Goal: Communication & Community: Answer question/provide support

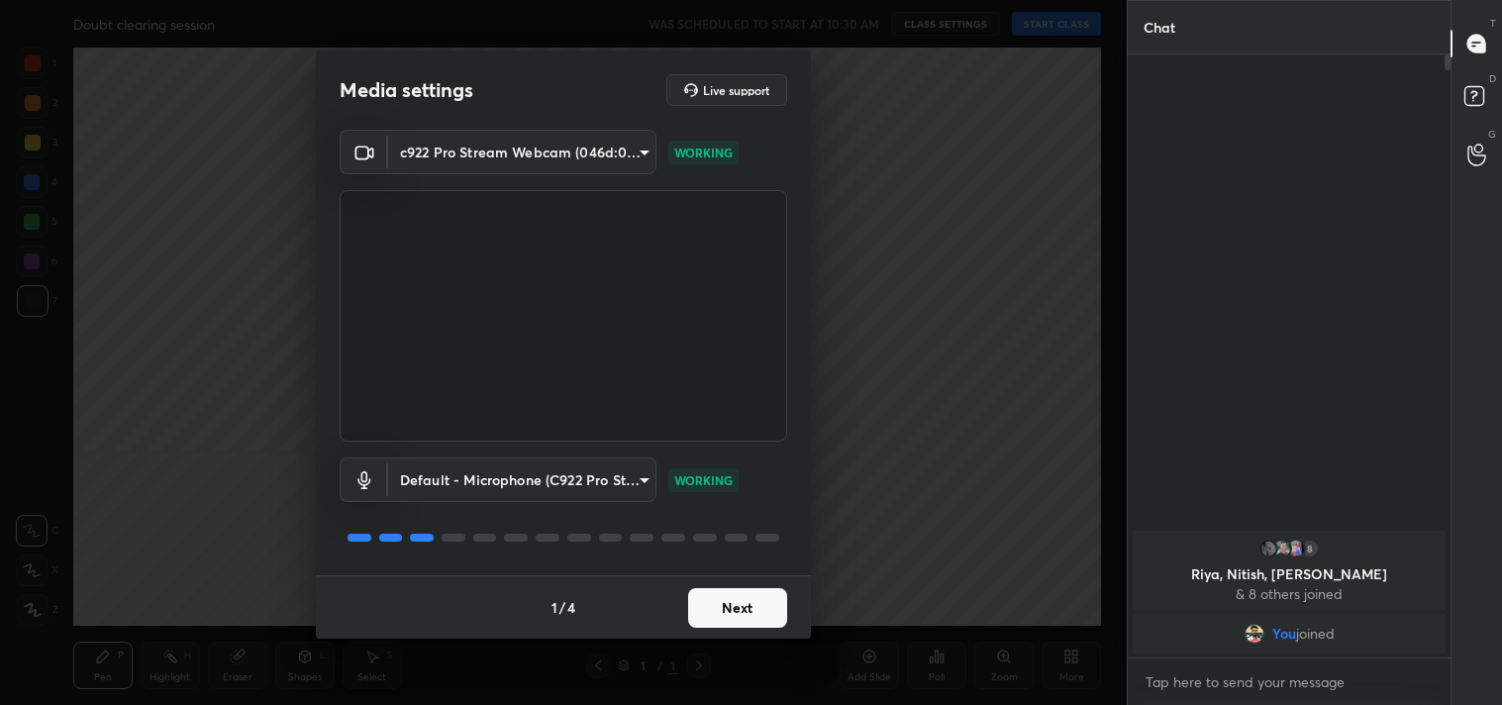
click at [559, 162] on body "1 2 3 4 5 6 7 C X Z C X Z E E Erase all H H Doubt clearing session WAS SCHEDULE…" at bounding box center [751, 352] width 1502 height 705
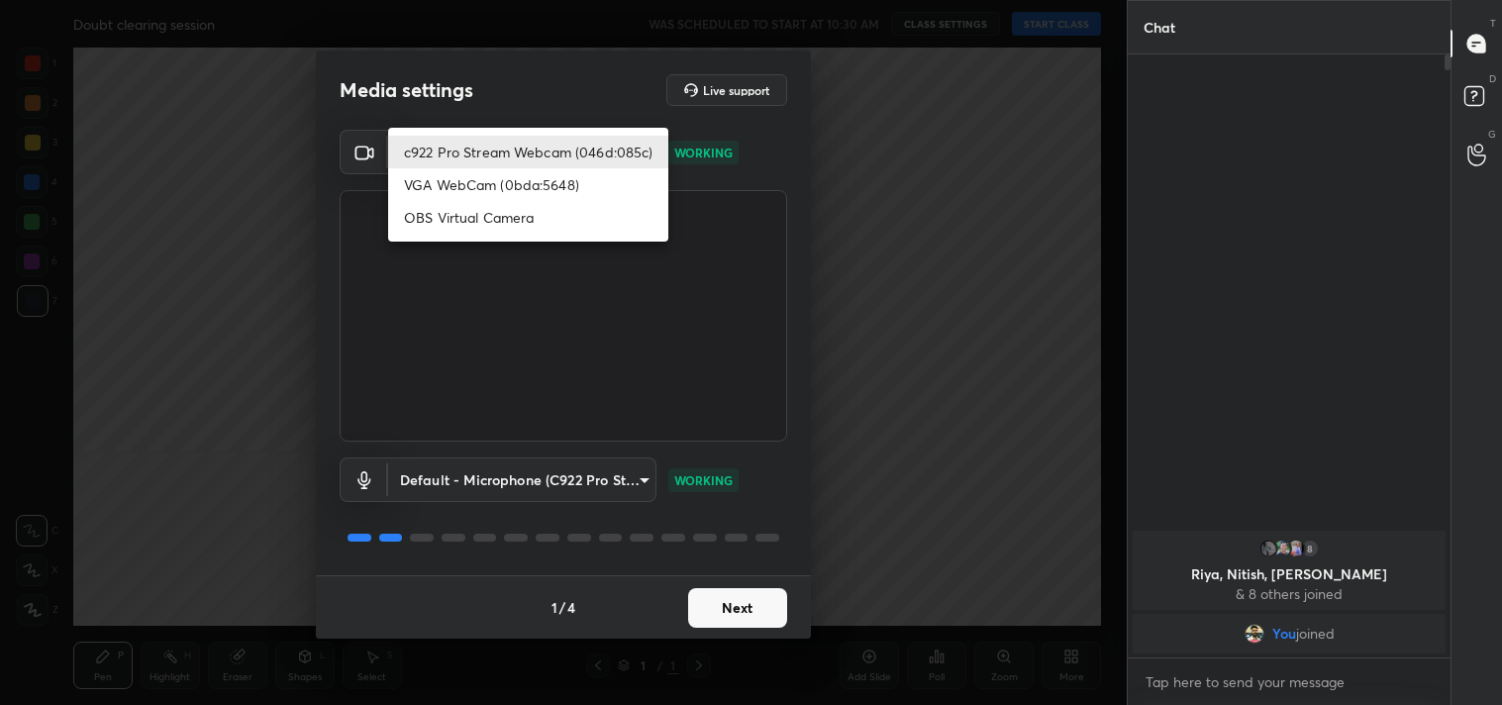
click at [491, 220] on li "OBS Virtual Camera" at bounding box center [528, 217] width 280 height 33
type input "64645b19d528b3ac785889237b1a364f3b7ccd5da23f372116afb1703458f4fd"
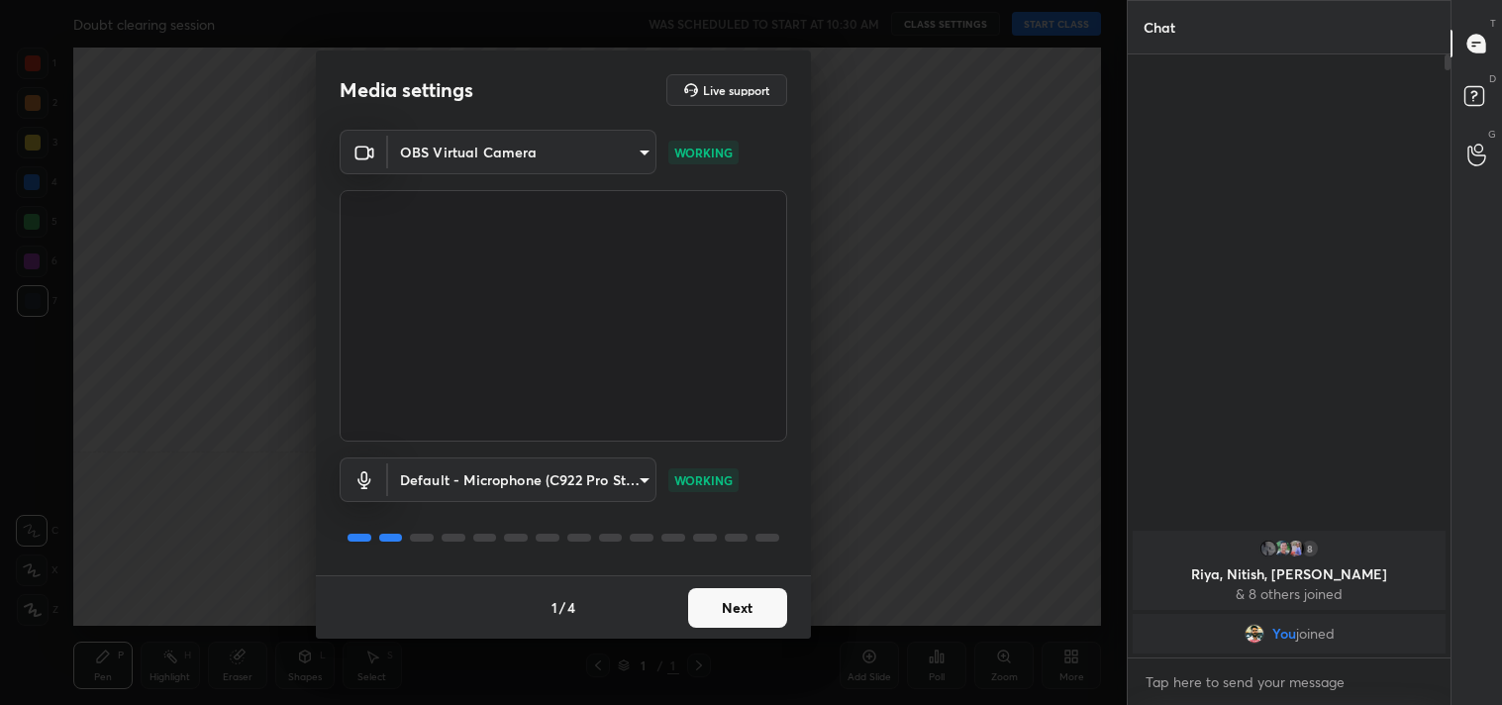
click at [715, 605] on button "Next" at bounding box center [737, 608] width 99 height 40
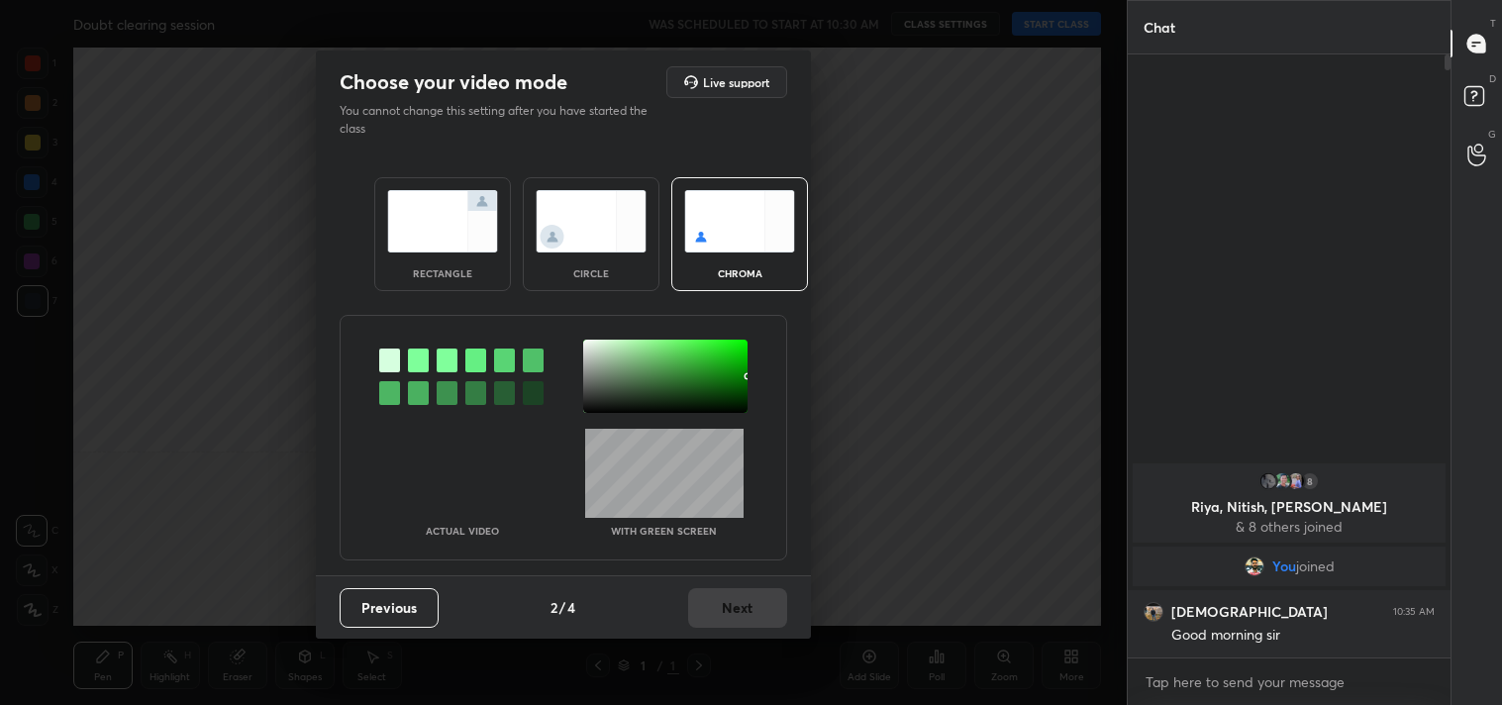
click at [452, 246] on img at bounding box center [442, 221] width 111 height 62
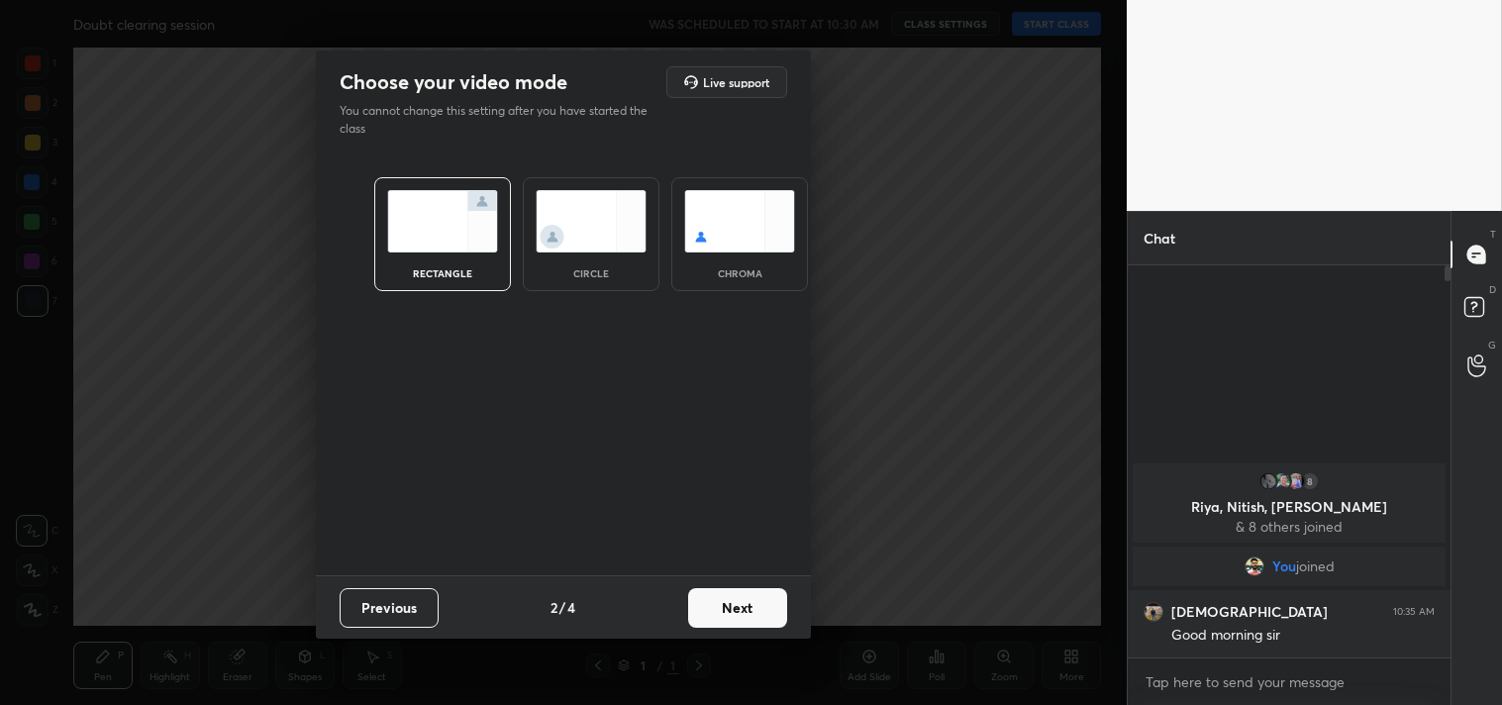
scroll to position [7, 5]
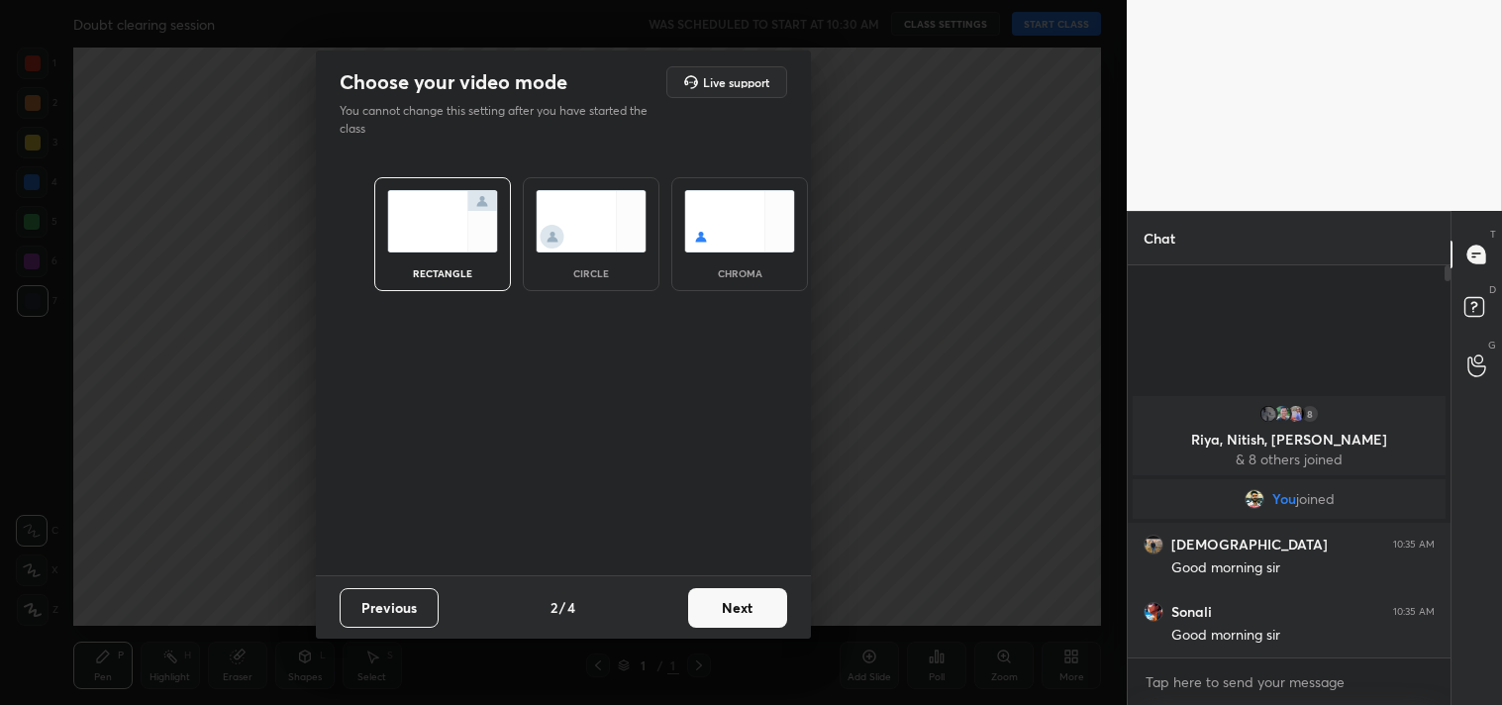
click at [707, 612] on button "Next" at bounding box center [737, 608] width 99 height 40
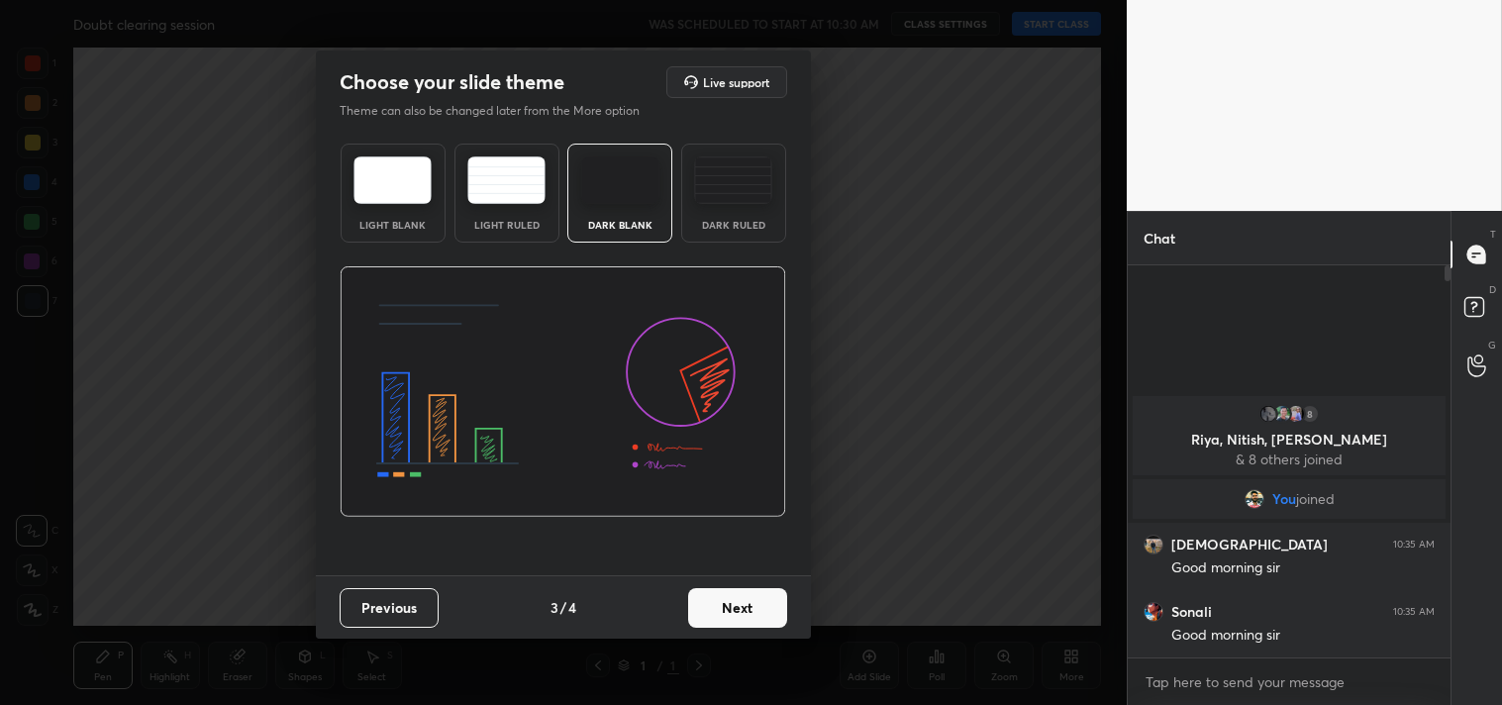
click at [756, 163] on img at bounding box center [733, 180] width 78 height 48
click at [743, 598] on button "Next" at bounding box center [737, 608] width 99 height 40
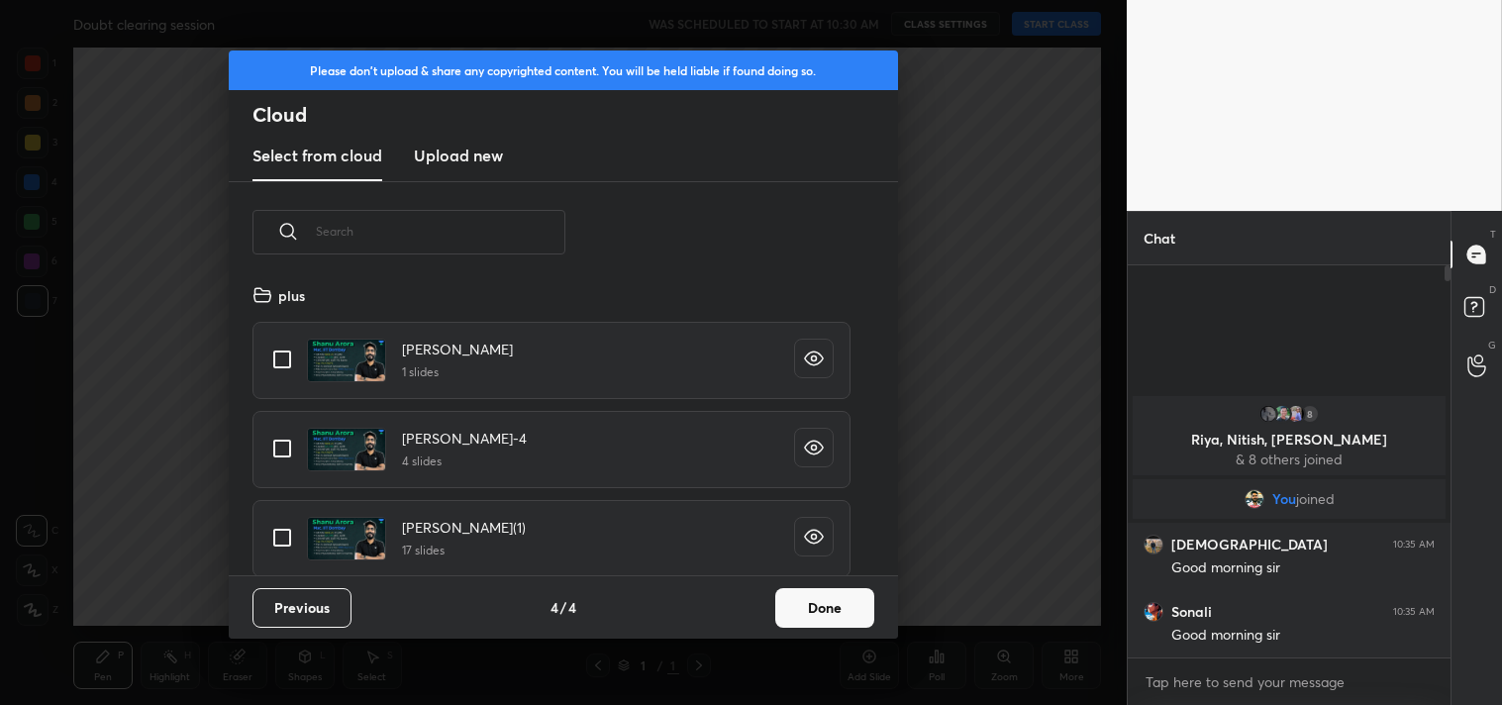
scroll to position [293, 636]
click at [281, 359] on input "grid" at bounding box center [282, 360] width 42 height 42
checkbox input "true"
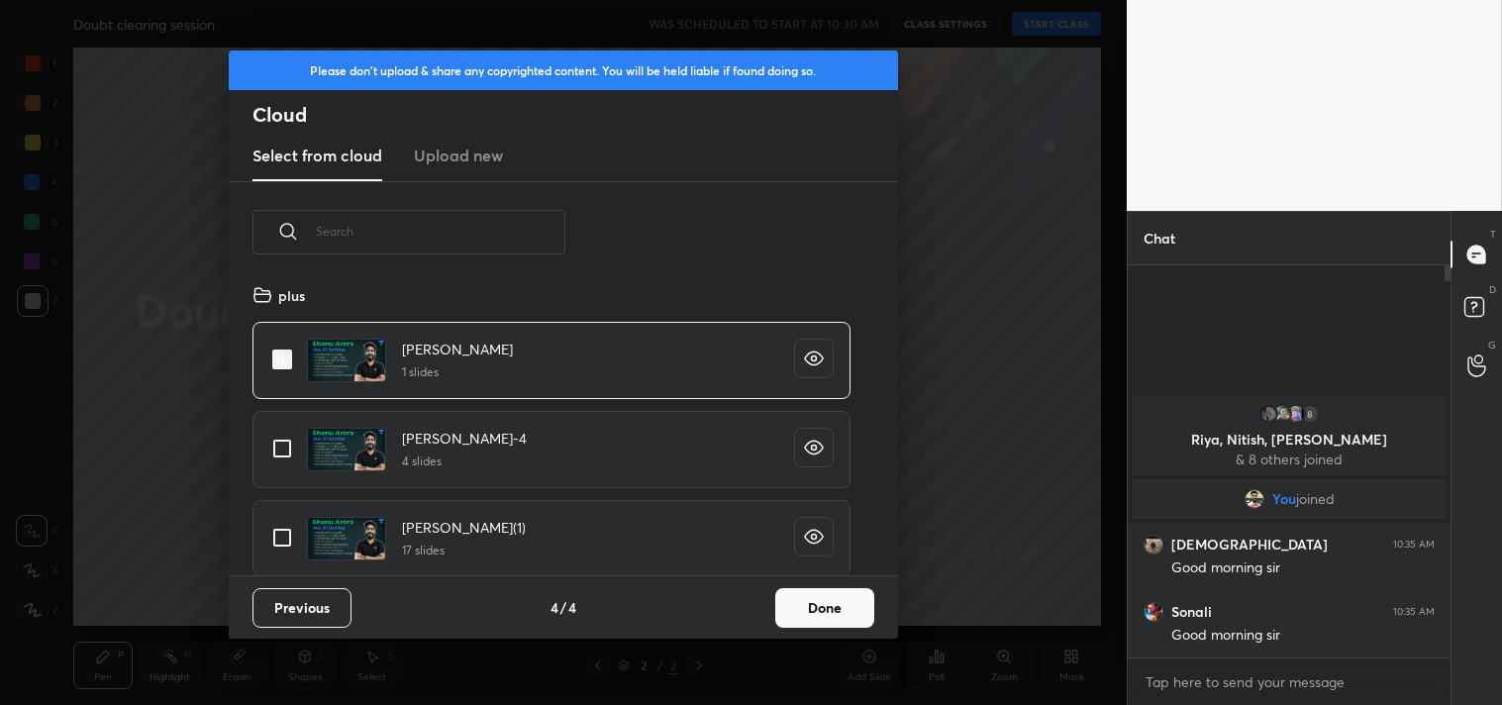
click at [826, 606] on button "Done" at bounding box center [824, 608] width 99 height 40
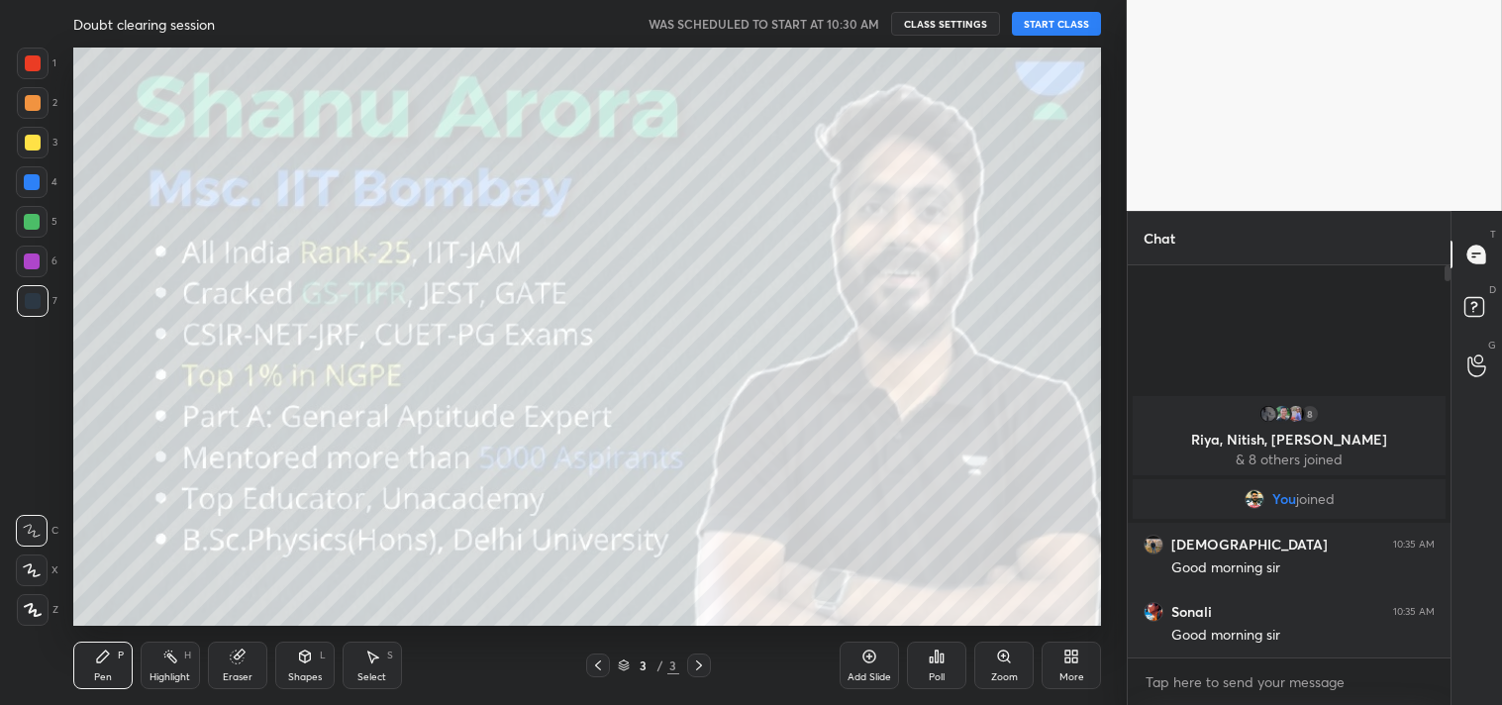
click at [1053, 21] on button "START CLASS" at bounding box center [1056, 24] width 89 height 24
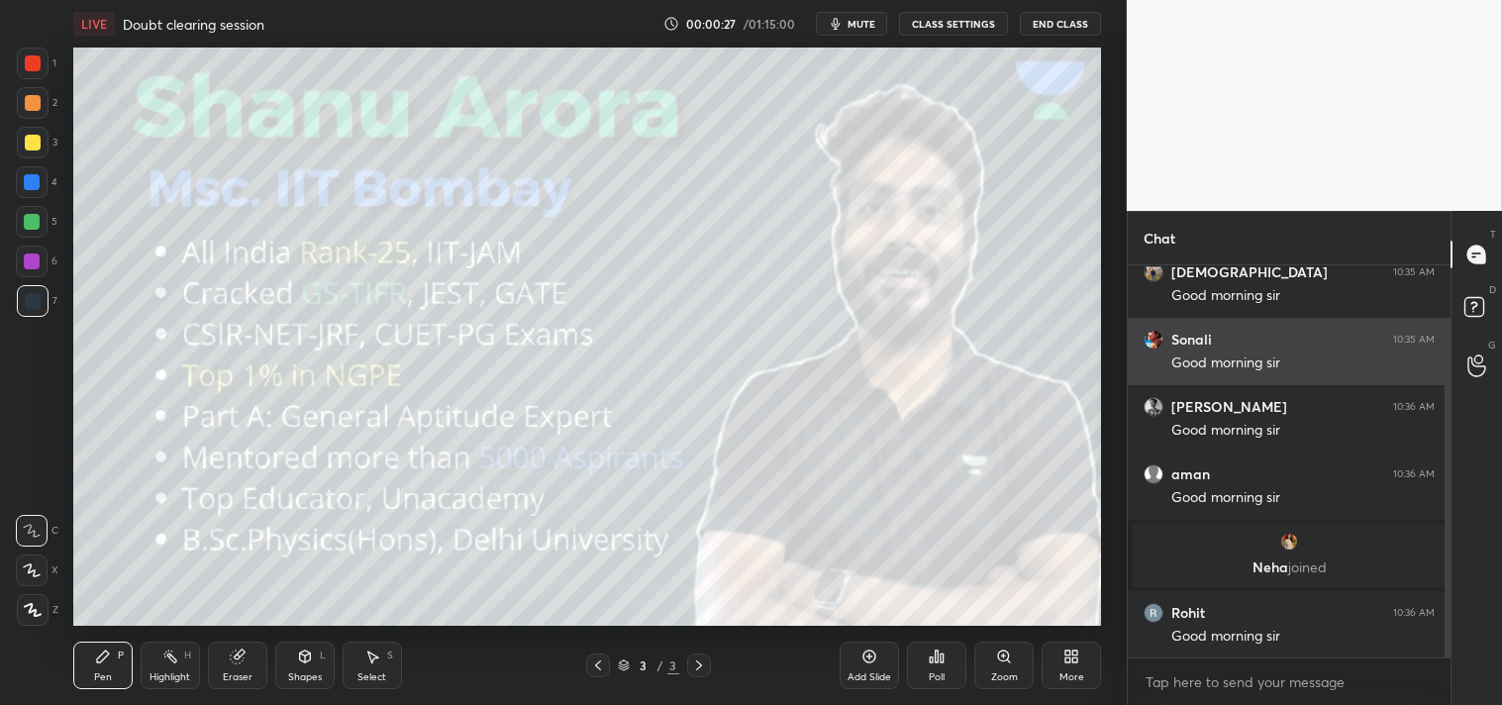
scroll to position [147, 0]
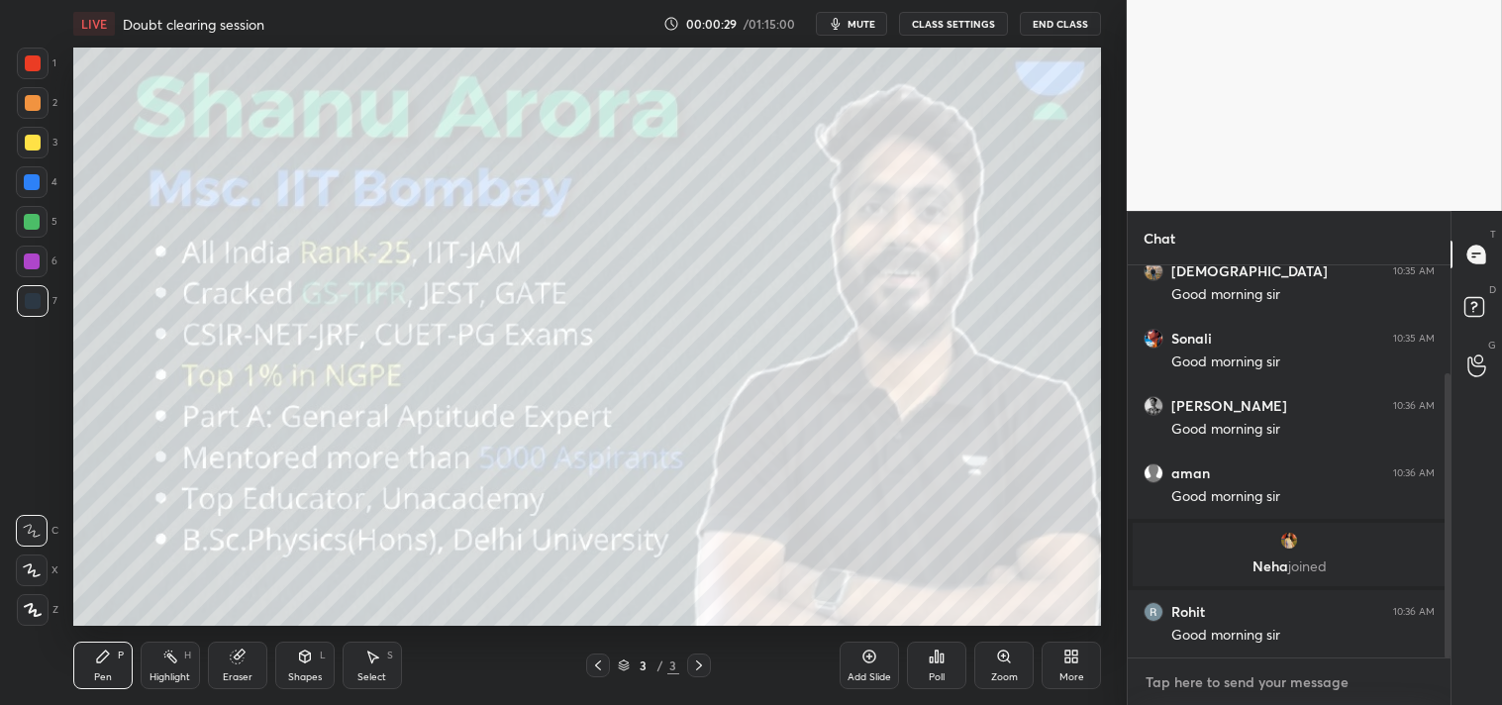
type textarea "x"
click at [1260, 678] on textarea at bounding box center [1289, 682] width 291 height 32
type textarea "2"
type textarea "x"
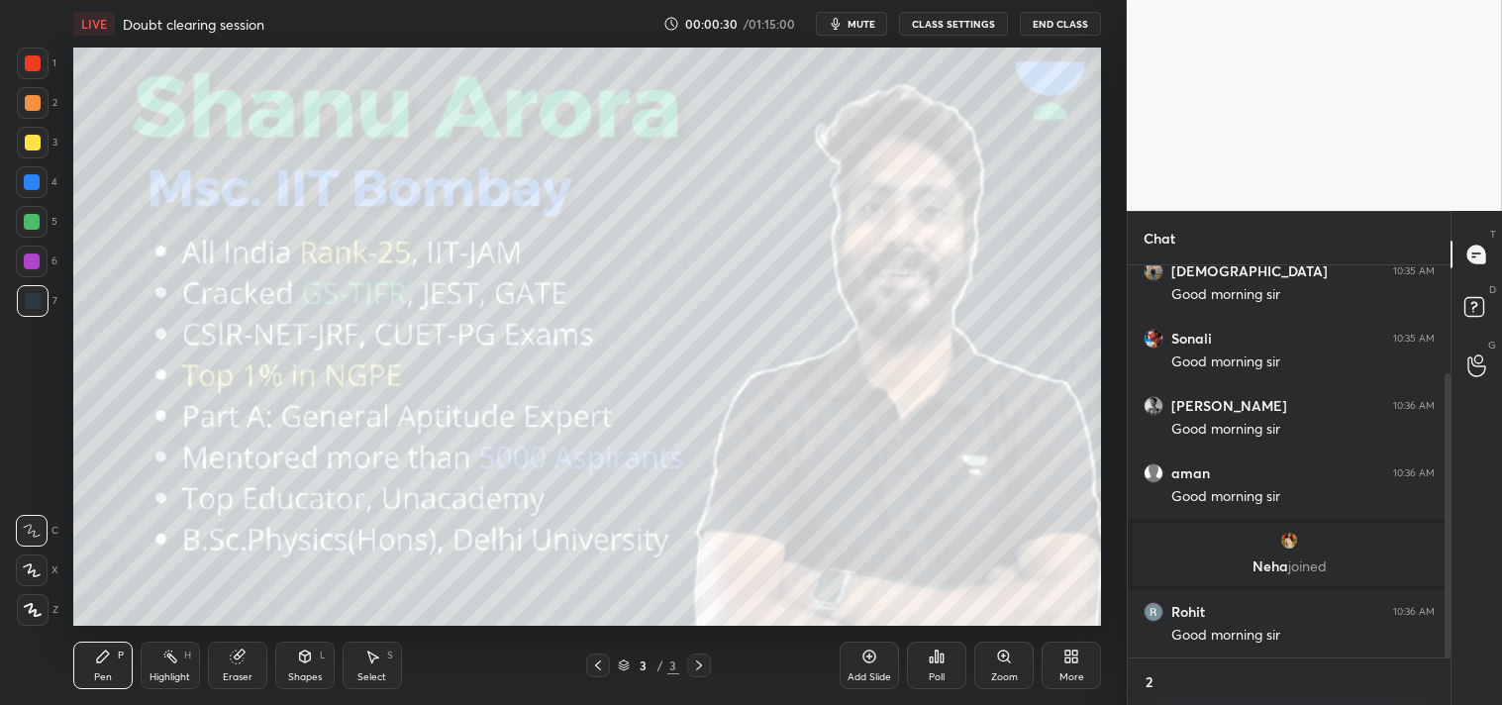
type textarea "2m"
type textarea "x"
type textarea "2mi"
type textarea "x"
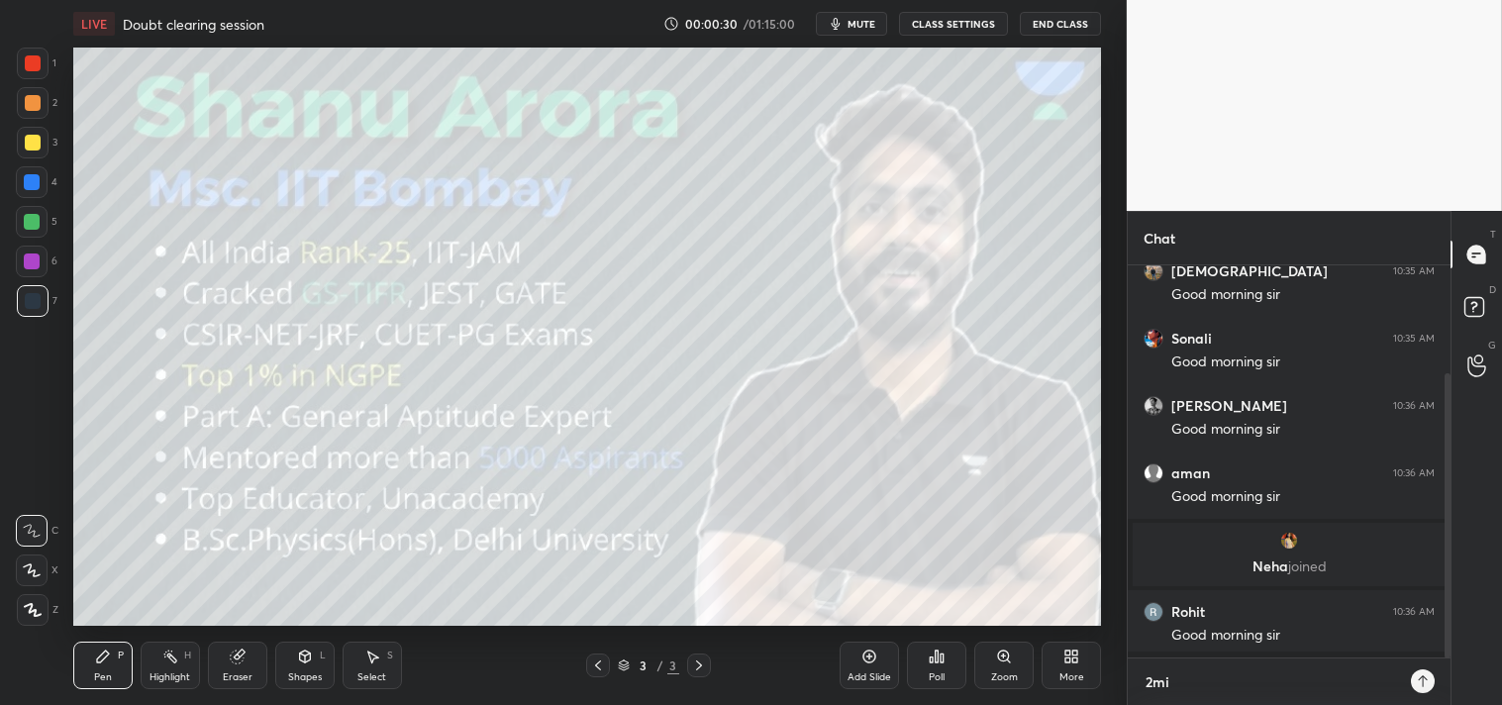
type textarea "2min"
type textarea "x"
type textarea "2min"
type textarea "x"
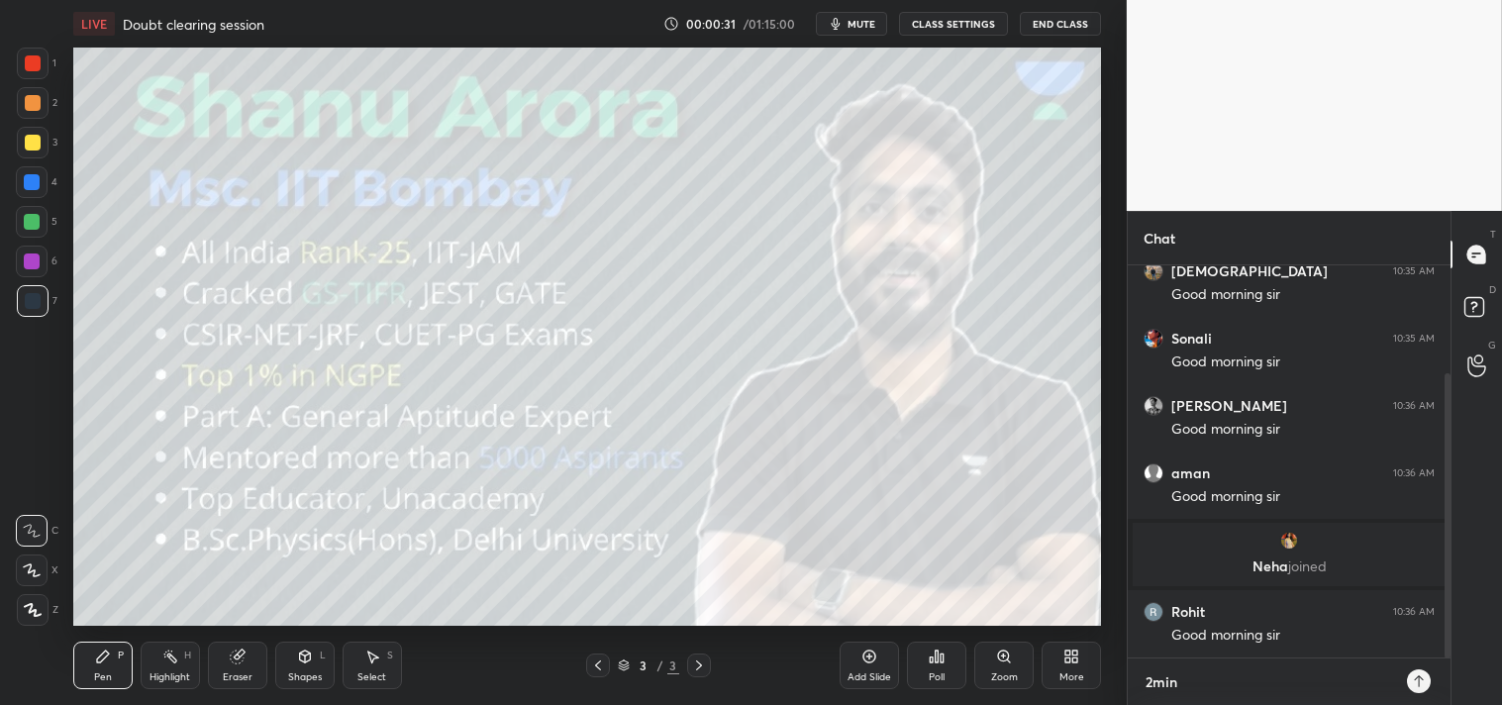
type textarea "2min s"
type textarea "x"
type textarea "2min sty"
type textarea "x"
type textarea "2min stya"
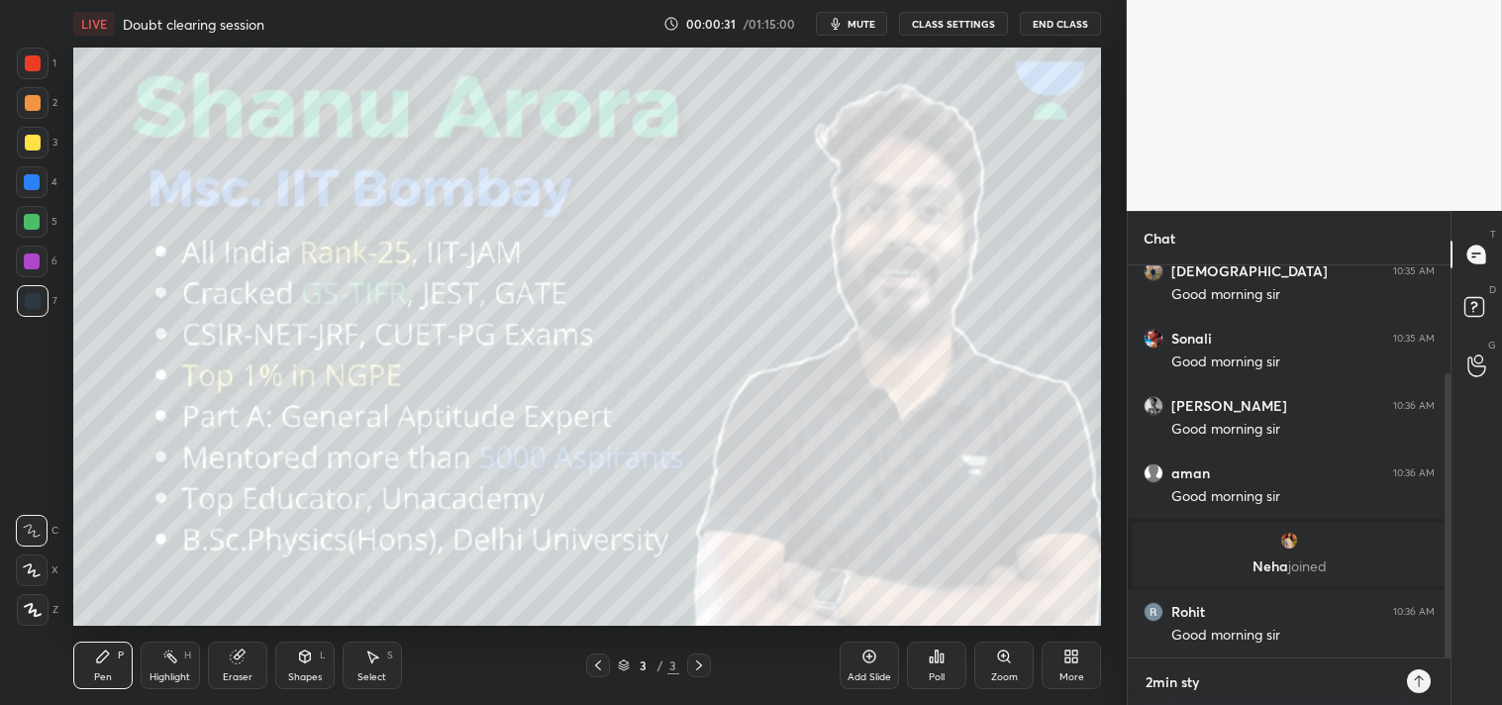
type textarea "x"
type textarea "2min styar"
type textarea "x"
type textarea "2min styart"
type textarea "x"
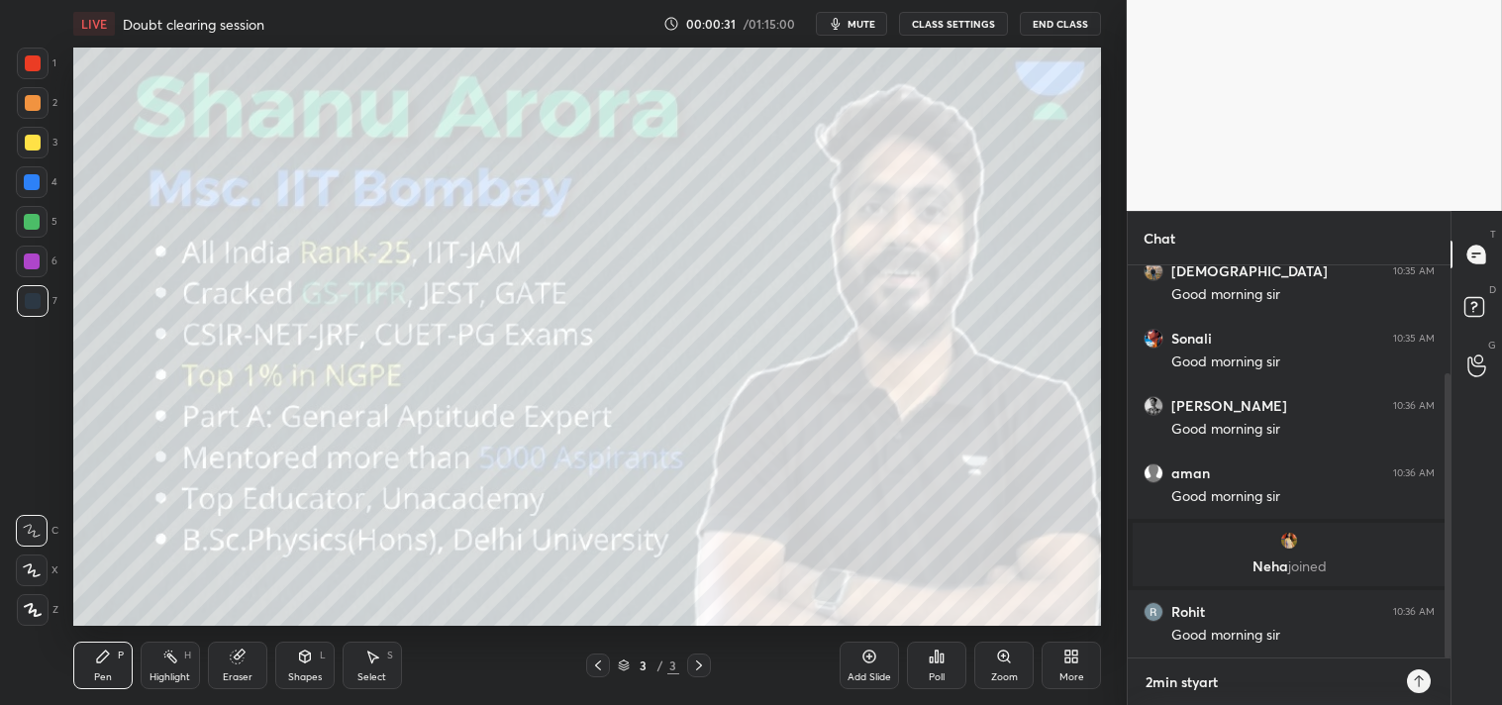
type textarea "x"
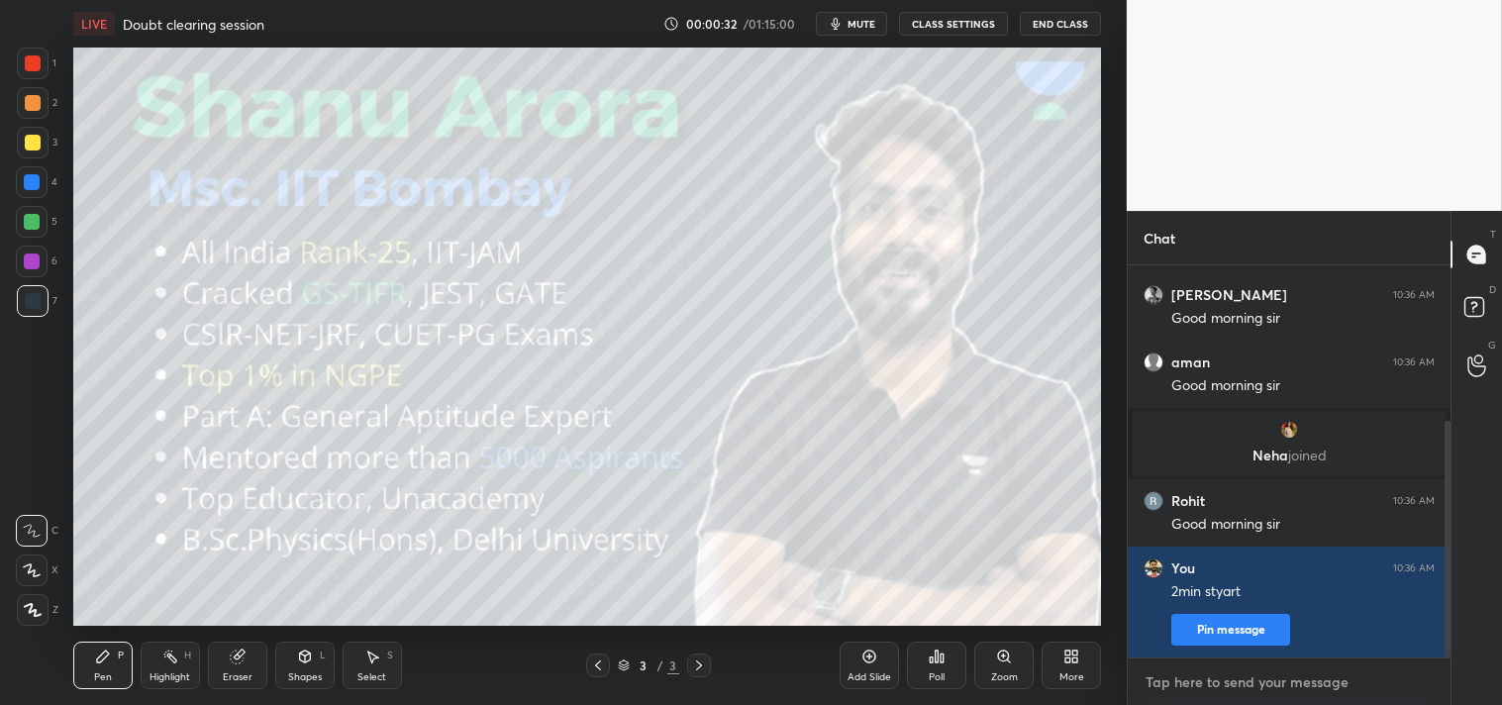
type textarea "p"
type textarea "x"
type textarea "pl"
type textarea "x"
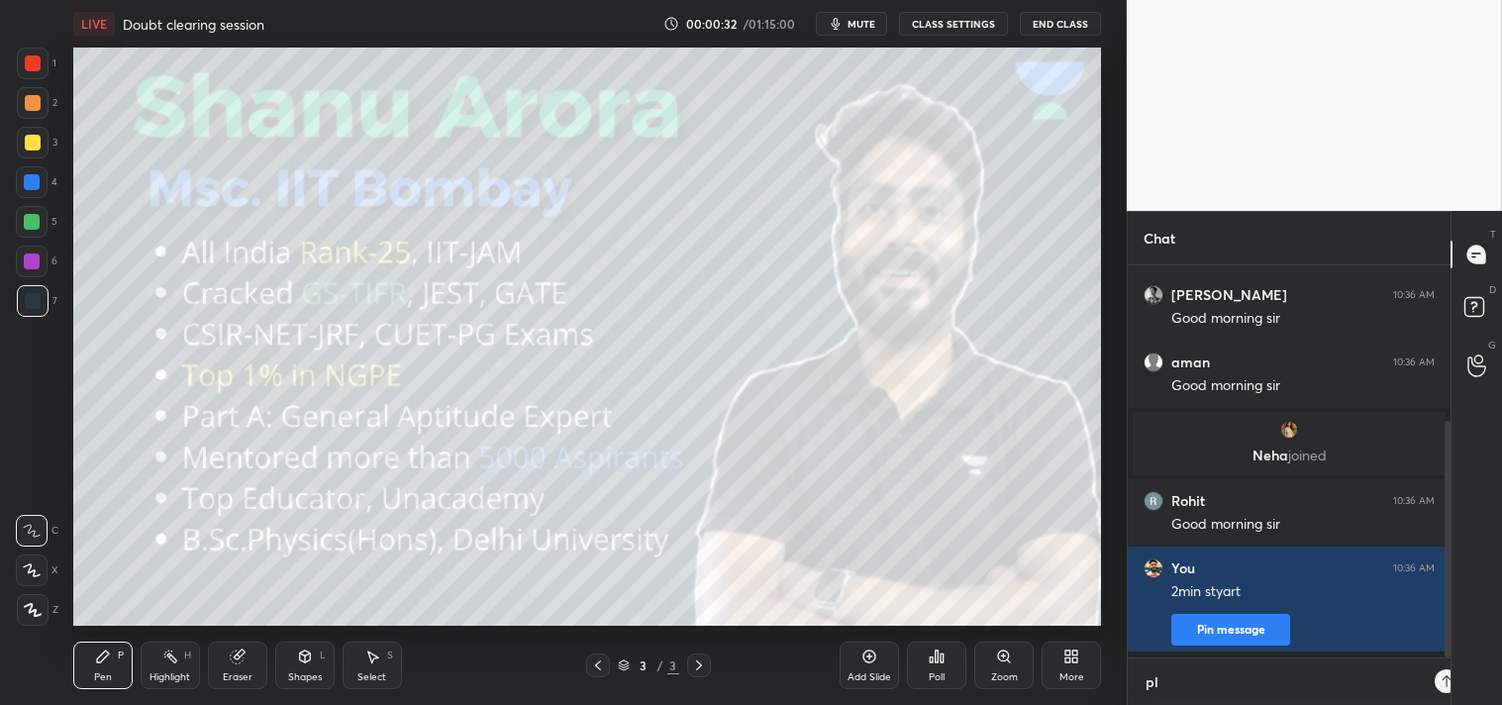
type textarea "pls"
type textarea "x"
type textarea "pls"
type textarea "x"
type textarea "pls r"
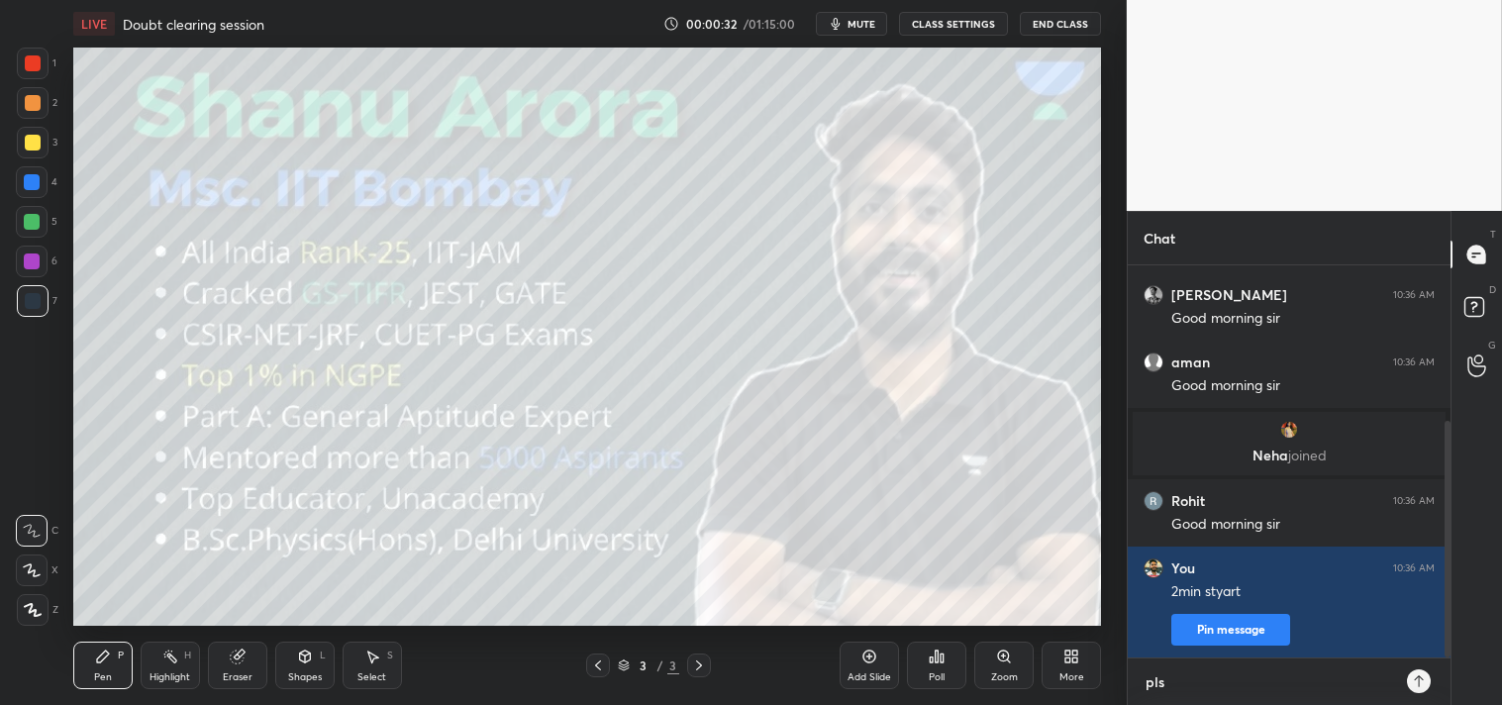
type textarea "x"
type textarea "pls re"
type textarea "x"
type textarea "pls rev"
type textarea "x"
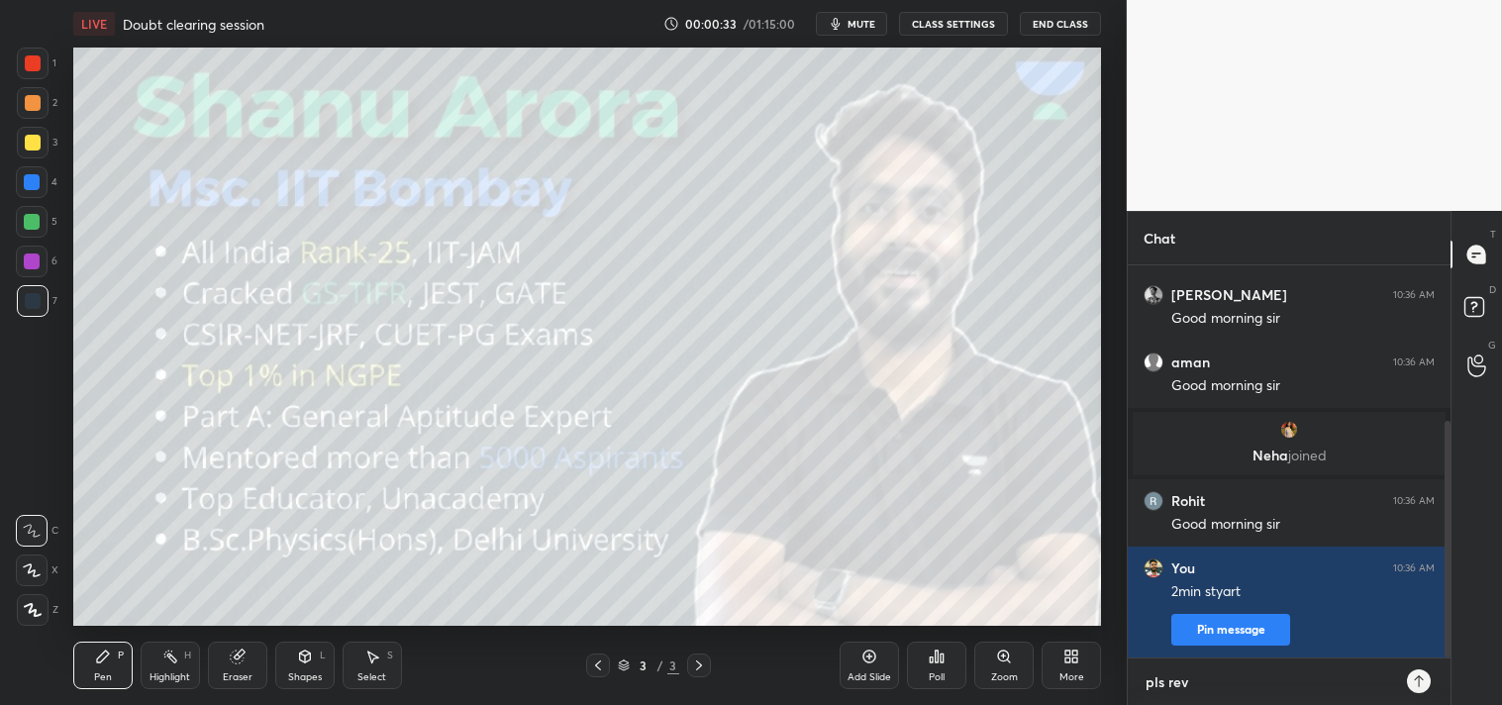
type textarea "pls revi"
type textarea "x"
type textarea "pls [PERSON_NAME]"
type textarea "x"
type textarea "pls revise"
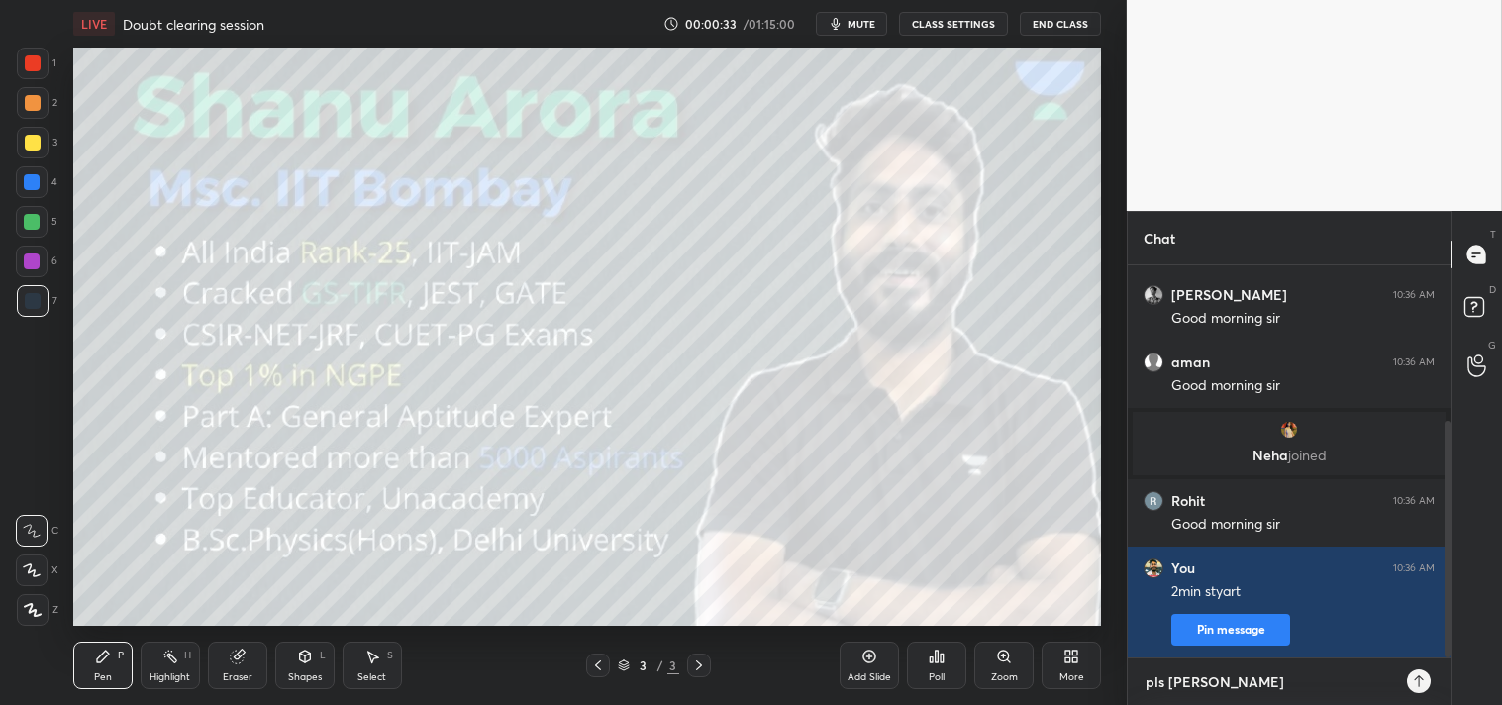
type textarea "x"
type textarea "pls revise'"
type textarea "x"
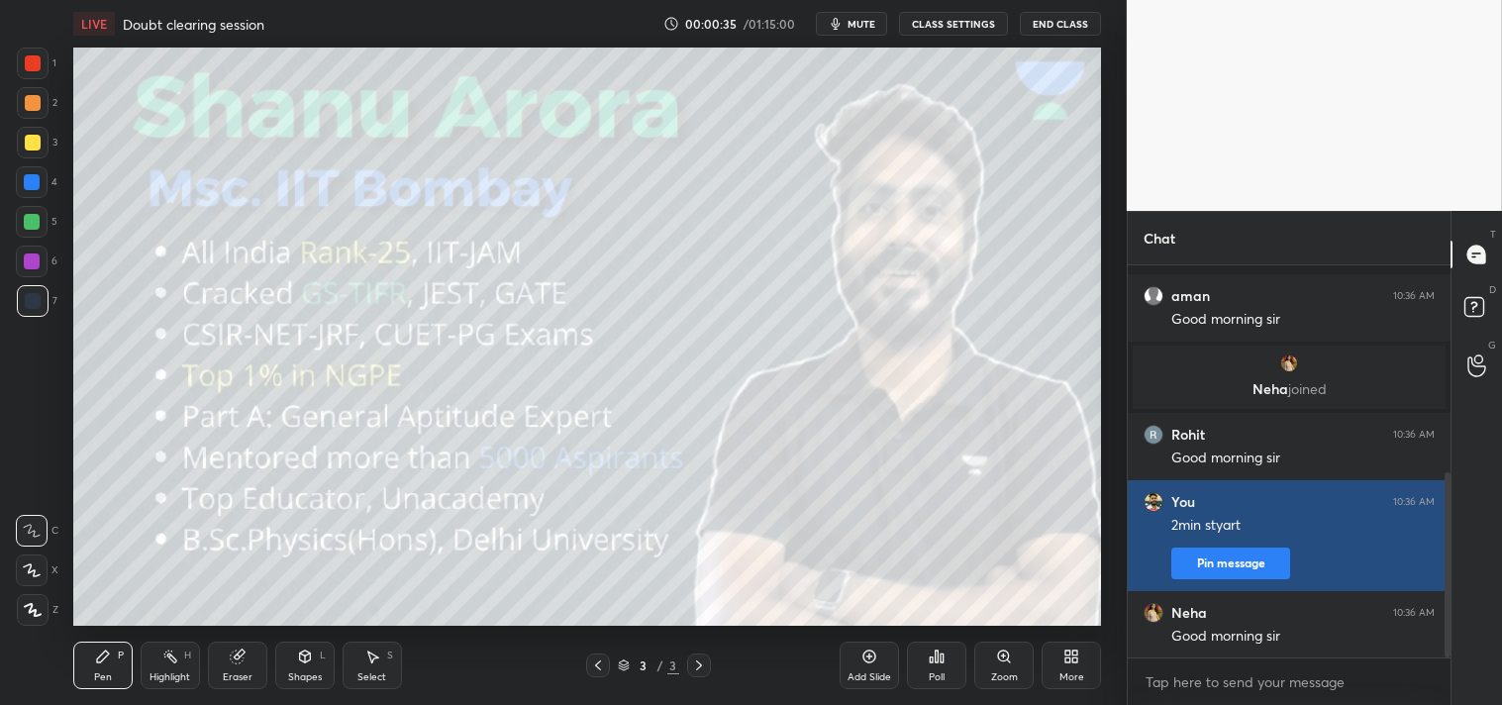
click at [1201, 568] on div "aman 10:36 AM Good morning [PERSON_NAME] joined Rohit 10:36 AM Good morning sir…" at bounding box center [1289, 356] width 323 height 828
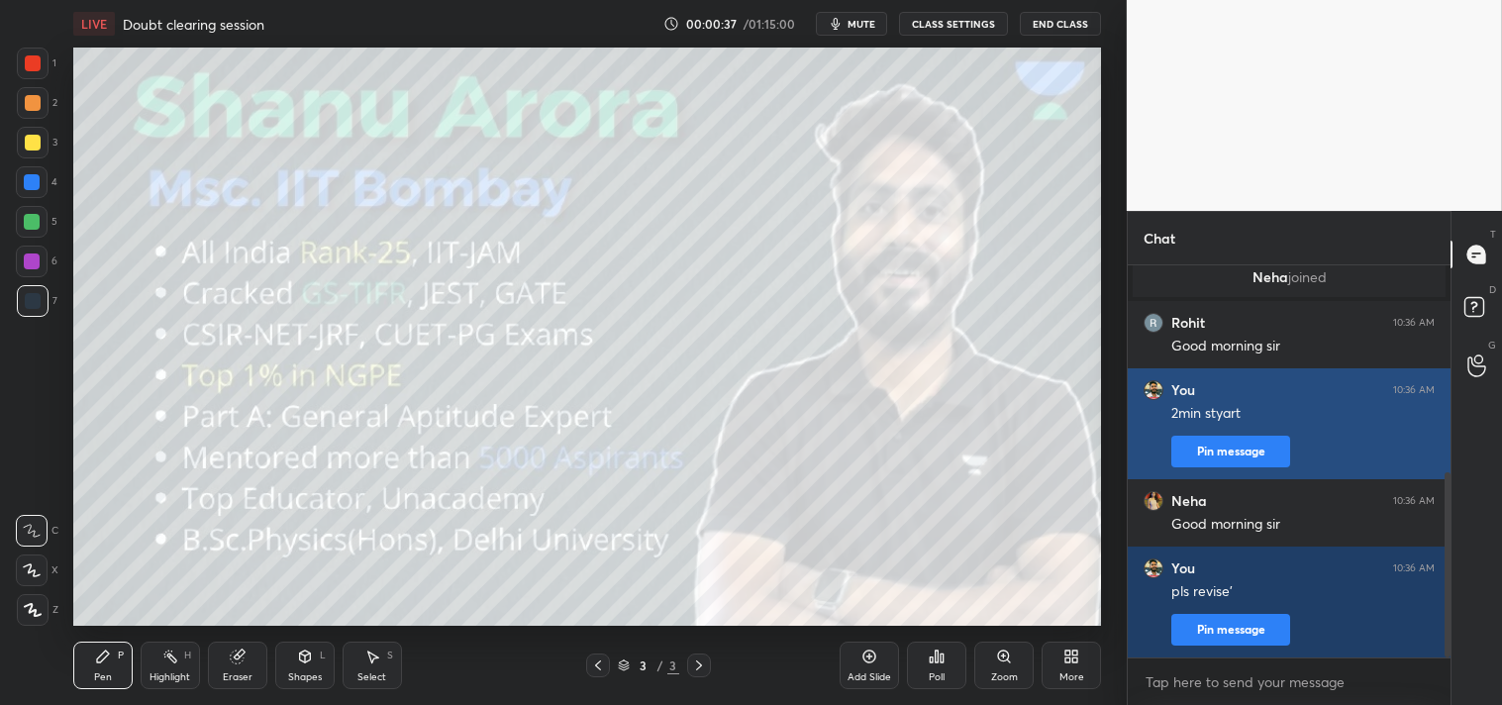
click at [1206, 444] on button "Pin message" at bounding box center [1230, 452] width 119 height 32
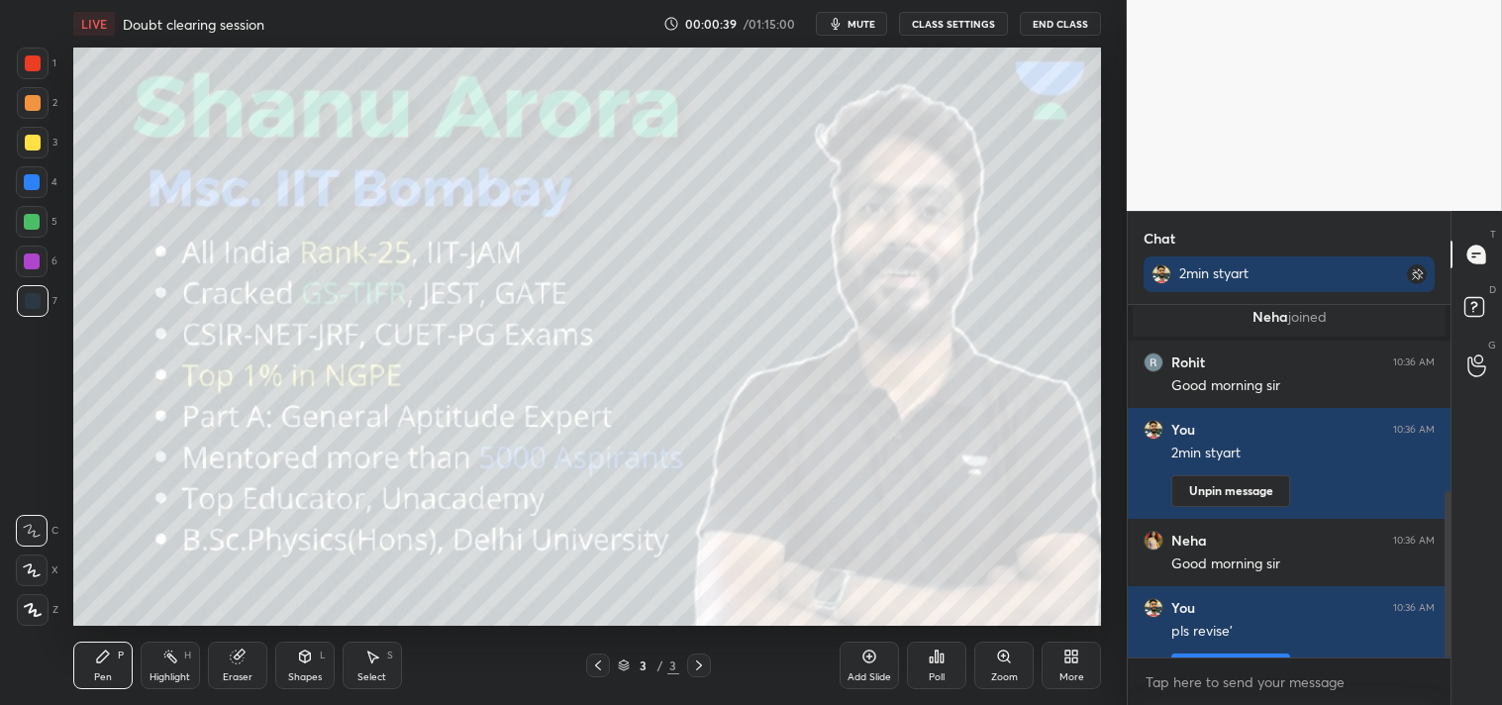
click at [865, 27] on span "mute" at bounding box center [862, 24] width 28 height 14
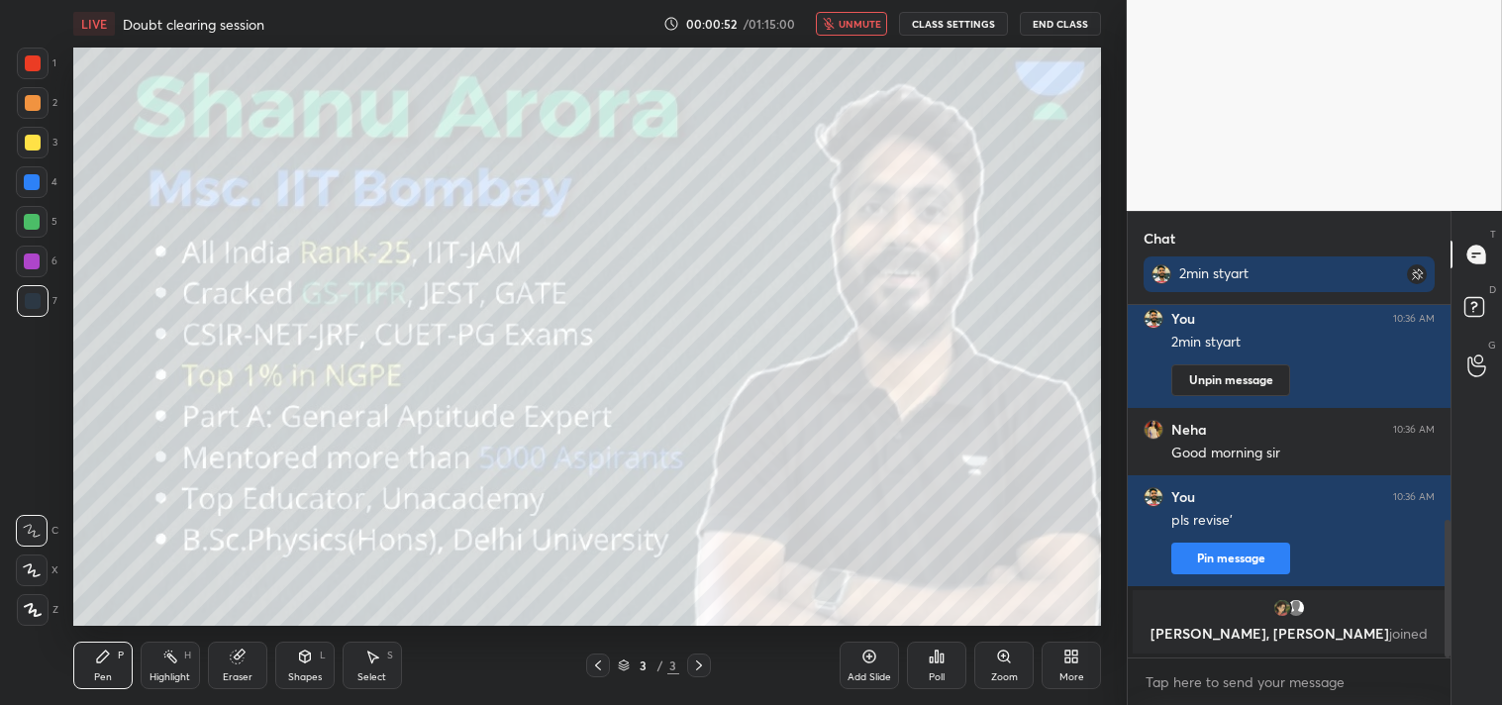
click at [835, 18] on icon "button" at bounding box center [829, 24] width 12 height 12
type textarea "x"
click at [1208, 686] on textarea at bounding box center [1289, 682] width 291 height 32
paste textarea "[URL][DOMAIN_NAME]"
type textarea "[URL][DOMAIN_NAME]"
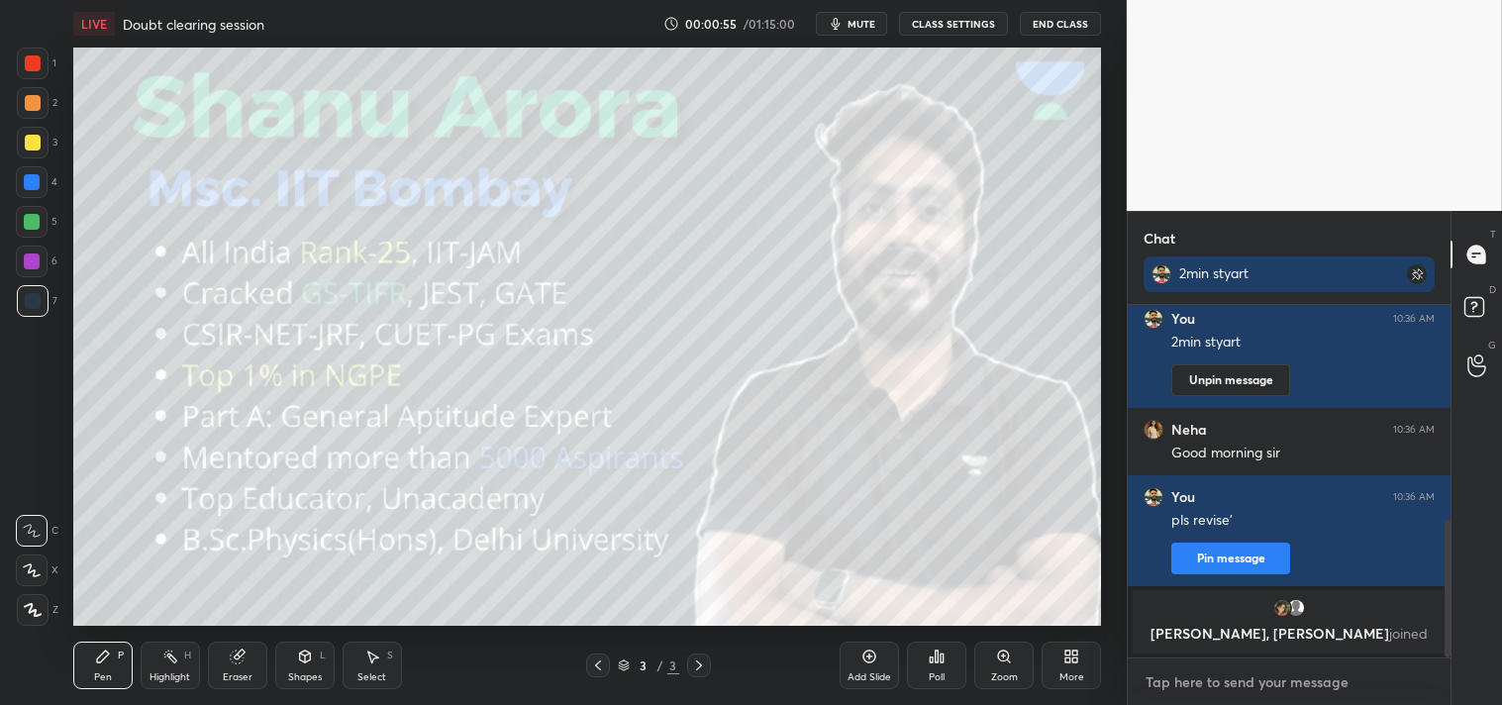
type textarea "x"
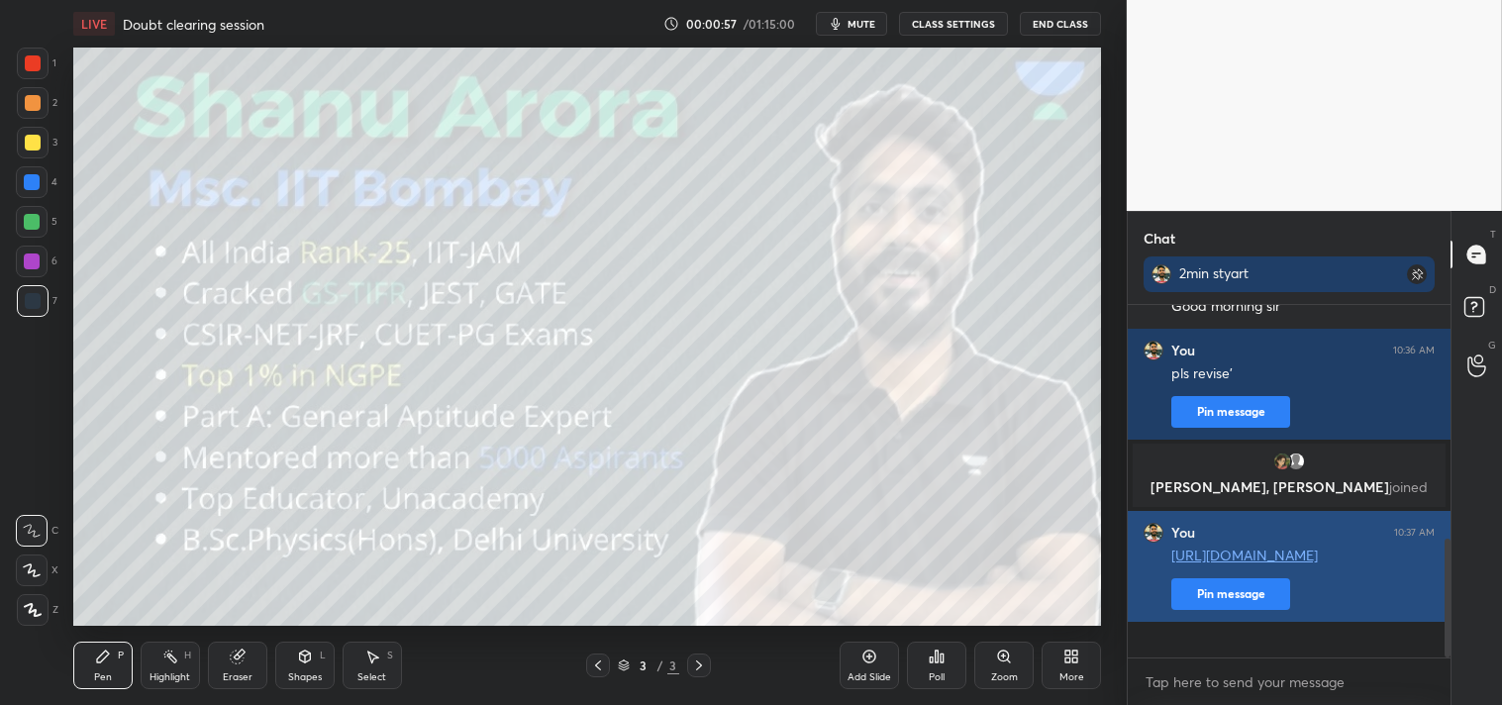
type textarea "x"
click at [1212, 610] on button "Pin message" at bounding box center [1230, 594] width 119 height 32
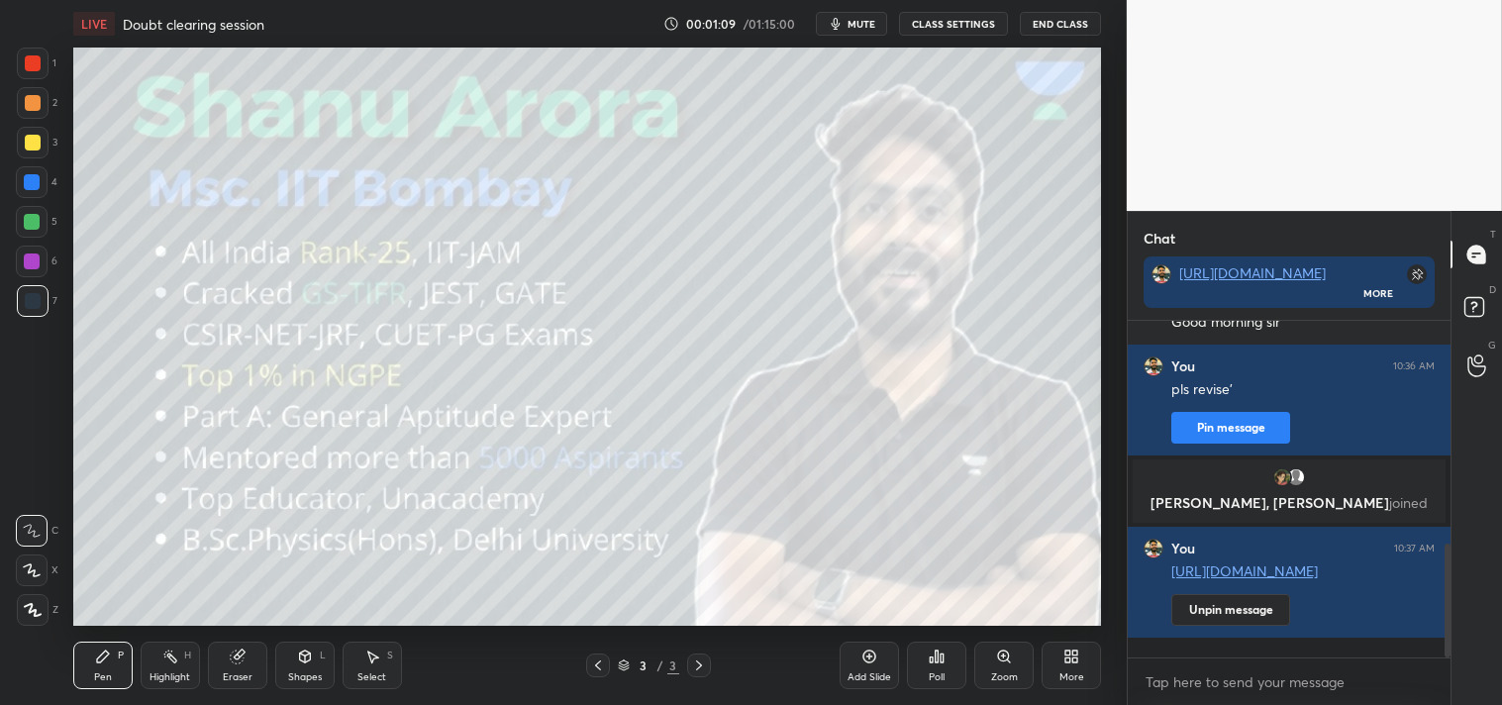
click at [868, 23] on span "mute" at bounding box center [862, 24] width 28 height 14
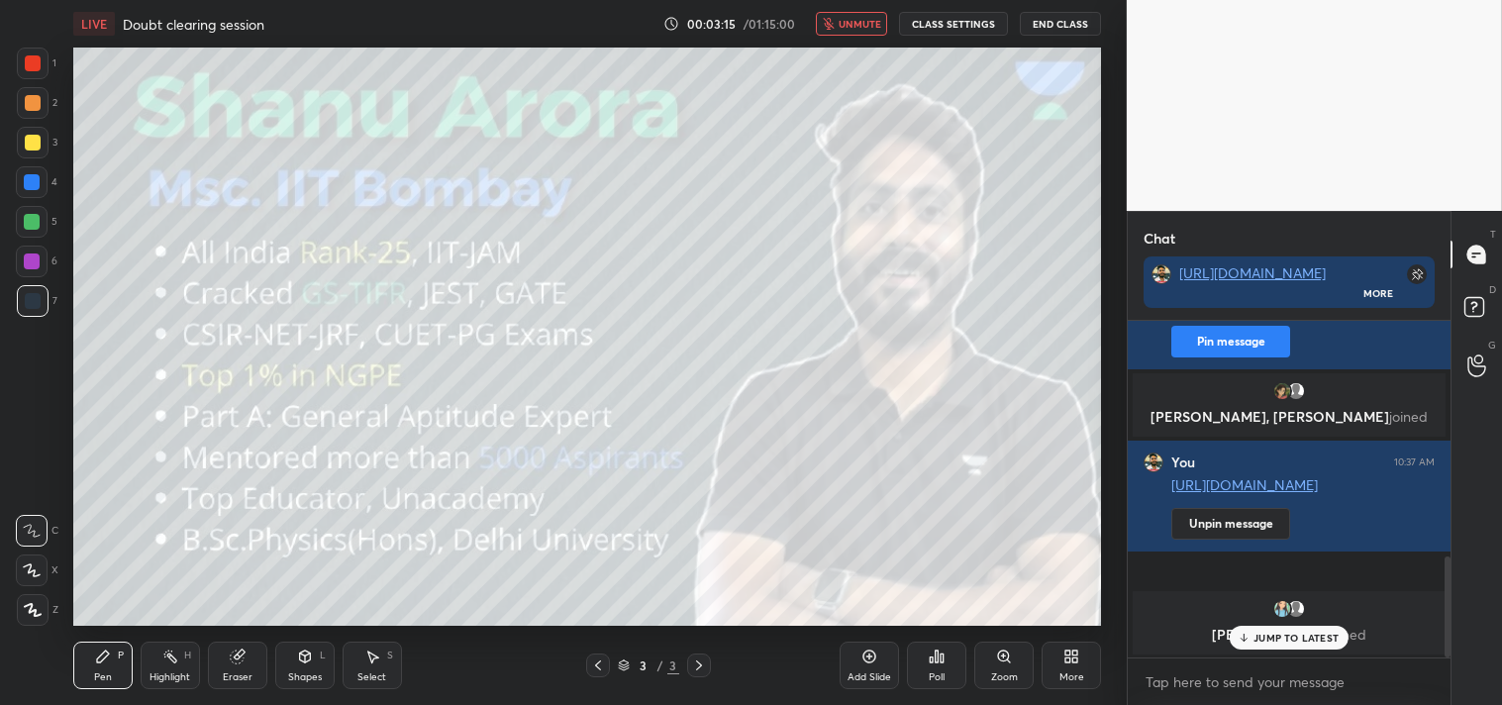
click at [846, 12] on button "unmute" at bounding box center [851, 24] width 71 height 24
click at [944, 13] on button "CLASS SETTINGS" at bounding box center [953, 24] width 109 height 24
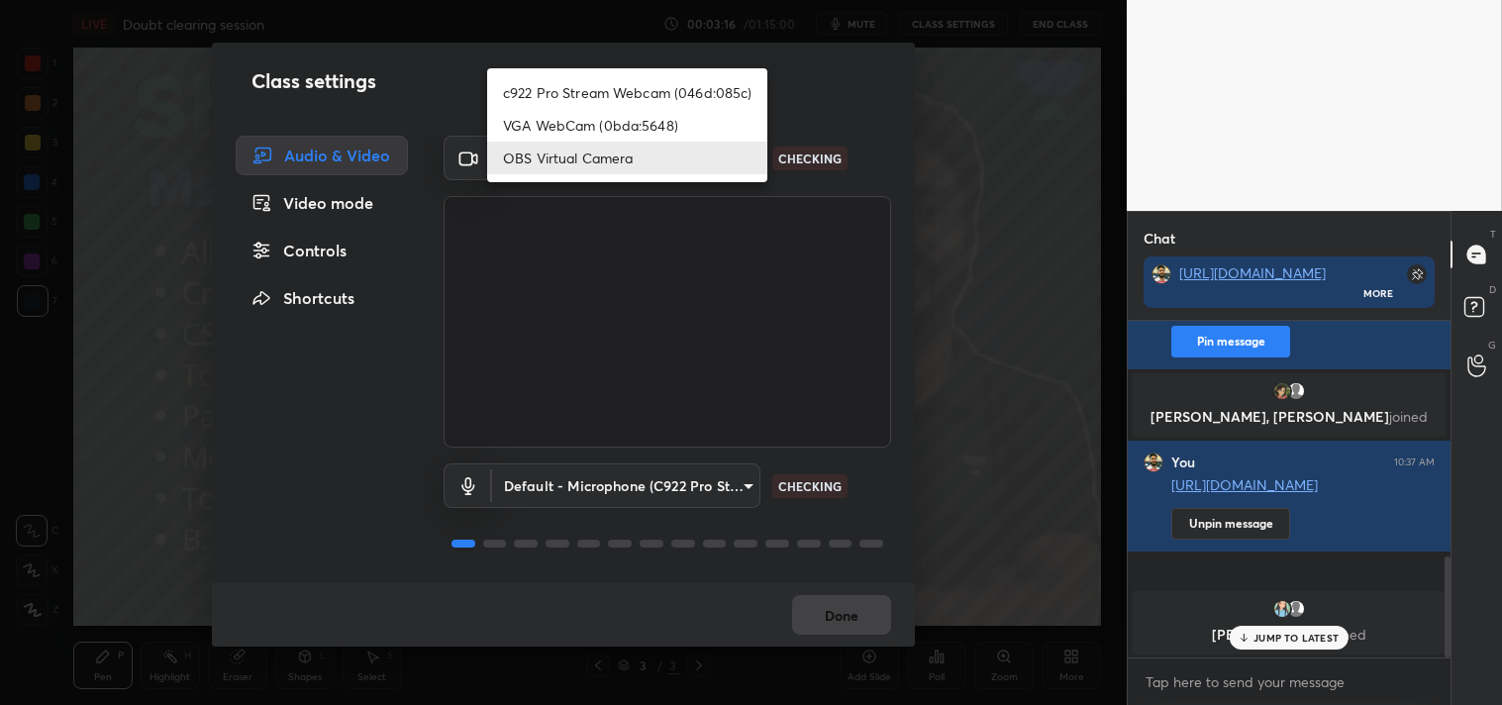
click at [703, 139] on body "1 2 3 4 5 6 7 C X Z C X Z E E Erase all H H LIVE Doubt clearing session 00:03:1…" at bounding box center [751, 352] width 1502 height 705
click at [614, 91] on li "c922 Pro Stream Webcam (046d:085c)" at bounding box center [627, 92] width 280 height 33
type input "77efdbe0d0591a5658d362a6e640cec0e2706c98c83ef82d39568dbf4875ff01"
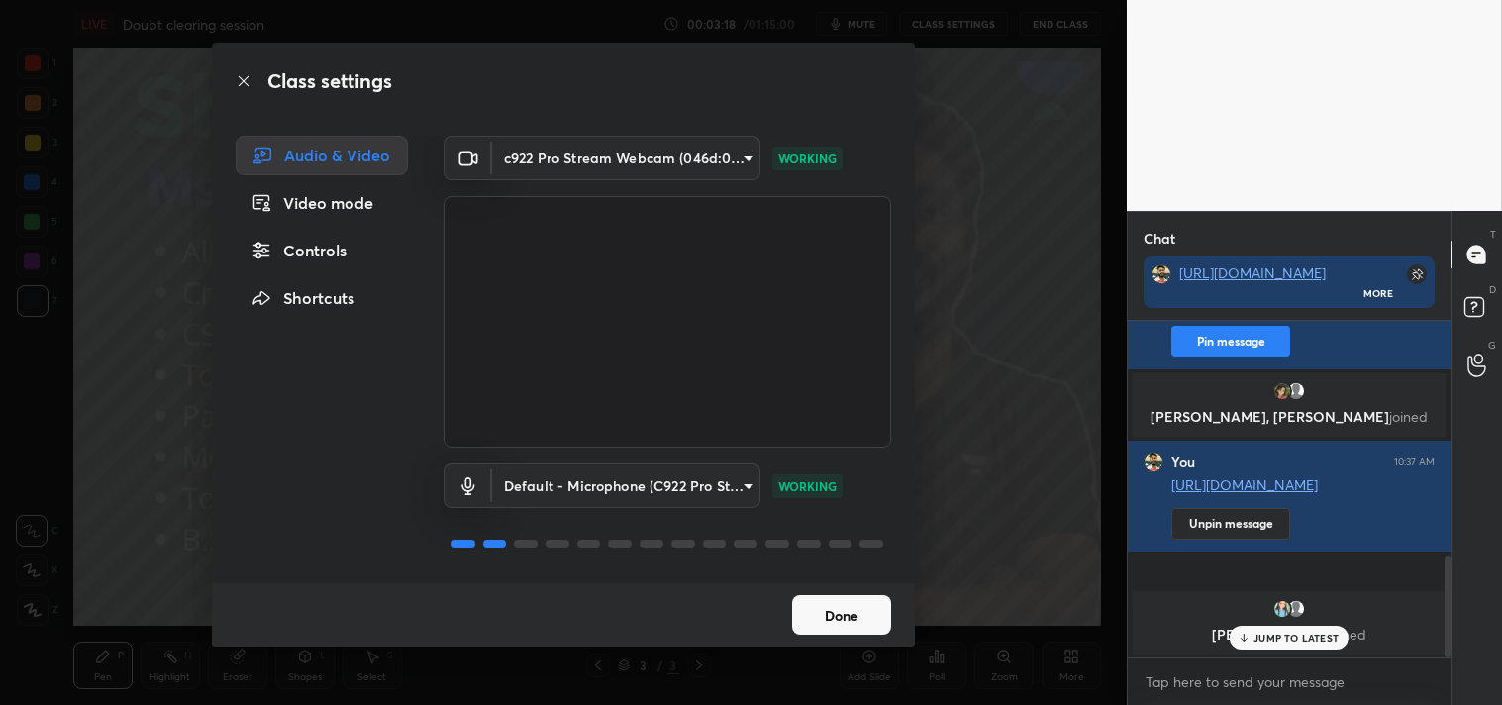
click at [846, 606] on button "Done" at bounding box center [841, 615] width 99 height 40
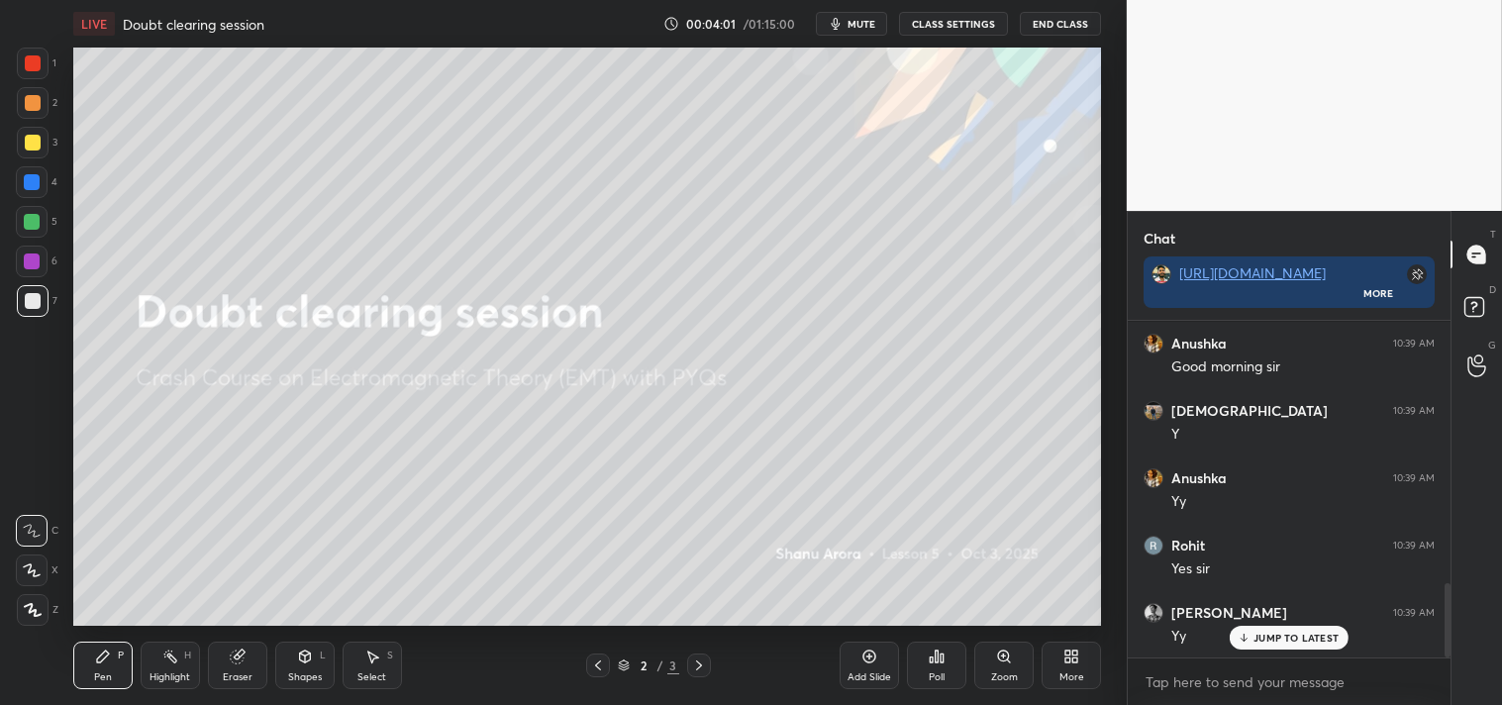
scroll to position [1183, 0]
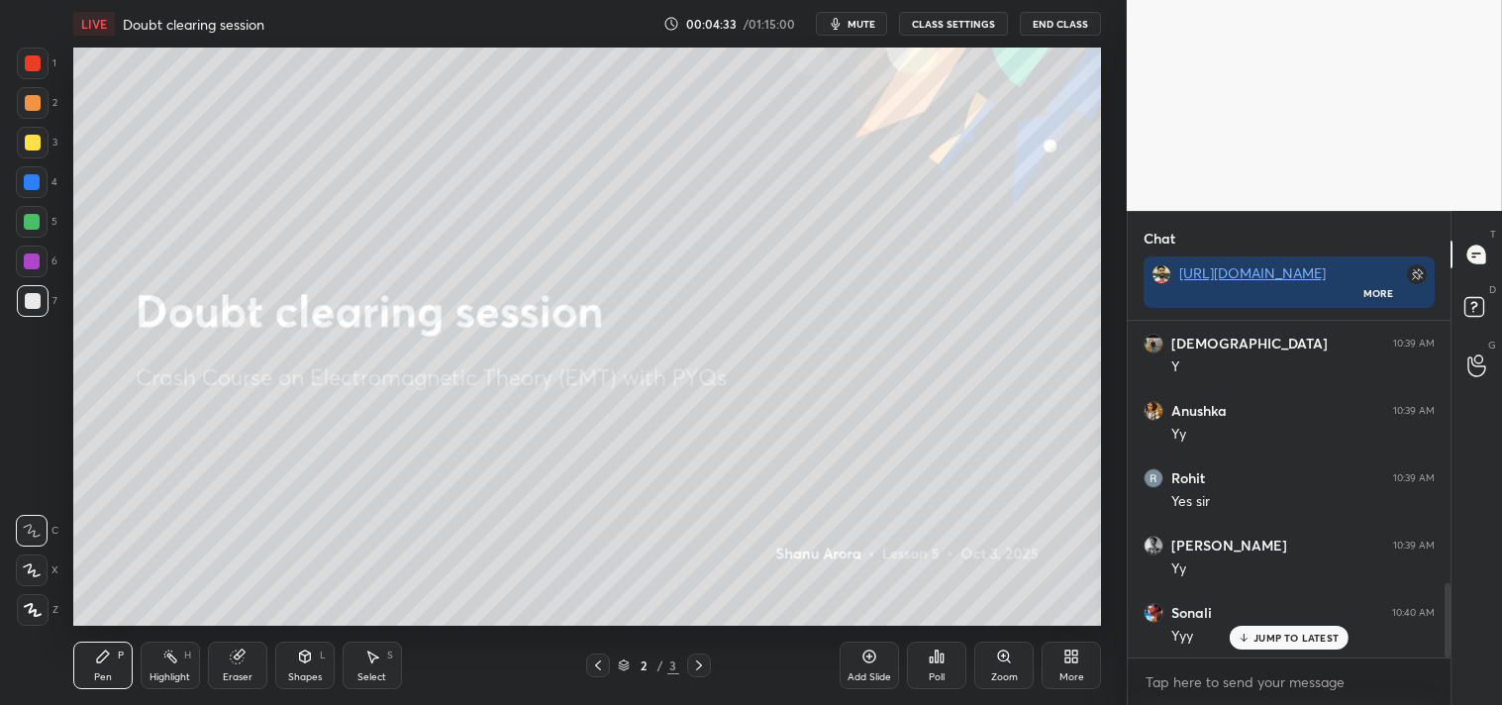
click at [1275, 632] on p "JUMP TO LATEST" at bounding box center [1295, 638] width 85 height 12
click at [1199, 686] on textarea at bounding box center [1289, 682] width 291 height 32
click at [1191, 698] on div "x" at bounding box center [1289, 681] width 323 height 47
type textarea "x"
paste textarea "[URL][DOMAIN_NAME]"
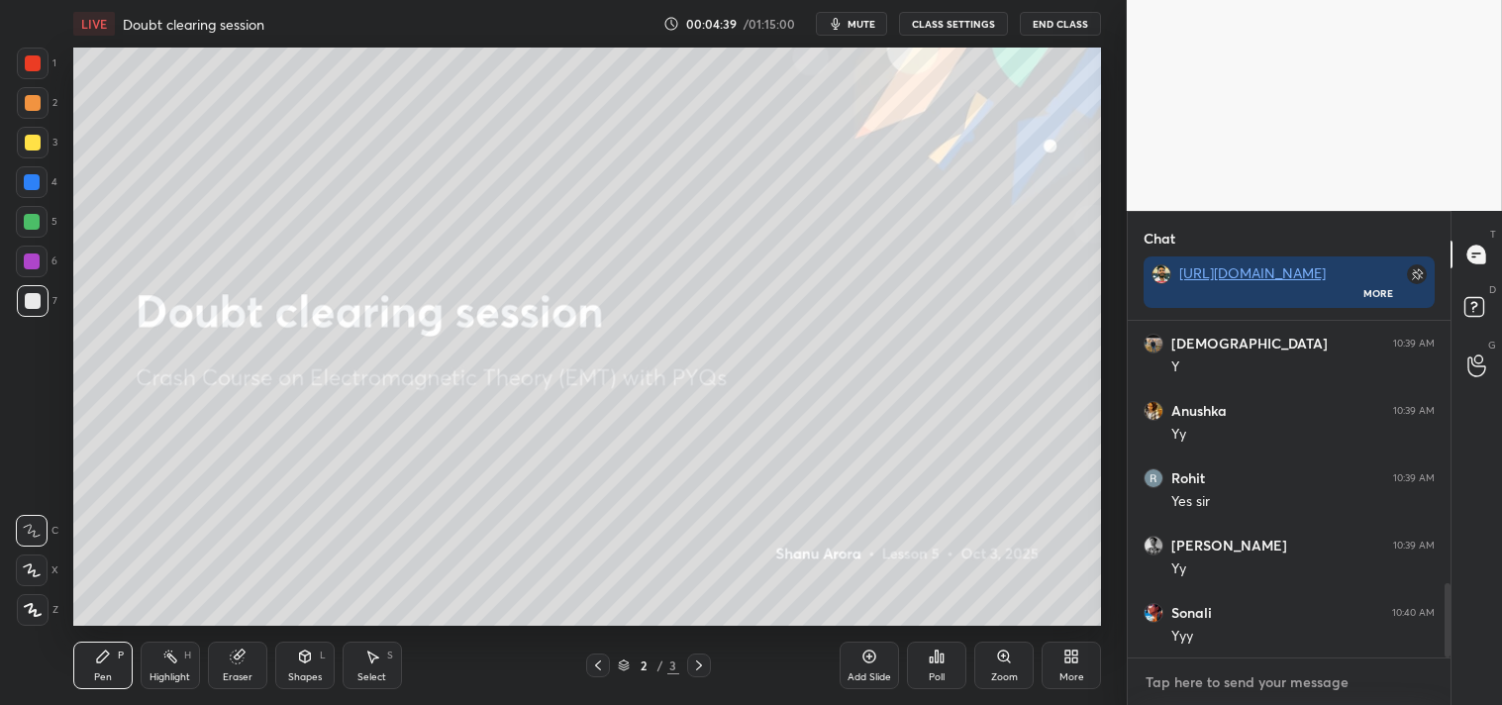
type textarea "[URL][DOMAIN_NAME]"
type textarea "x"
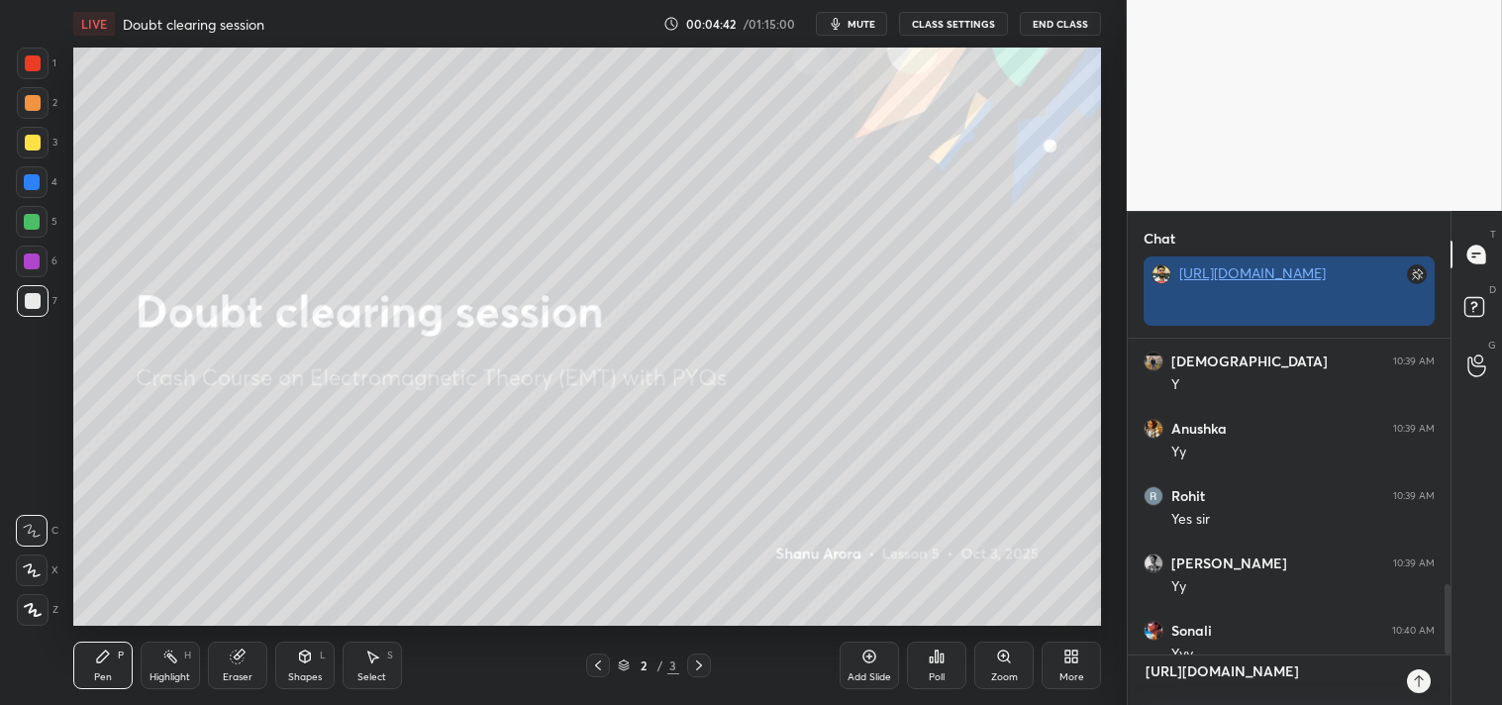
scroll to position [6, 5]
type textarea "[URL][DOMAIN_NAME]"
drag, startPoint x: 1381, startPoint y: 312, endPoint x: 1209, endPoint y: 275, distance: 176.1
click at [1223, 278] on div "[URL][DOMAIN_NAME]" at bounding box center [1289, 273] width 220 height 18
click at [1233, 282] on link "[URL][DOMAIN_NAME]" at bounding box center [1252, 272] width 147 height 19
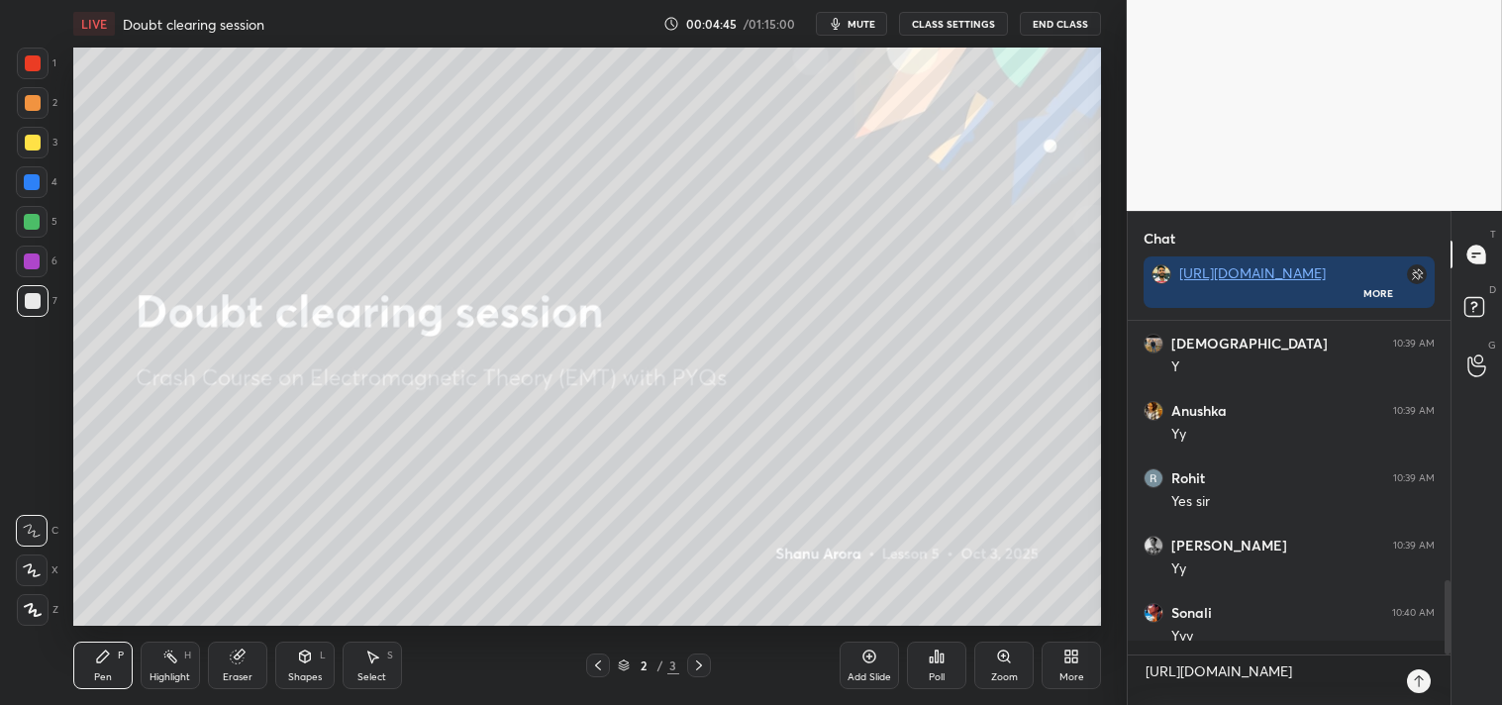
scroll to position [378, 317]
type textarea "x"
click at [1338, 687] on textarea "[URL][DOMAIN_NAME]" at bounding box center [1269, 680] width 251 height 50
type textarea "[URL][DOMAIN_NAME]"
type textarea "x"
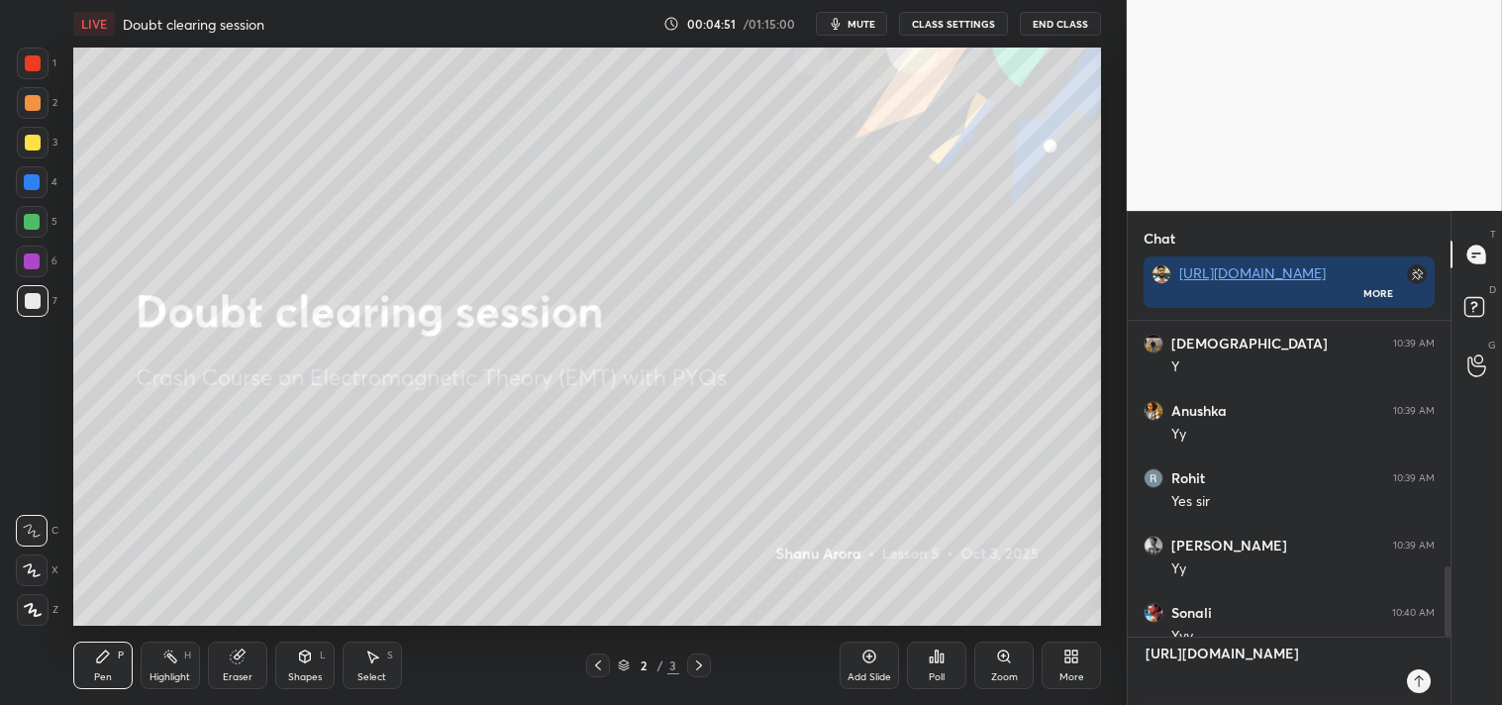
type textarea "[URL][DOMAIN_NAME]"
type textarea "x"
type textarea "[URL][DOMAIN_NAME]"
type textarea "x"
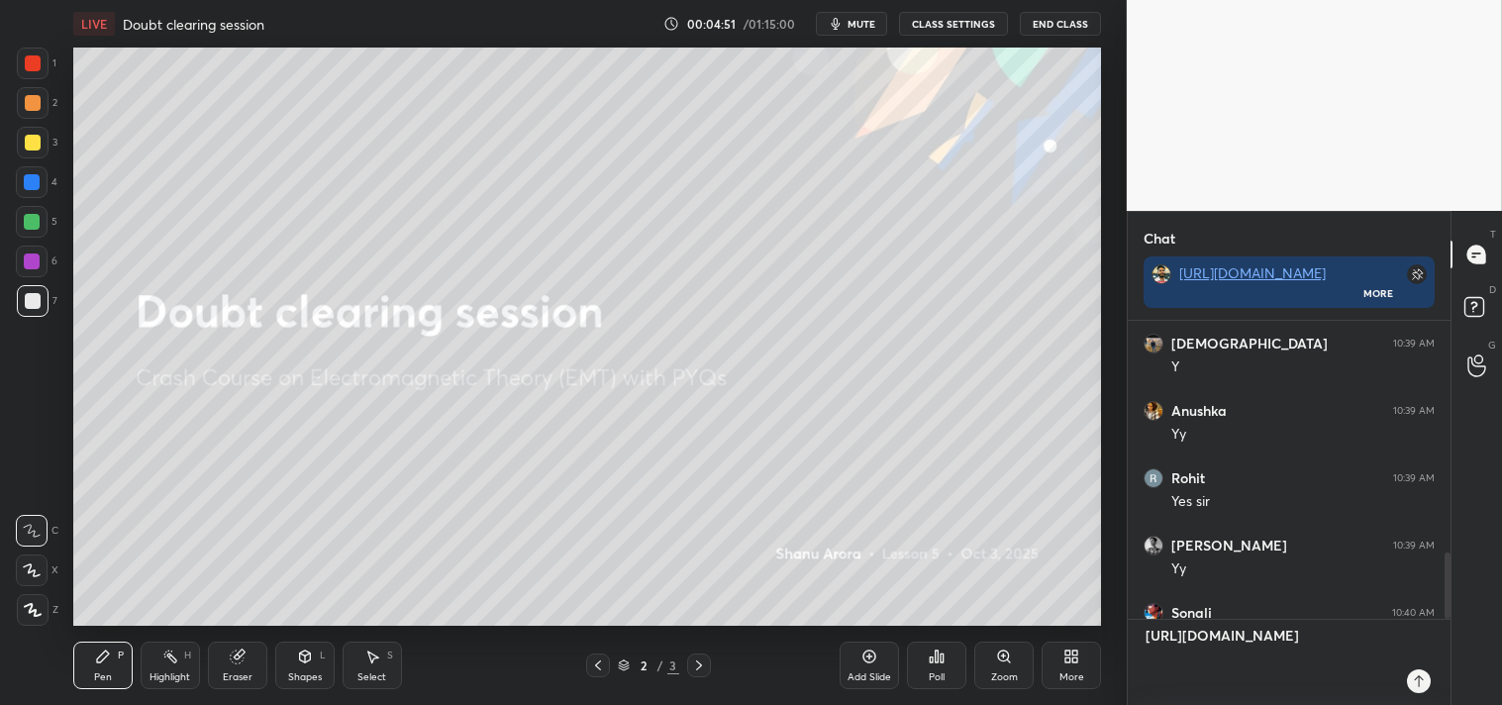
scroll to position [291, 317]
type textarea "[URL][DOMAIN_NAME] 2"
type textarea "x"
type textarea "[URL][DOMAIN_NAME] 2}"
type textarea "x"
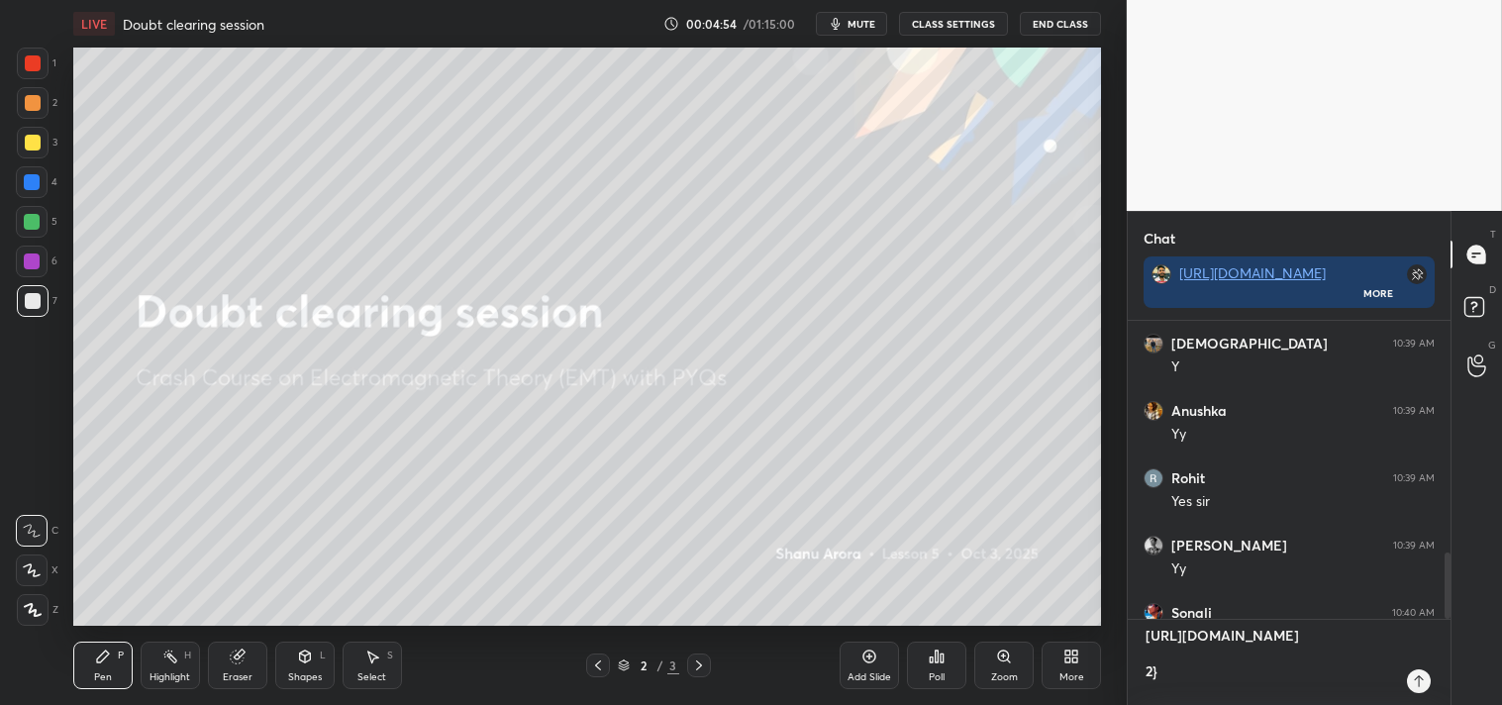
type textarea "[URL][DOMAIN_NAME] 2}"
type textarea "x"
paste textarea "[URL][DOMAIN_NAME]"
type textarea "[URL][DOMAIN_NAME] 2} [URL][DOMAIN_NAME]"
type textarea "x"
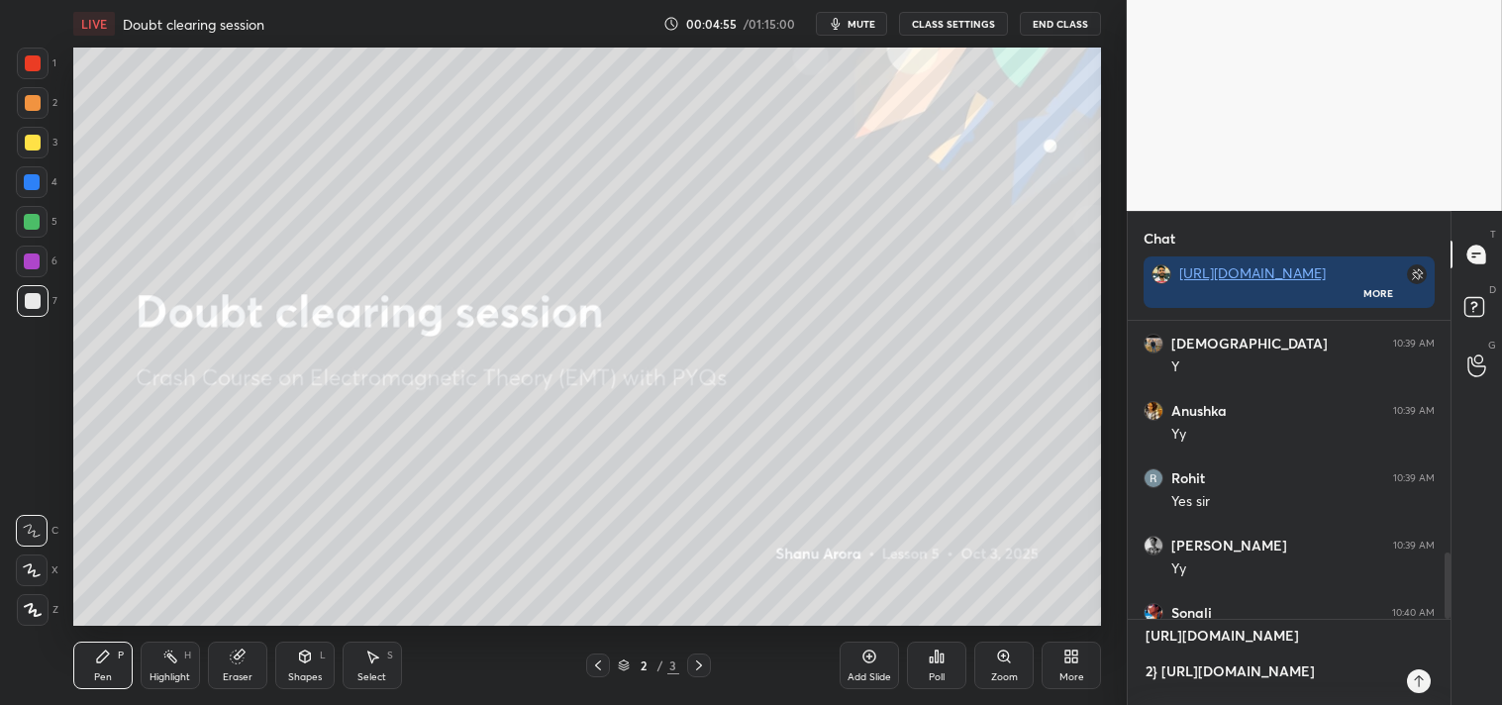
scroll to position [47, 0]
type textarea "[URL][DOMAIN_NAME] 2} [URL][DOMAIN_NAME]"
type textarea "x"
click at [1424, 679] on icon at bounding box center [1419, 681] width 16 height 16
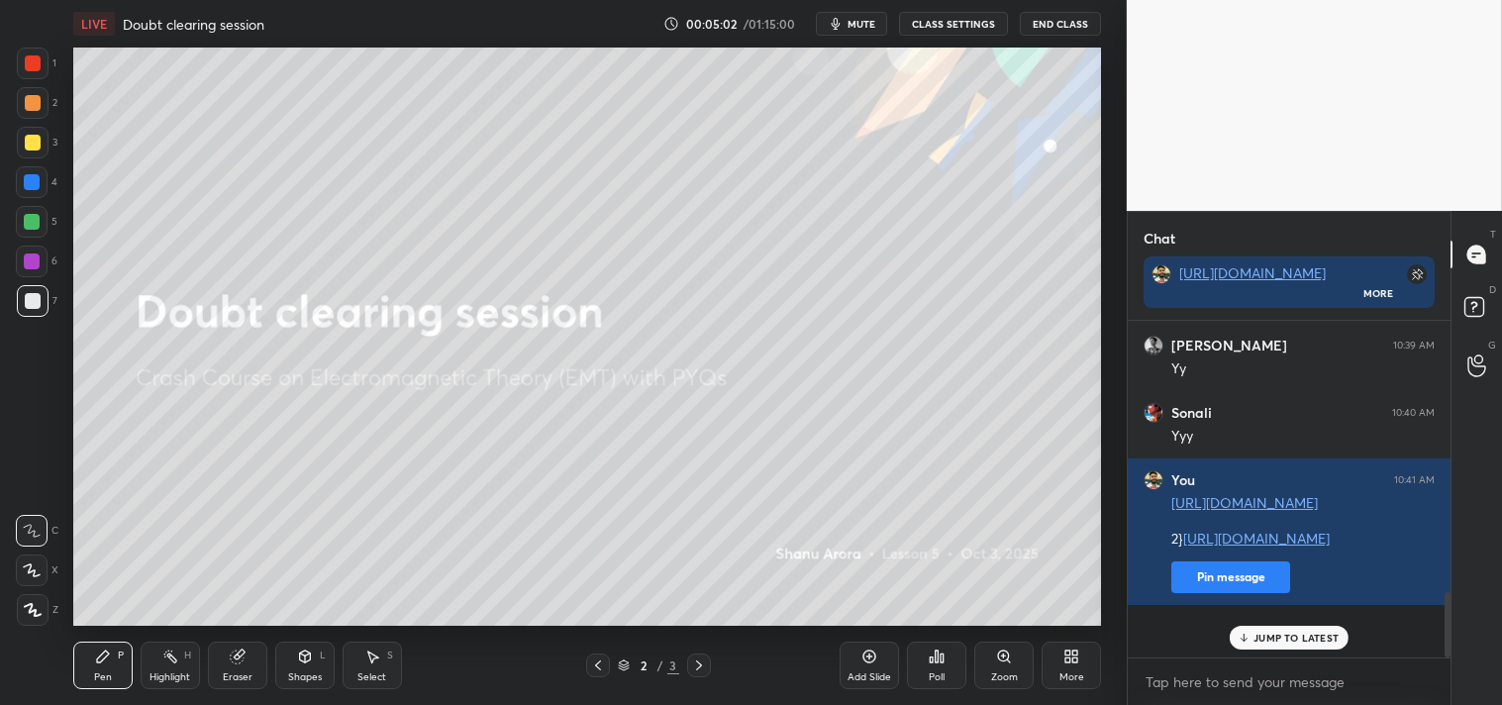
type textarea "x"
click at [1262, 638] on p "JUMP TO LATEST" at bounding box center [1295, 638] width 85 height 12
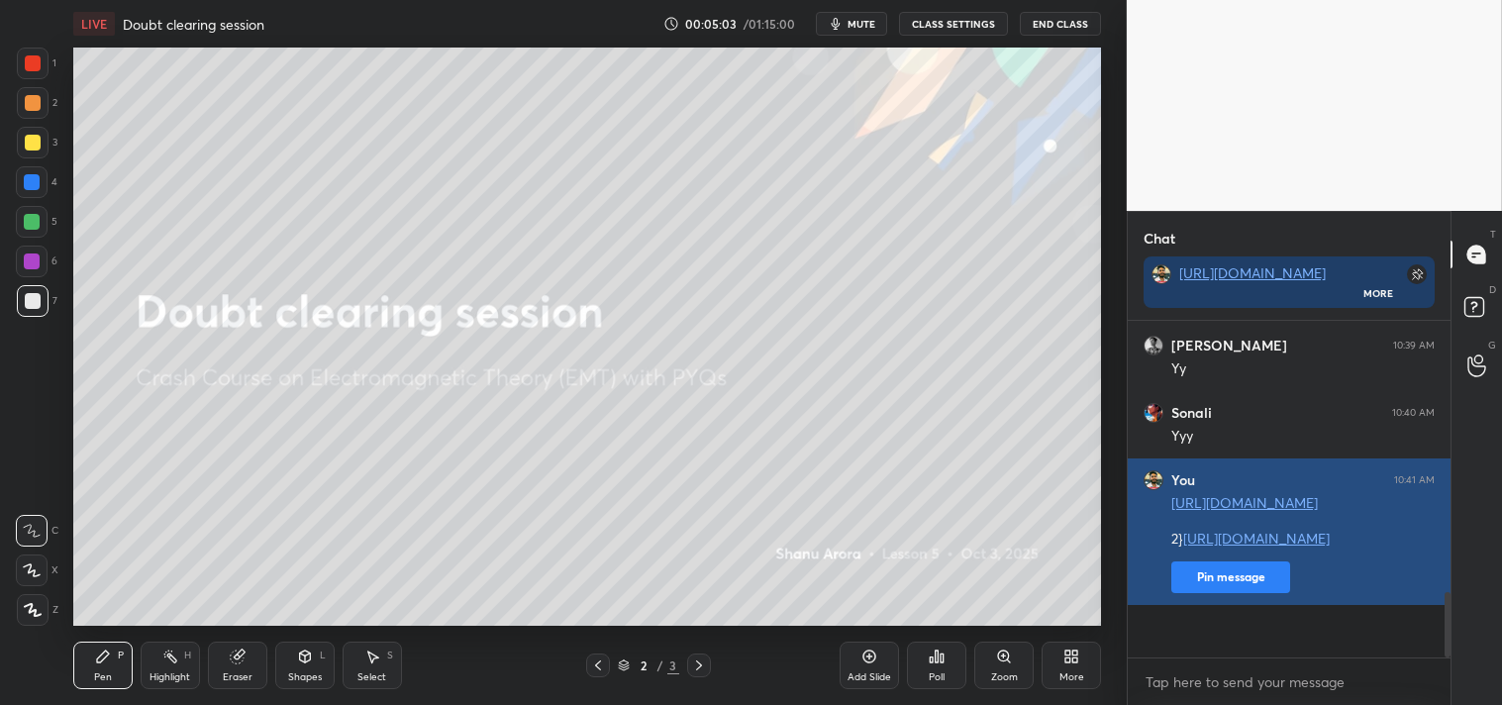
click at [1212, 593] on button "Pin message" at bounding box center [1230, 577] width 119 height 32
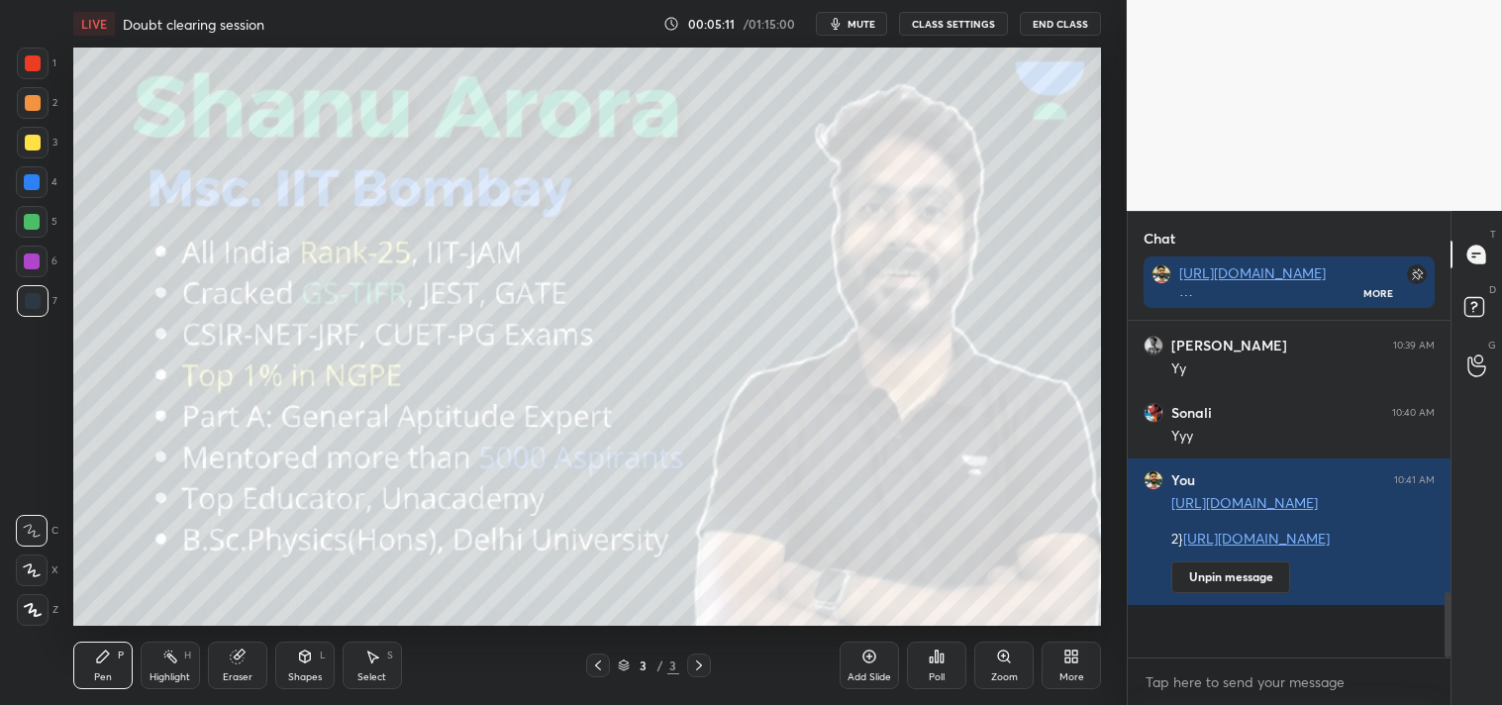
click at [881, 658] on div "Add Slide" at bounding box center [869, 666] width 59 height 48
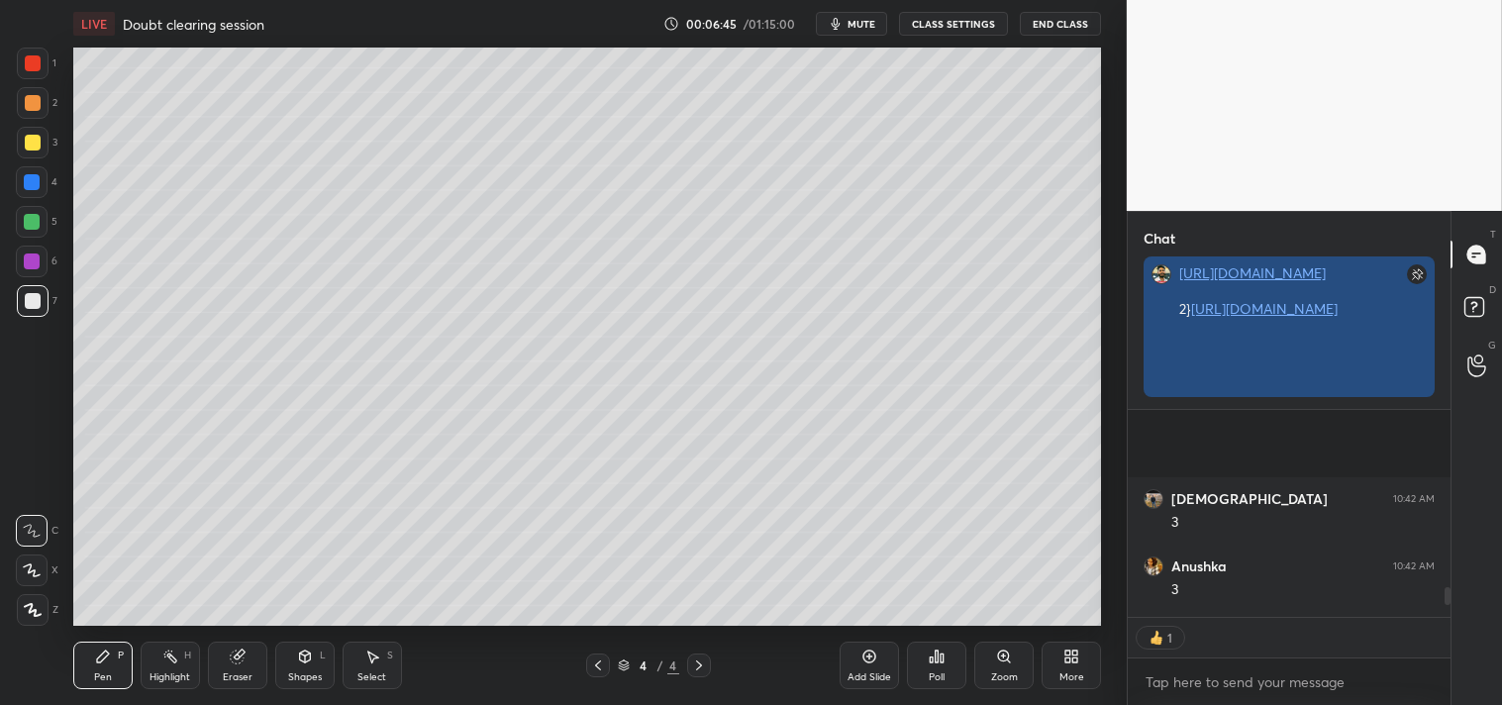
scroll to position [2140, 0]
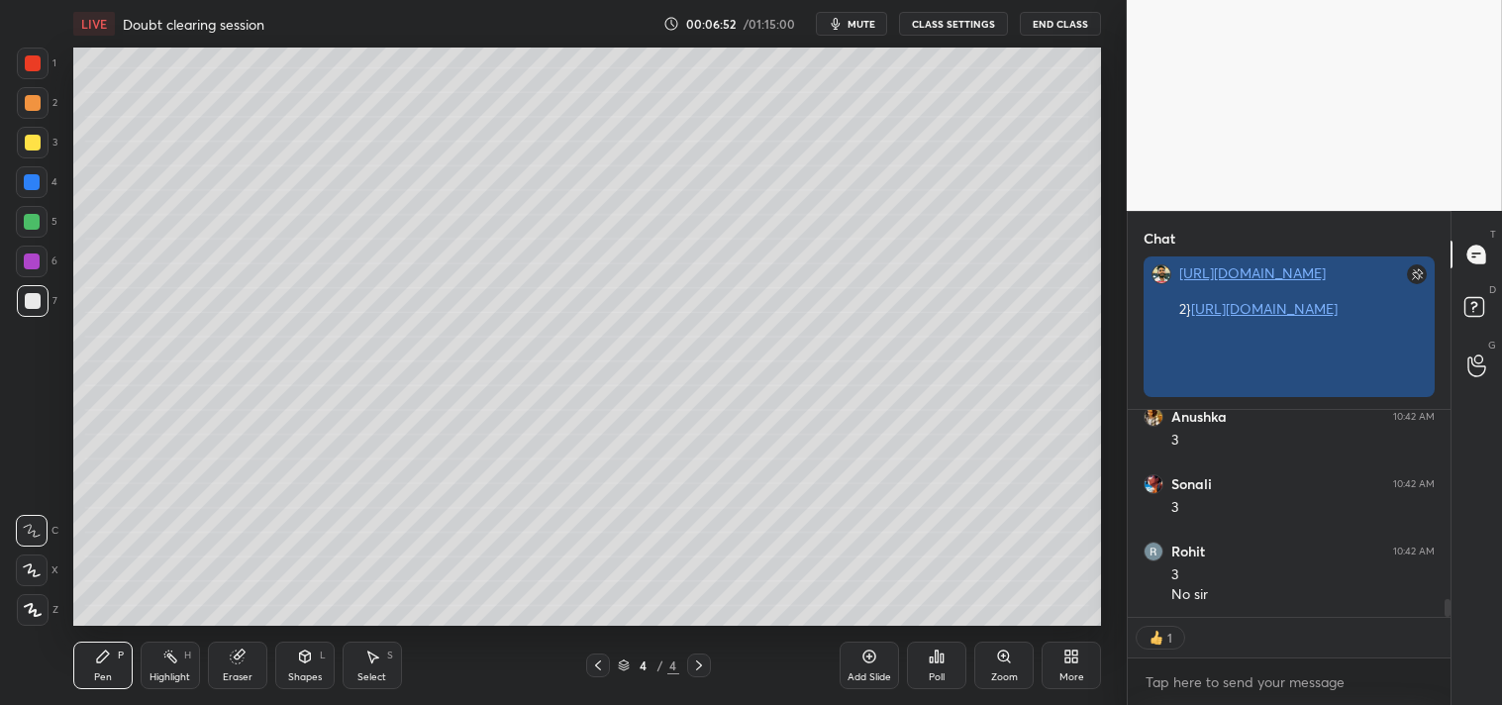
type textarea "x"
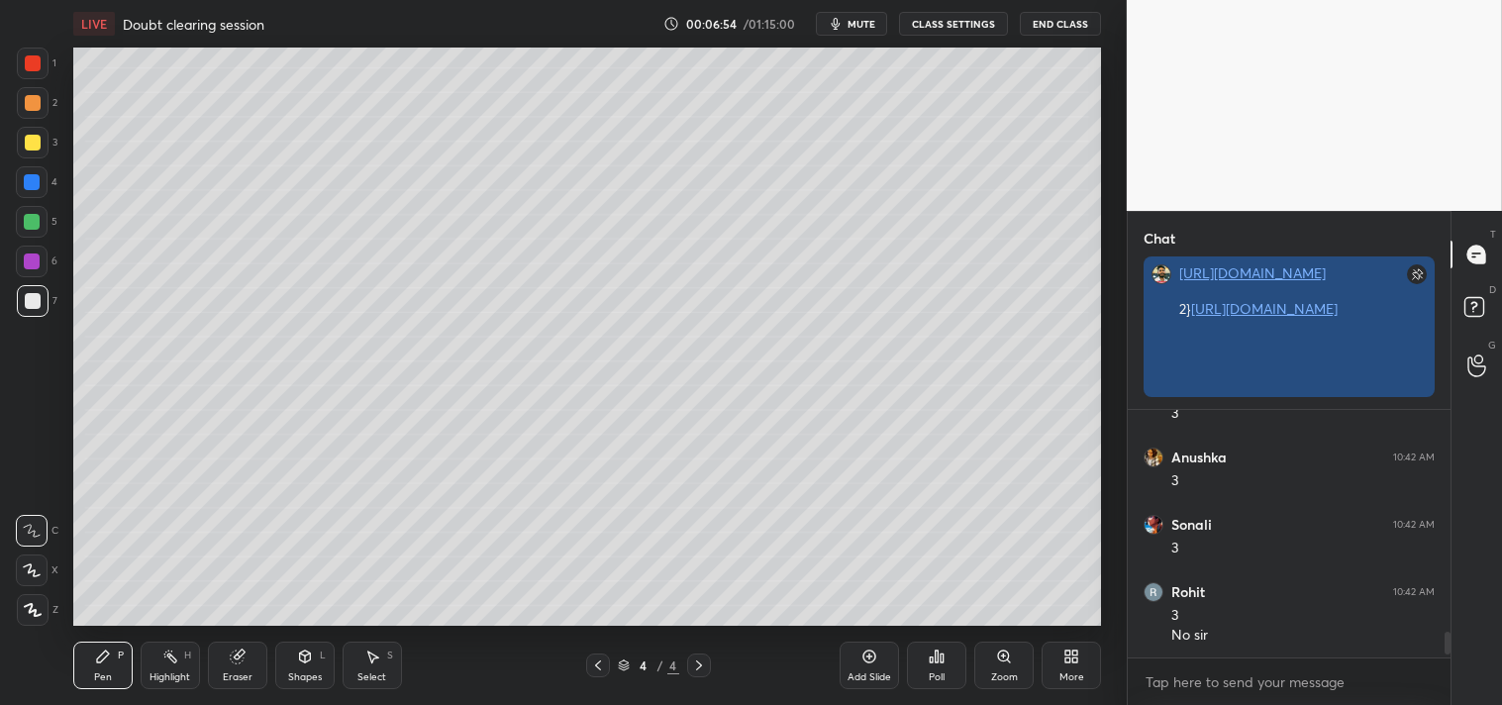
scroll to position [2010, 0]
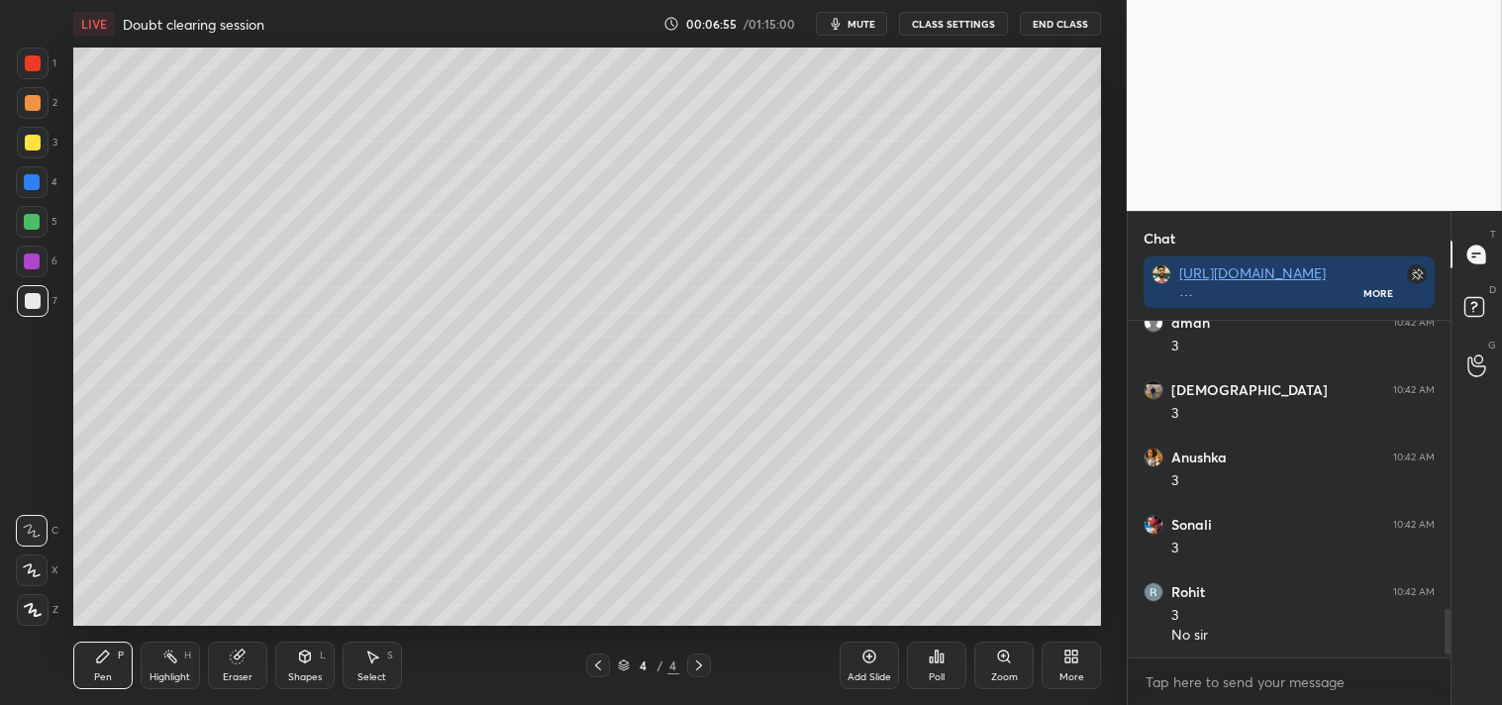
click at [1089, 666] on div "More" at bounding box center [1071, 666] width 59 height 48
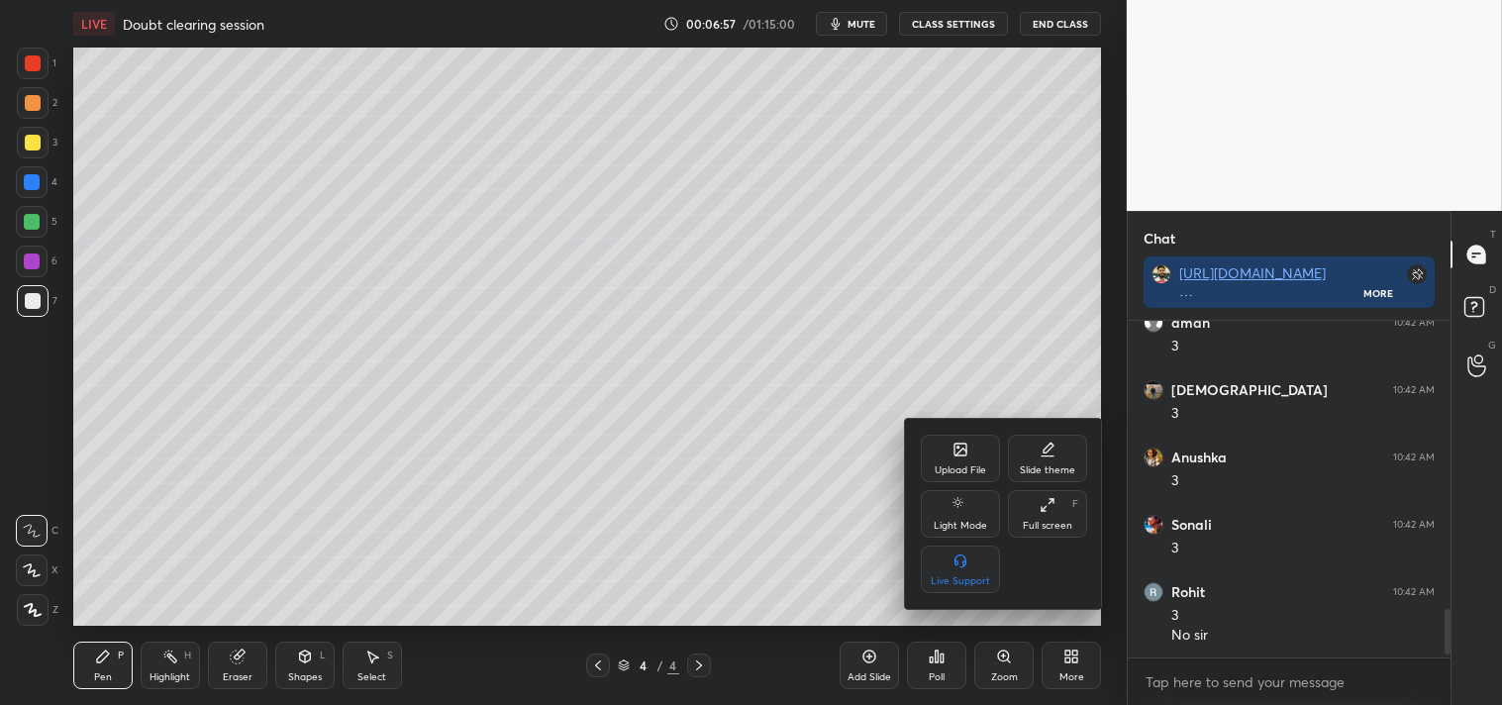
click at [945, 444] on div "Upload File" at bounding box center [960, 459] width 79 height 48
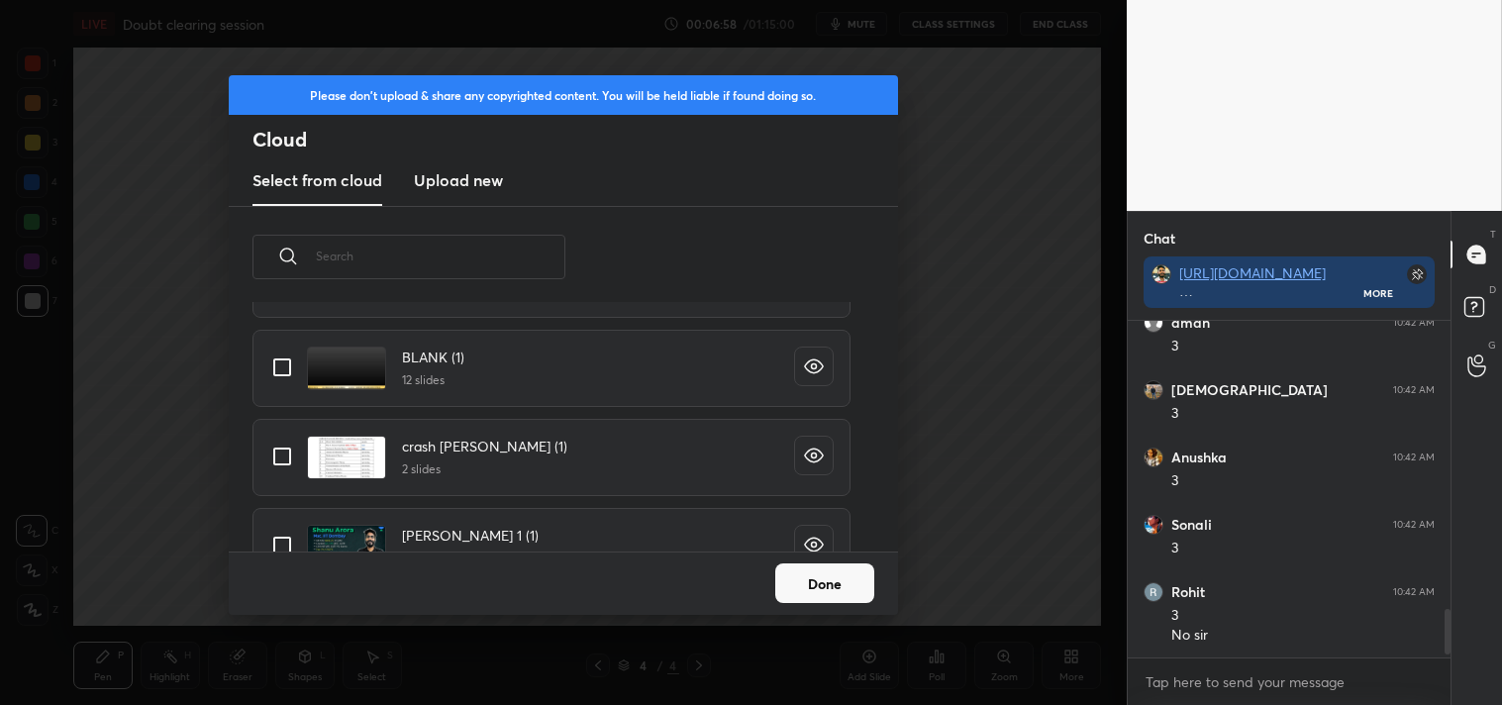
scroll to position [285, 0]
click at [273, 359] on input "grid" at bounding box center [282, 367] width 42 height 42
checkbox input "true"
click at [810, 567] on button "Done" at bounding box center [824, 583] width 99 height 40
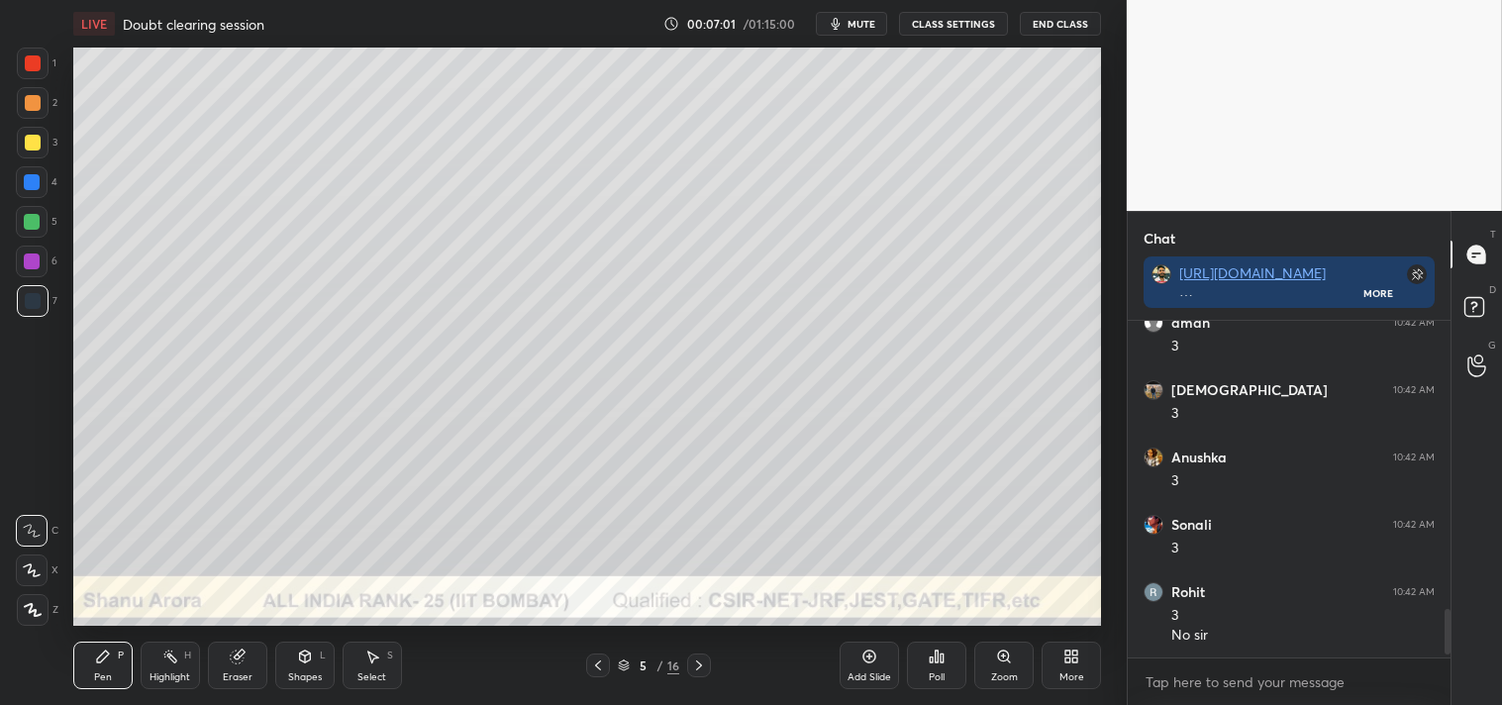
click at [304, 681] on div "Shapes" at bounding box center [305, 677] width 34 height 10
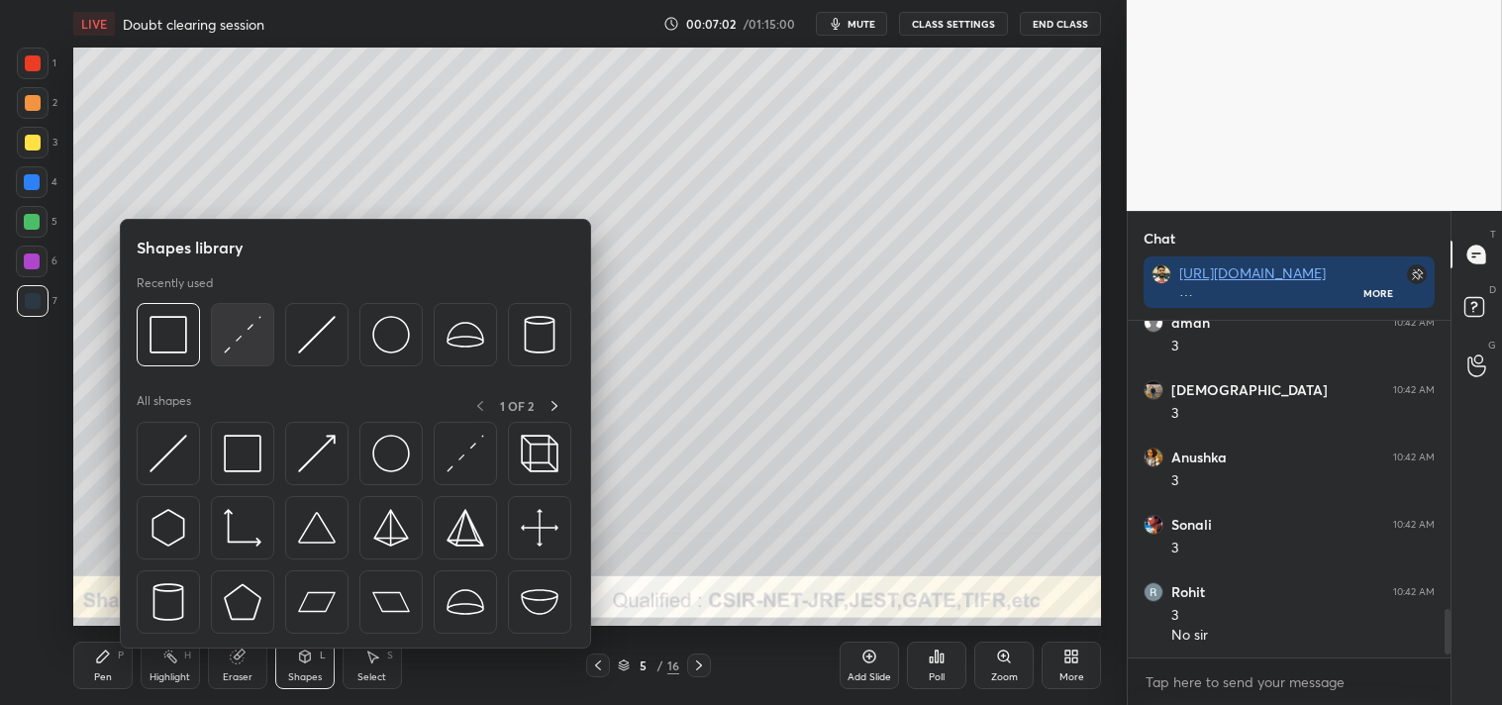
click at [258, 339] on img at bounding box center [243, 335] width 38 height 38
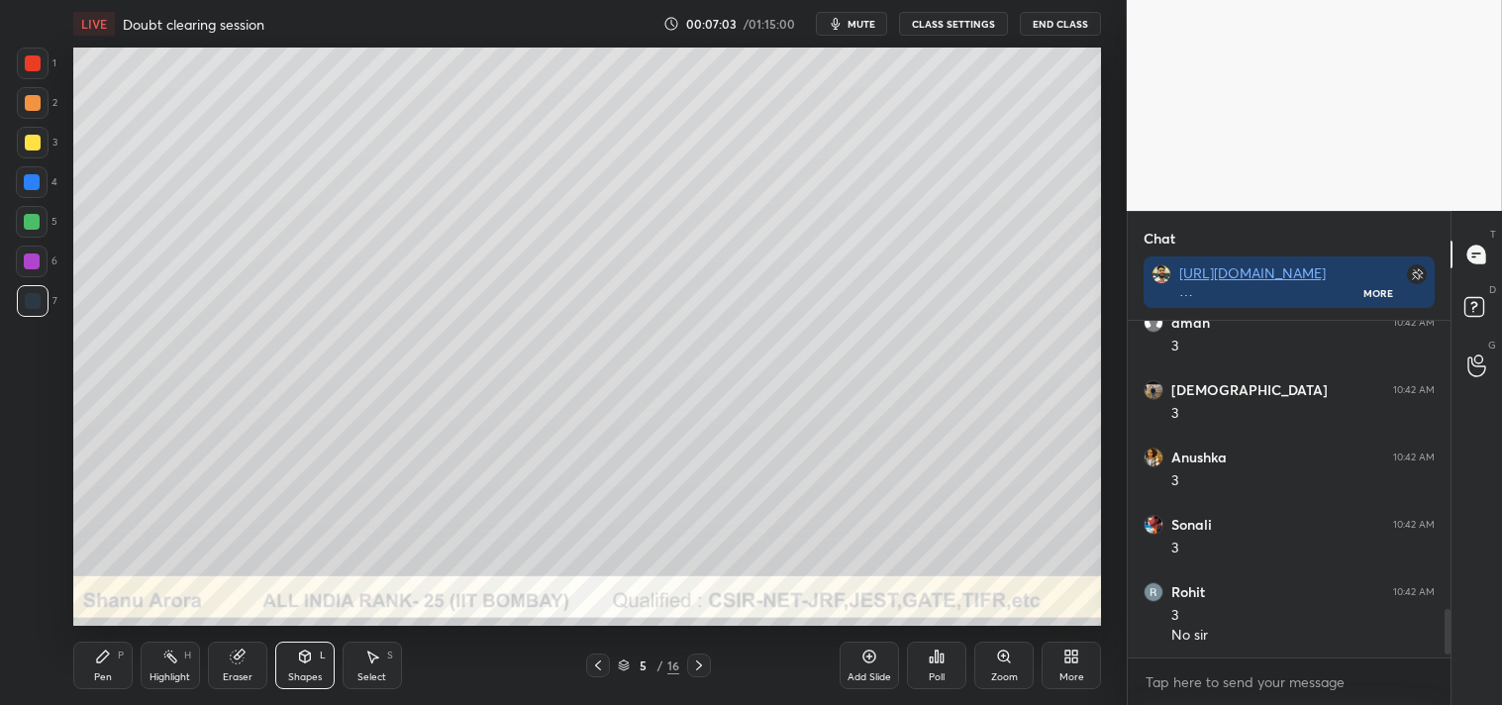
click at [45, 143] on div at bounding box center [33, 143] width 32 height 32
click at [987, 659] on div "Zoom" at bounding box center [1003, 666] width 59 height 48
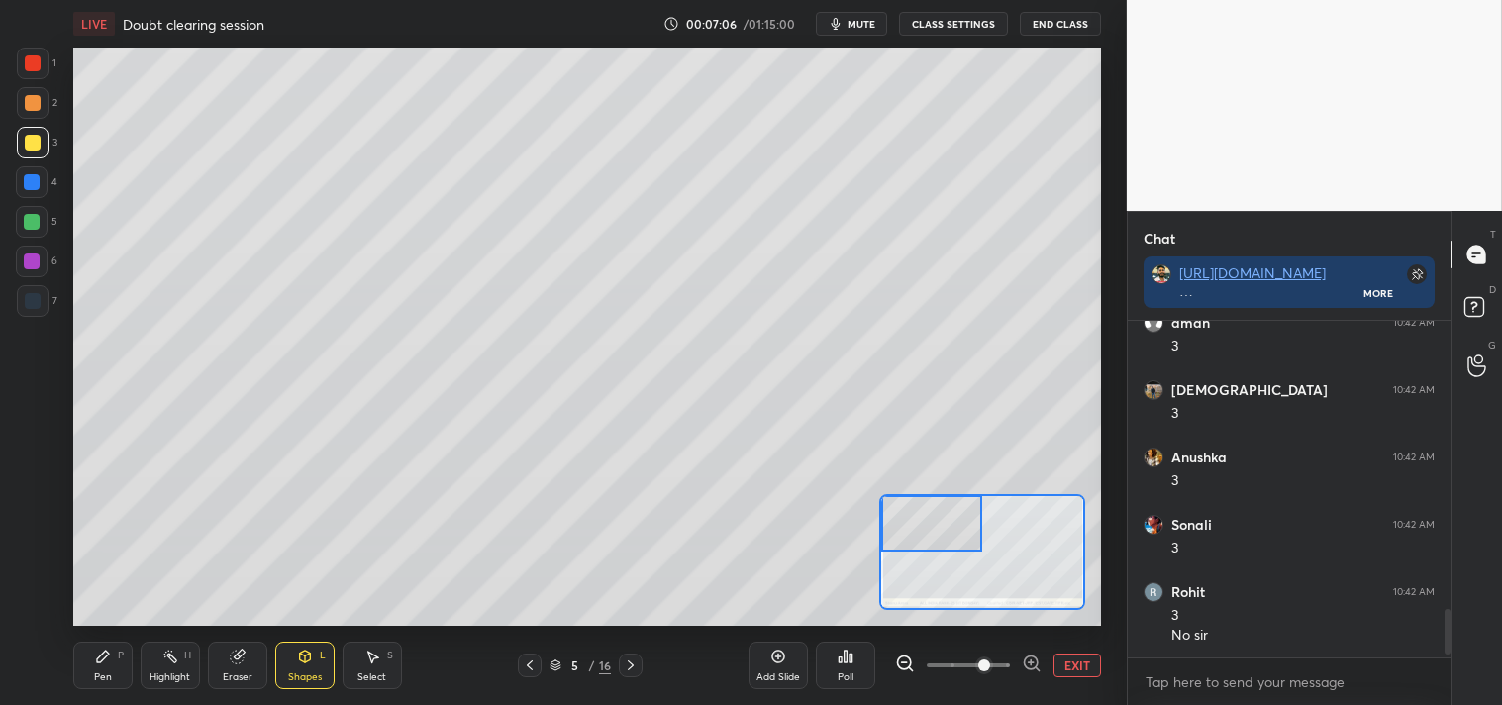
click at [118, 656] on div "P" at bounding box center [121, 655] width 6 height 10
click at [126, 663] on div "Pen P" at bounding box center [102, 666] width 59 height 48
click at [303, 660] on icon at bounding box center [304, 656] width 11 height 12
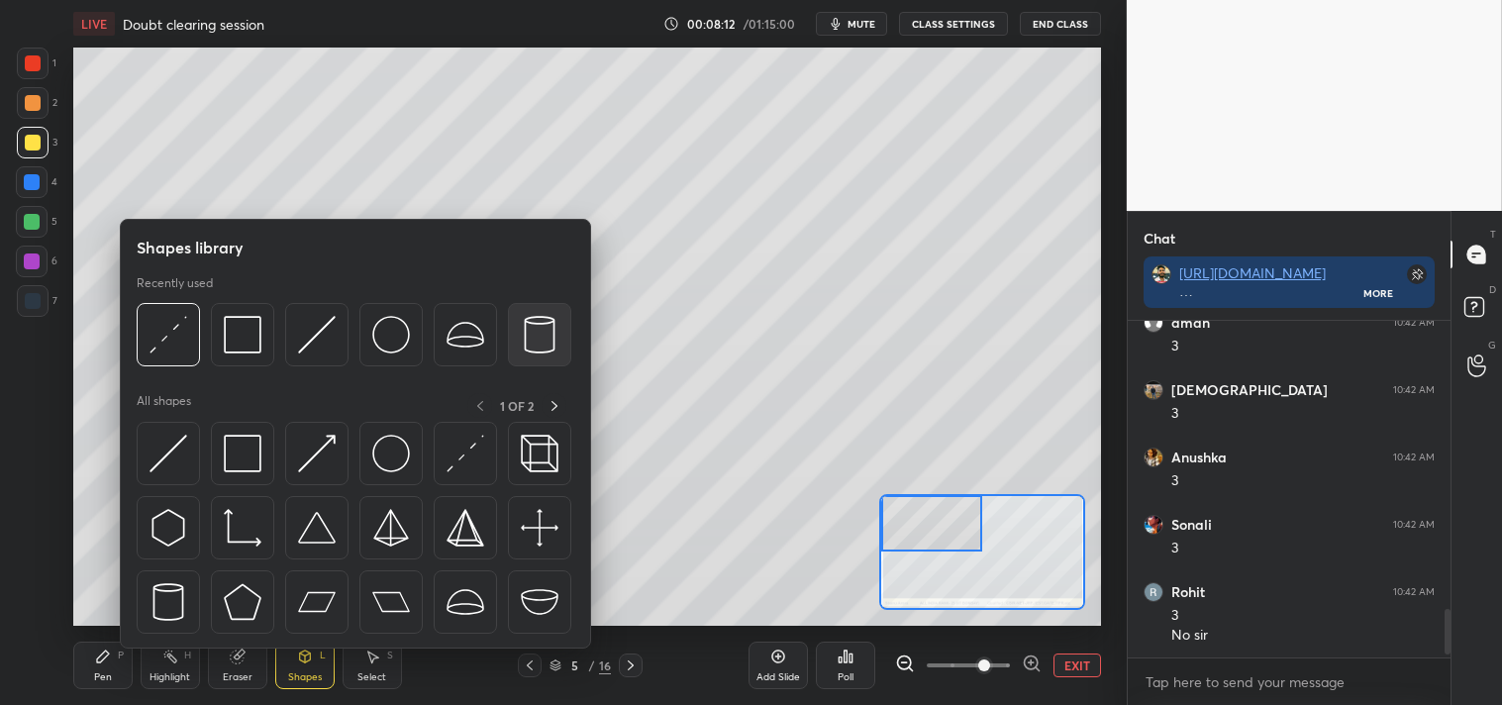
click at [535, 331] on img at bounding box center [540, 335] width 38 height 38
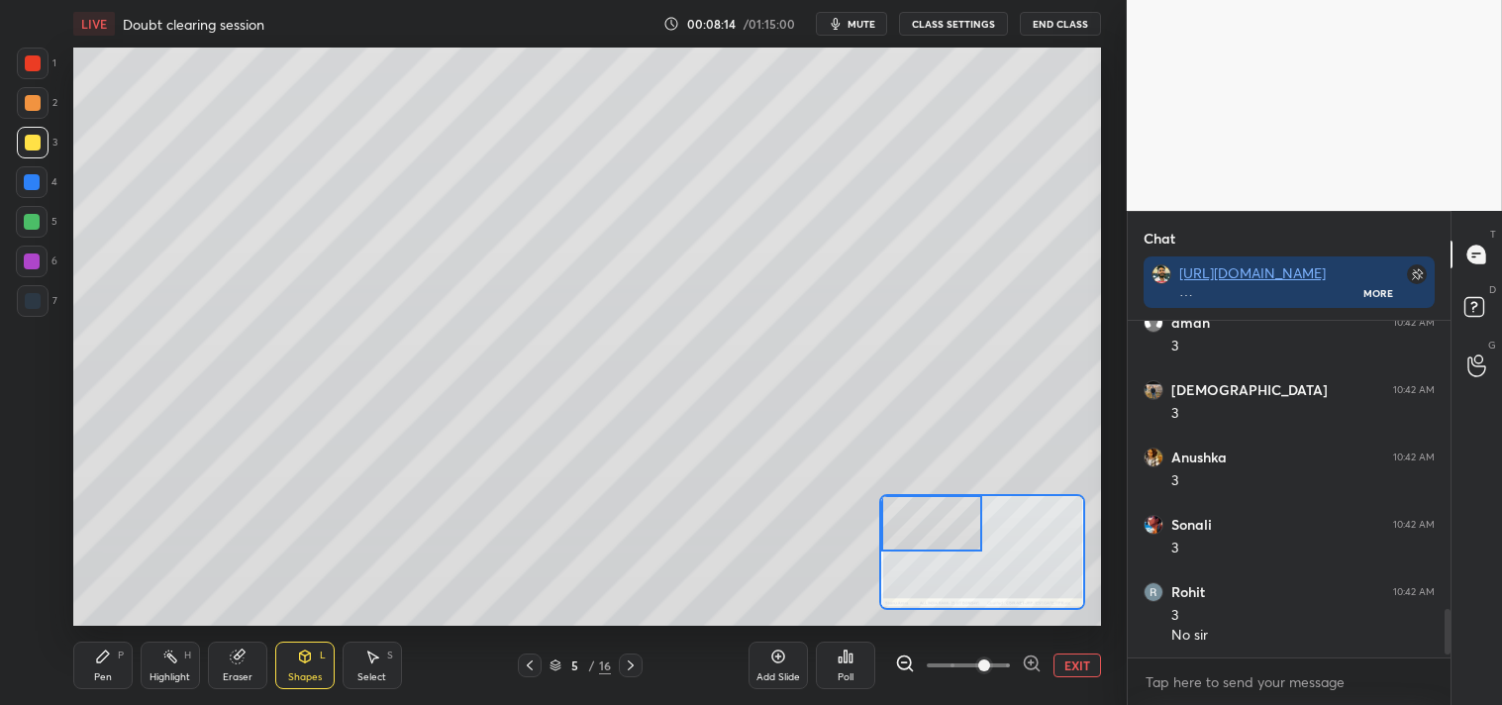
click at [308, 675] on div "Shapes" at bounding box center [305, 677] width 34 height 10
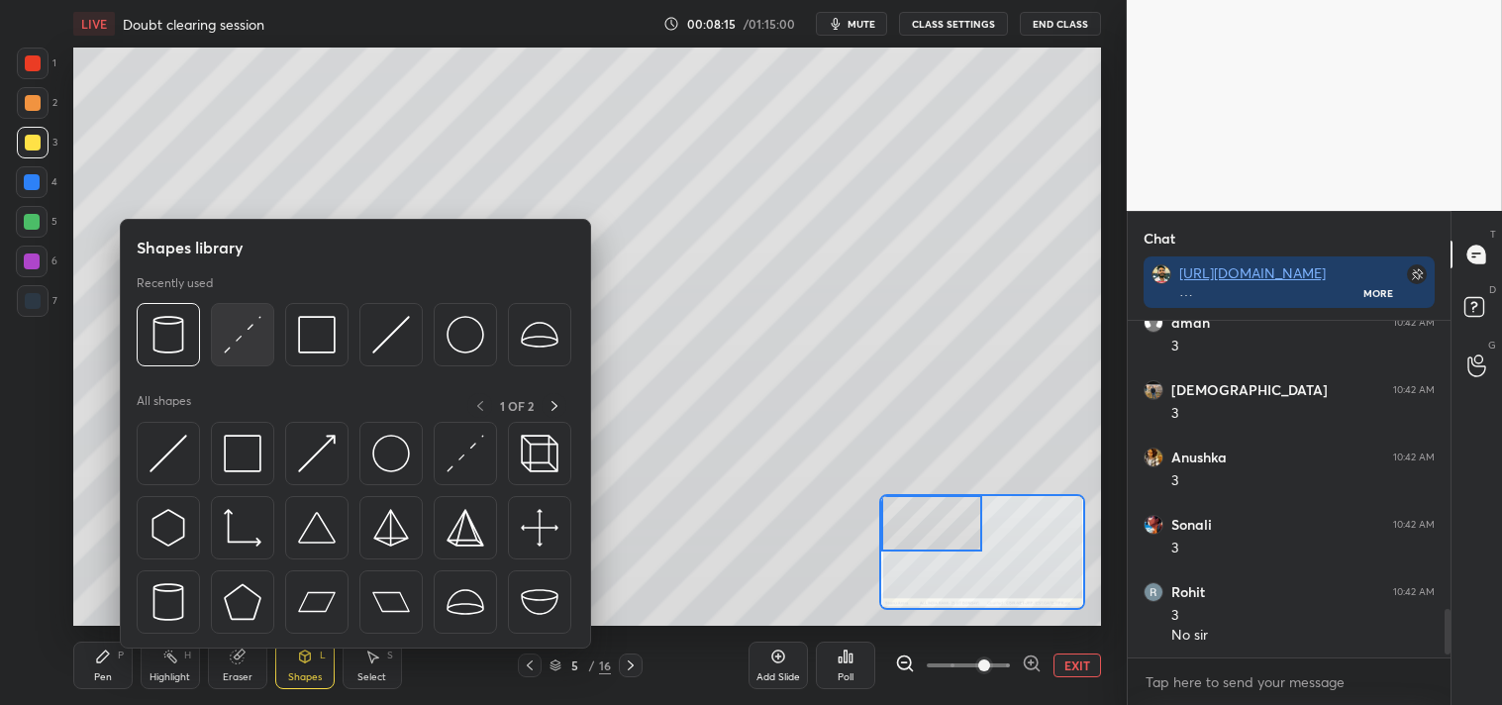
click at [251, 341] on img at bounding box center [243, 335] width 38 height 38
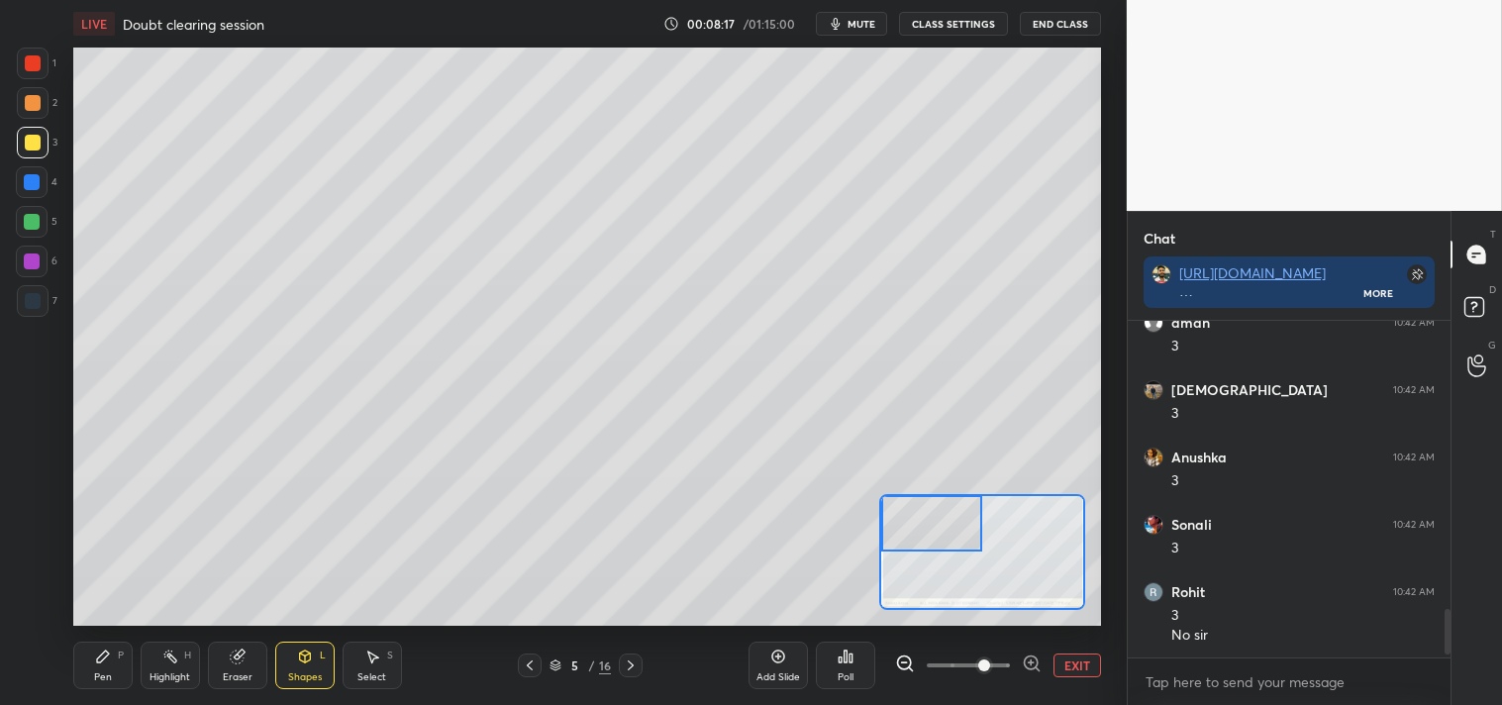
click at [109, 676] on div "Pen" at bounding box center [103, 677] width 18 height 10
click at [109, 677] on div "Pen" at bounding box center [103, 677] width 18 height 10
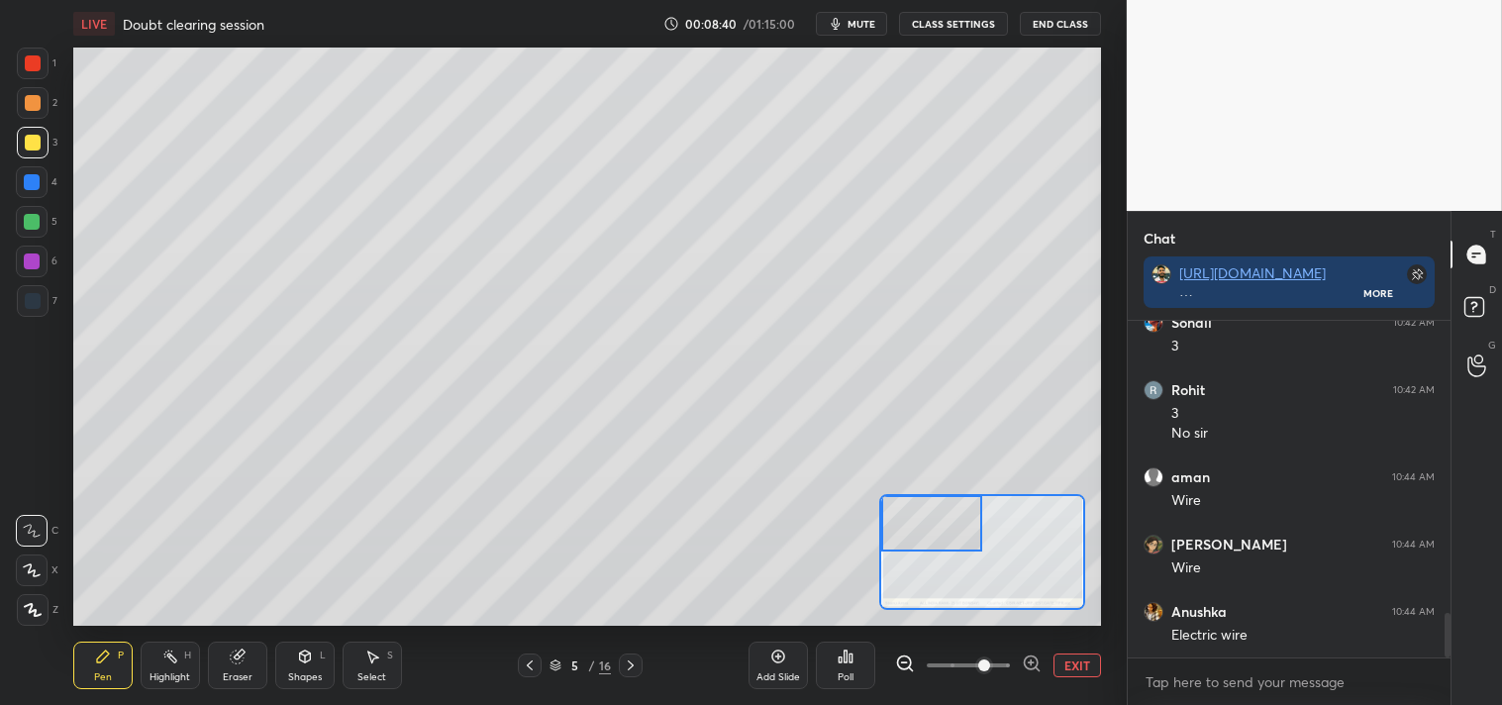
scroll to position [2282, 0]
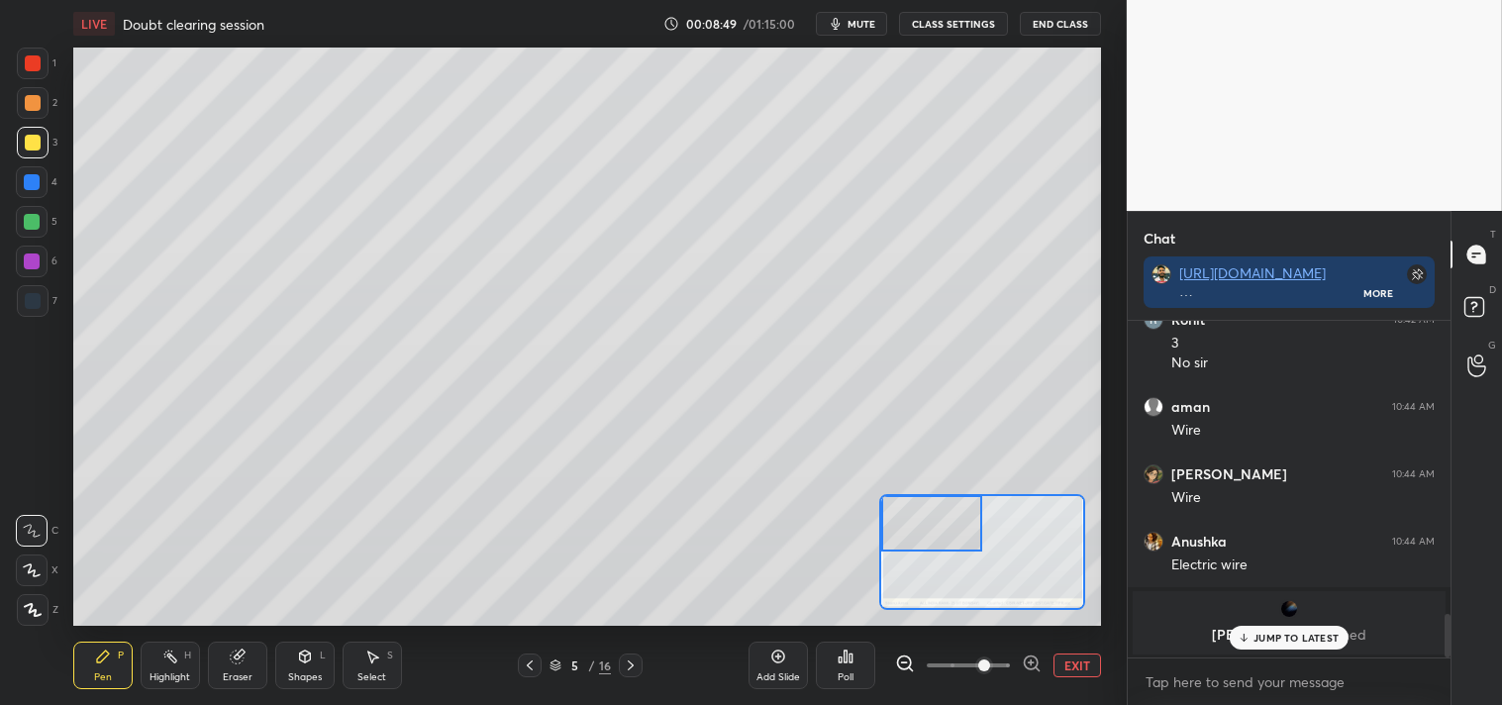
click at [1260, 634] on p "JUMP TO LATEST" at bounding box center [1295, 638] width 85 height 12
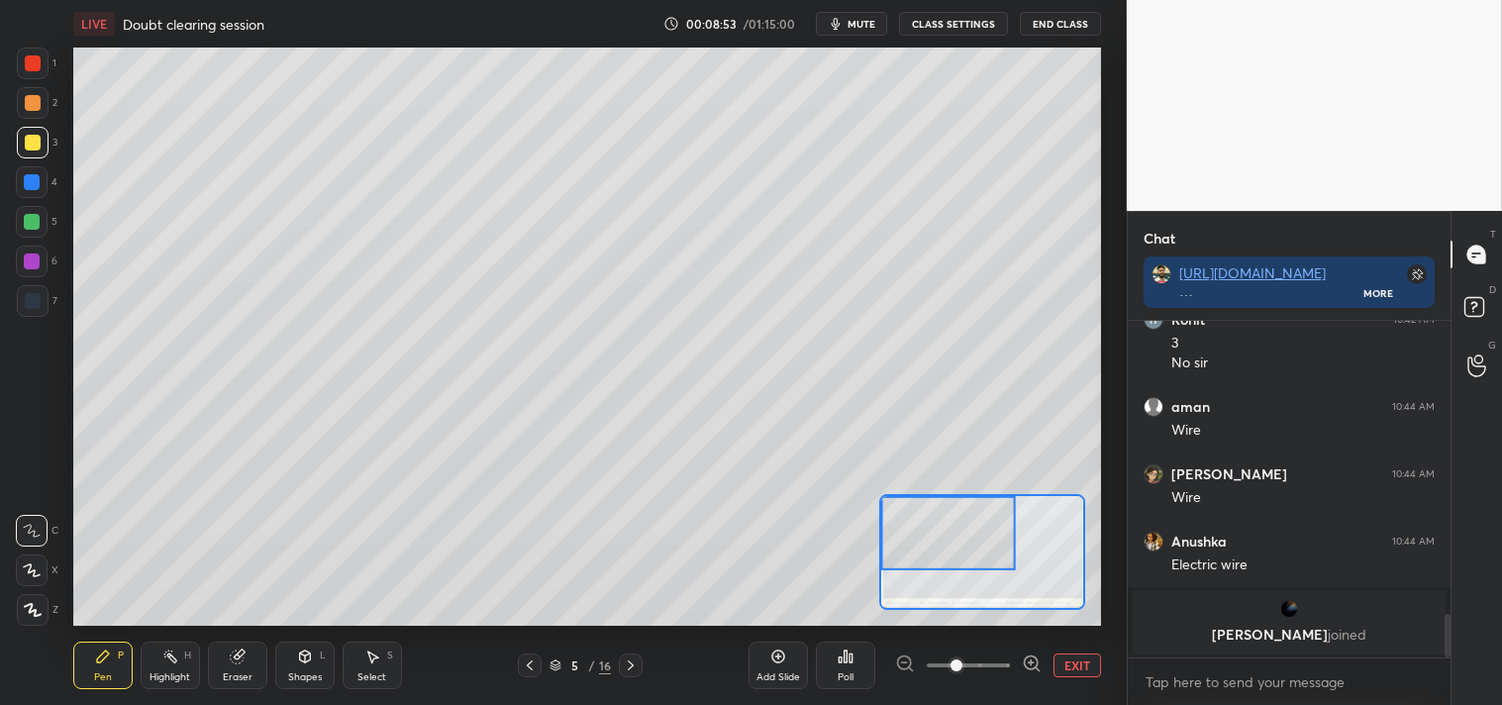
click at [36, 105] on div at bounding box center [33, 103] width 16 height 16
click at [37, 112] on div at bounding box center [33, 103] width 32 height 32
click at [1063, 667] on button "EXIT" at bounding box center [1077, 665] width 48 height 24
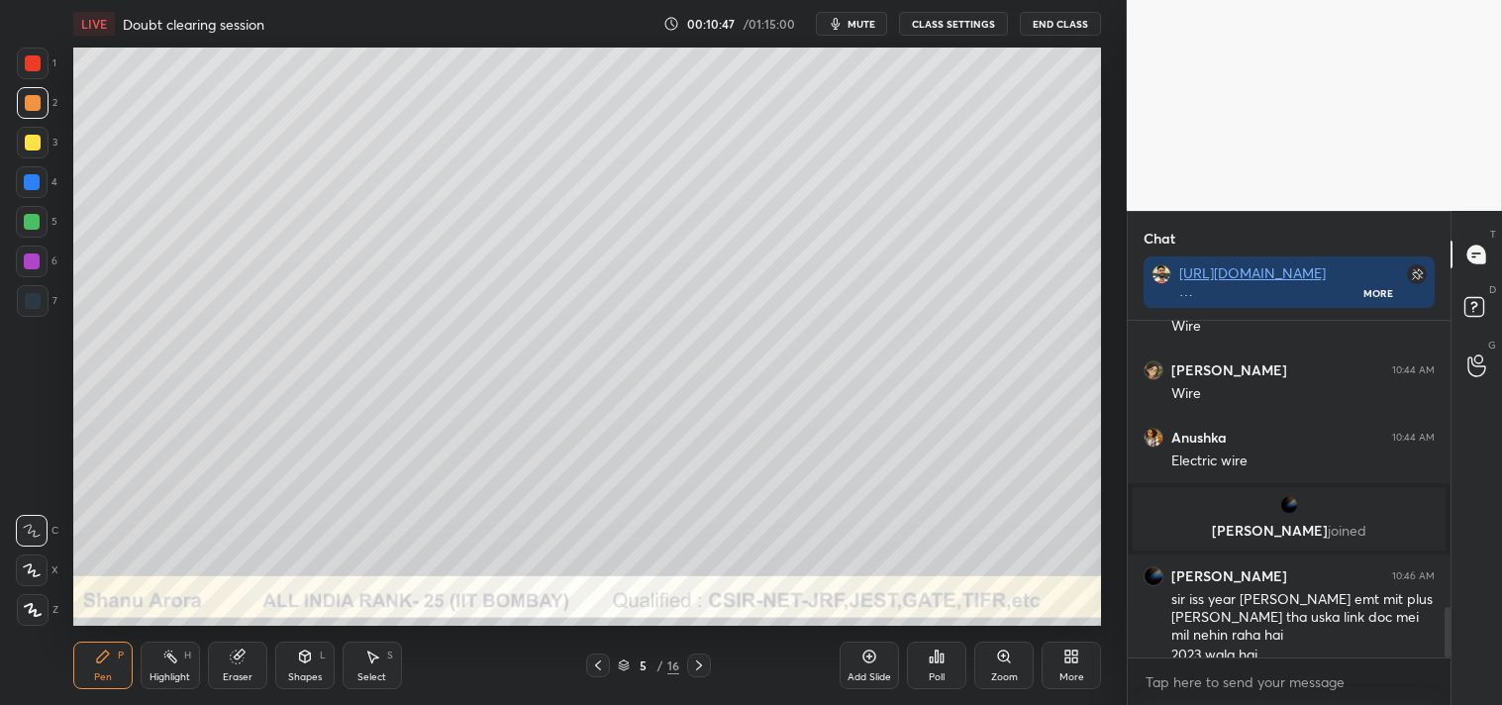
scroll to position [1893, 0]
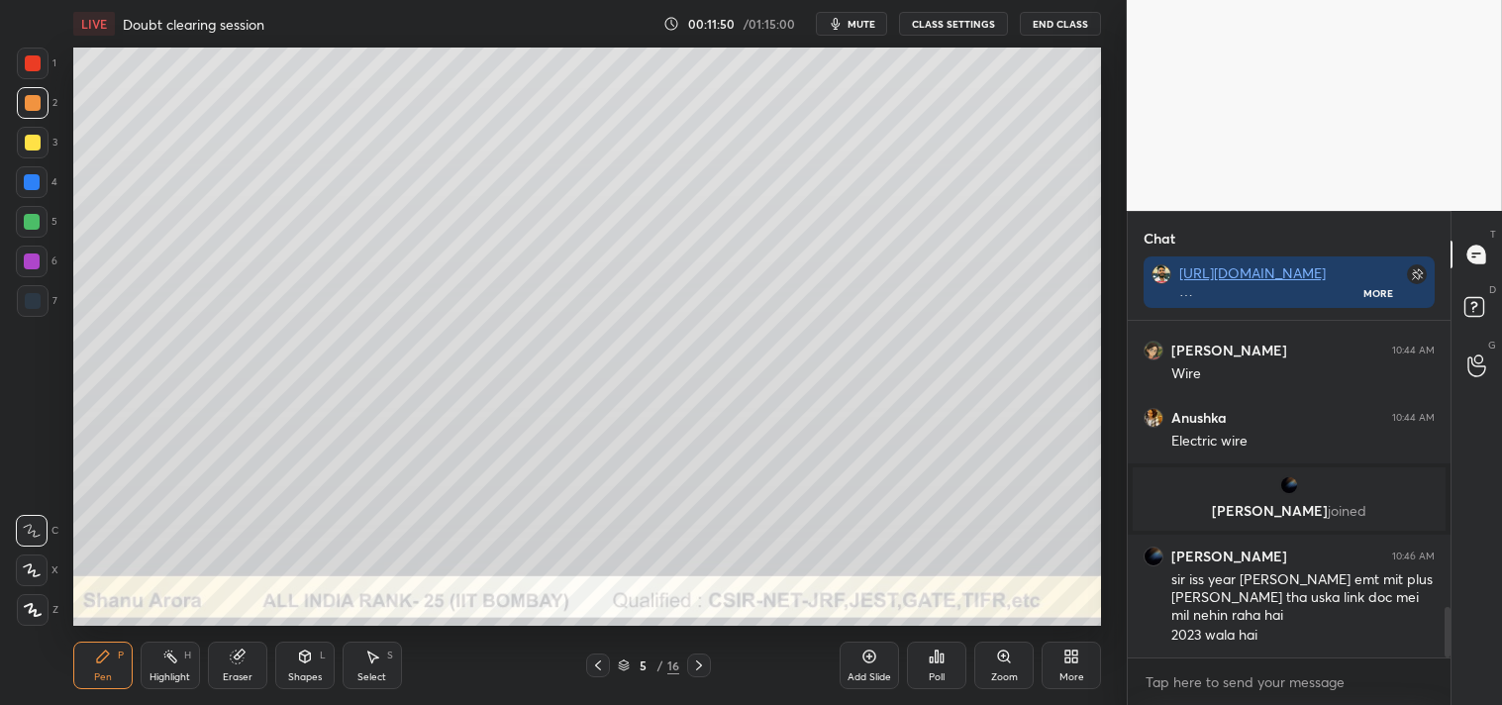
click at [22, 122] on div "2" at bounding box center [37, 107] width 41 height 40
click at [36, 135] on div at bounding box center [33, 143] width 16 height 16
click at [40, 140] on div at bounding box center [33, 143] width 16 height 16
click at [863, 663] on icon at bounding box center [869, 657] width 16 height 16
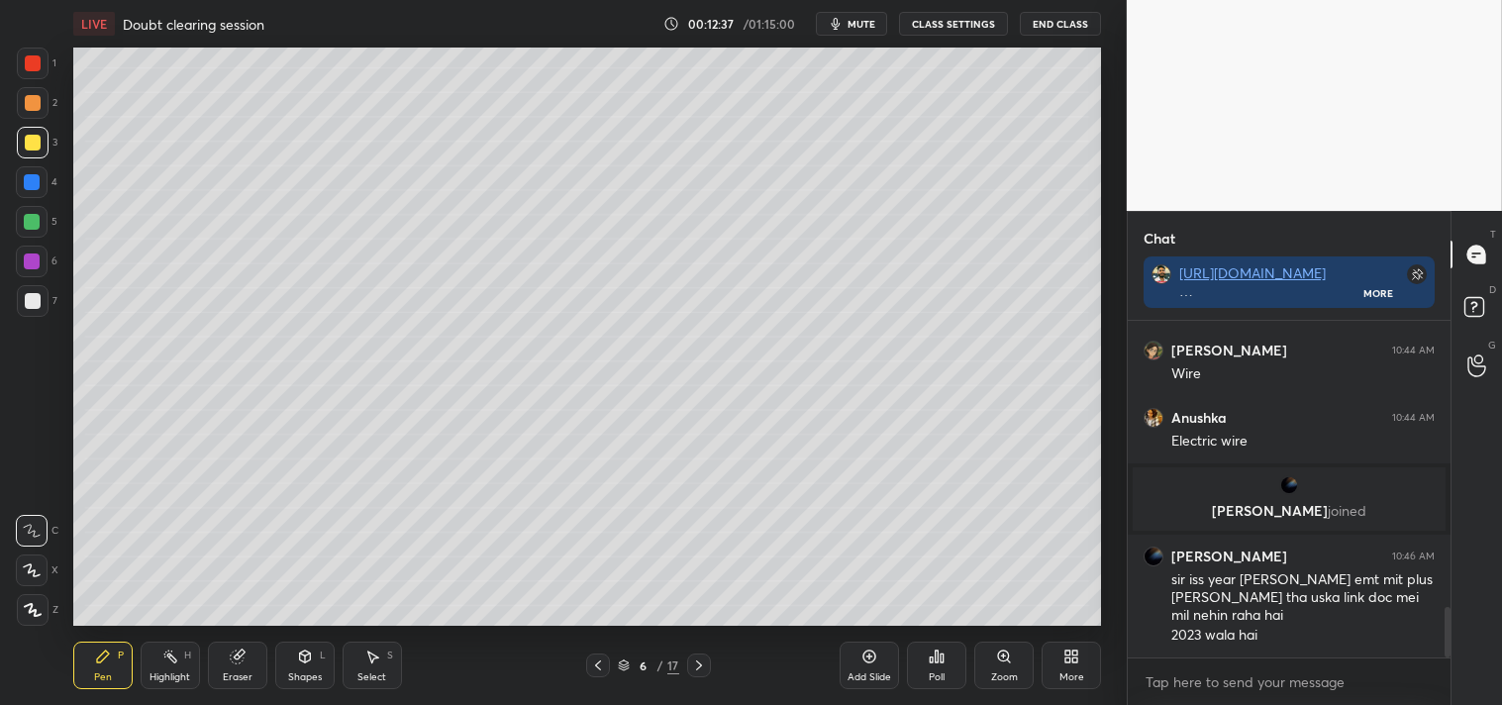
scroll to position [1964, 0]
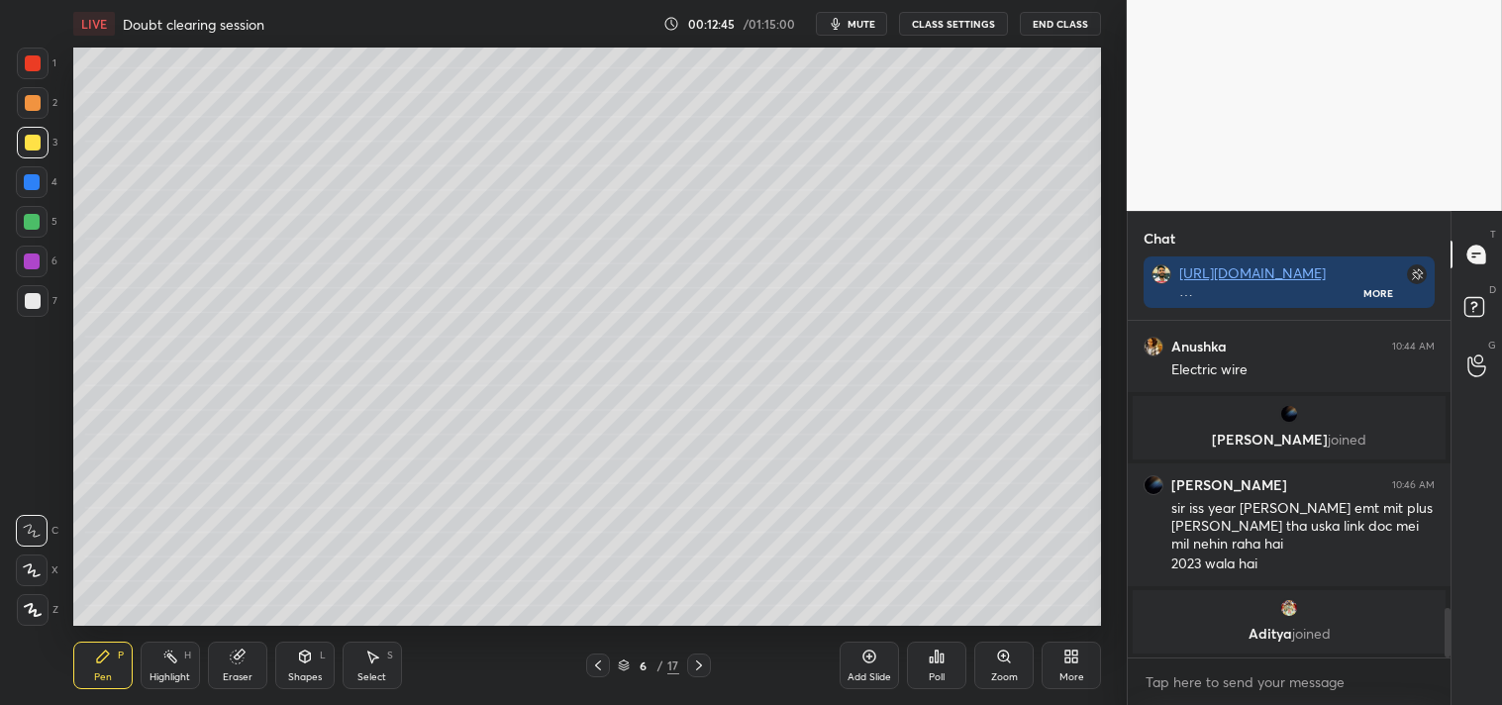
click at [299, 675] on div "Shapes" at bounding box center [305, 677] width 34 height 10
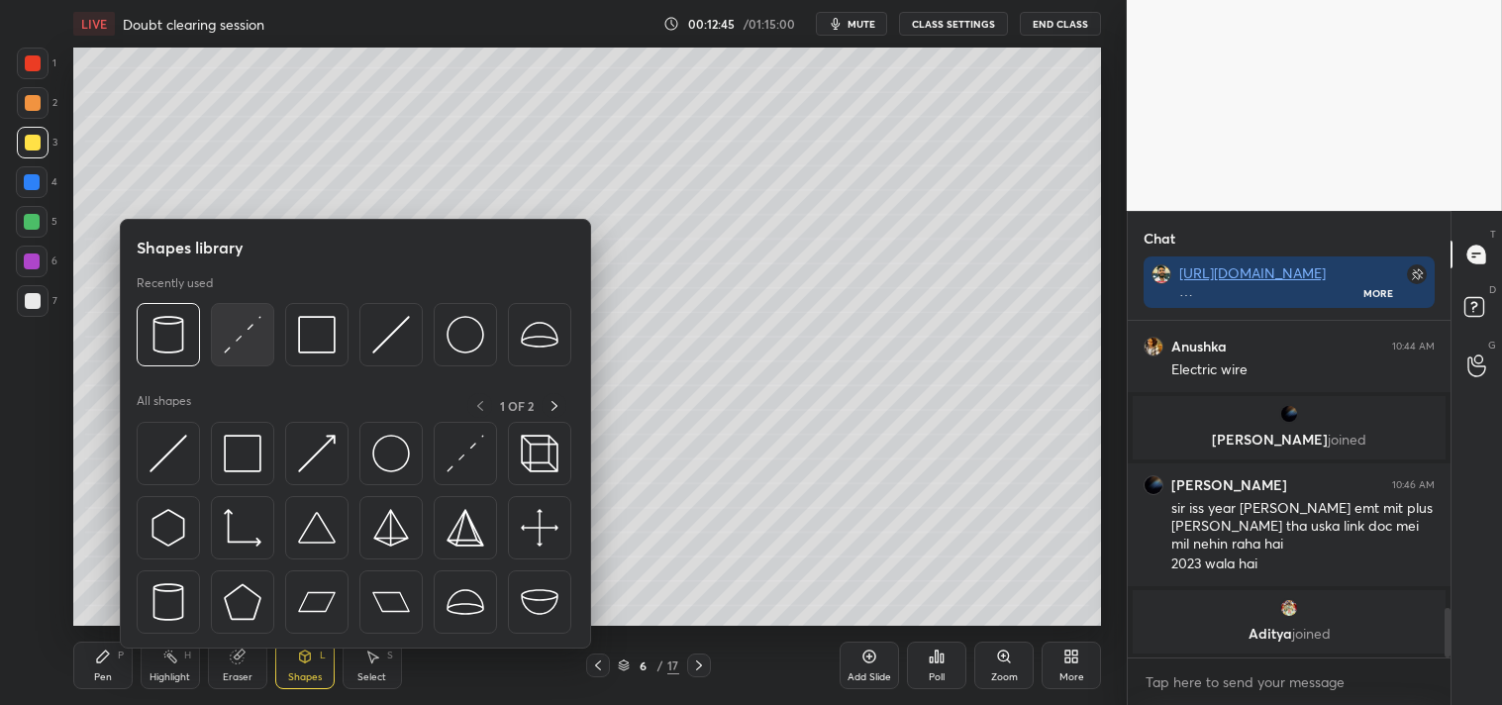
click at [243, 349] on img at bounding box center [243, 335] width 38 height 38
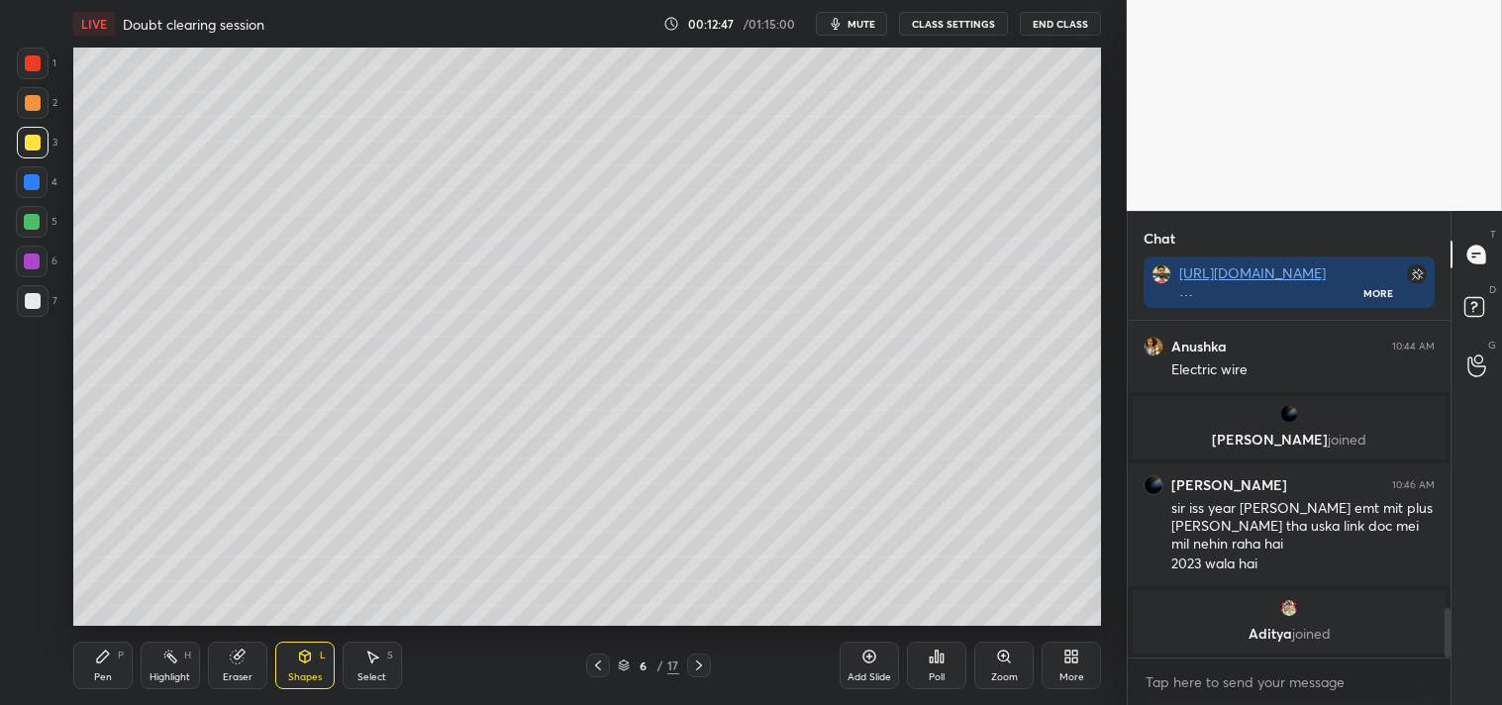
click at [106, 656] on icon at bounding box center [103, 656] width 12 height 12
click at [32, 310] on div at bounding box center [33, 301] width 32 height 32
click at [35, 302] on div at bounding box center [33, 301] width 16 height 16
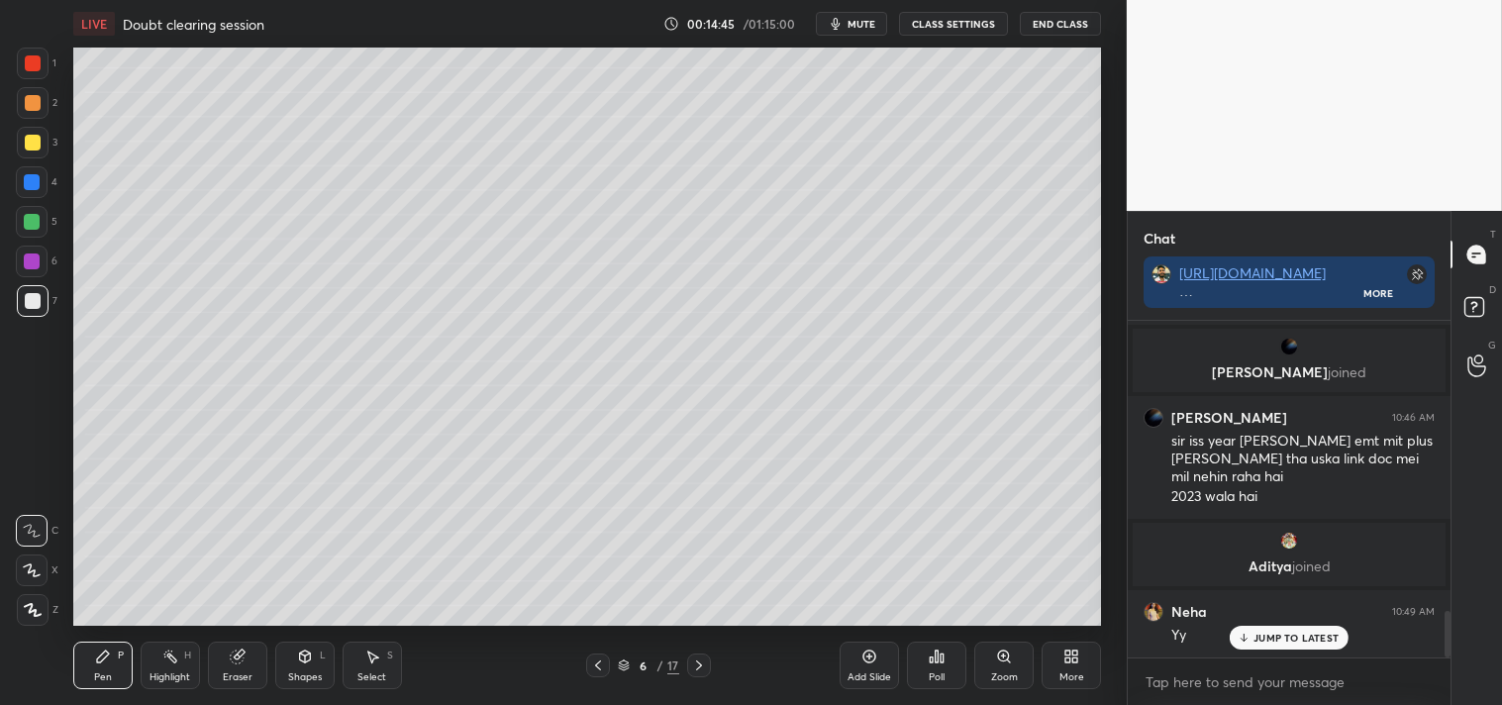
scroll to position [2116, 0]
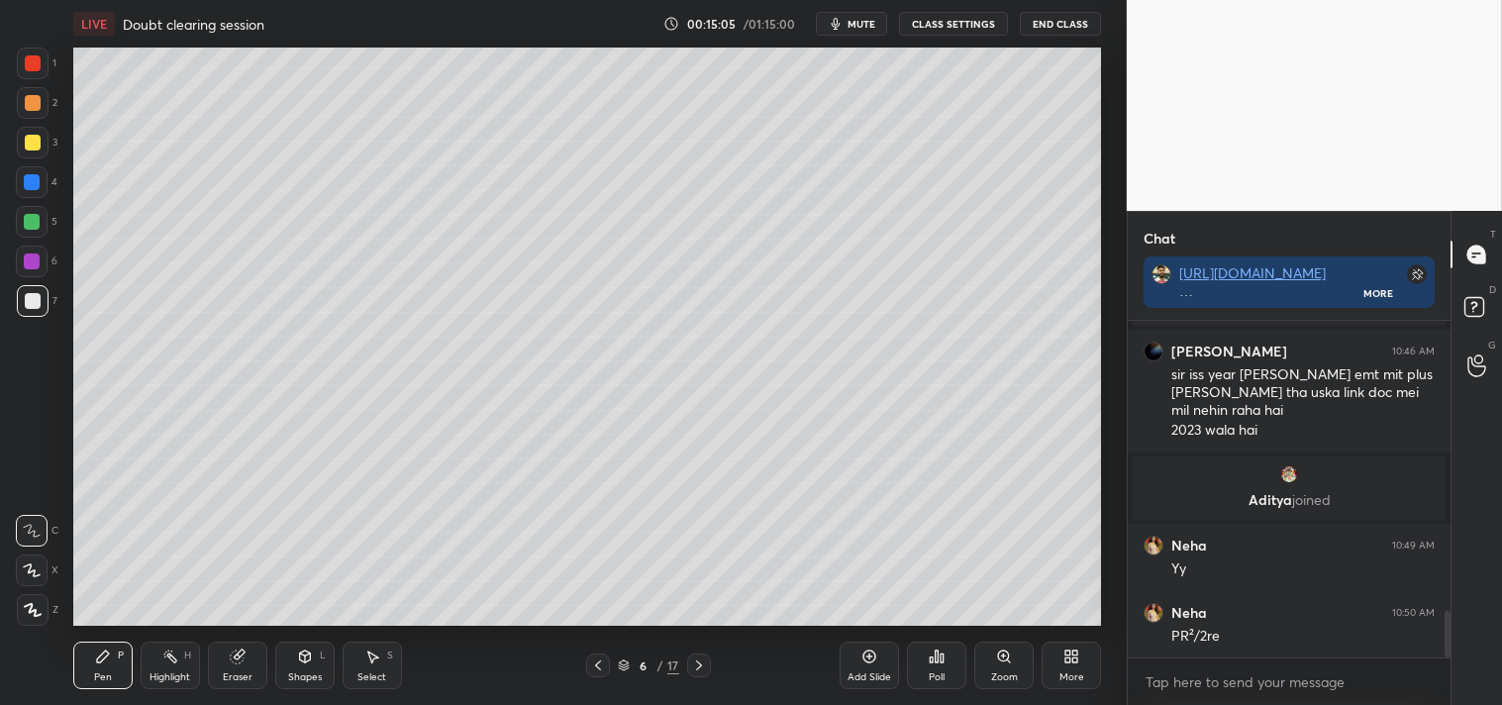
click at [943, 610] on div "Poll" at bounding box center [936, 665] width 59 height 111
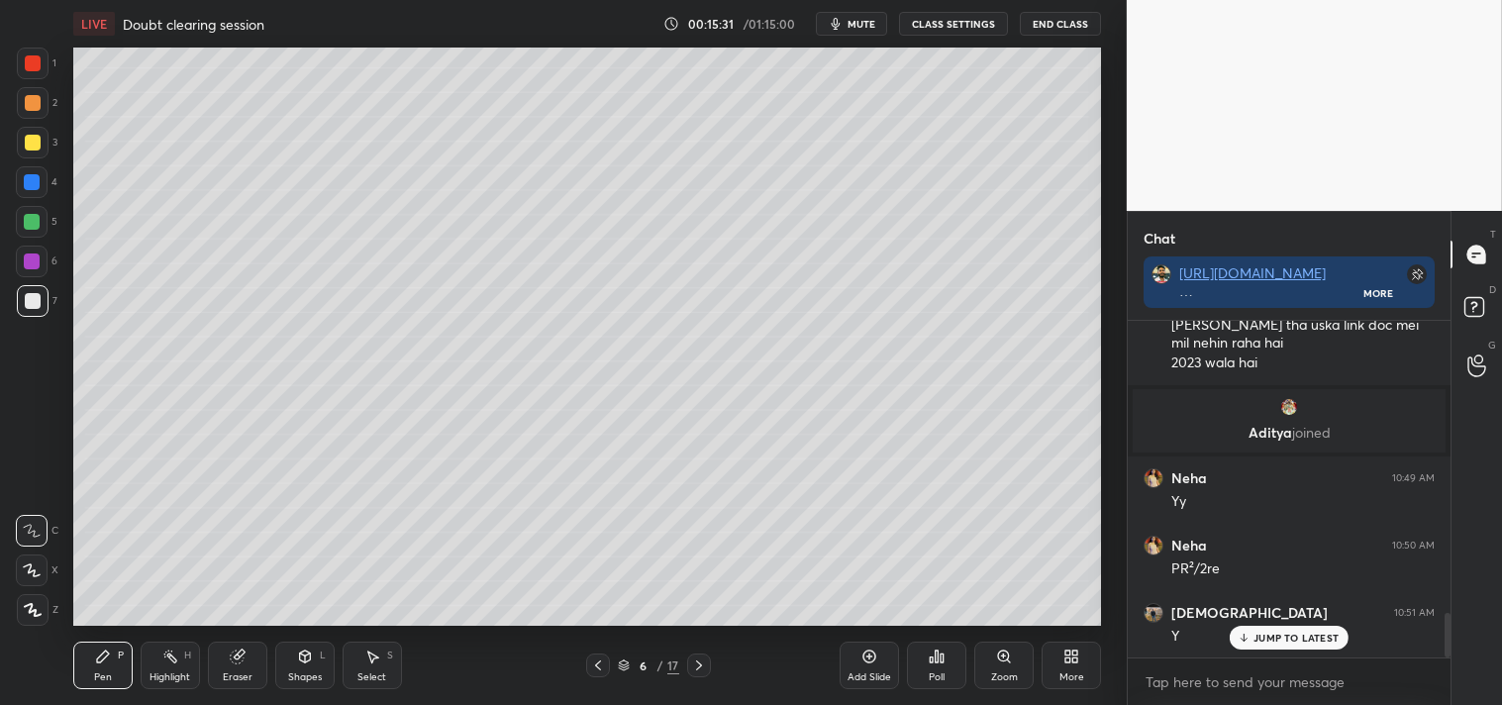
click at [872, 665] on div "Add Slide" at bounding box center [869, 666] width 59 height 48
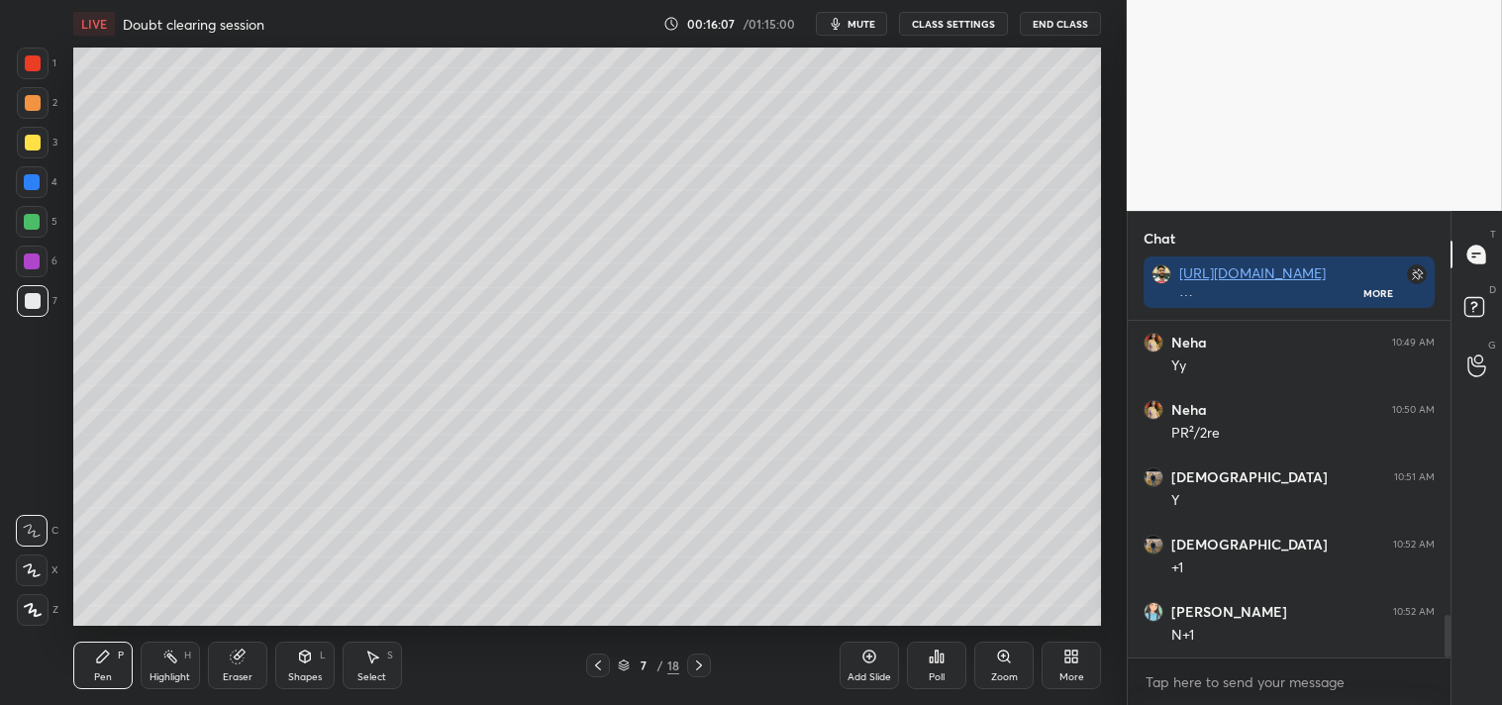
scroll to position [2339, 0]
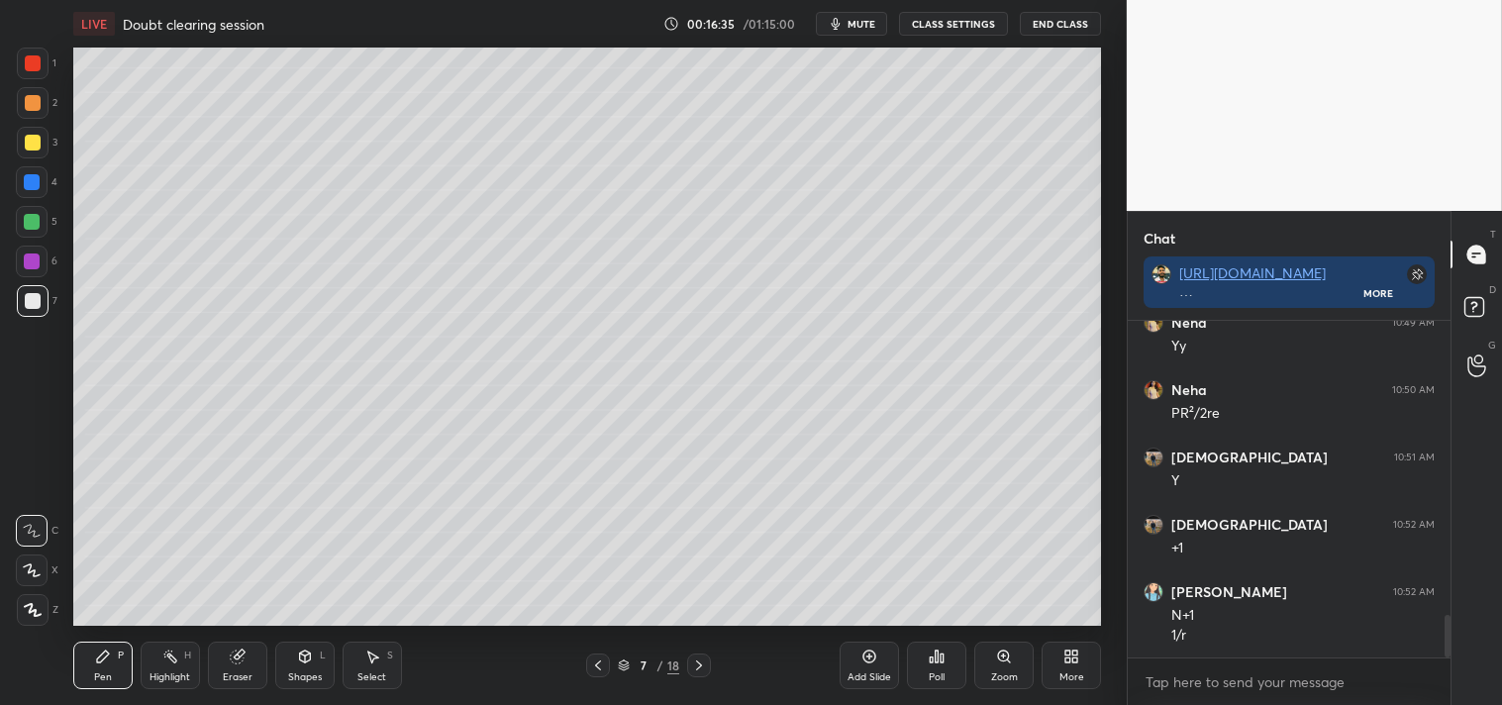
click at [222, 667] on div "Eraser" at bounding box center [237, 666] width 59 height 48
click at [81, 664] on div "Pen P" at bounding box center [102, 666] width 59 height 48
click at [83, 666] on div "Pen P" at bounding box center [102, 666] width 59 height 48
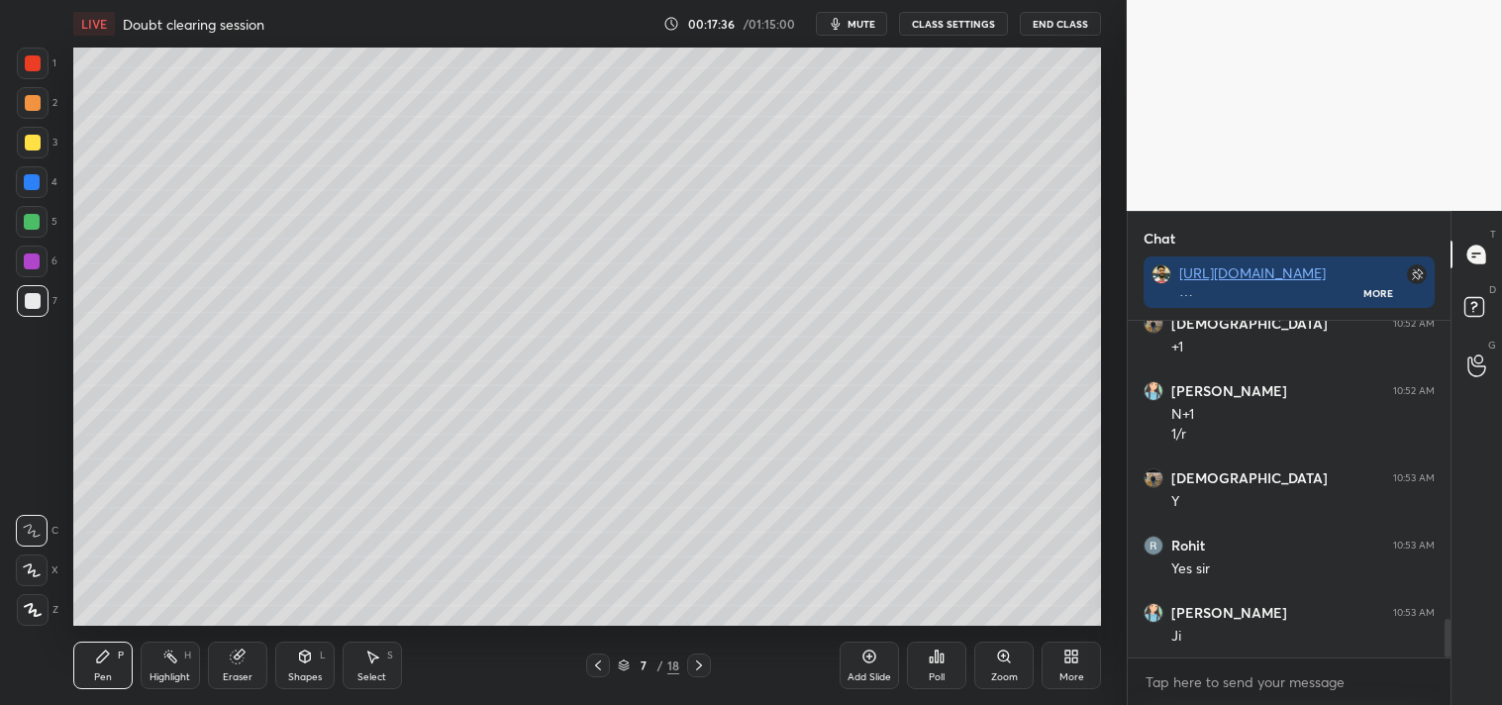
scroll to position [2608, 0]
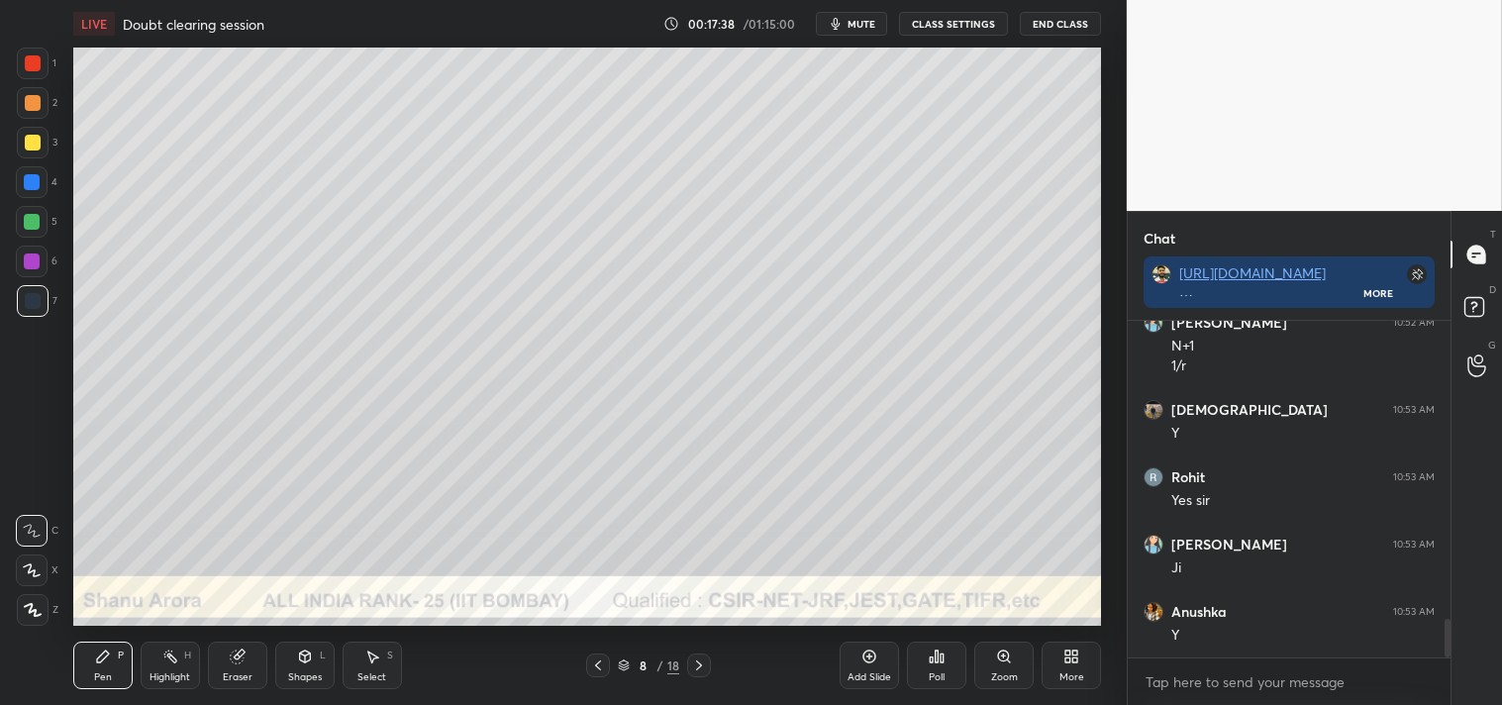
click at [320, 674] on div "Shapes" at bounding box center [305, 677] width 34 height 10
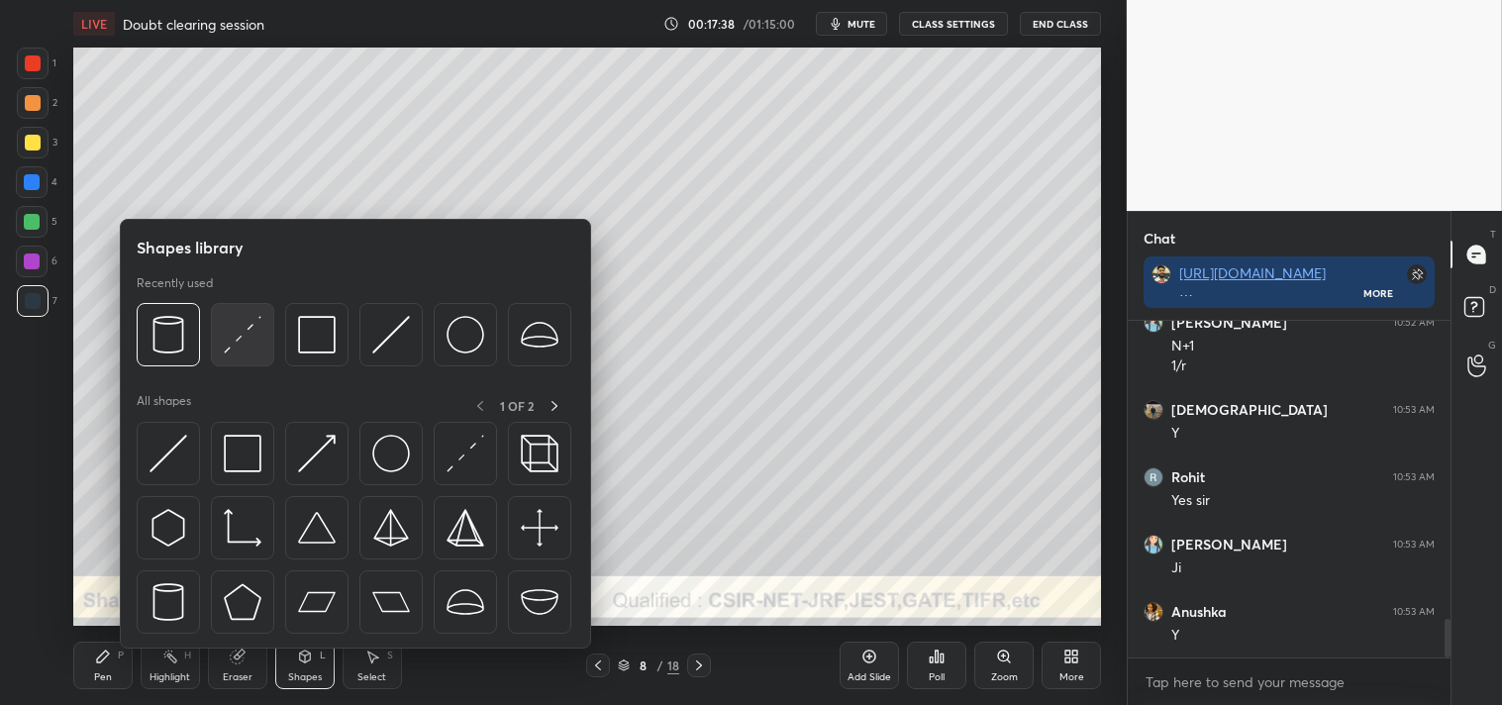
click at [267, 349] on div at bounding box center [242, 334] width 63 height 63
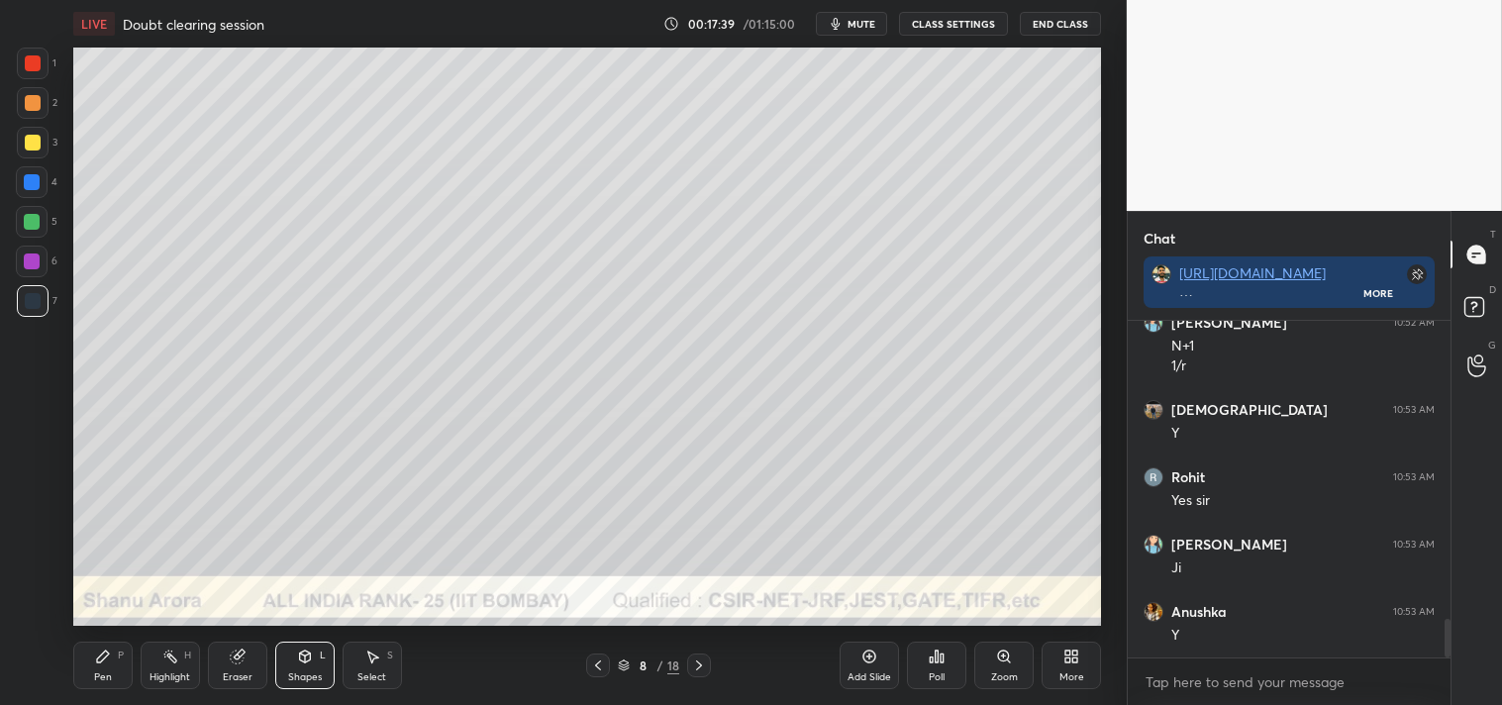
click at [50, 147] on div "3" at bounding box center [37, 143] width 41 height 32
click at [982, 673] on div "Zoom" at bounding box center [1003, 666] width 59 height 48
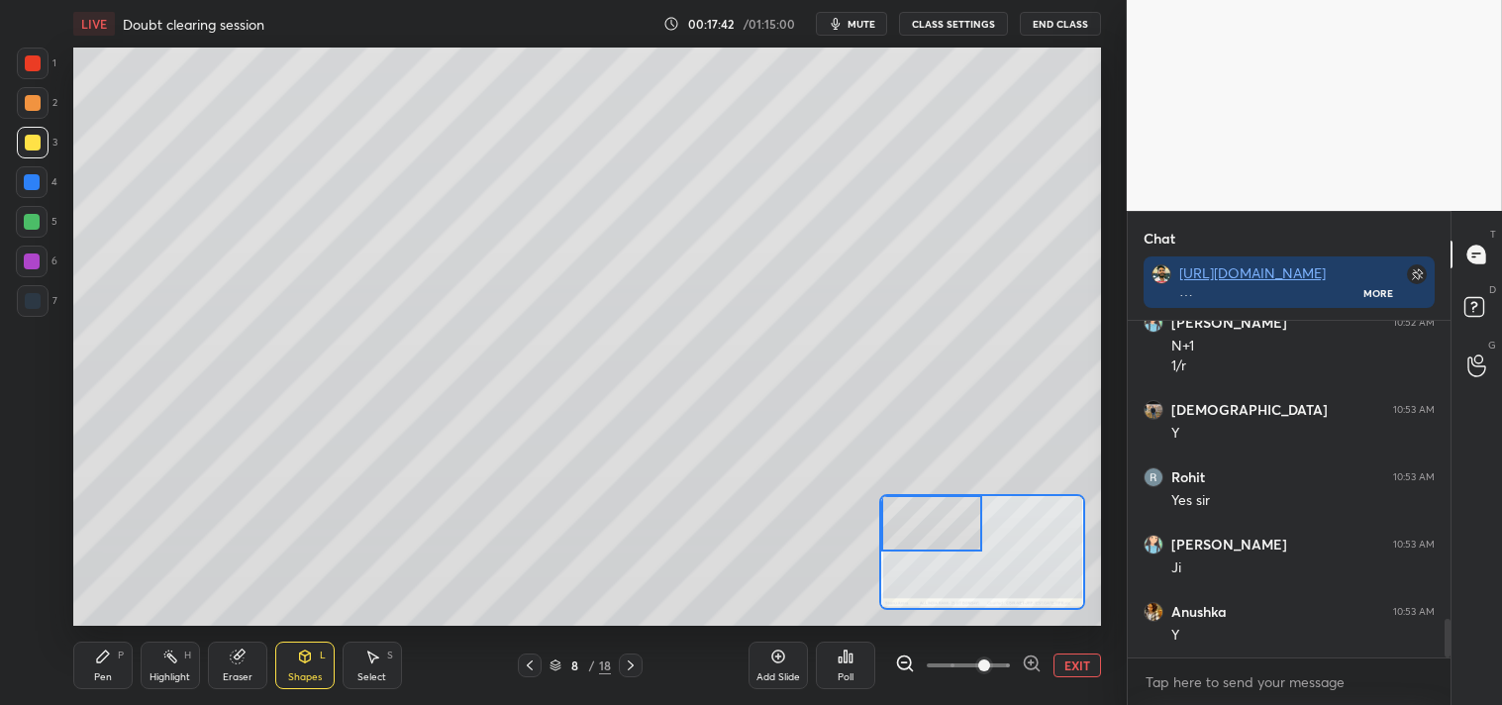
click at [95, 663] on icon at bounding box center [103, 657] width 16 height 16
click at [109, 666] on div "Pen P" at bounding box center [102, 666] width 59 height 48
click at [291, 657] on div "Shapes L" at bounding box center [304, 666] width 59 height 48
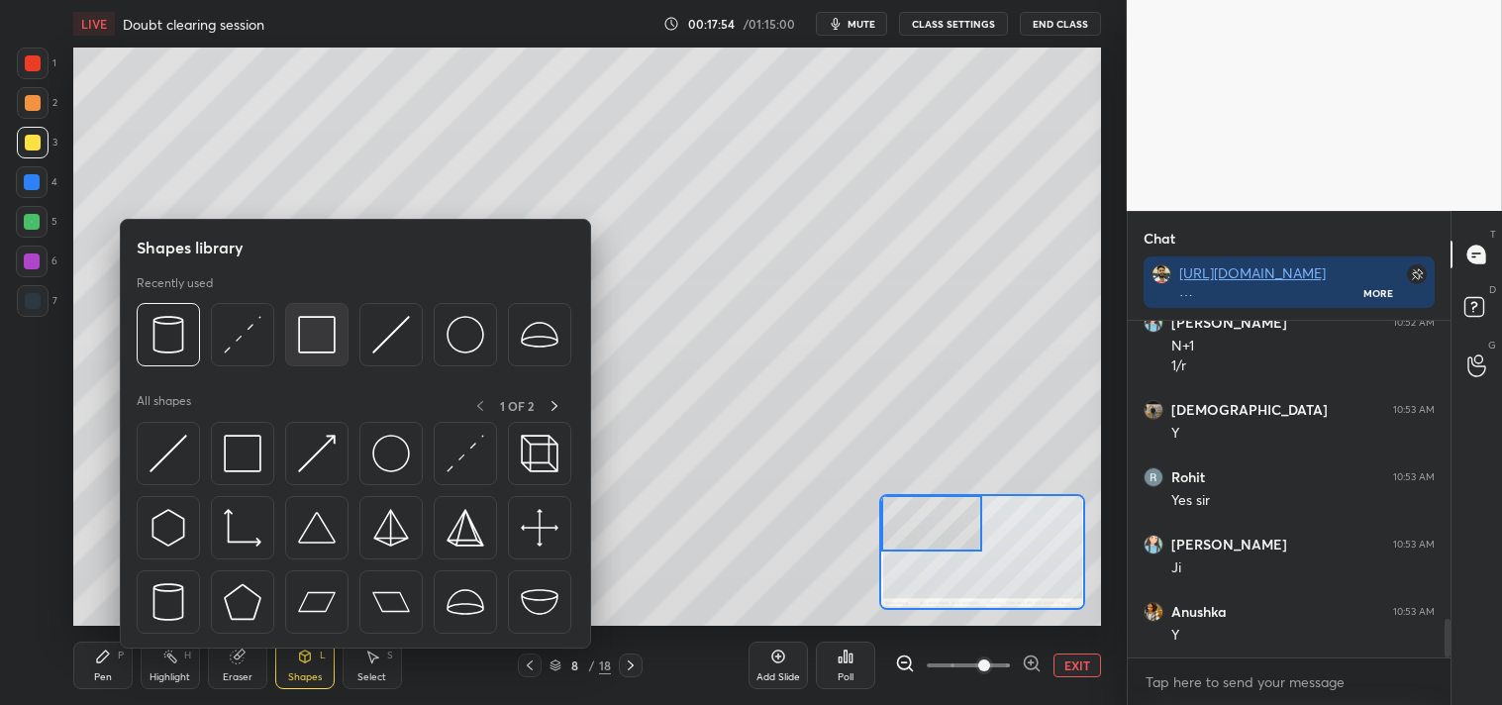
click at [308, 329] on img at bounding box center [317, 335] width 38 height 38
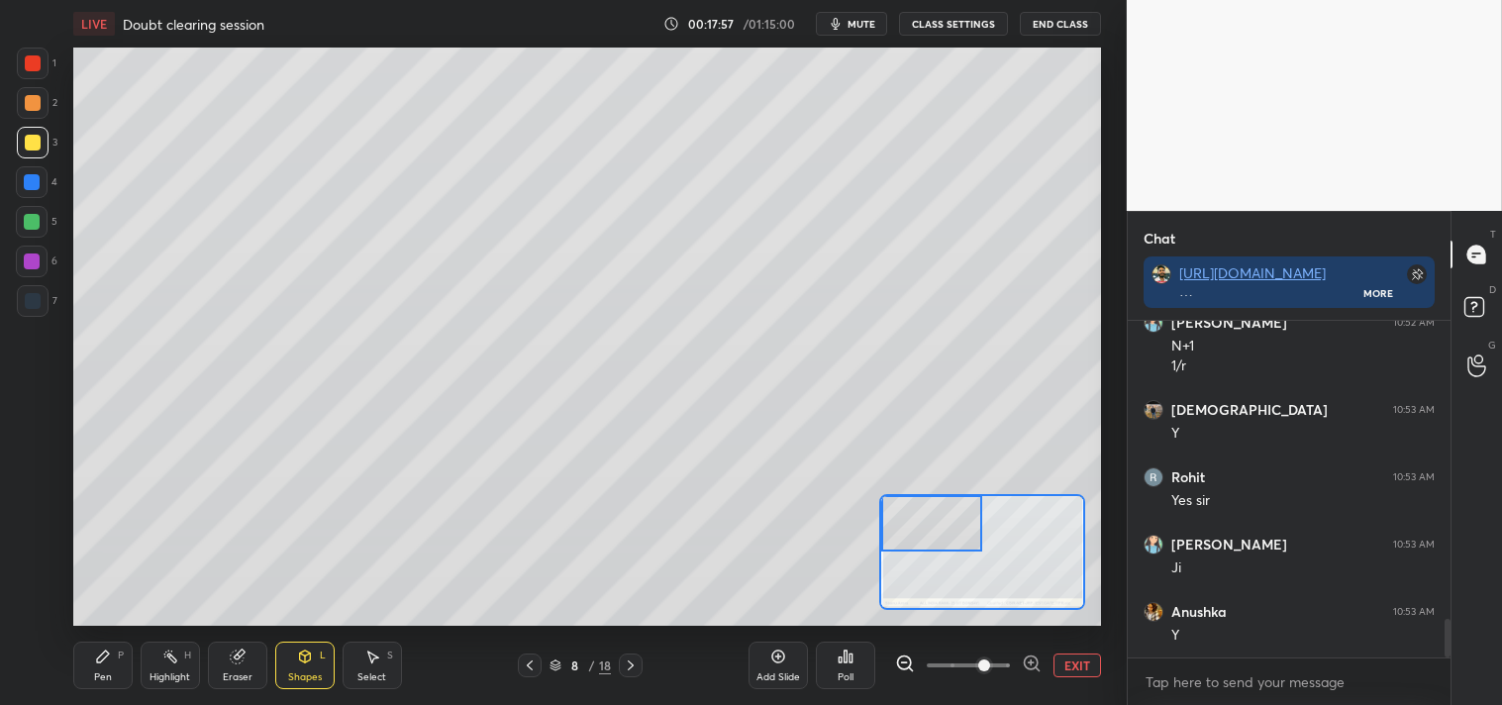
click at [94, 672] on div "Pen" at bounding box center [103, 677] width 18 height 10
click at [35, 183] on div at bounding box center [32, 182] width 16 height 16
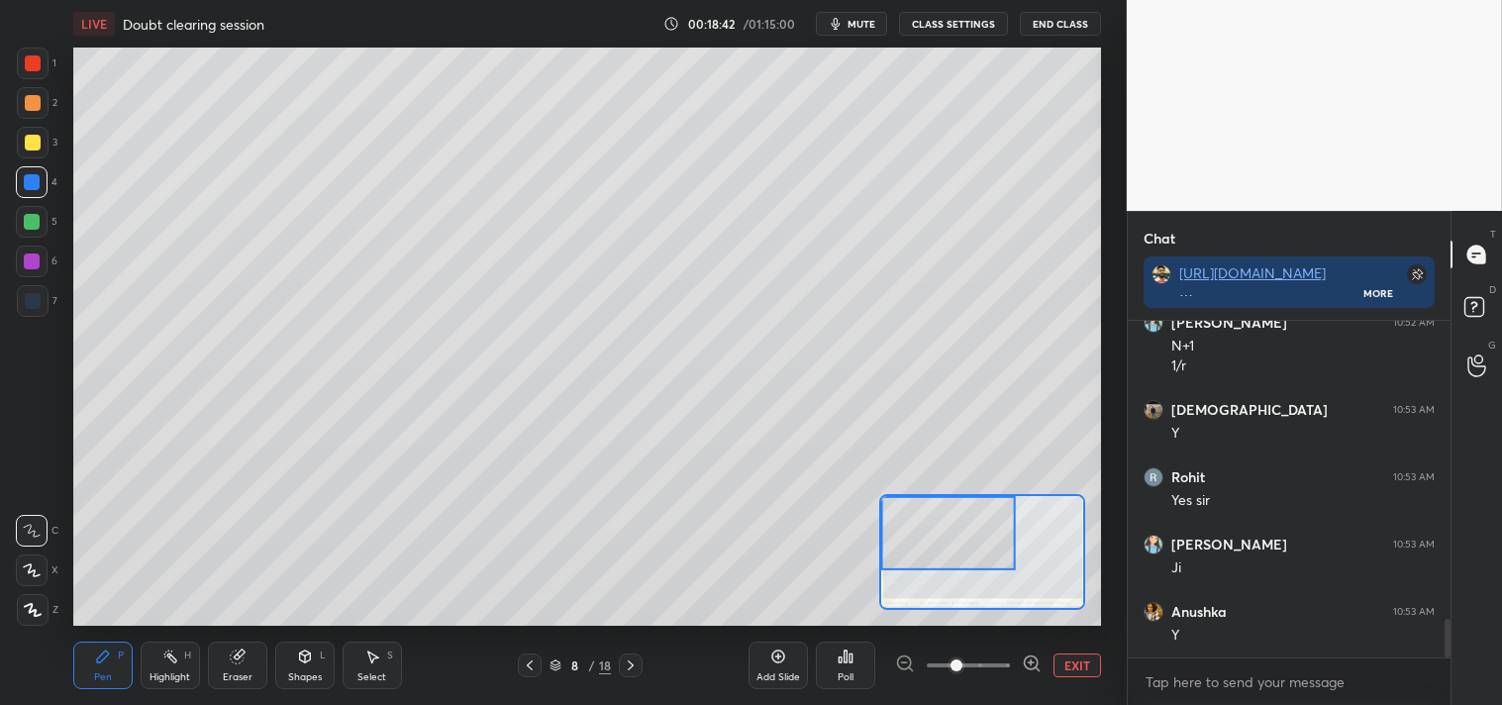
click at [28, 141] on div at bounding box center [33, 143] width 16 height 16
click at [35, 147] on div at bounding box center [33, 143] width 16 height 16
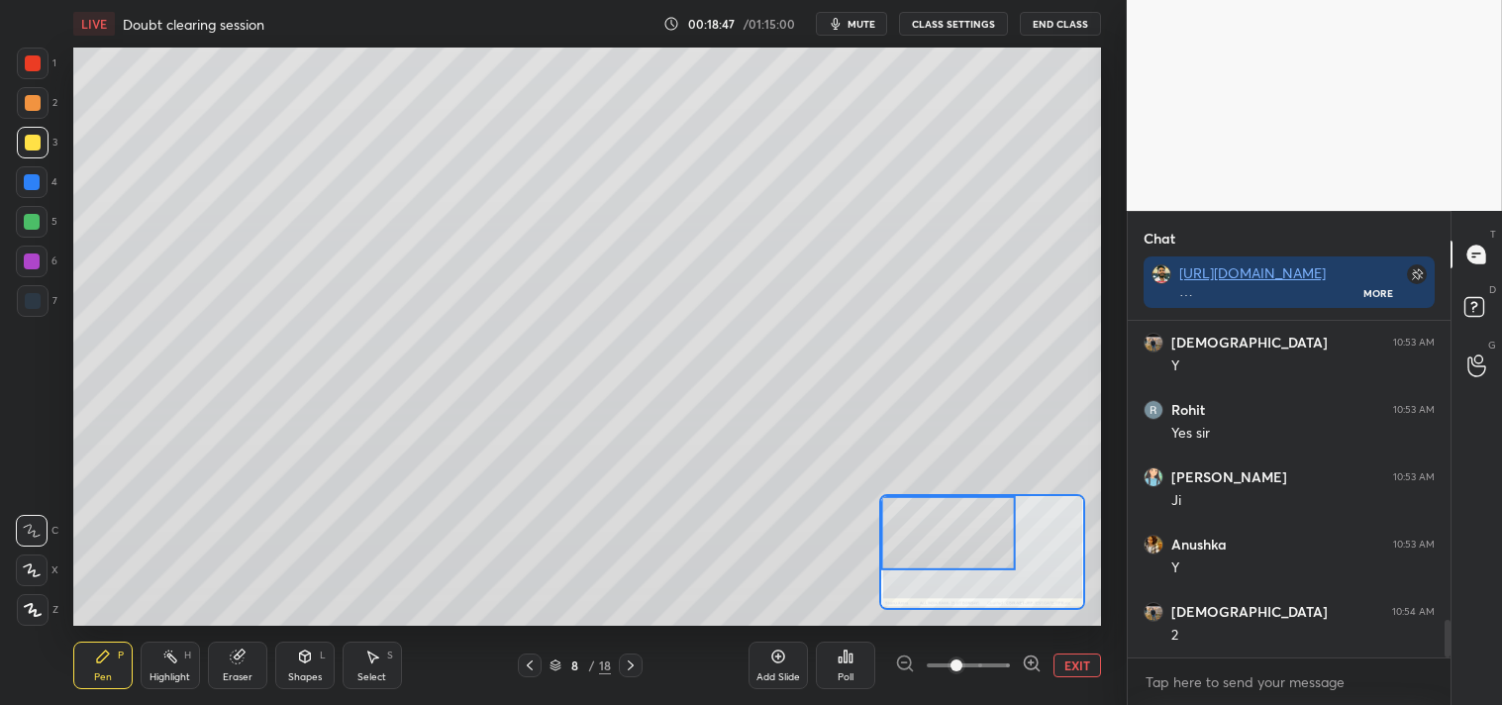
scroll to position [2743, 0]
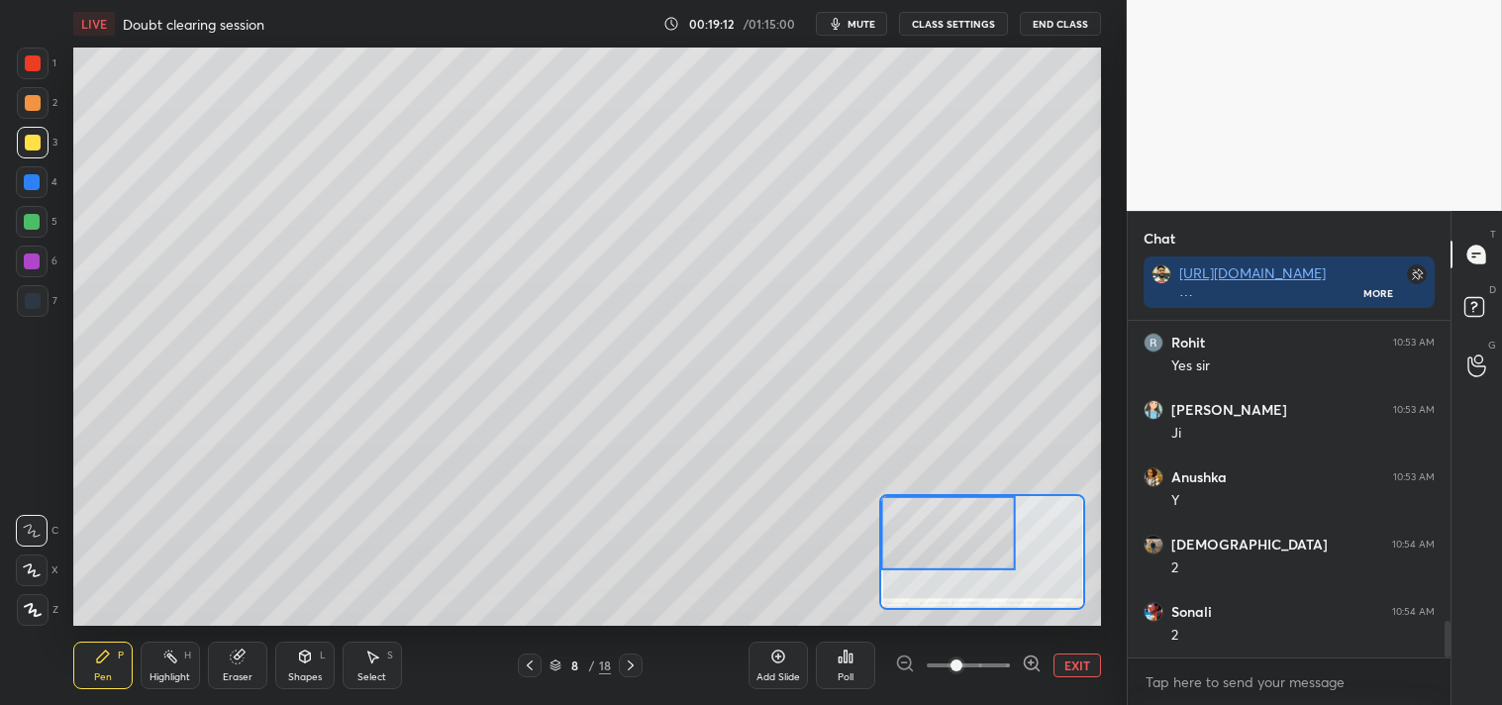
click at [181, 677] on div "Highlight" at bounding box center [170, 677] width 41 height 10
click at [163, 675] on div "Highlight" at bounding box center [170, 677] width 41 height 10
click at [1075, 675] on button "EXIT" at bounding box center [1077, 665] width 48 height 24
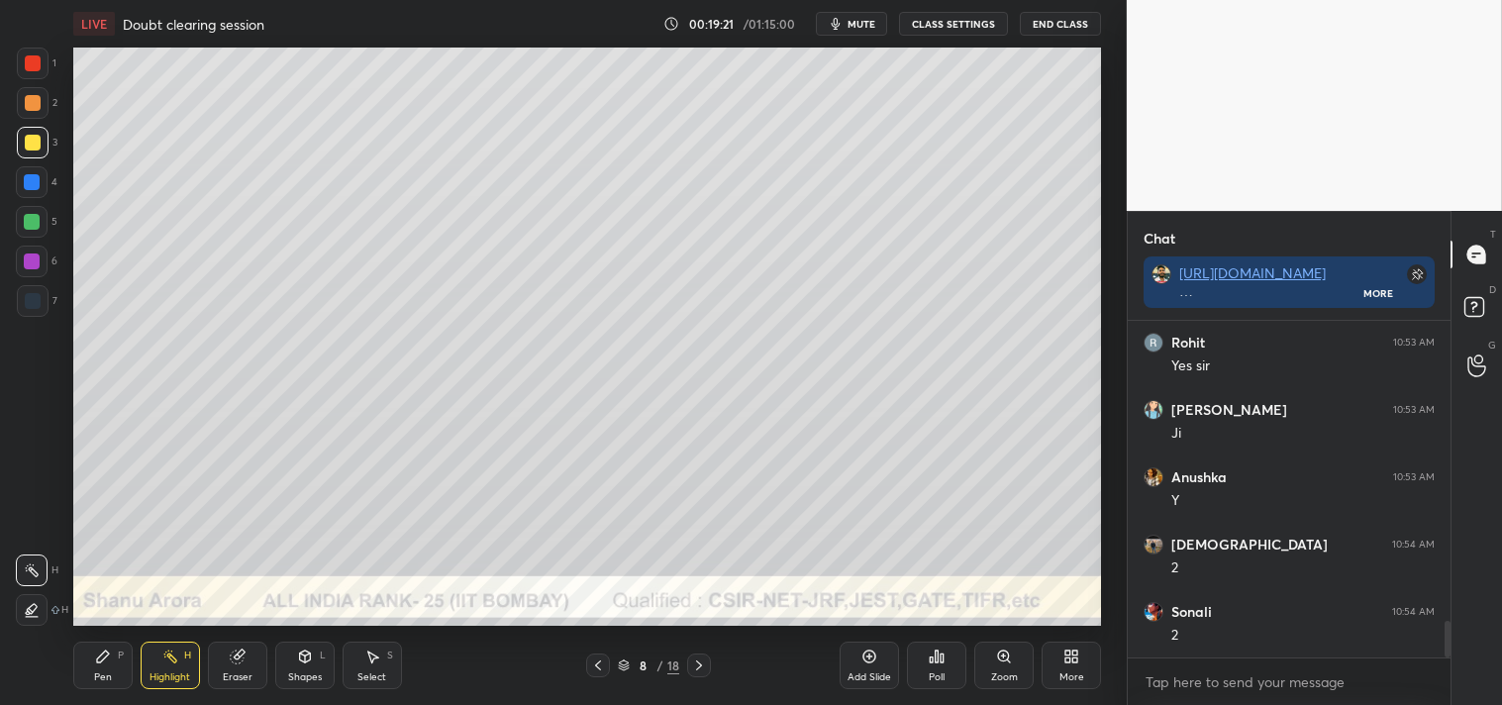
click at [105, 672] on div "Pen" at bounding box center [103, 677] width 18 height 10
click at [170, 651] on icon at bounding box center [170, 657] width 16 height 16
click at [150, 656] on div "Highlight H" at bounding box center [170, 666] width 59 height 48
click at [95, 668] on div "Pen P" at bounding box center [102, 666] width 59 height 48
click at [308, 660] on icon at bounding box center [304, 656] width 11 height 12
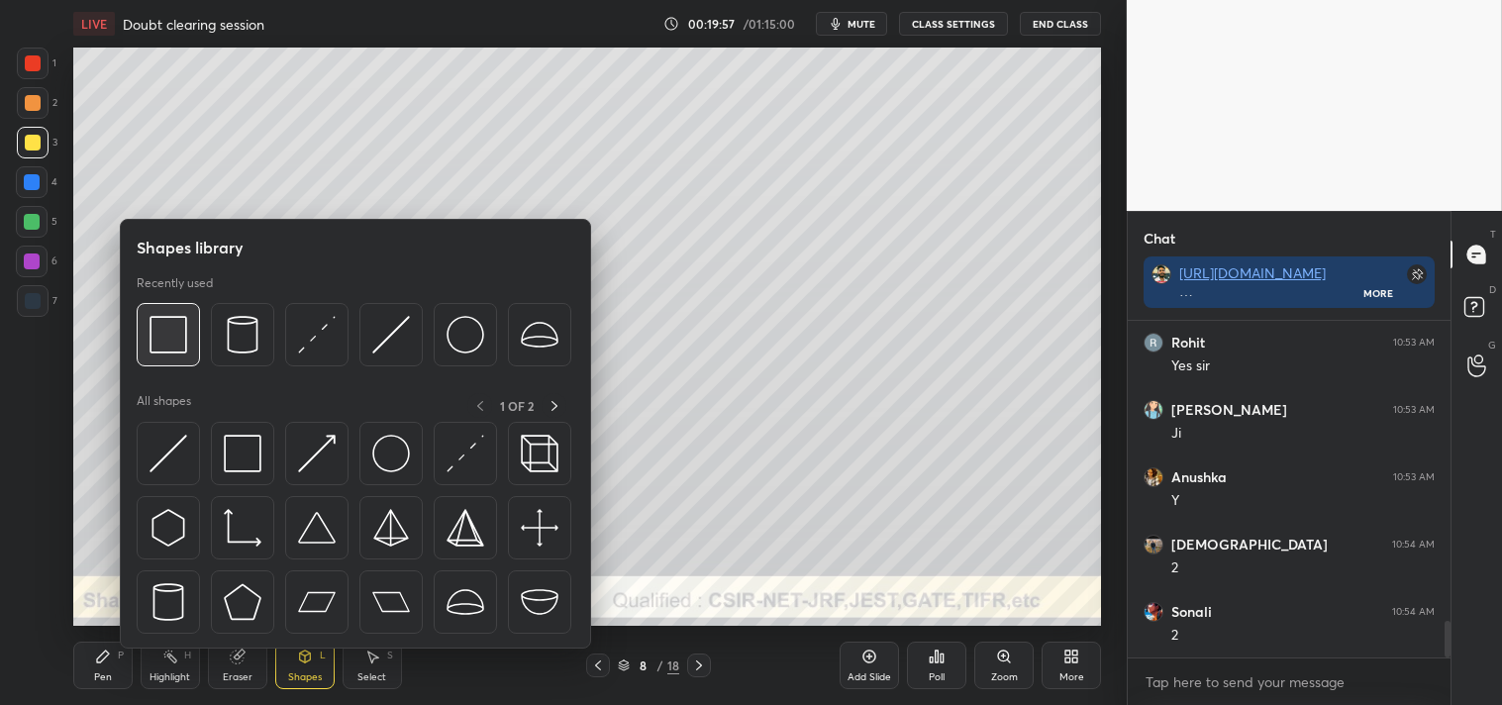
click at [171, 345] on img at bounding box center [169, 335] width 38 height 38
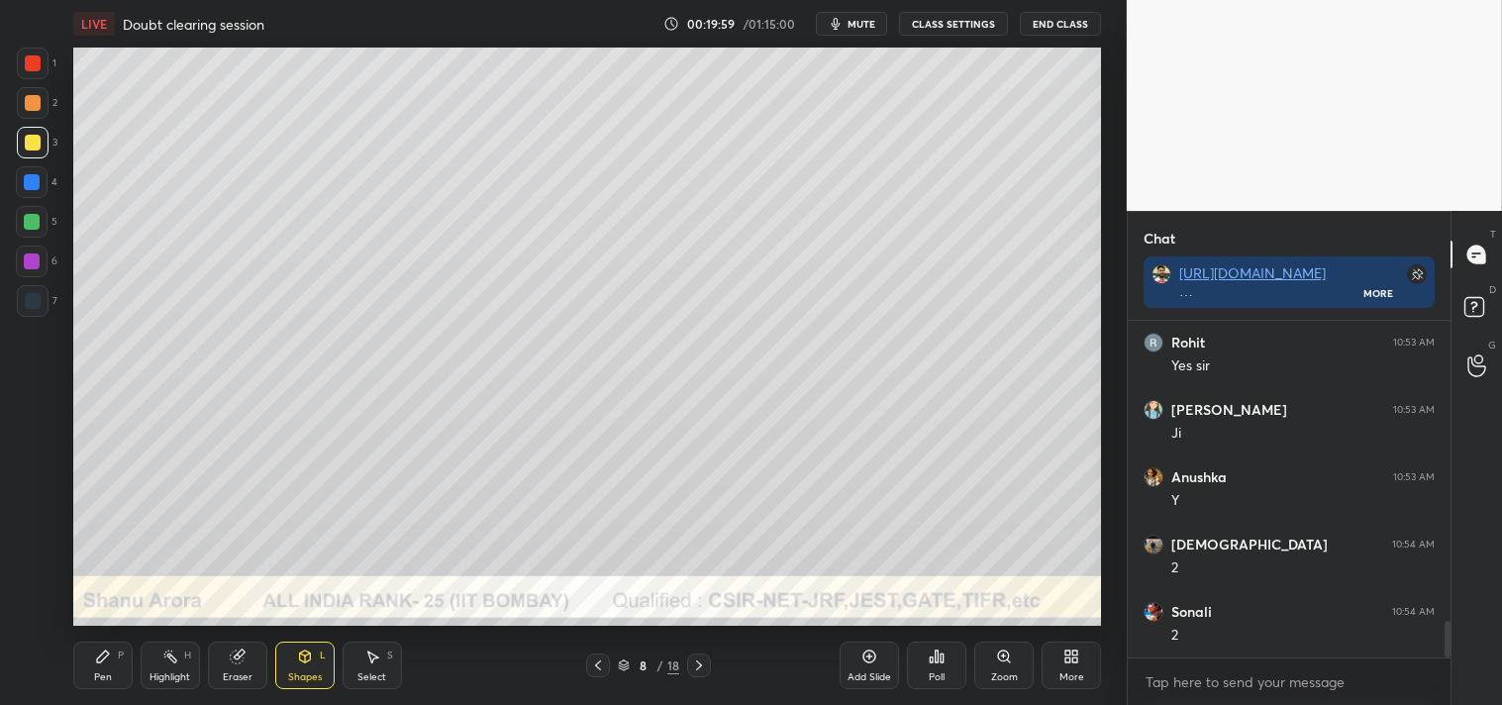
click at [90, 666] on div "Pen P" at bounding box center [102, 666] width 59 height 48
click at [175, 668] on div "Highlight H" at bounding box center [170, 666] width 59 height 48
click at [178, 659] on div "Highlight H" at bounding box center [170, 666] width 59 height 48
click at [89, 660] on div "Pen P" at bounding box center [102, 666] width 59 height 48
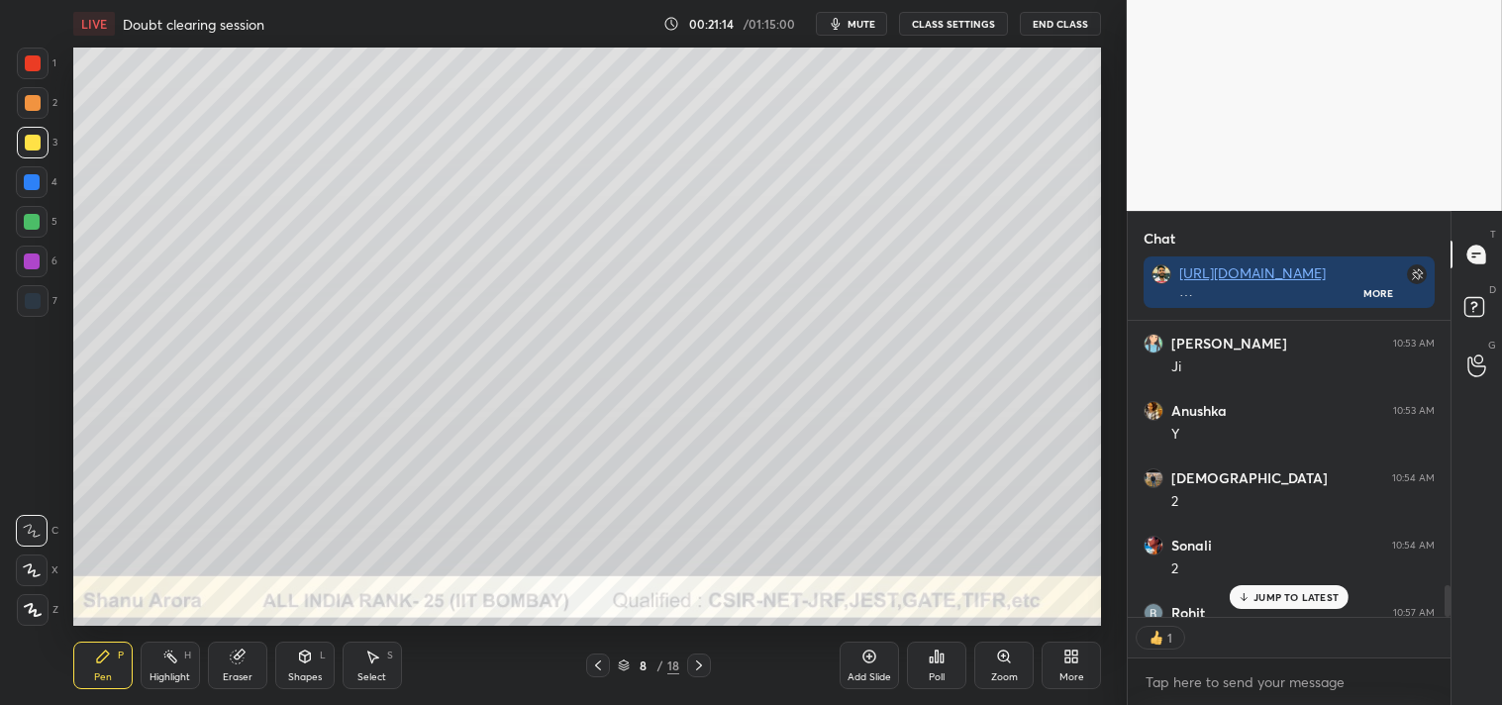
scroll to position [6, 5]
click at [866, 669] on div "Add Slide" at bounding box center [869, 666] width 59 height 48
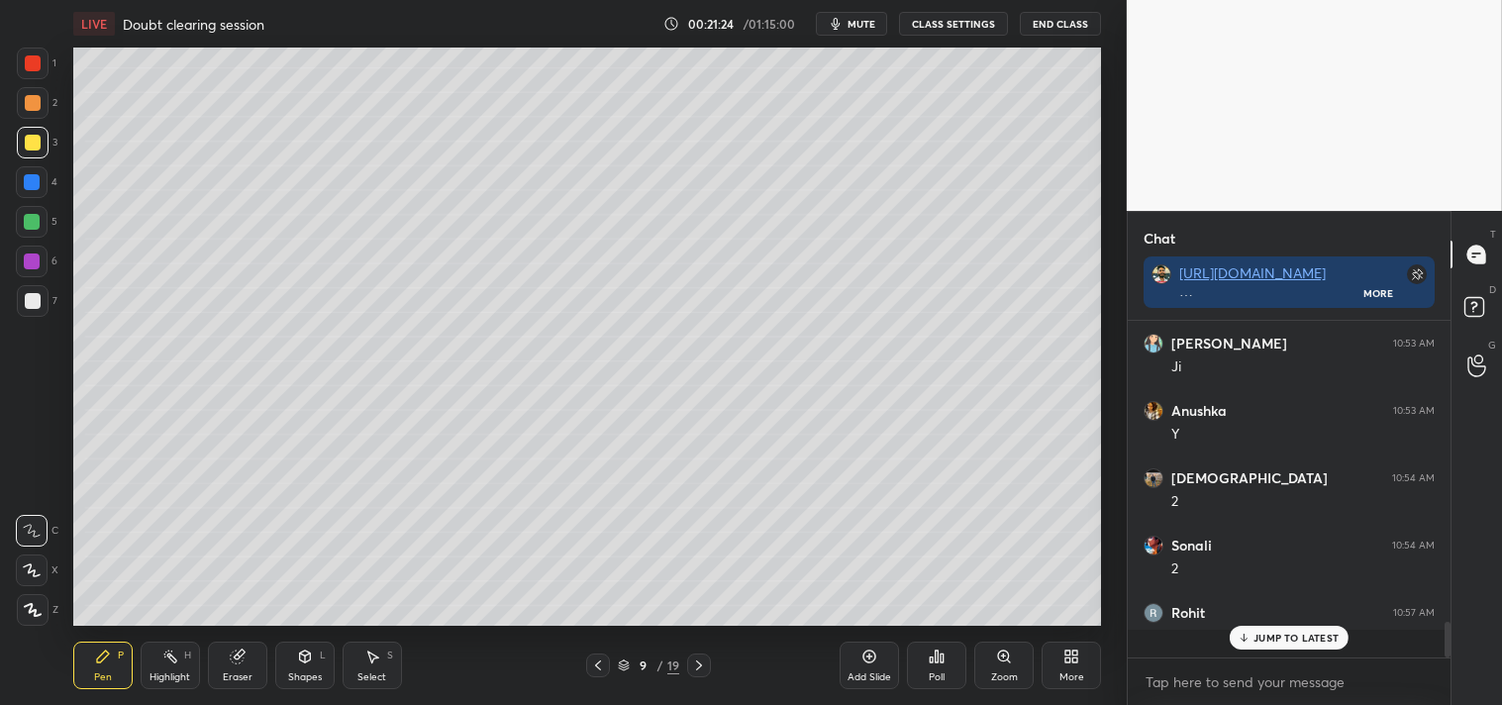
scroll to position [2809, 0]
click at [238, 651] on icon at bounding box center [236, 656] width 13 height 13
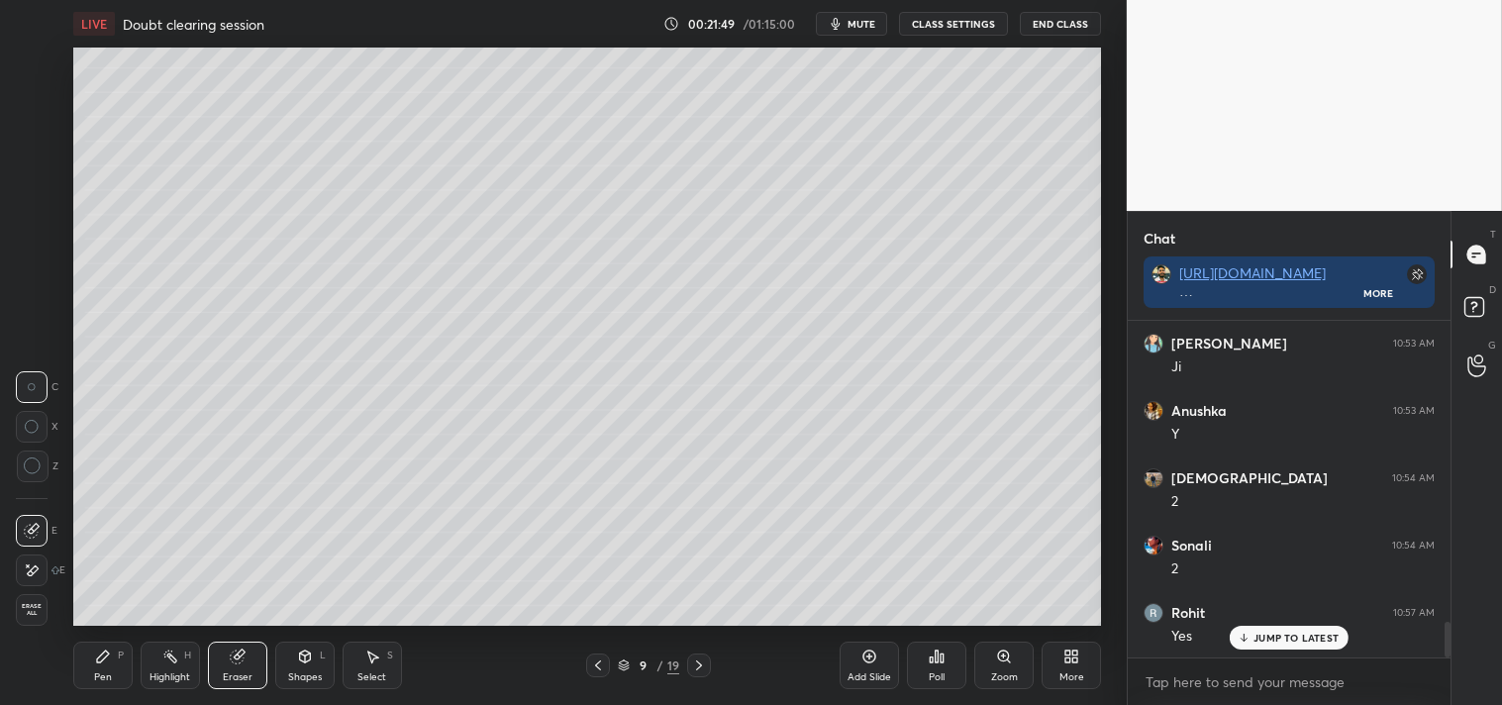
click at [80, 668] on div "Pen P" at bounding box center [102, 666] width 59 height 48
click at [1277, 634] on p "JUMP TO LATEST" at bounding box center [1295, 638] width 85 height 12
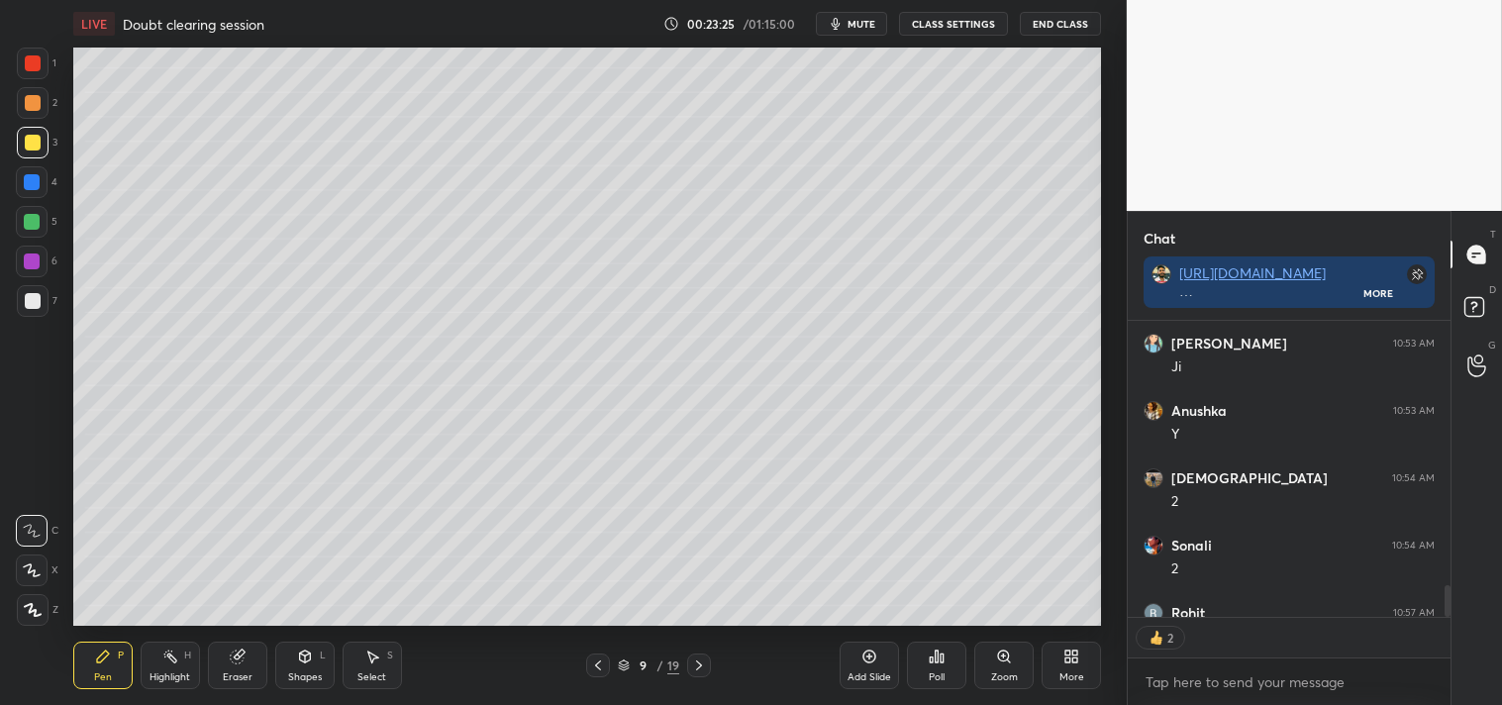
scroll to position [290, 317]
click at [1076, 661] on icon at bounding box center [1075, 659] width 5 height 5
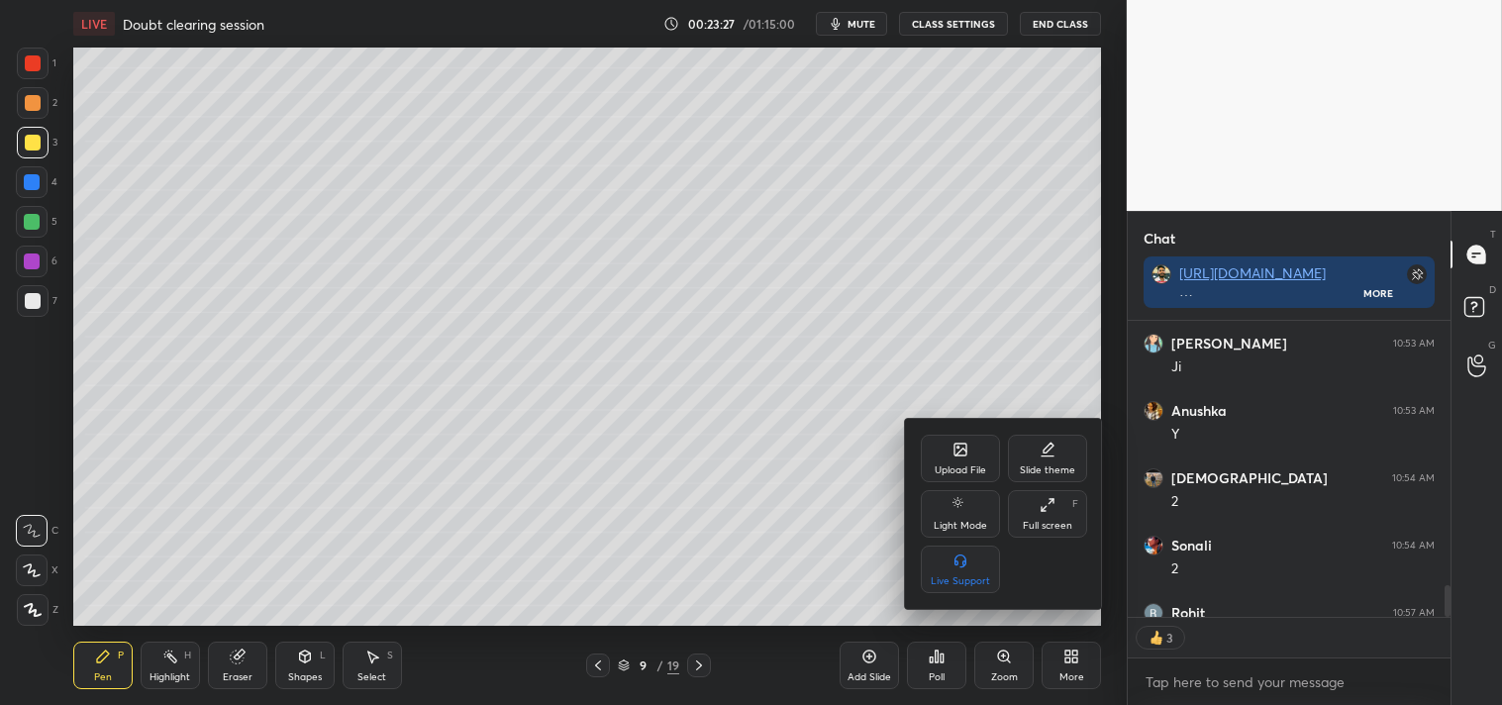
click at [968, 457] on div "Upload File" at bounding box center [960, 459] width 79 height 48
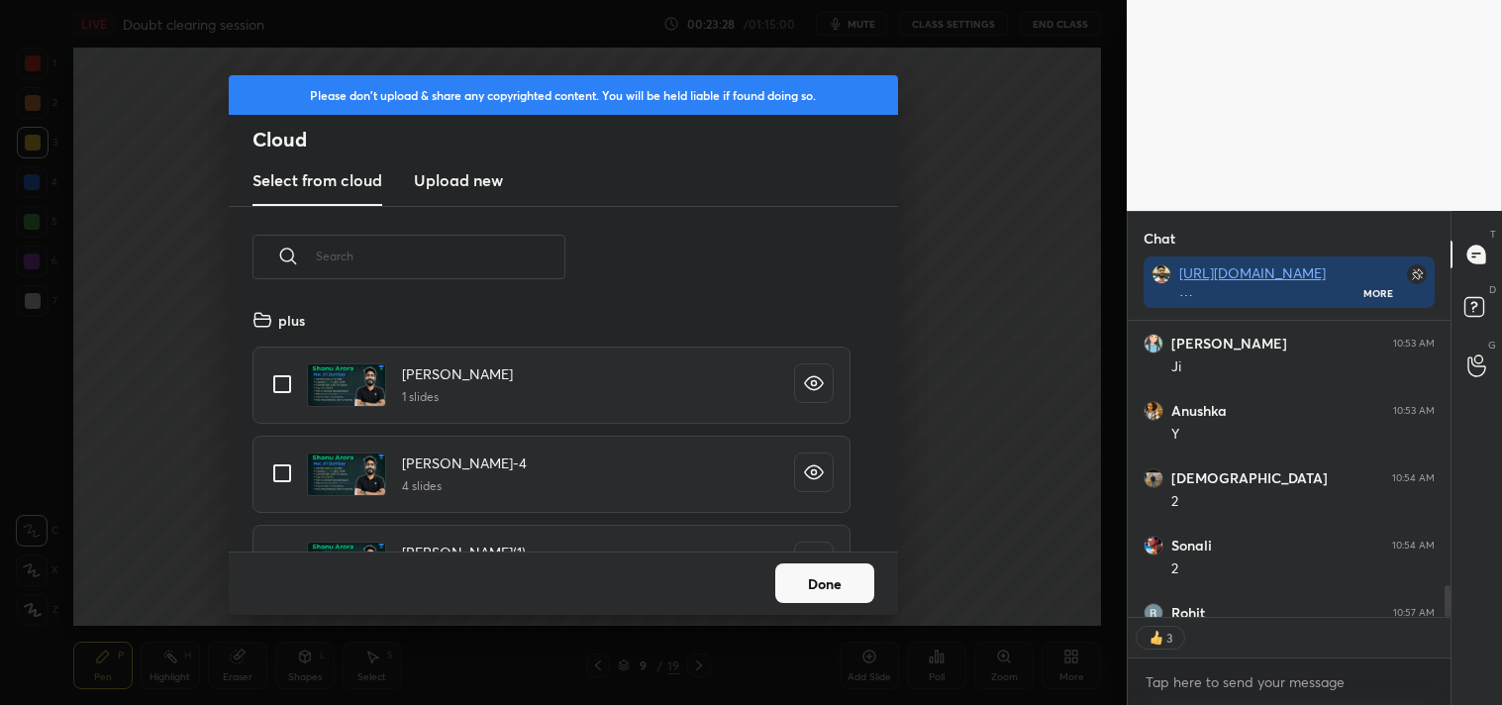
scroll to position [244, 636]
click at [462, 192] on new "Upload new" at bounding box center [458, 181] width 89 height 50
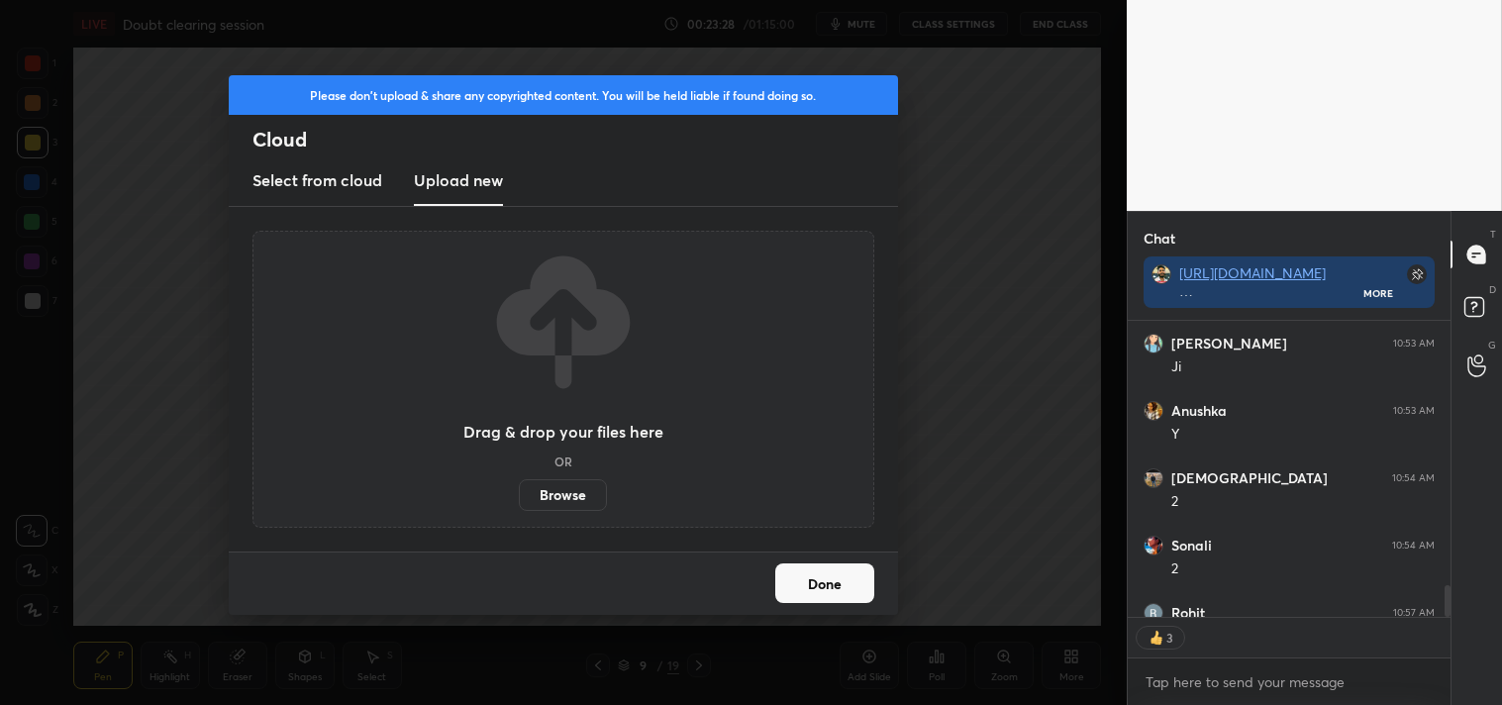
scroll to position [2917, 0]
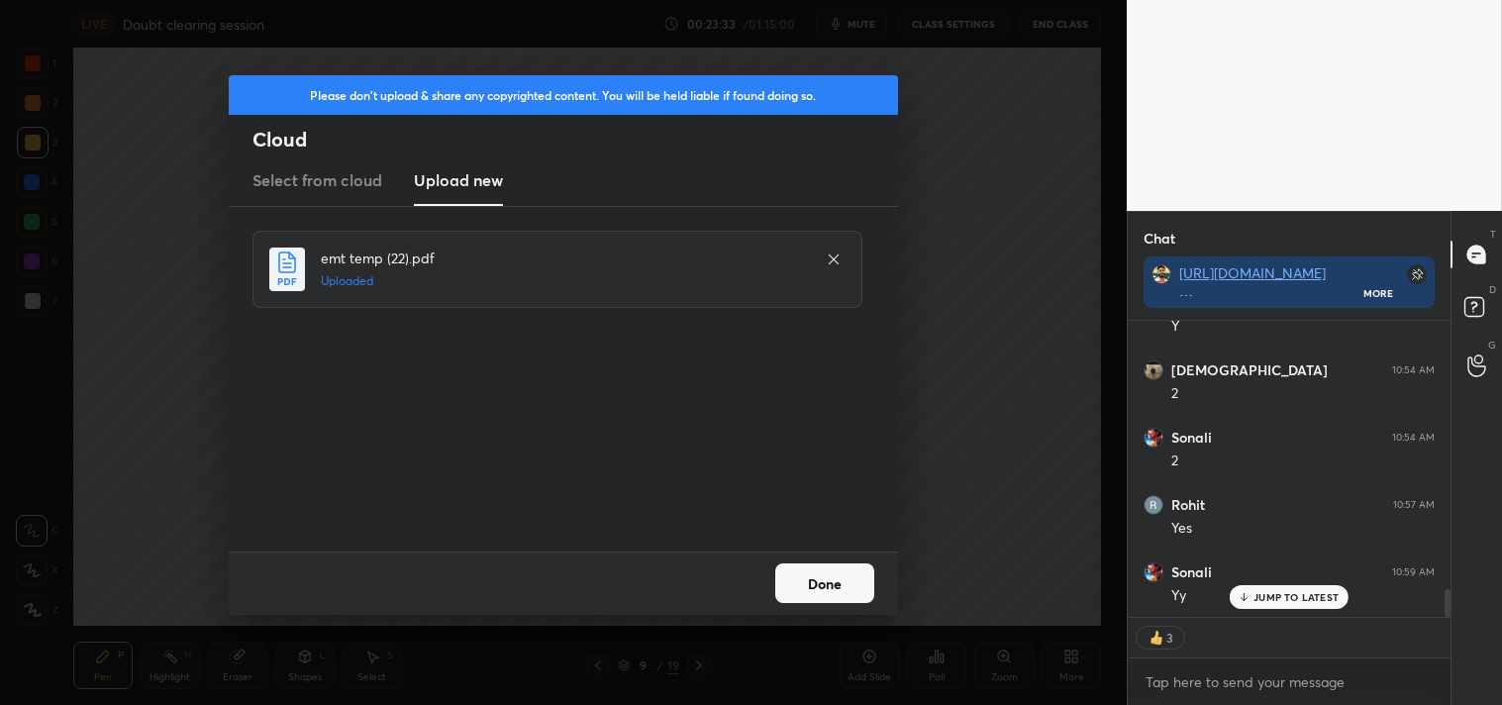
click at [823, 580] on button "Done" at bounding box center [824, 583] width 99 height 40
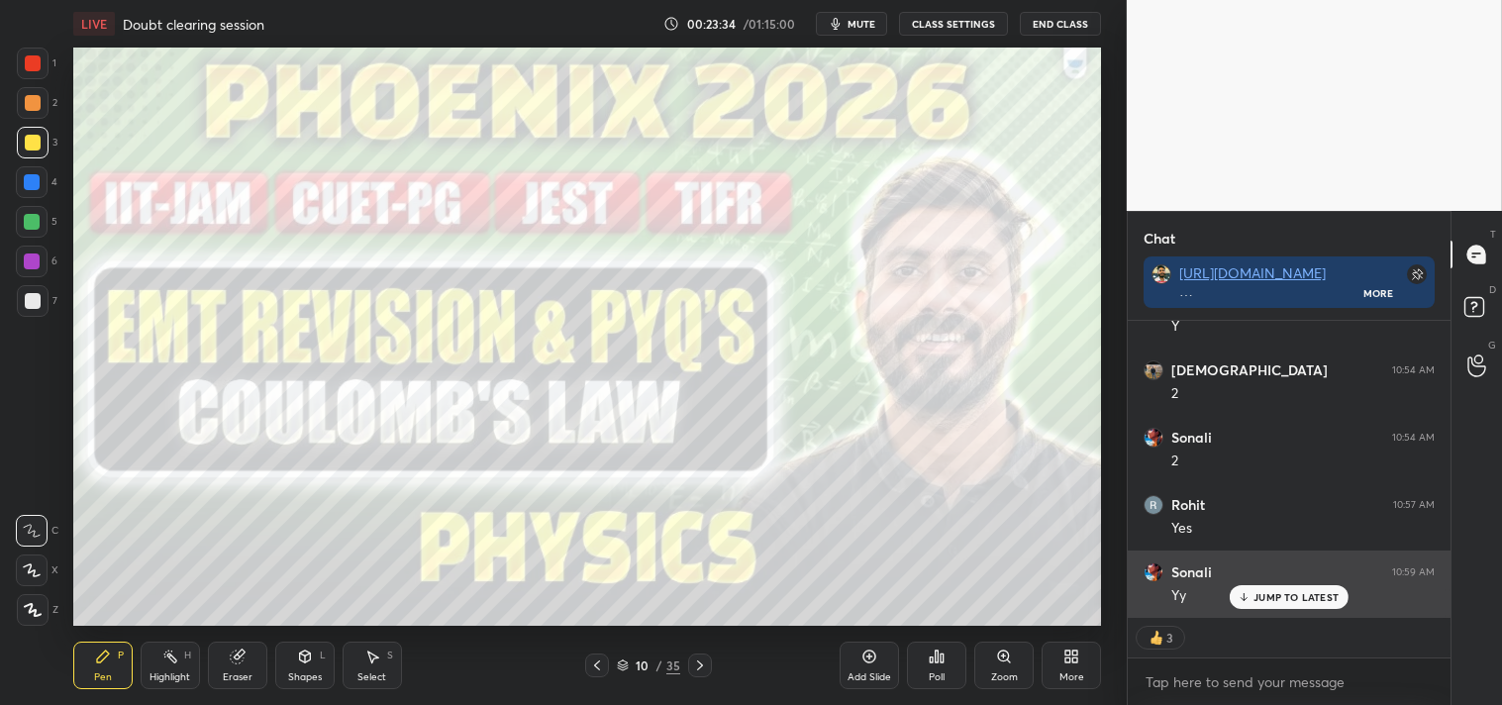
drag, startPoint x: 1281, startPoint y: 594, endPoint x: 1147, endPoint y: 568, distance: 137.1
click at [1280, 592] on p "JUMP TO LATEST" at bounding box center [1295, 597] width 85 height 12
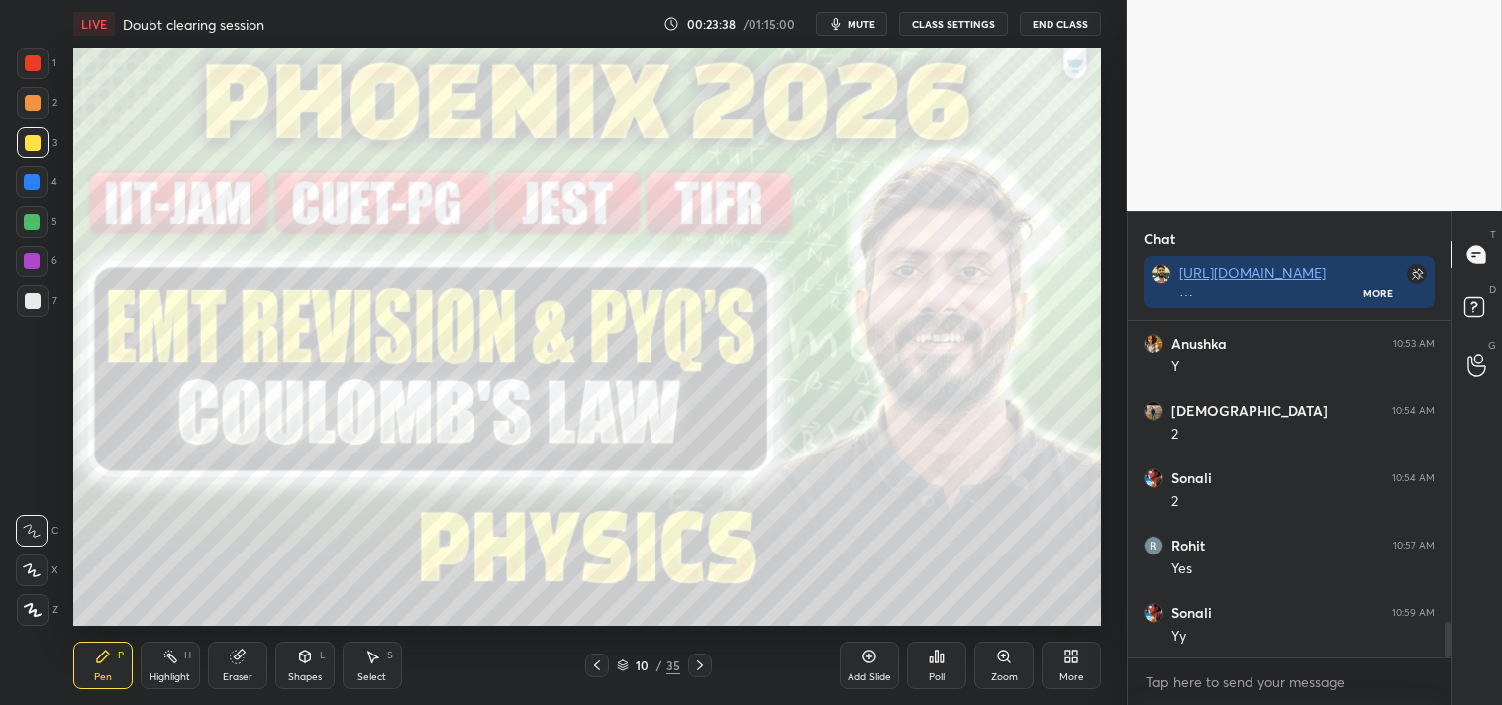
scroll to position [2945, 0]
click at [34, 64] on div at bounding box center [33, 63] width 16 height 16
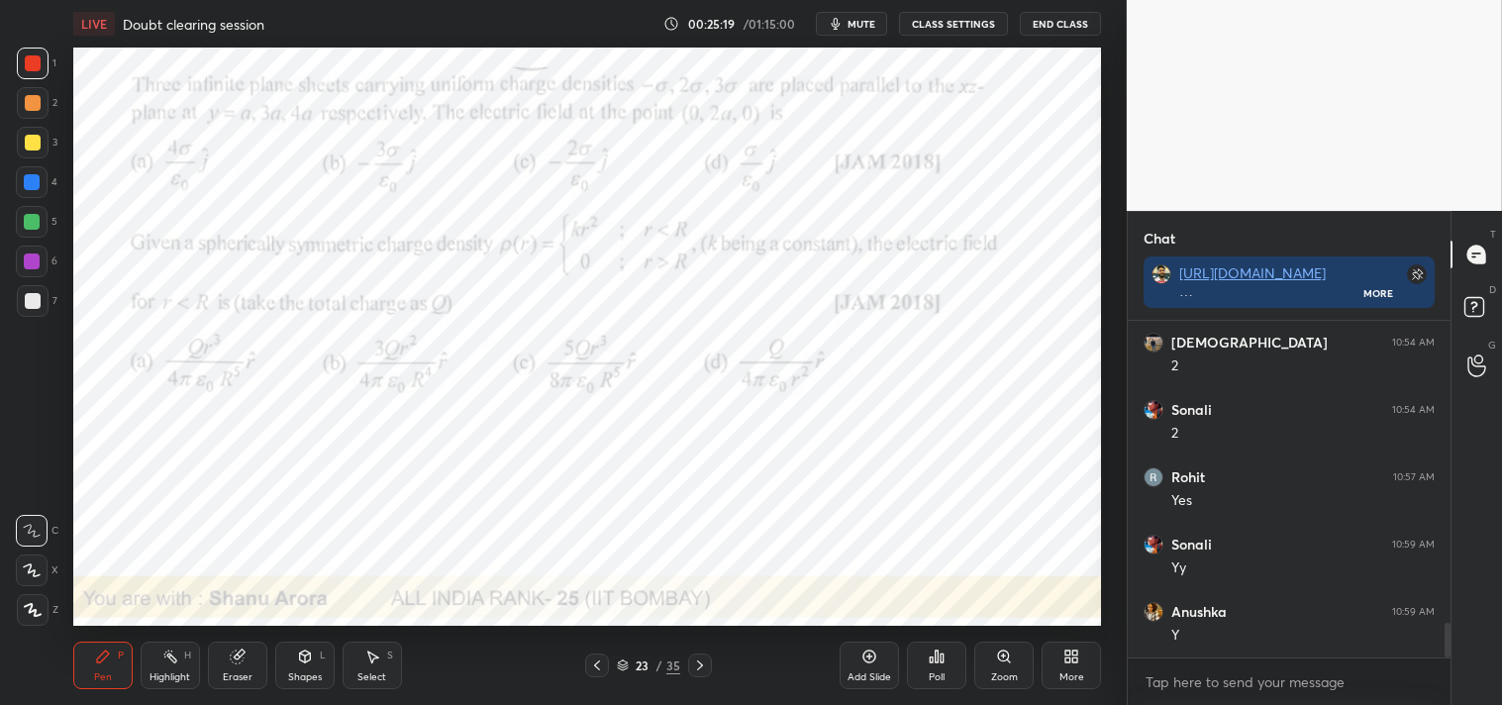
click at [869, 24] on span "mute" at bounding box center [862, 24] width 28 height 14
click at [847, 20] on span "unmute" at bounding box center [860, 24] width 43 height 14
click at [301, 667] on div "Shapes L" at bounding box center [304, 666] width 59 height 48
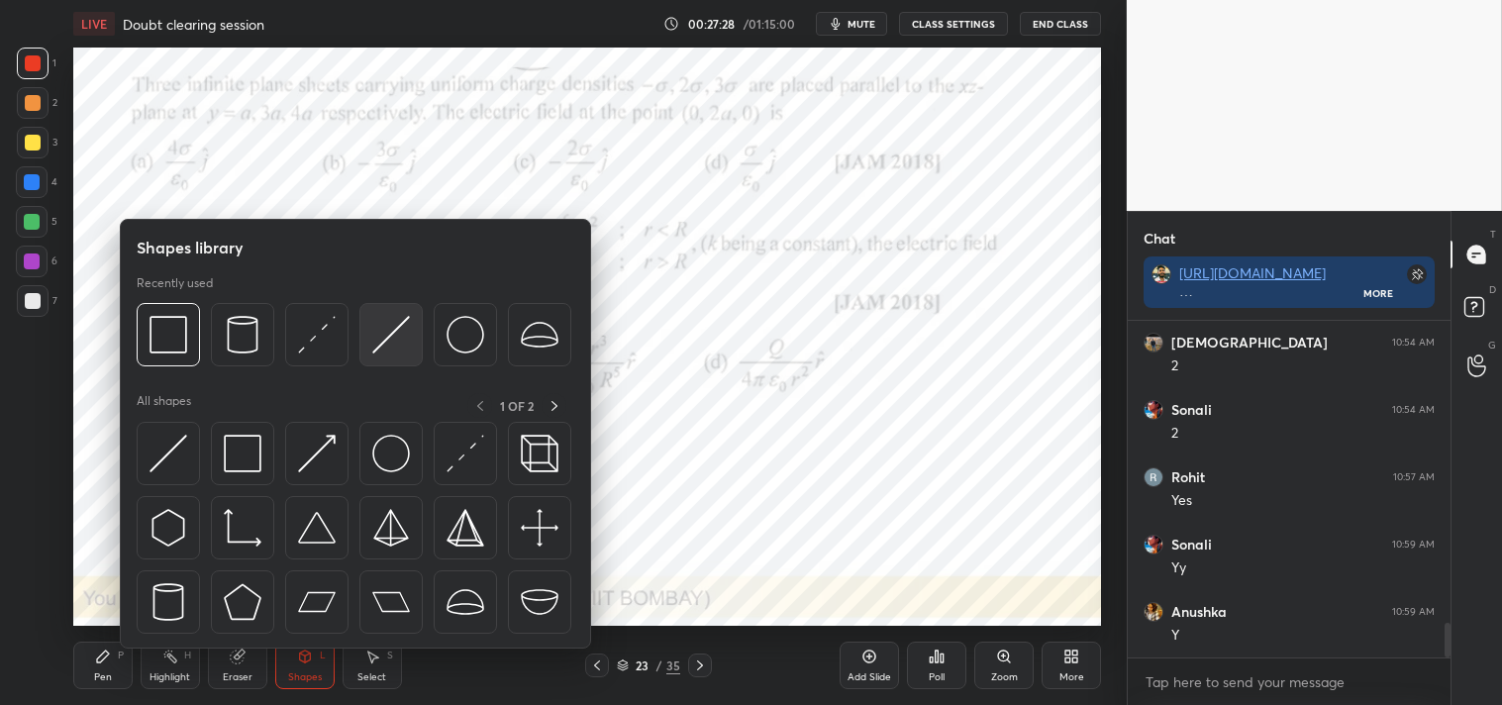
click at [402, 347] on img at bounding box center [391, 335] width 38 height 38
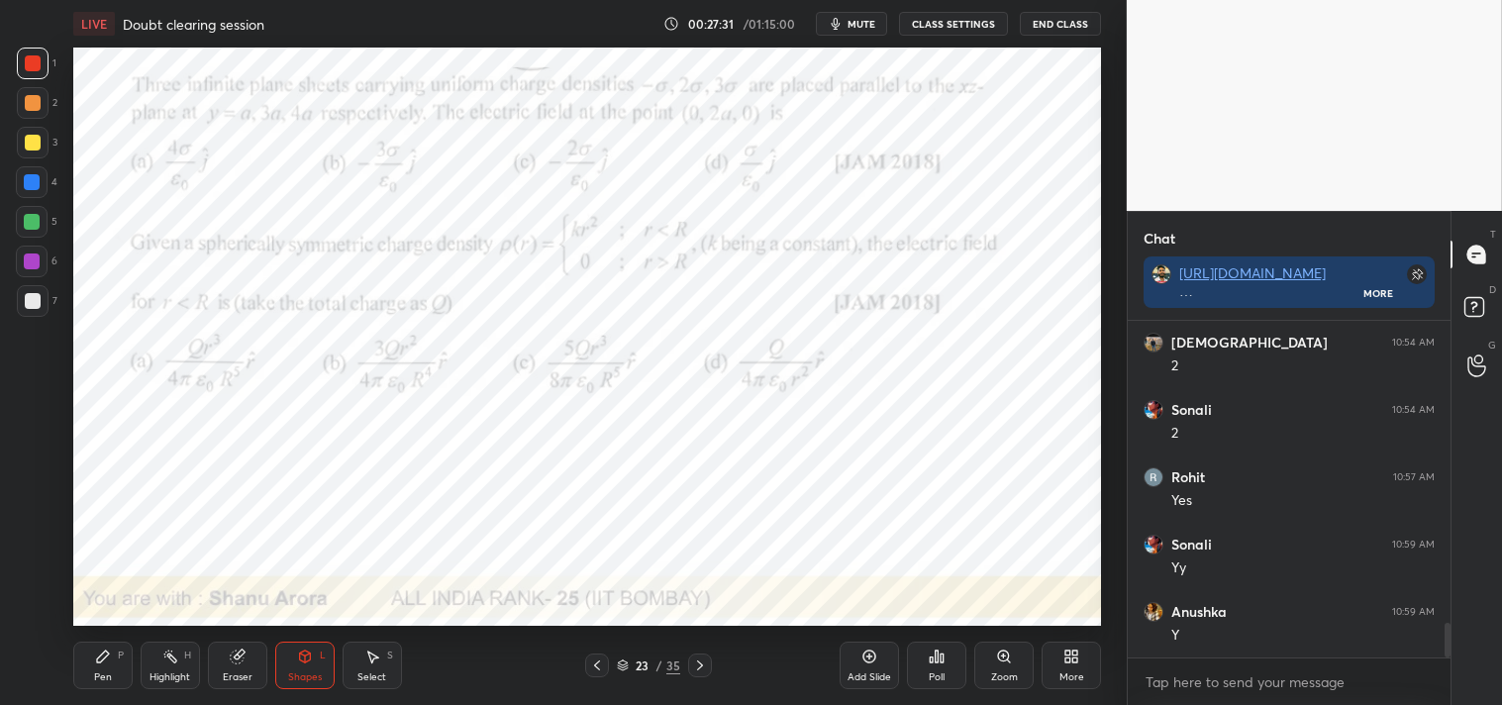
click at [84, 667] on div "Pen P" at bounding box center [102, 666] width 59 height 48
click at [315, 658] on div "Shapes L" at bounding box center [304, 666] width 59 height 48
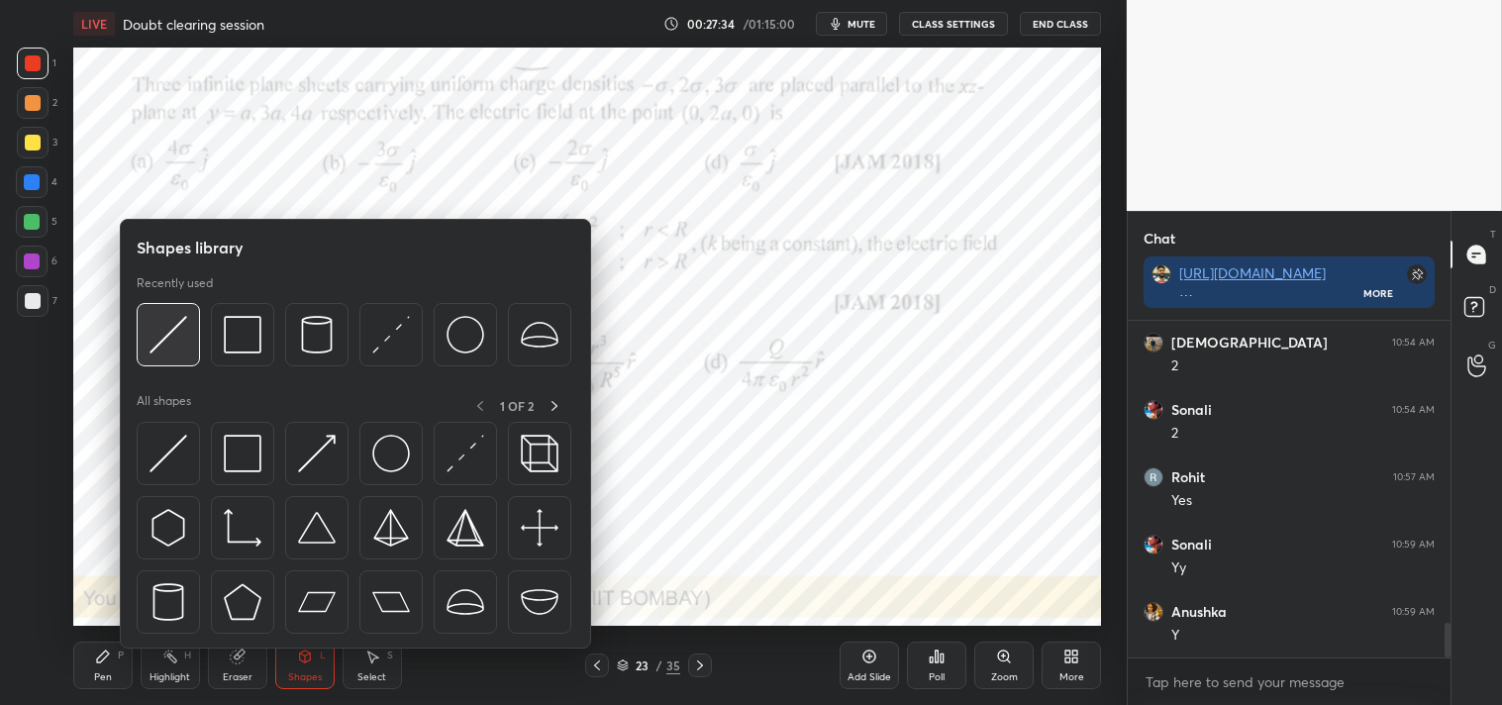
click at [176, 340] on img at bounding box center [169, 335] width 38 height 38
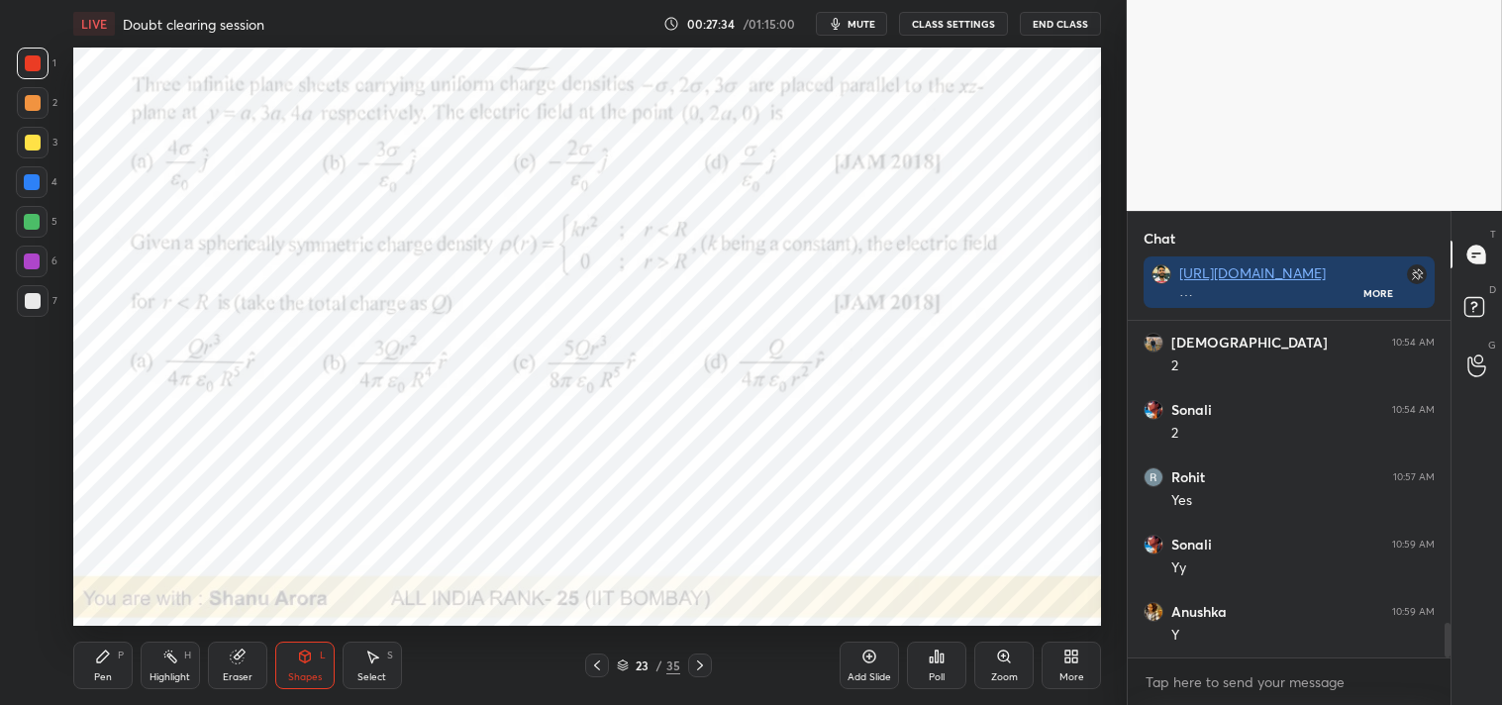
click at [95, 668] on div "Pen P" at bounding box center [102, 666] width 59 height 48
click at [34, 600] on div at bounding box center [33, 610] width 32 height 32
click at [40, 186] on div at bounding box center [32, 182] width 32 height 32
click at [288, 636] on div "Pen P Highlight H Eraser Shapes L Select S 23 / 35 Add Slide Poll Zoom More" at bounding box center [587, 665] width 1029 height 79
click at [304, 664] on icon at bounding box center [305, 657] width 16 height 16
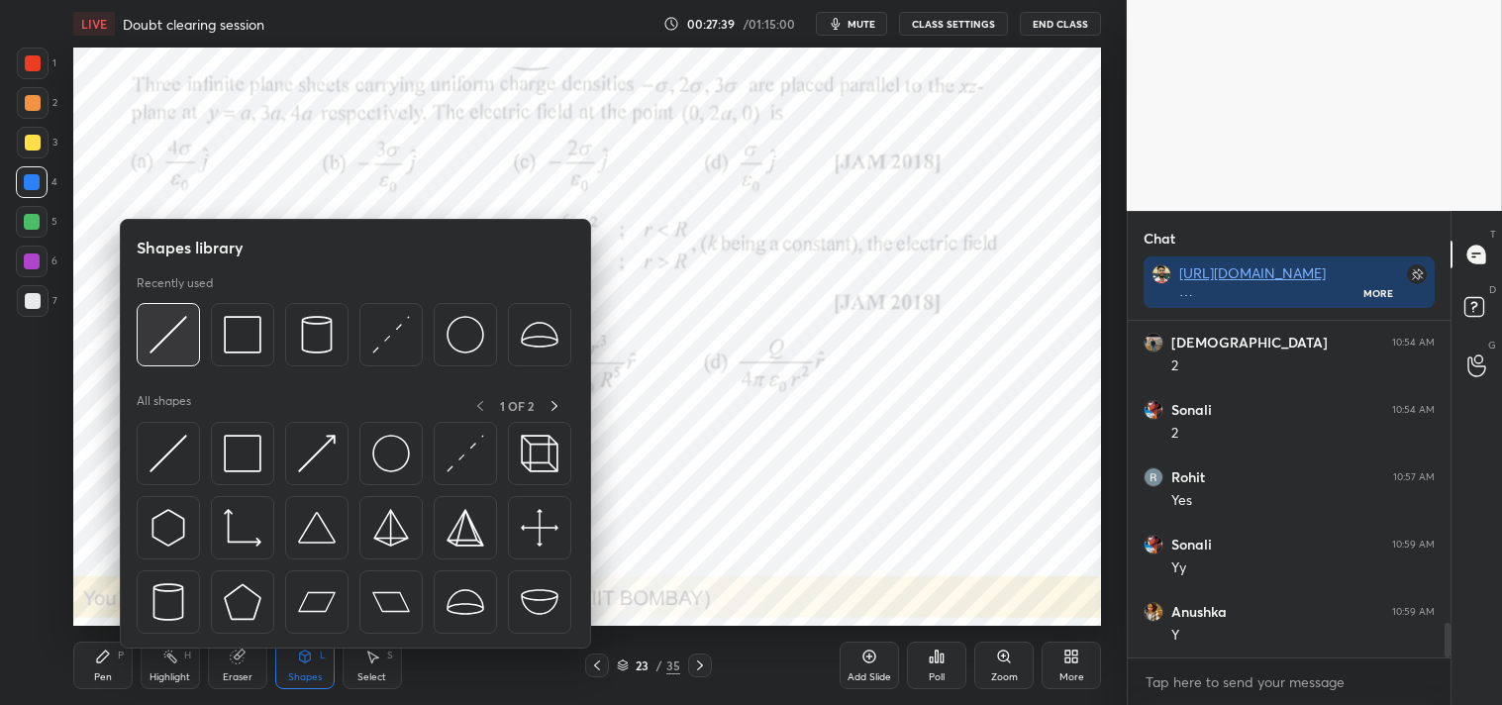
click at [173, 334] on img at bounding box center [169, 335] width 38 height 38
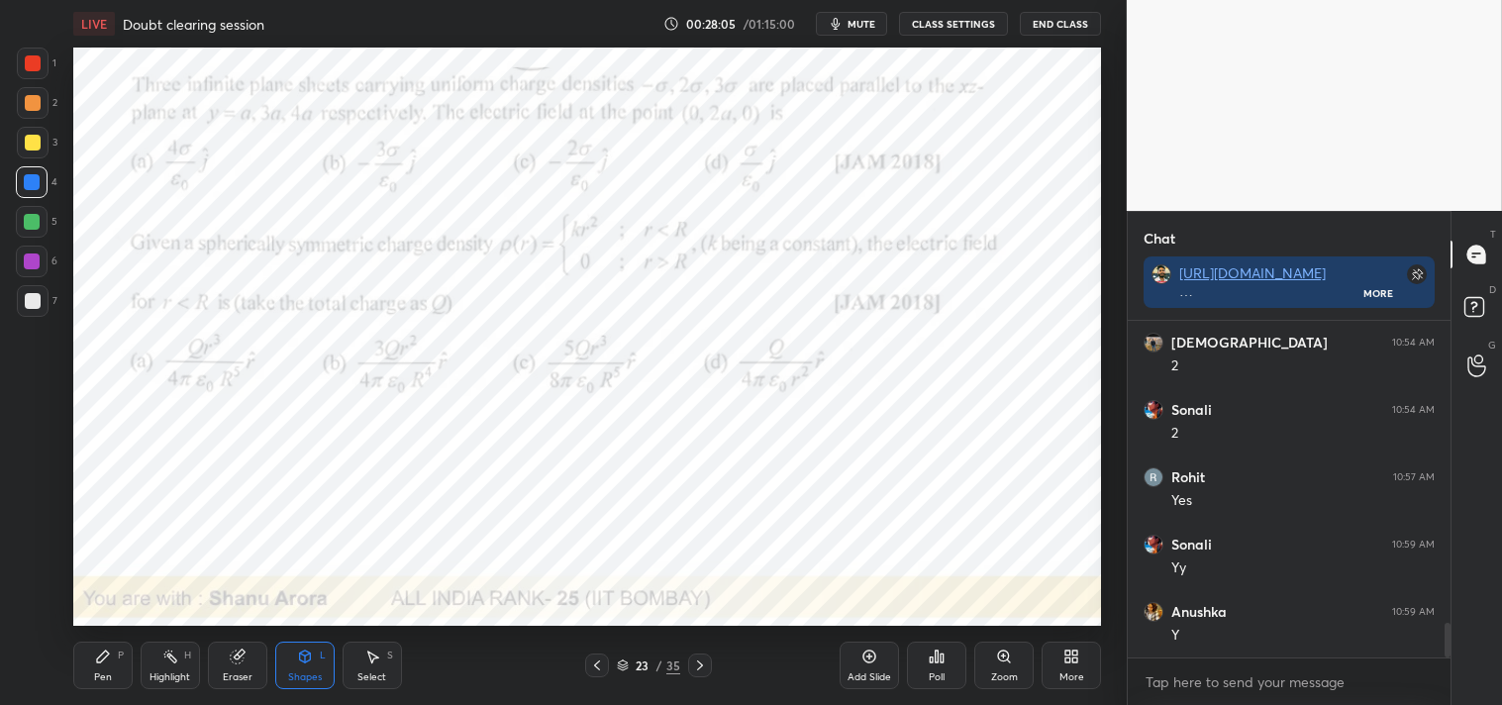
click at [95, 659] on icon at bounding box center [103, 657] width 16 height 16
click at [90, 660] on div "Pen P" at bounding box center [102, 666] width 59 height 48
click at [21, 530] on div at bounding box center [32, 531] width 32 height 32
click at [21, 521] on div at bounding box center [32, 531] width 32 height 32
click at [30, 72] on div at bounding box center [33, 64] width 32 height 32
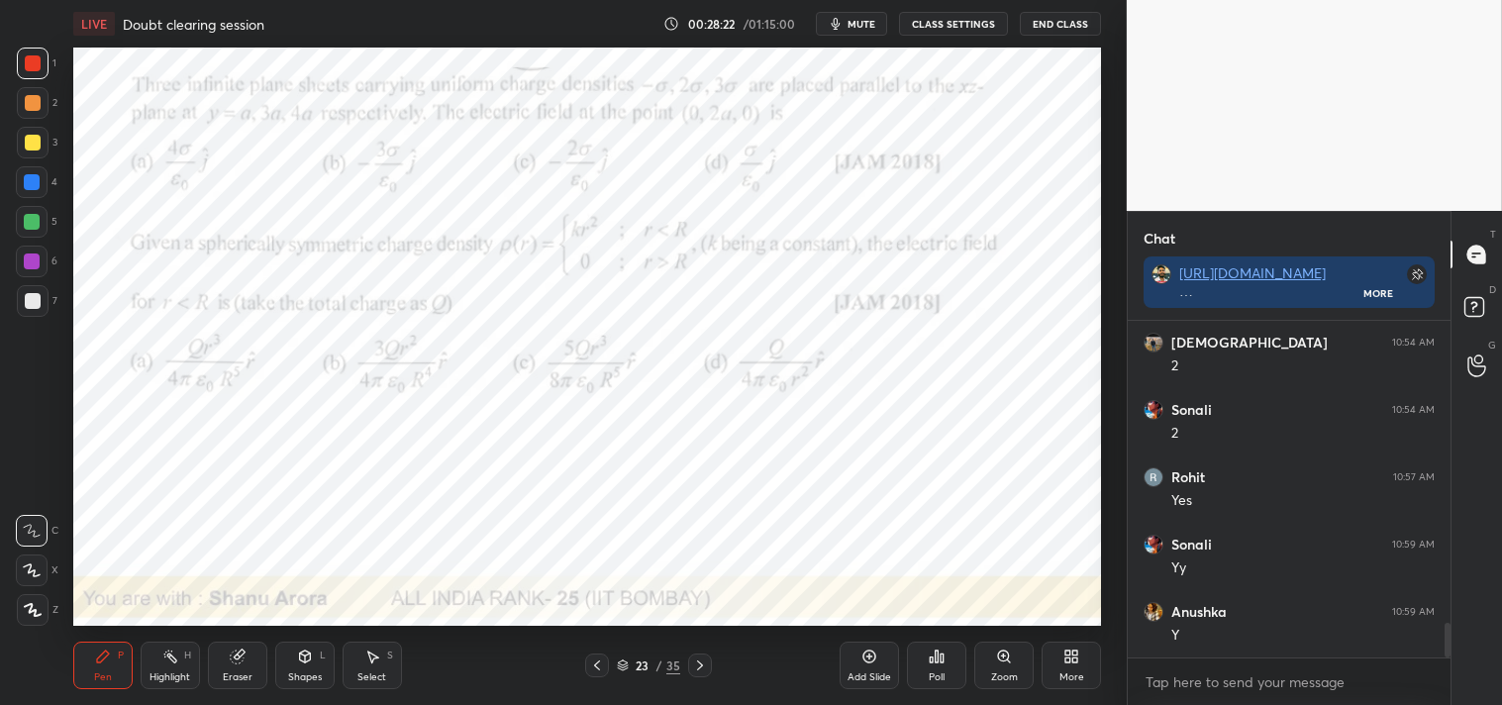
click at [35, 175] on div at bounding box center [32, 182] width 16 height 16
click at [28, 191] on div at bounding box center [32, 182] width 32 height 32
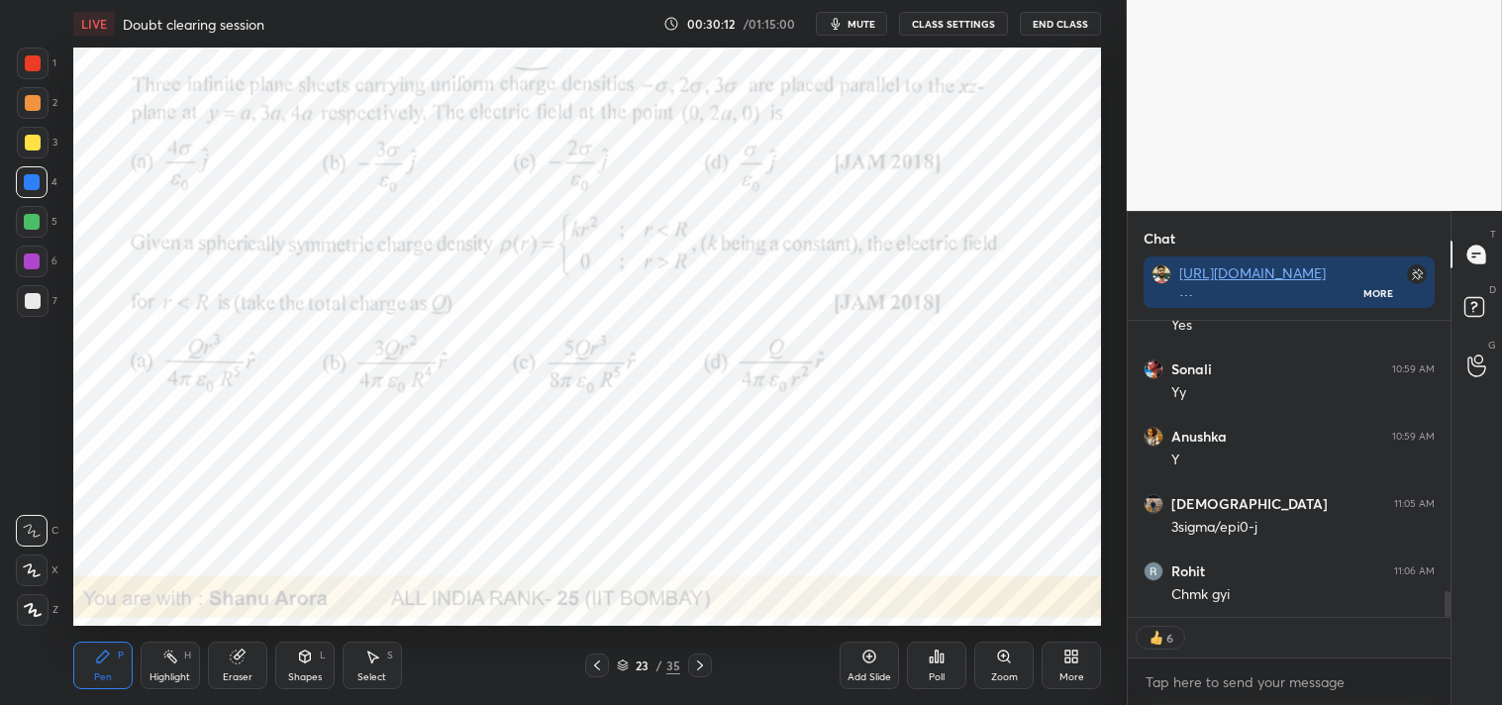
scroll to position [3186, 0]
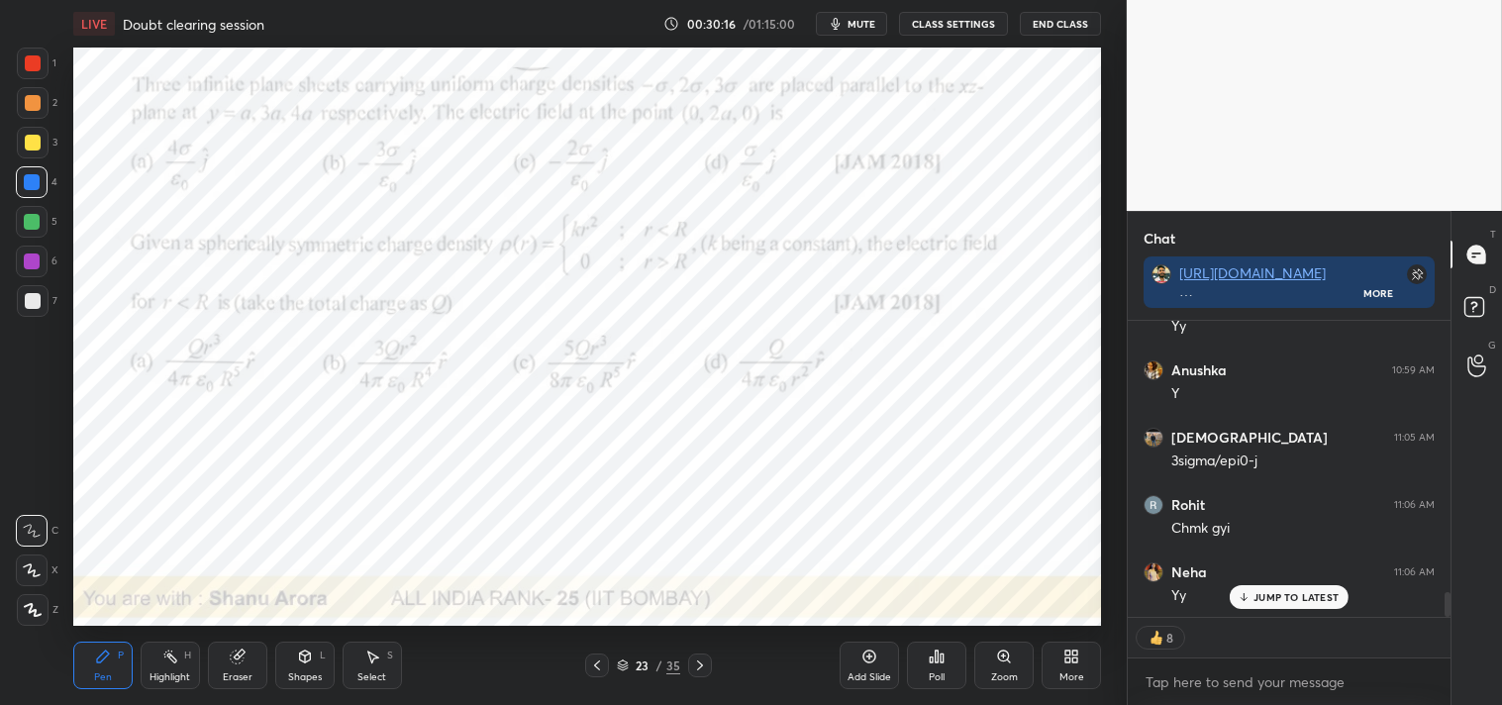
click at [44, 75] on div at bounding box center [33, 64] width 32 height 32
click at [40, 83] on div "1" at bounding box center [37, 68] width 40 height 40
click at [370, 664] on icon at bounding box center [372, 657] width 16 height 16
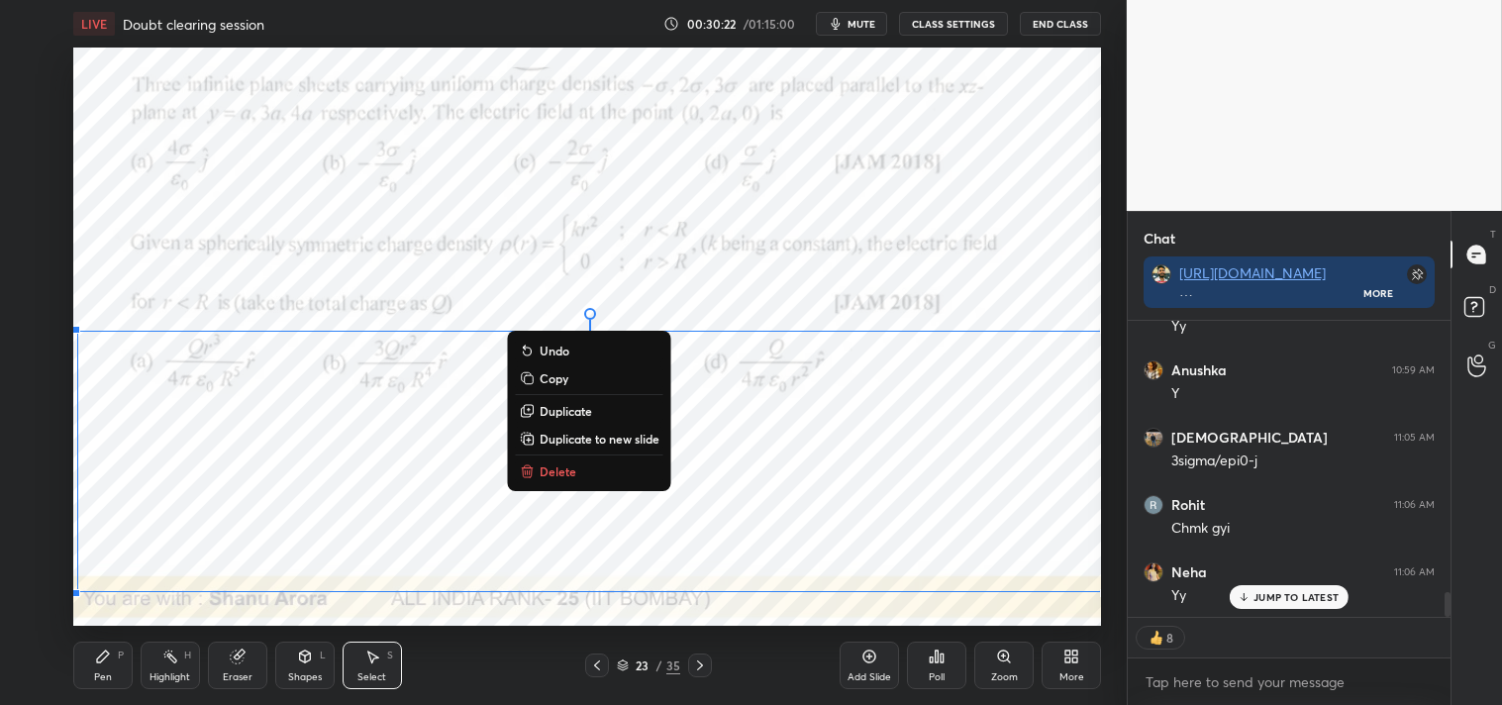
click at [565, 437] on p "Duplicate to new slide" at bounding box center [600, 439] width 120 height 16
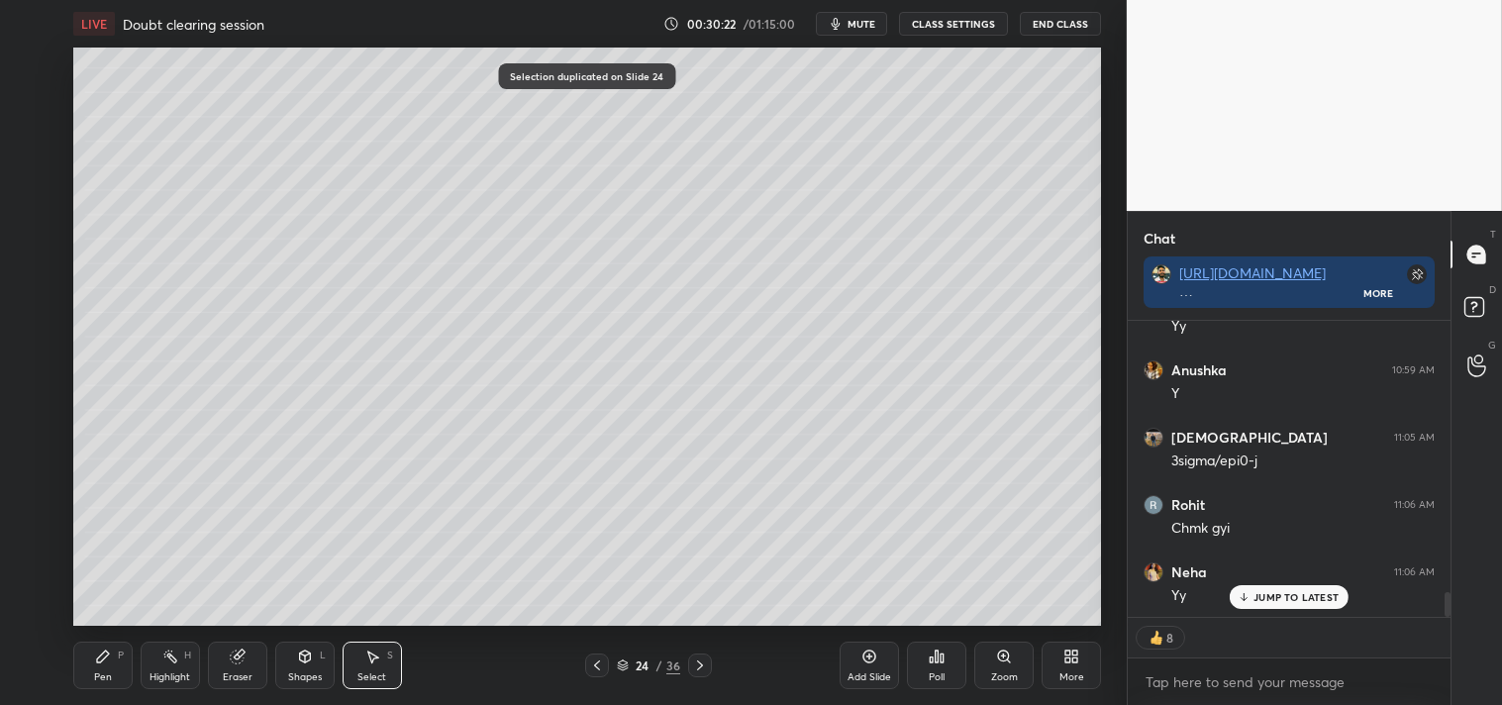
type textarea "x"
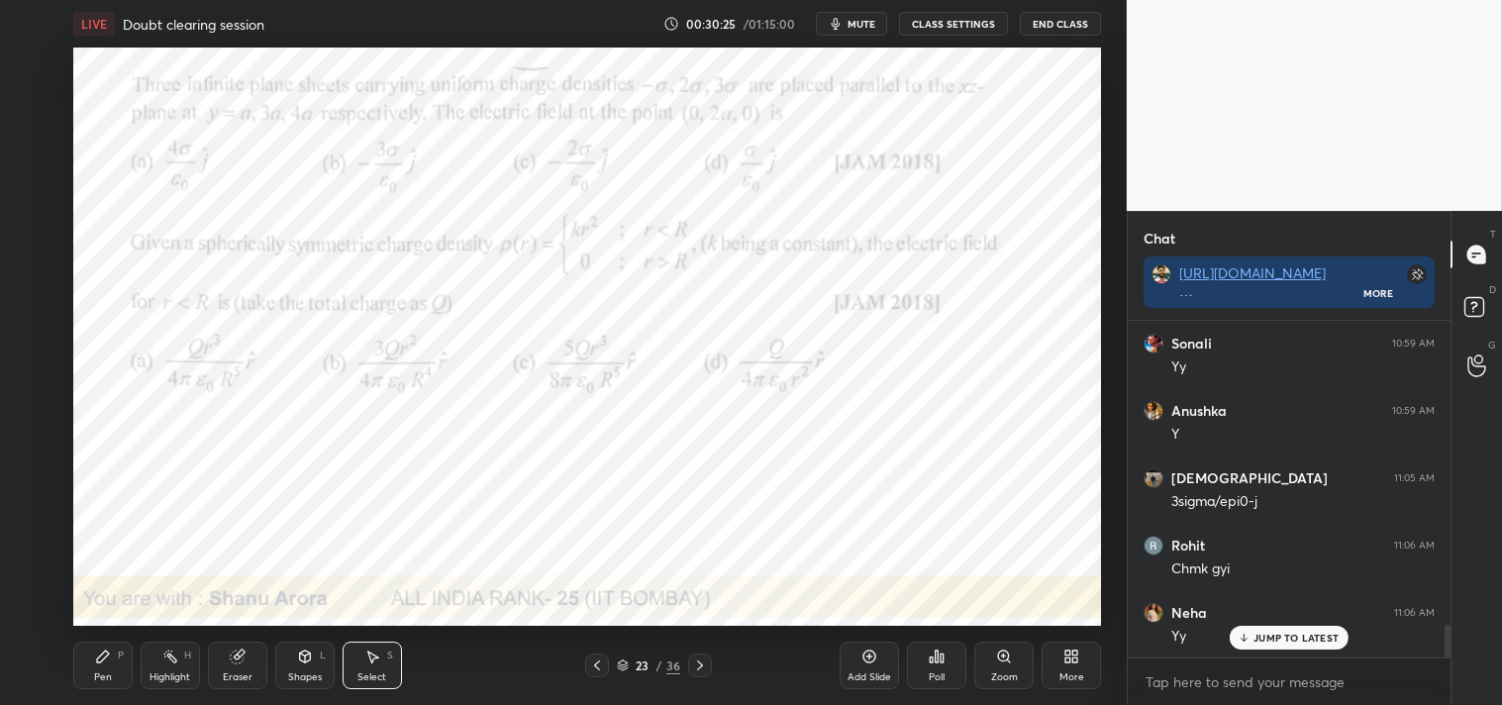
click at [225, 653] on div "Eraser" at bounding box center [237, 666] width 59 height 48
click at [100, 656] on icon at bounding box center [103, 656] width 12 height 12
click at [856, 20] on span "mute" at bounding box center [862, 24] width 28 height 14
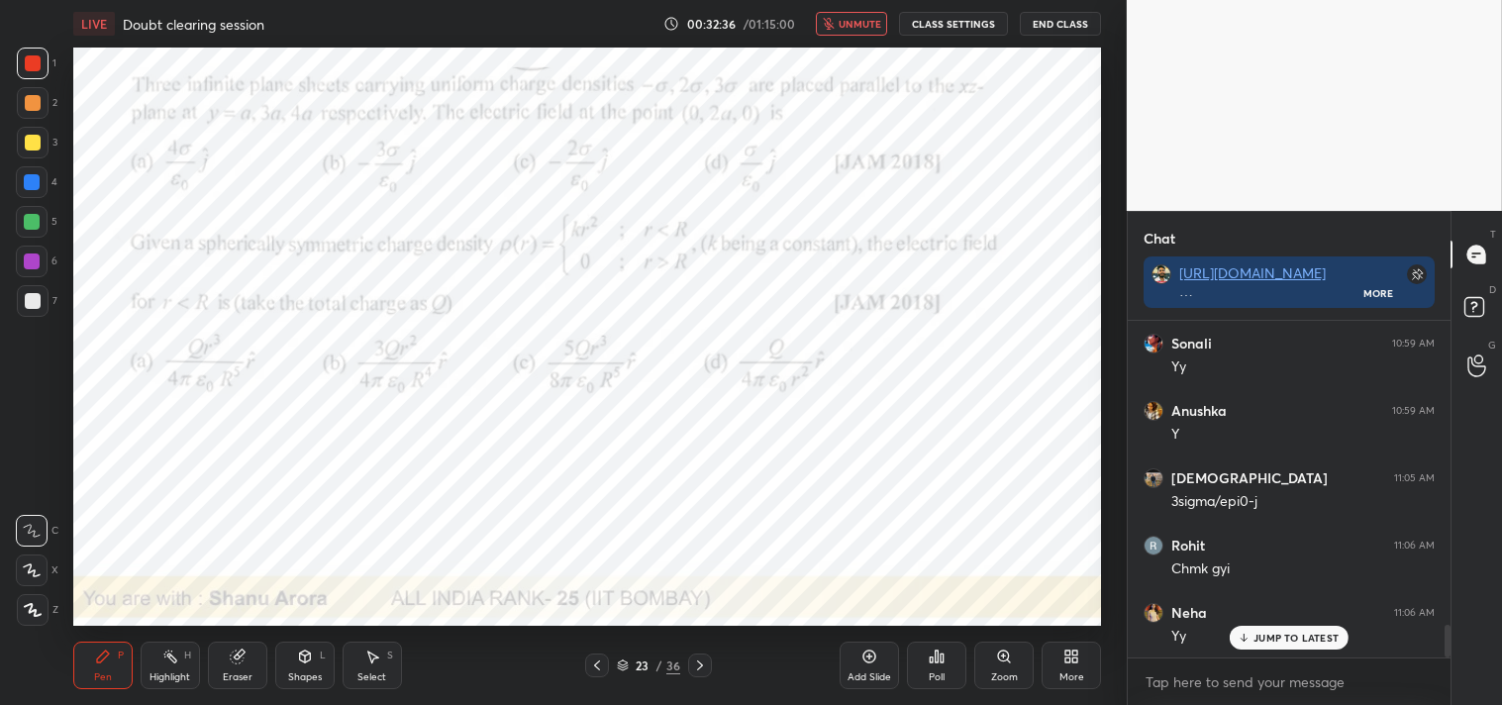
click at [862, 24] on span "unmute" at bounding box center [860, 24] width 43 height 14
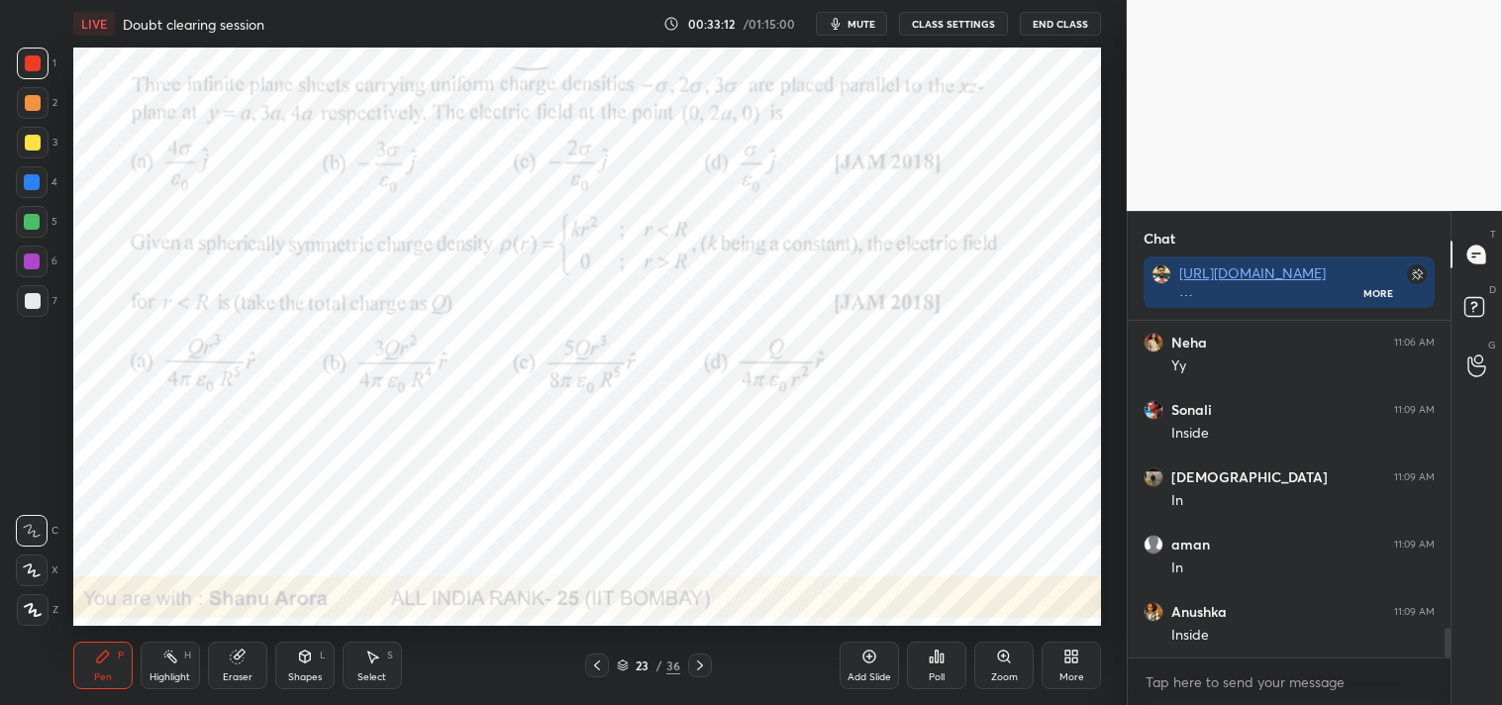
scroll to position [3482, 0]
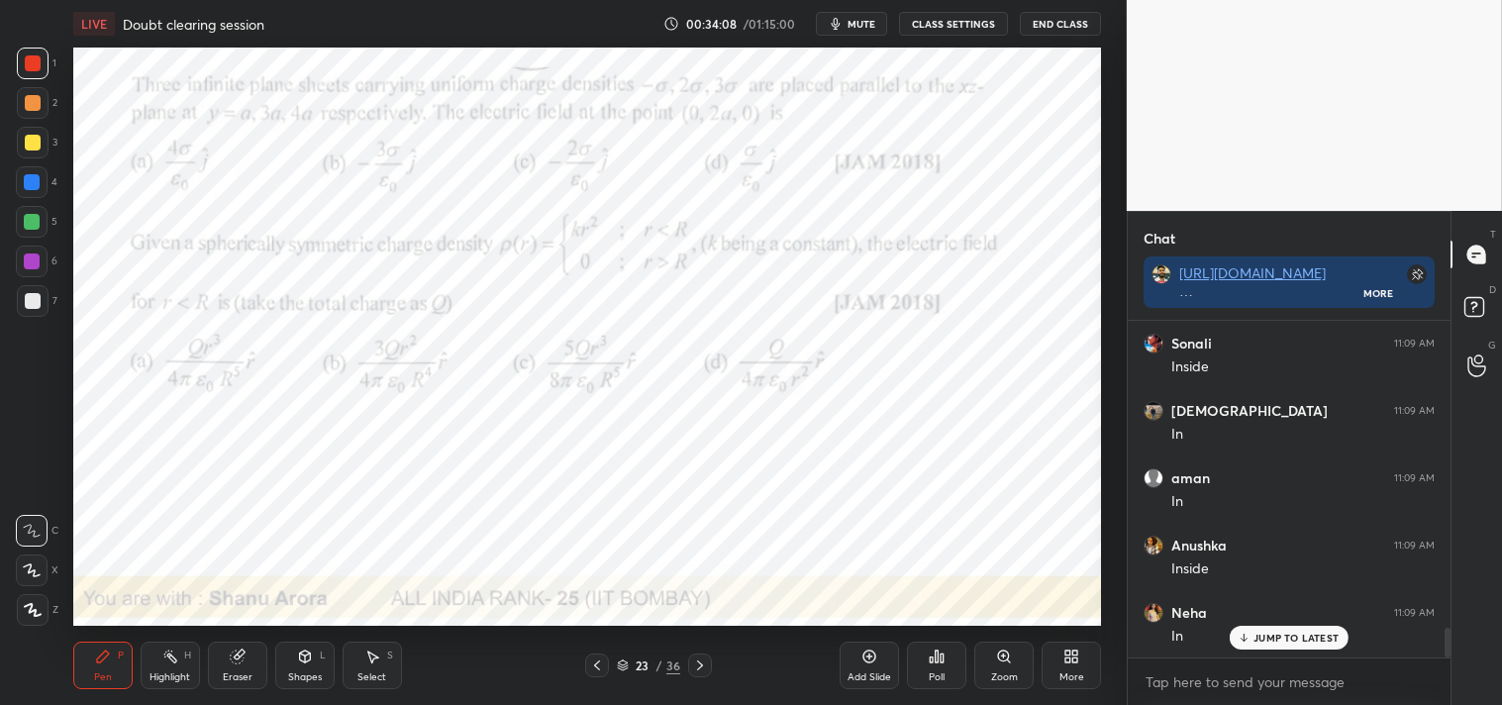
click at [1007, 659] on icon at bounding box center [1008, 660] width 3 height 3
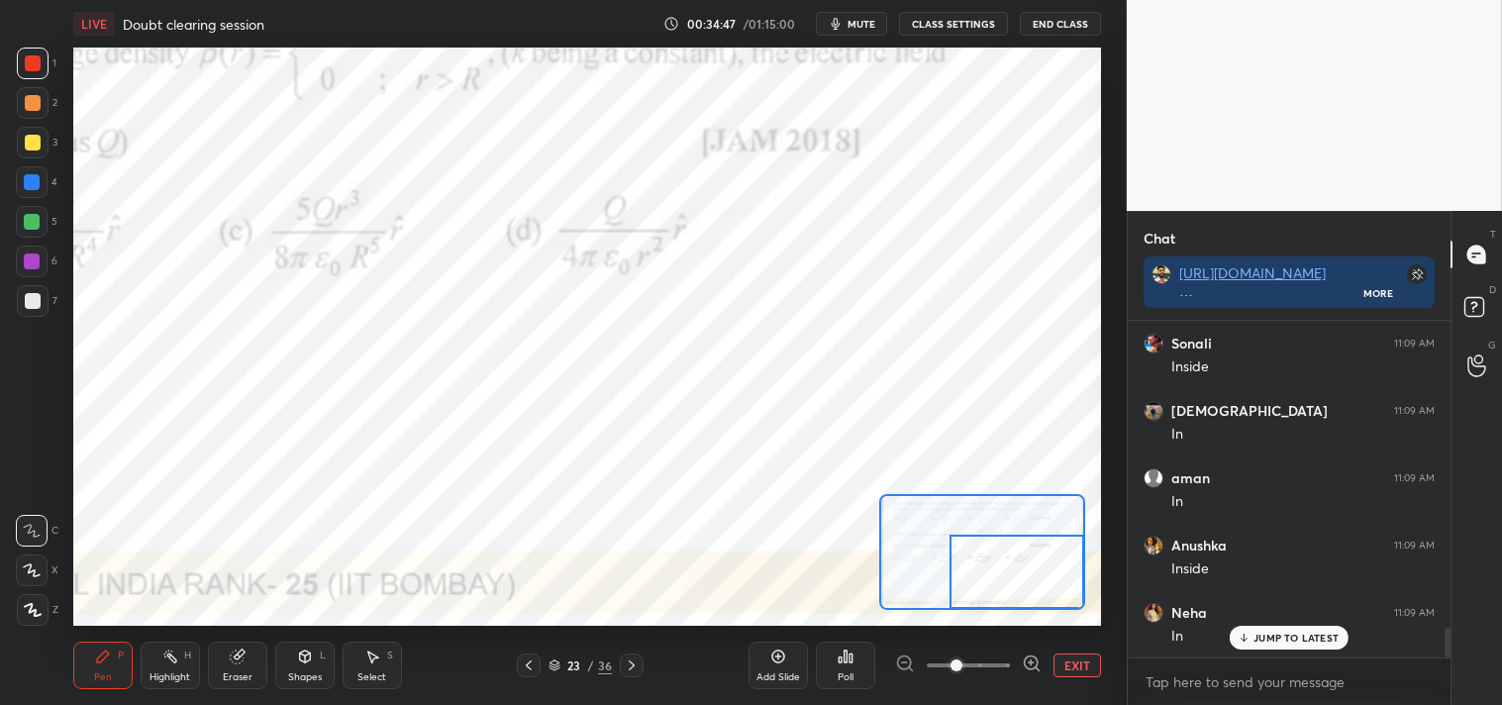
scroll to position [3549, 0]
click at [1079, 656] on button "EXIT" at bounding box center [1077, 665] width 48 height 24
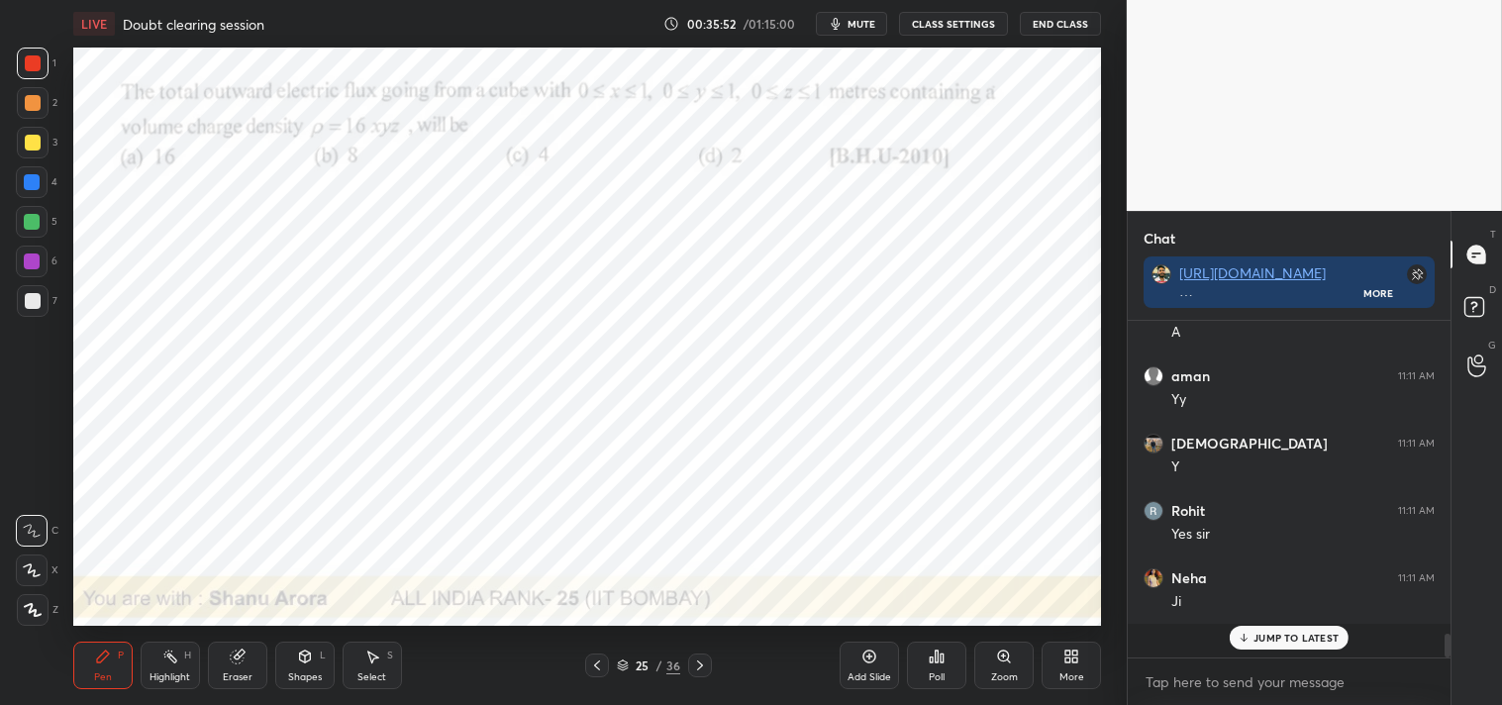
scroll to position [3886, 0]
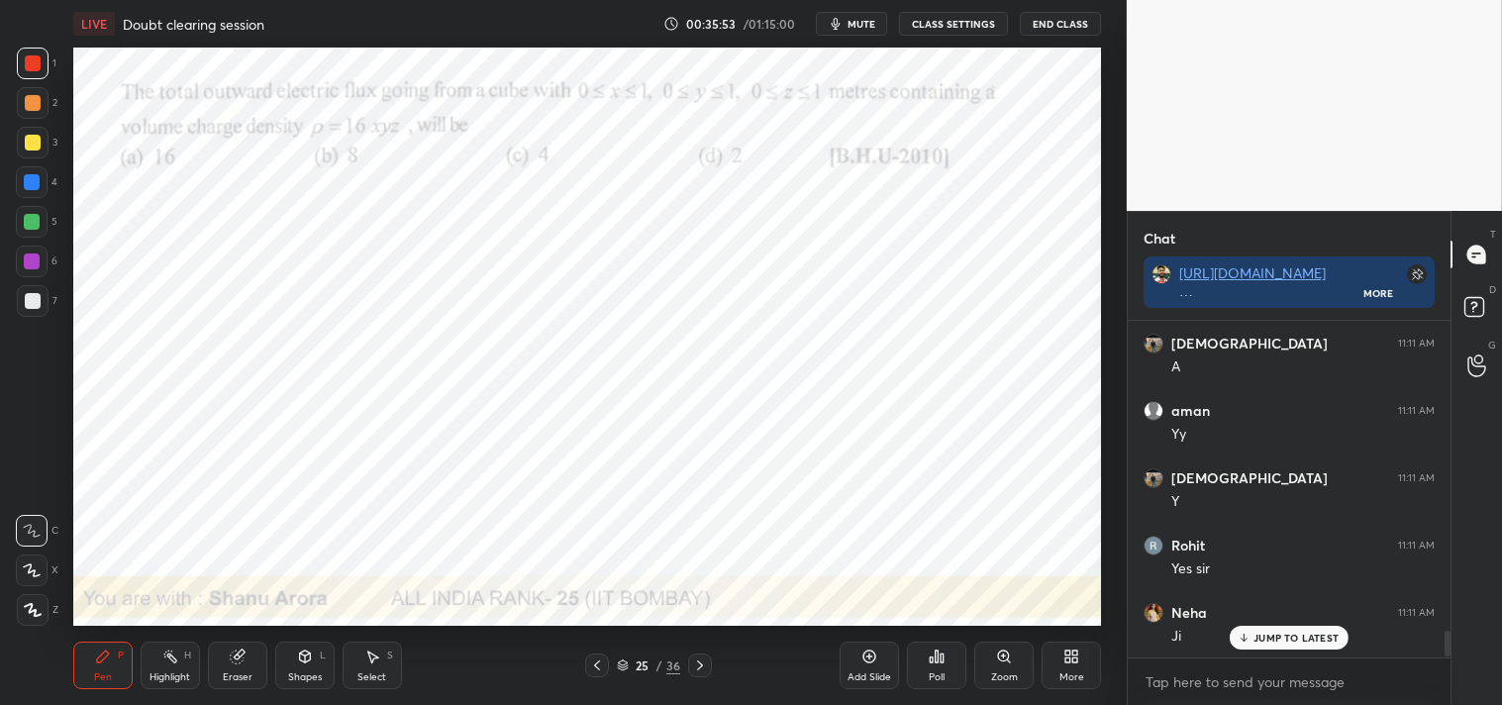
click at [853, 27] on span "mute" at bounding box center [862, 24] width 28 height 14
click at [846, 28] on span "unmute" at bounding box center [860, 24] width 43 height 14
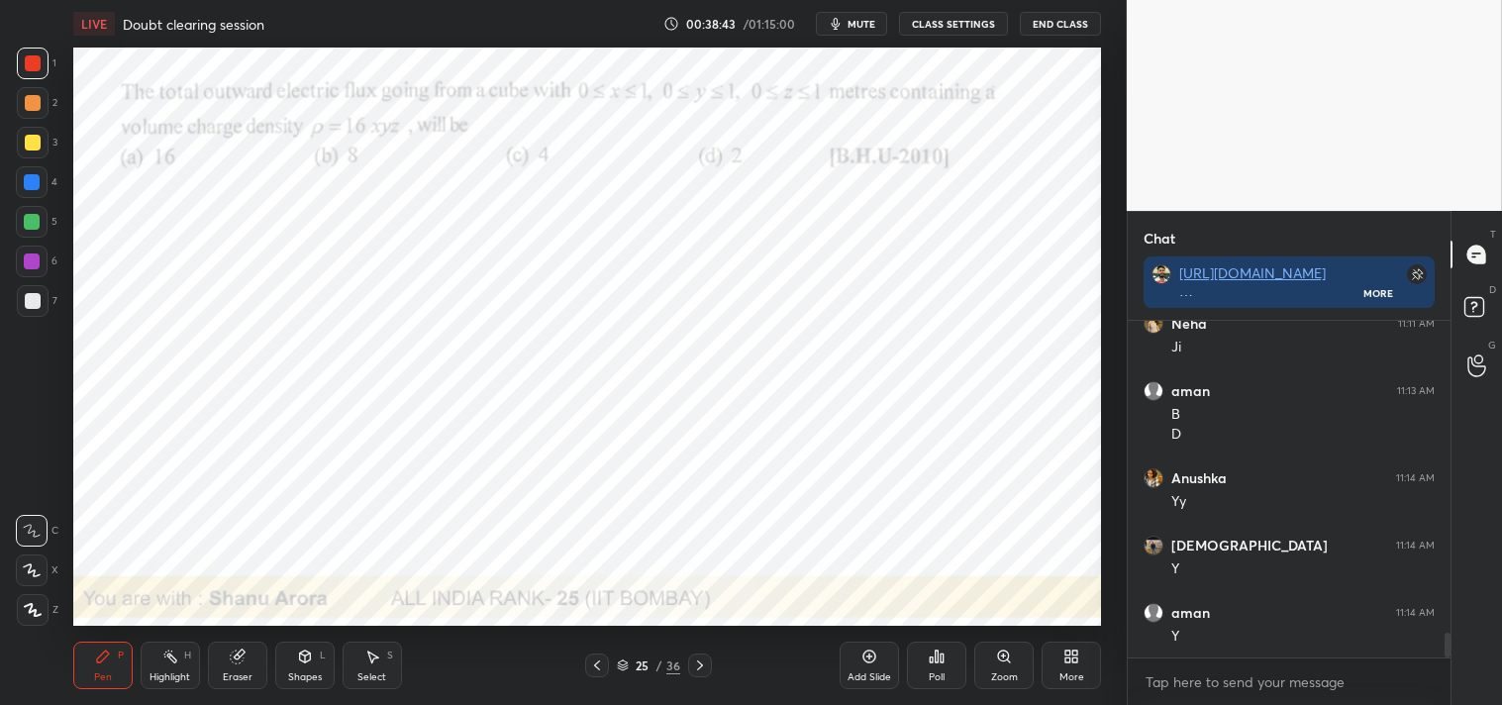
scroll to position [4243, 0]
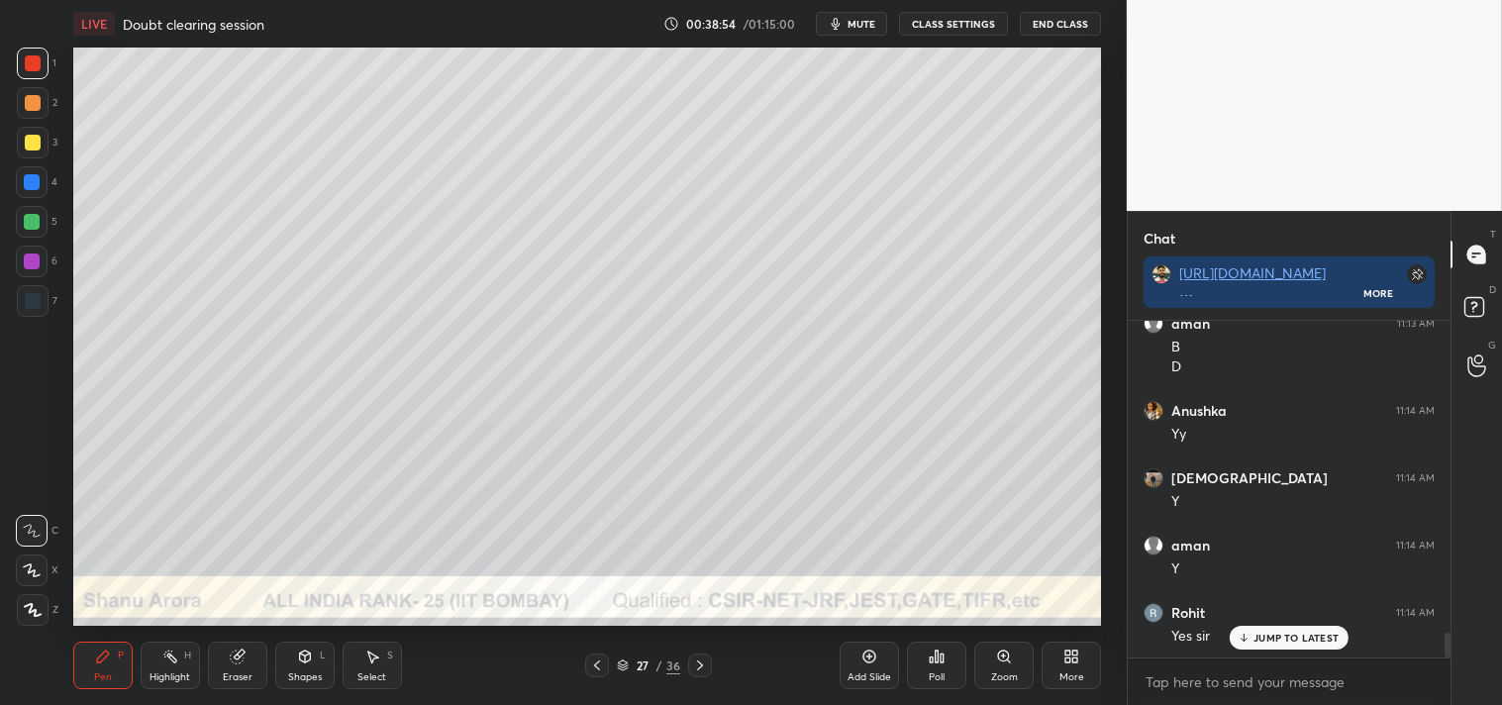
click at [297, 664] on icon at bounding box center [305, 657] width 16 height 16
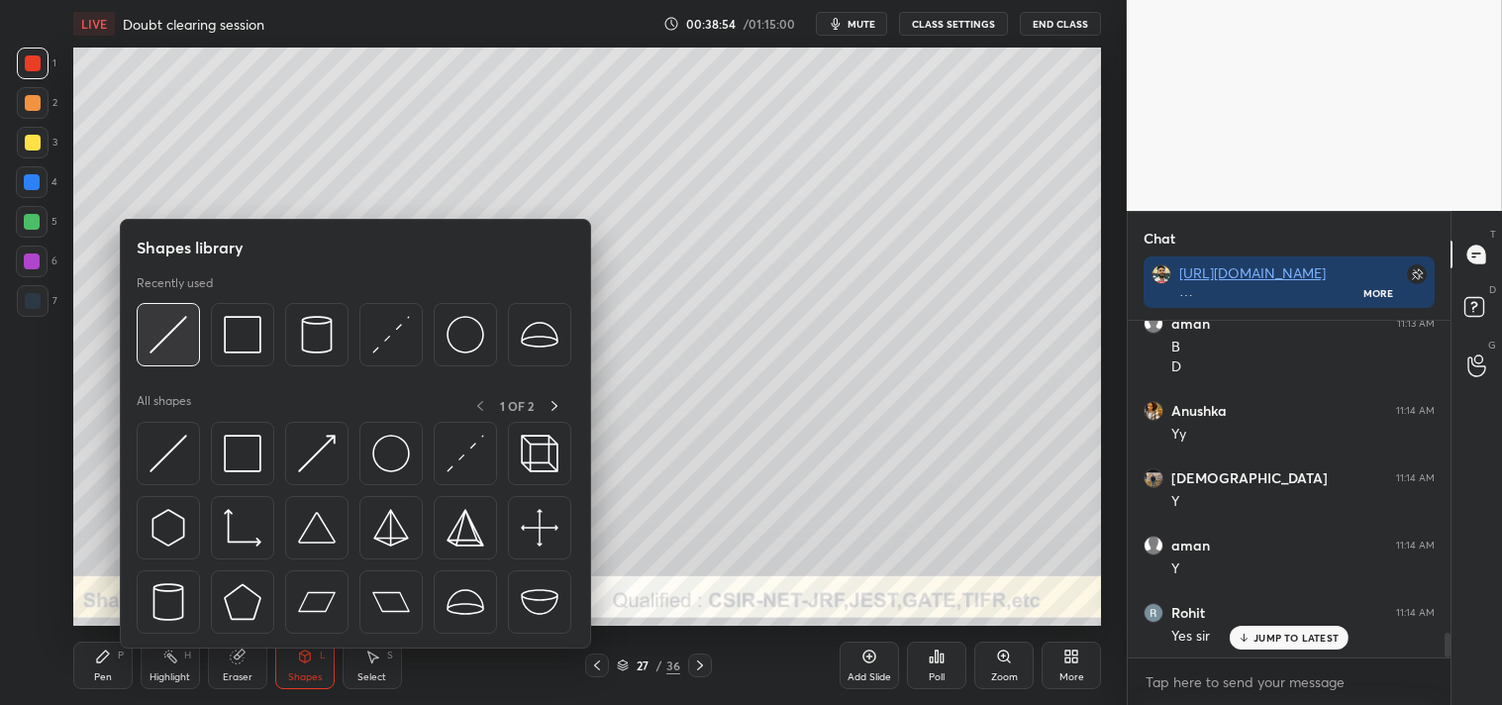
click at [181, 340] on img at bounding box center [169, 335] width 38 height 38
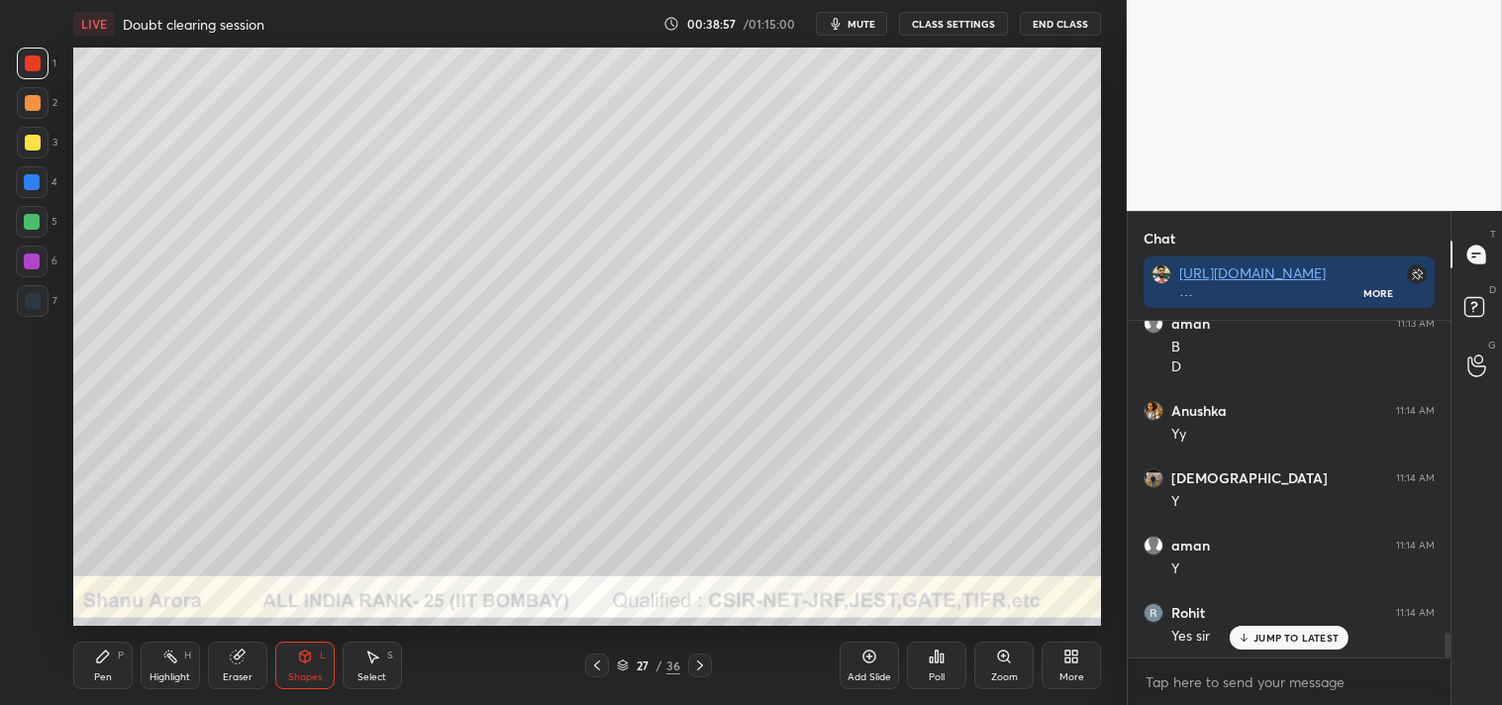
click at [99, 673] on div "Pen" at bounding box center [103, 677] width 18 height 10
click at [87, 656] on div "Pen P" at bounding box center [102, 666] width 59 height 48
click at [28, 143] on div at bounding box center [33, 143] width 16 height 16
click at [24, 151] on div at bounding box center [33, 143] width 32 height 32
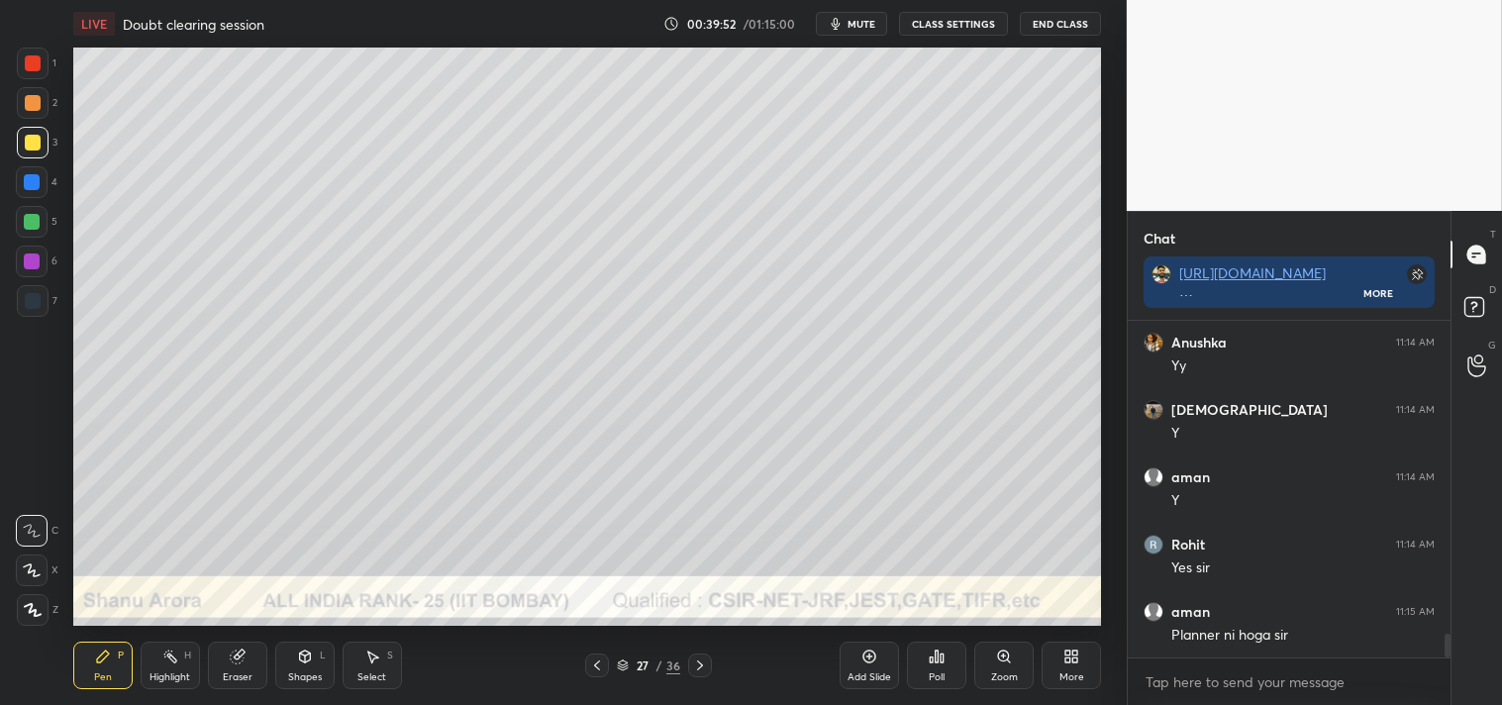
scroll to position [4396, 0]
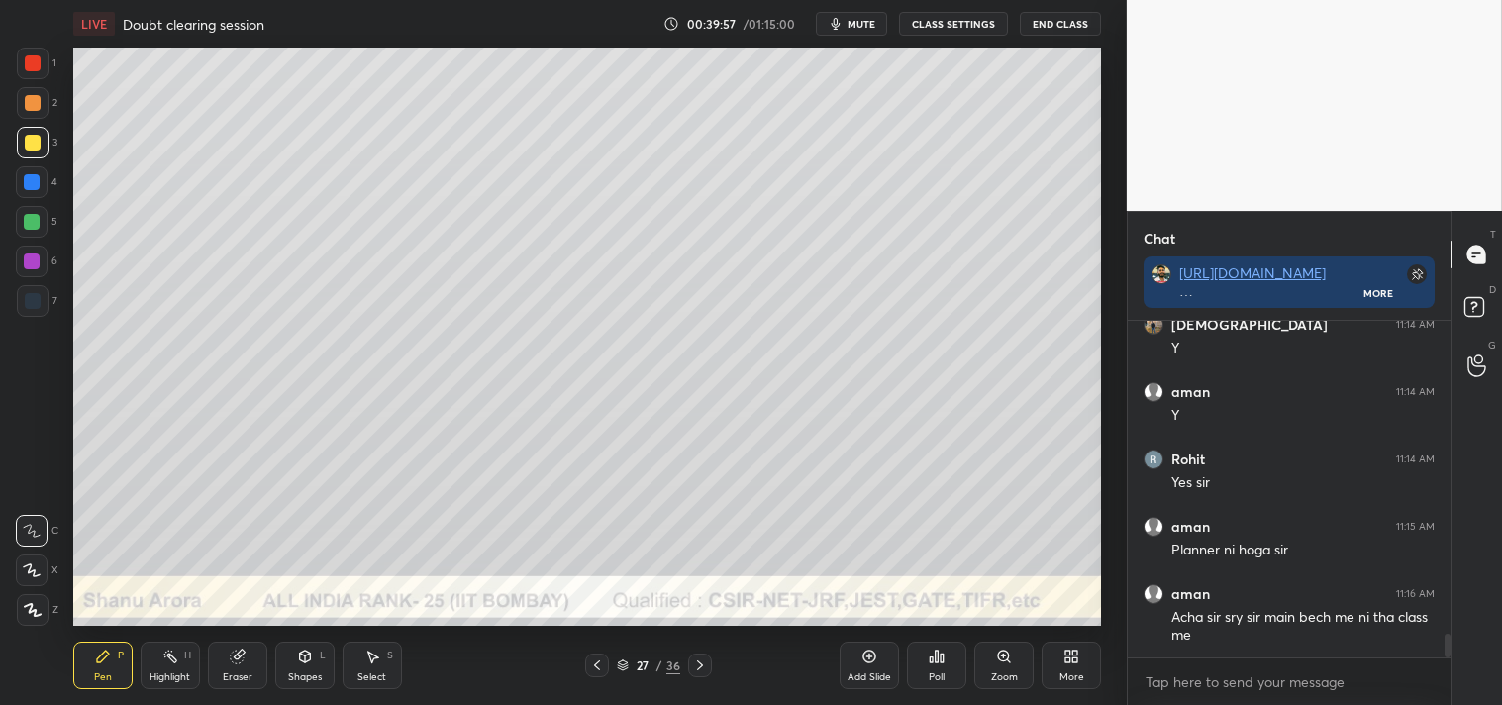
click at [1008, 651] on icon at bounding box center [1004, 657] width 16 height 16
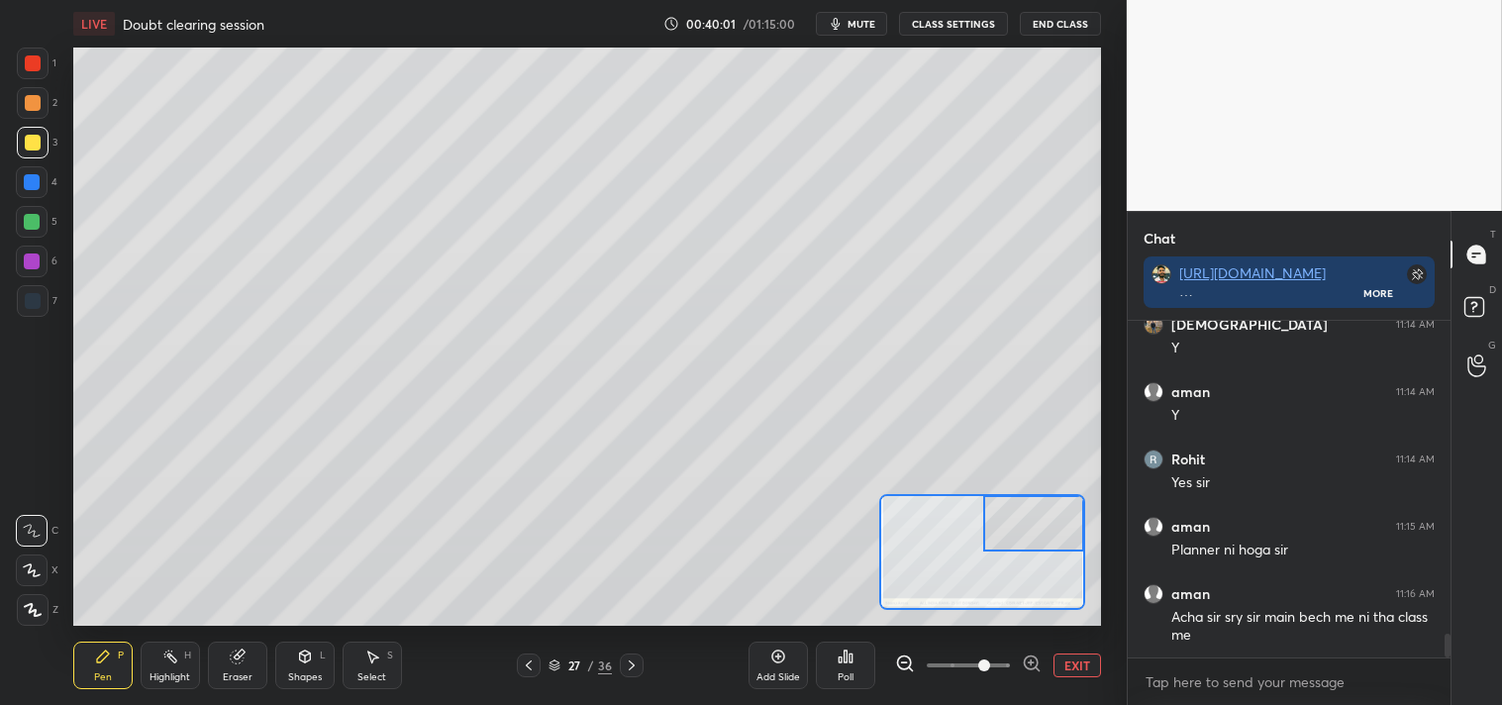
click at [38, 224] on div at bounding box center [32, 222] width 16 height 16
click at [25, 235] on div at bounding box center [32, 222] width 32 height 32
click at [186, 644] on div "Highlight H" at bounding box center [170, 666] width 59 height 48
click at [175, 644] on div "Highlight H" at bounding box center [170, 666] width 59 height 48
click at [92, 673] on div "Pen P" at bounding box center [102, 666] width 59 height 48
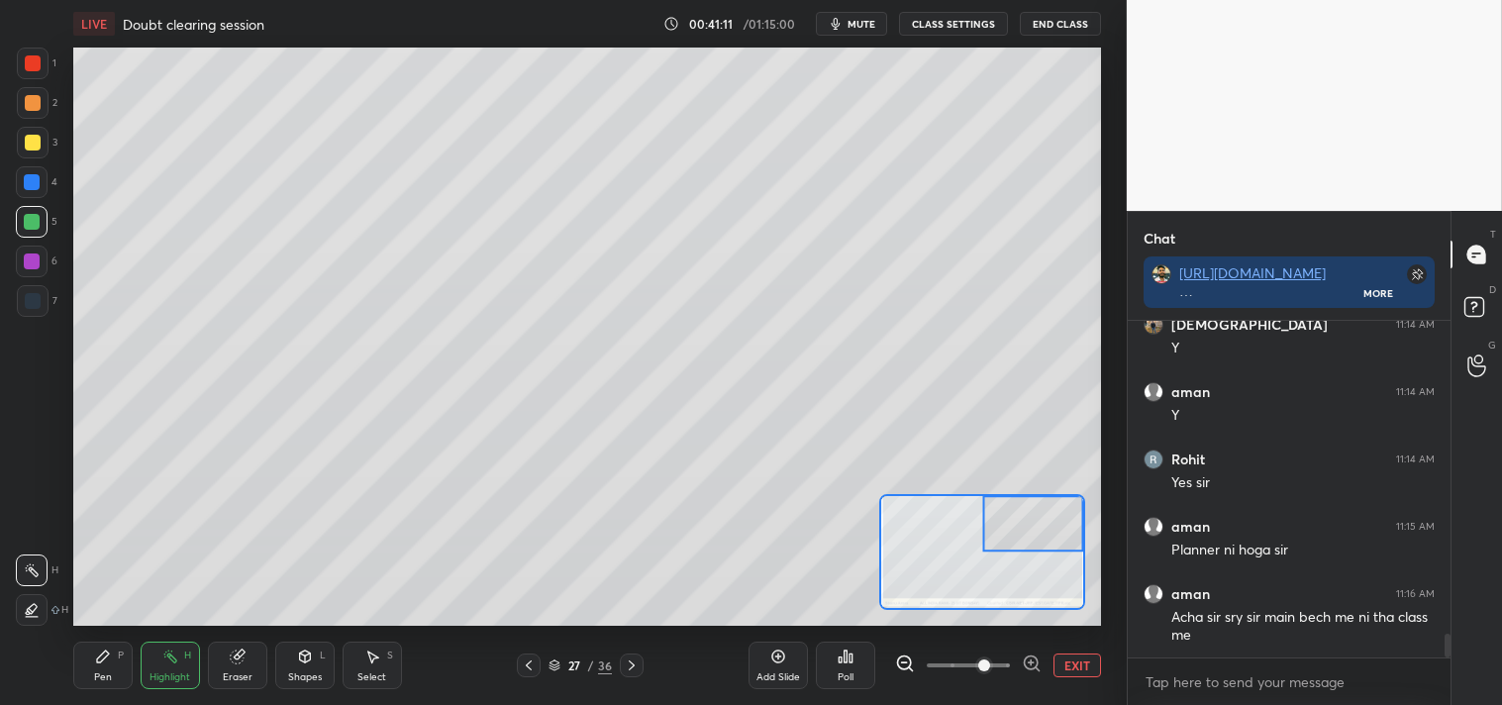
click at [91, 687] on div "Pen P" at bounding box center [102, 666] width 59 height 48
click at [31, 146] on div at bounding box center [33, 143] width 16 height 16
click at [36, 152] on div at bounding box center [33, 143] width 32 height 32
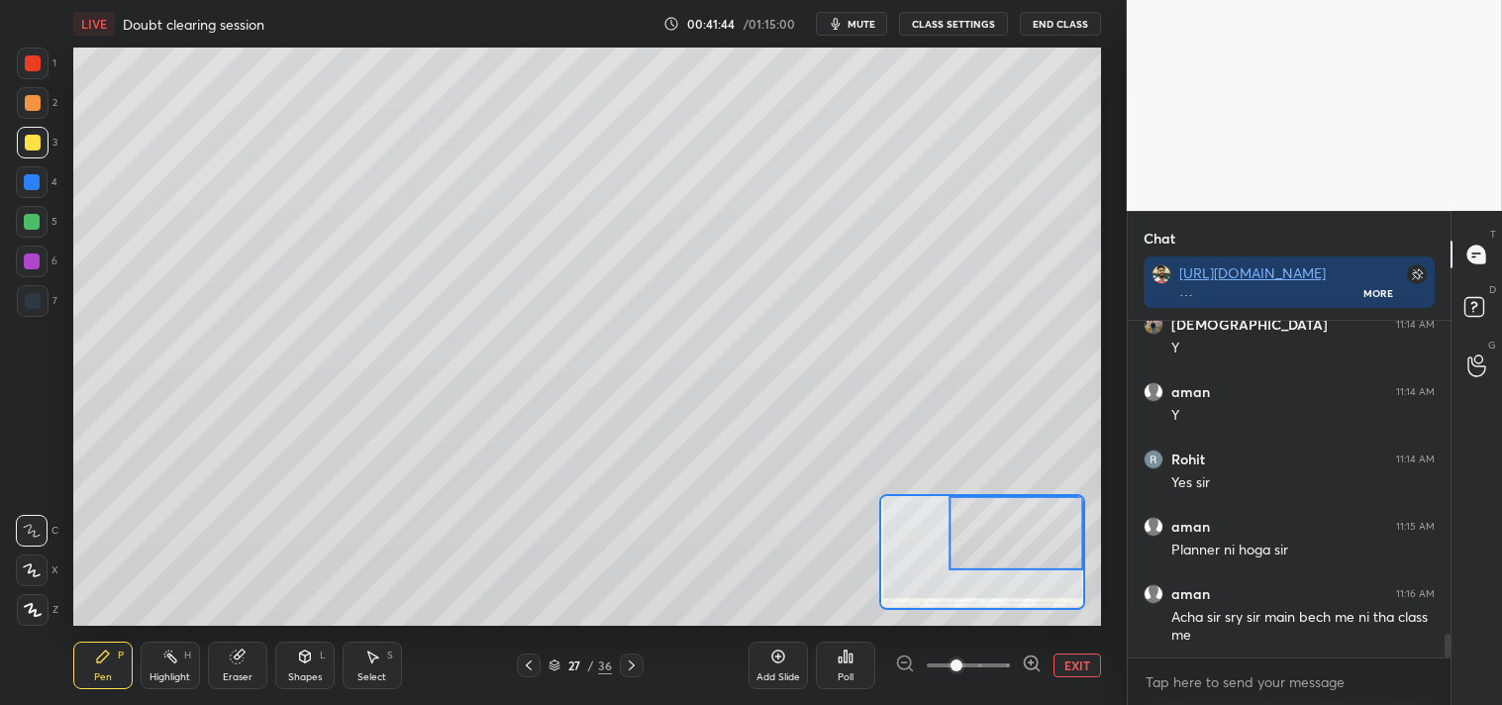
click at [171, 663] on icon at bounding box center [170, 657] width 16 height 16
click at [190, 665] on div "Highlight H" at bounding box center [170, 666] width 59 height 48
click at [100, 650] on icon at bounding box center [103, 657] width 16 height 16
click at [115, 667] on div "Pen P" at bounding box center [102, 666] width 59 height 48
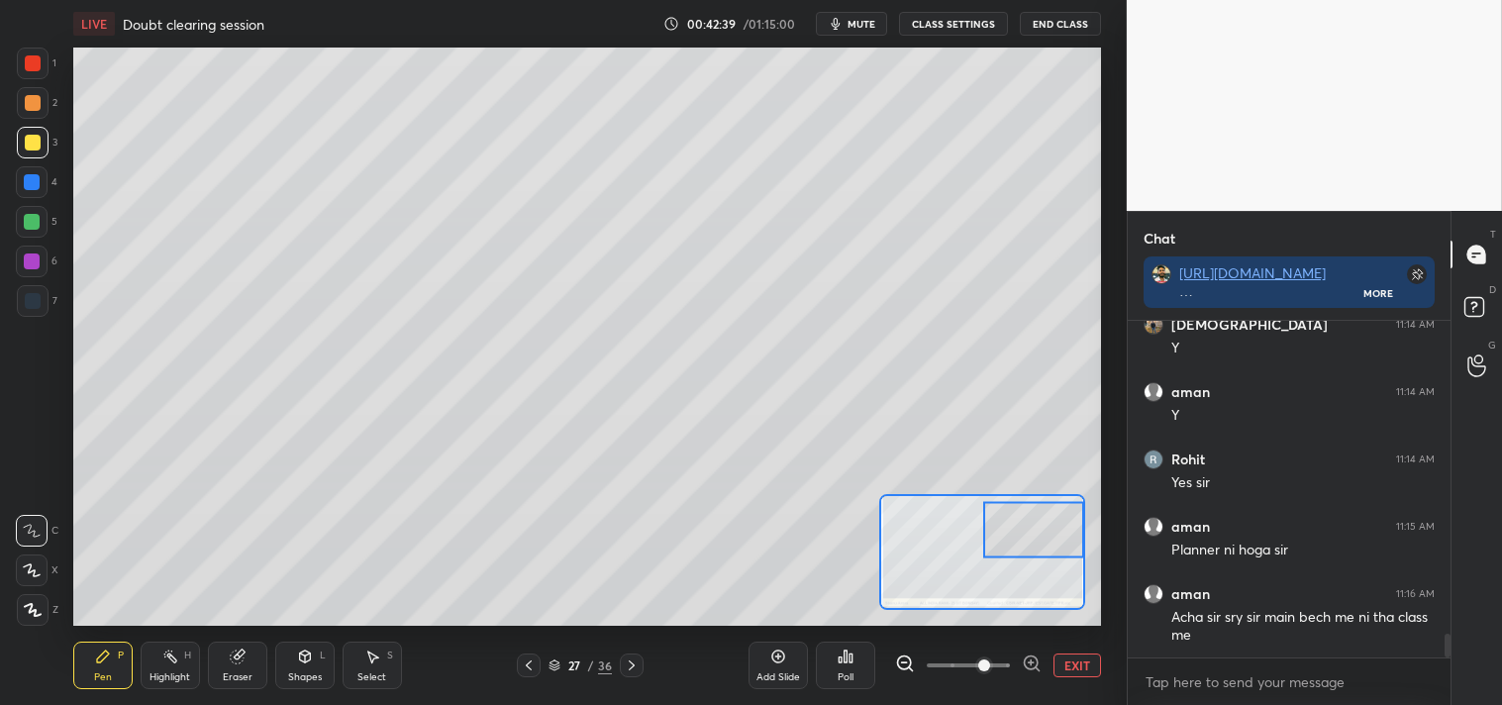
click at [1056, 670] on button "EXIT" at bounding box center [1077, 665] width 48 height 24
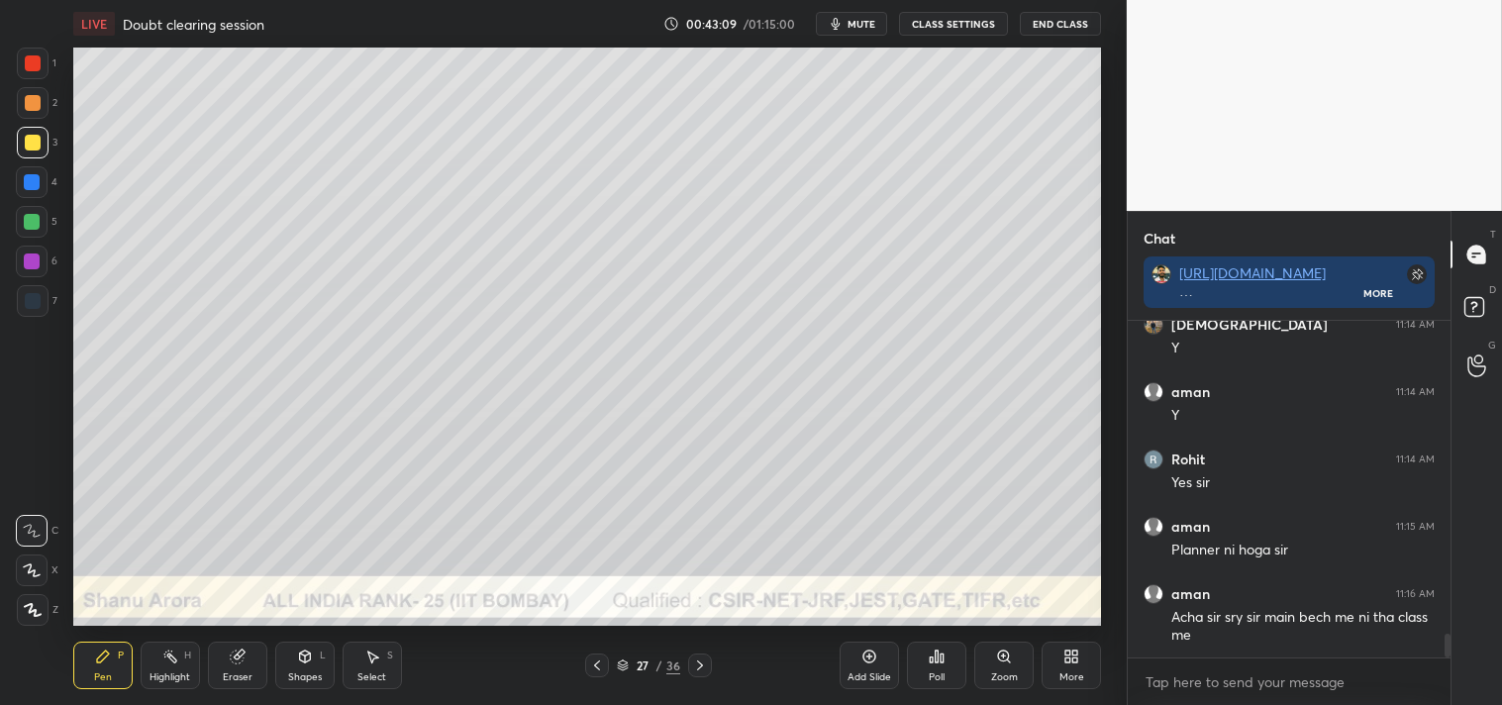
click at [232, 660] on icon at bounding box center [236, 656] width 13 height 13
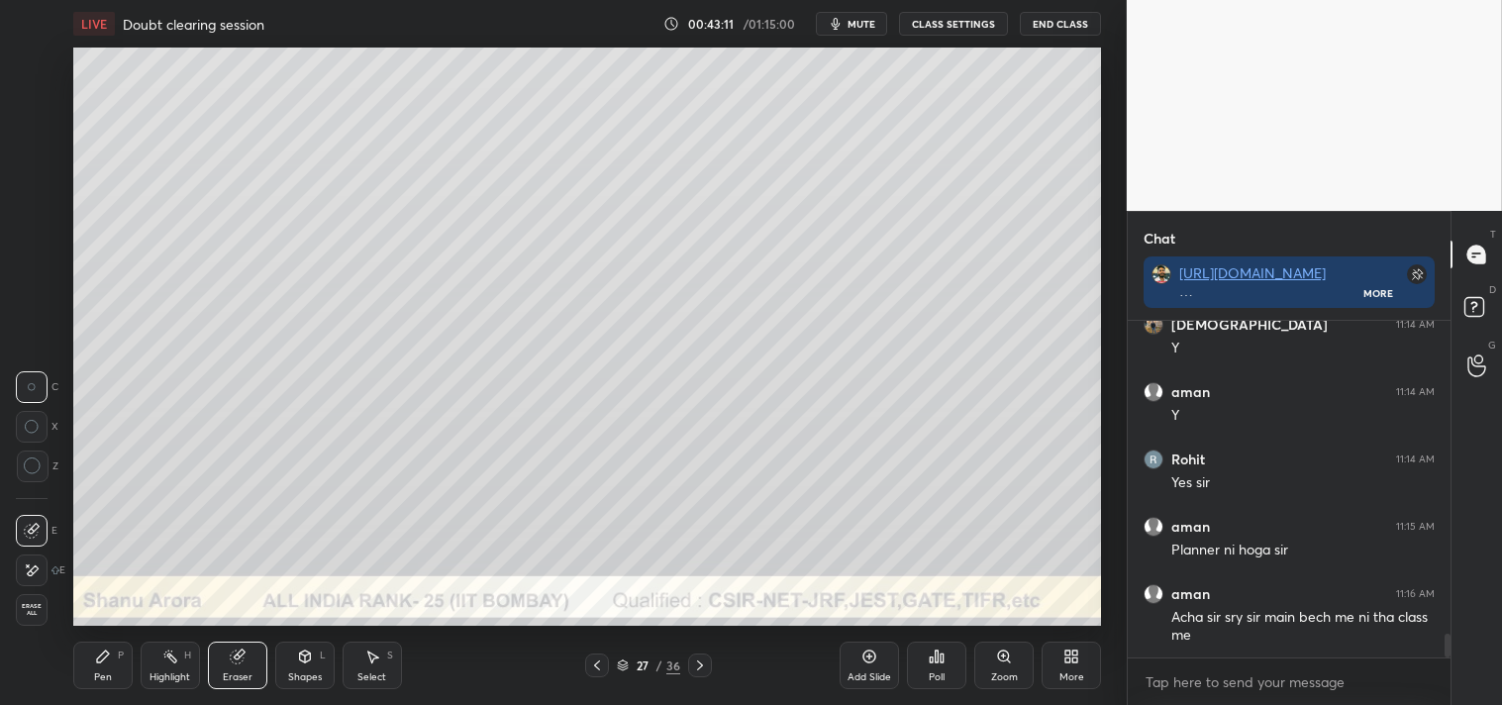
click at [82, 656] on div "Pen P" at bounding box center [102, 666] width 59 height 48
click at [97, 661] on icon at bounding box center [103, 656] width 12 height 12
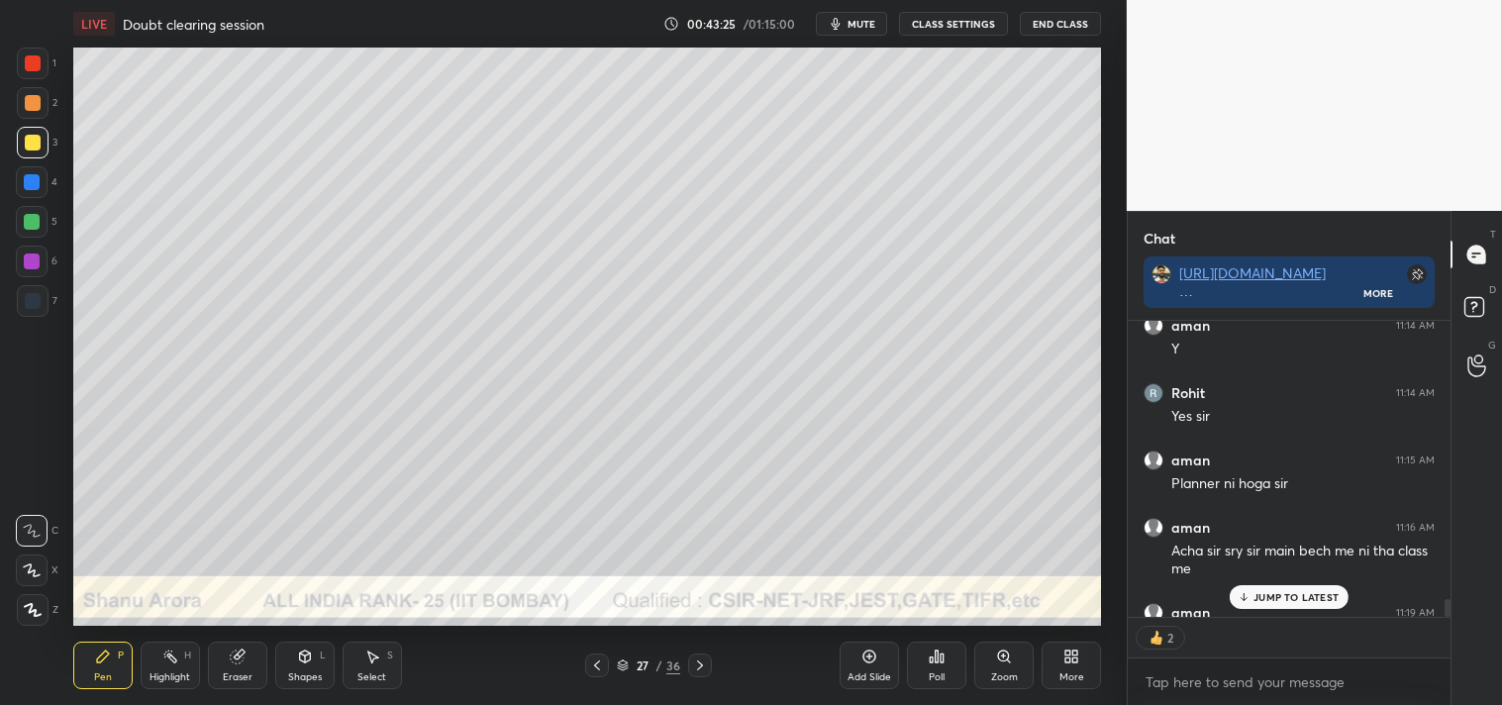
scroll to position [4570, 0]
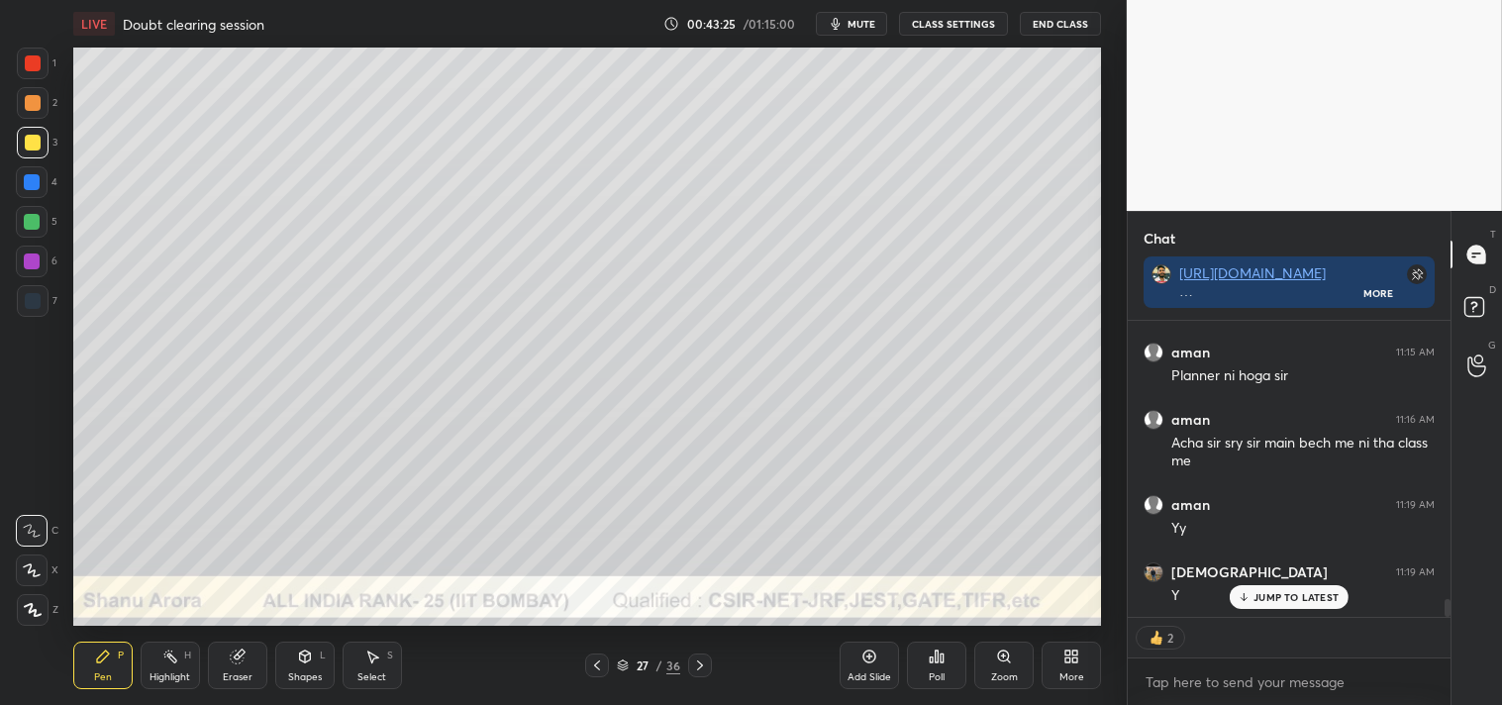
click at [869, 666] on div "Add Slide" at bounding box center [869, 666] width 59 height 48
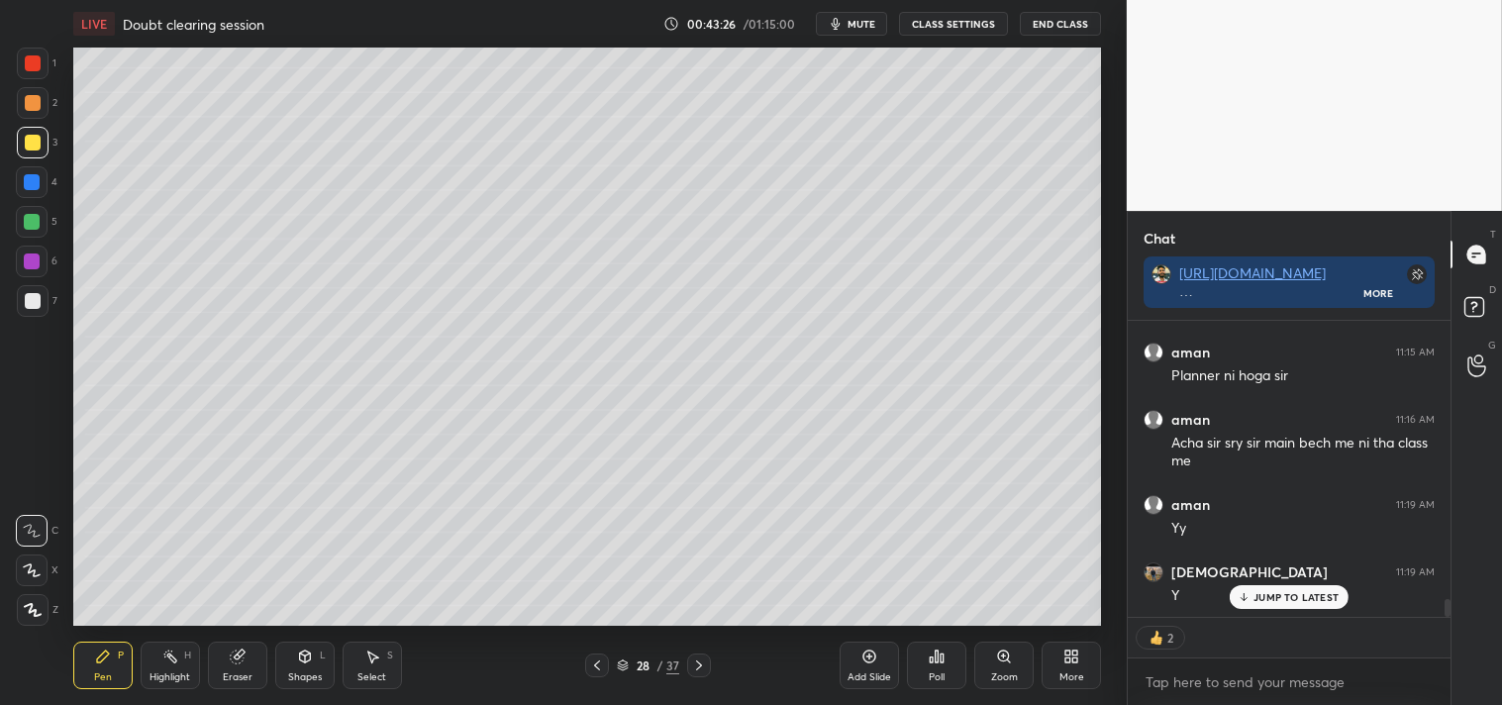
click at [315, 651] on div "Shapes L" at bounding box center [304, 666] width 59 height 48
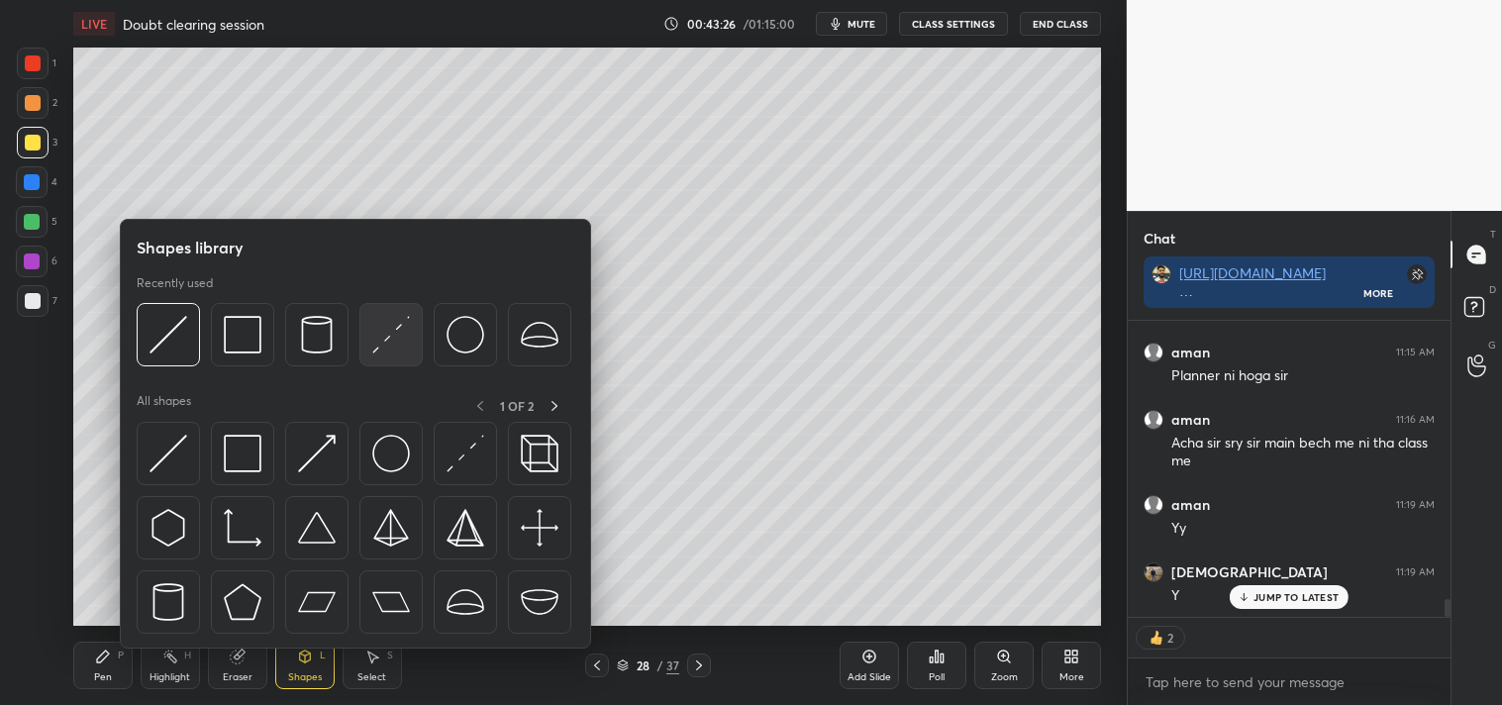
click at [394, 337] on img at bounding box center [391, 335] width 38 height 38
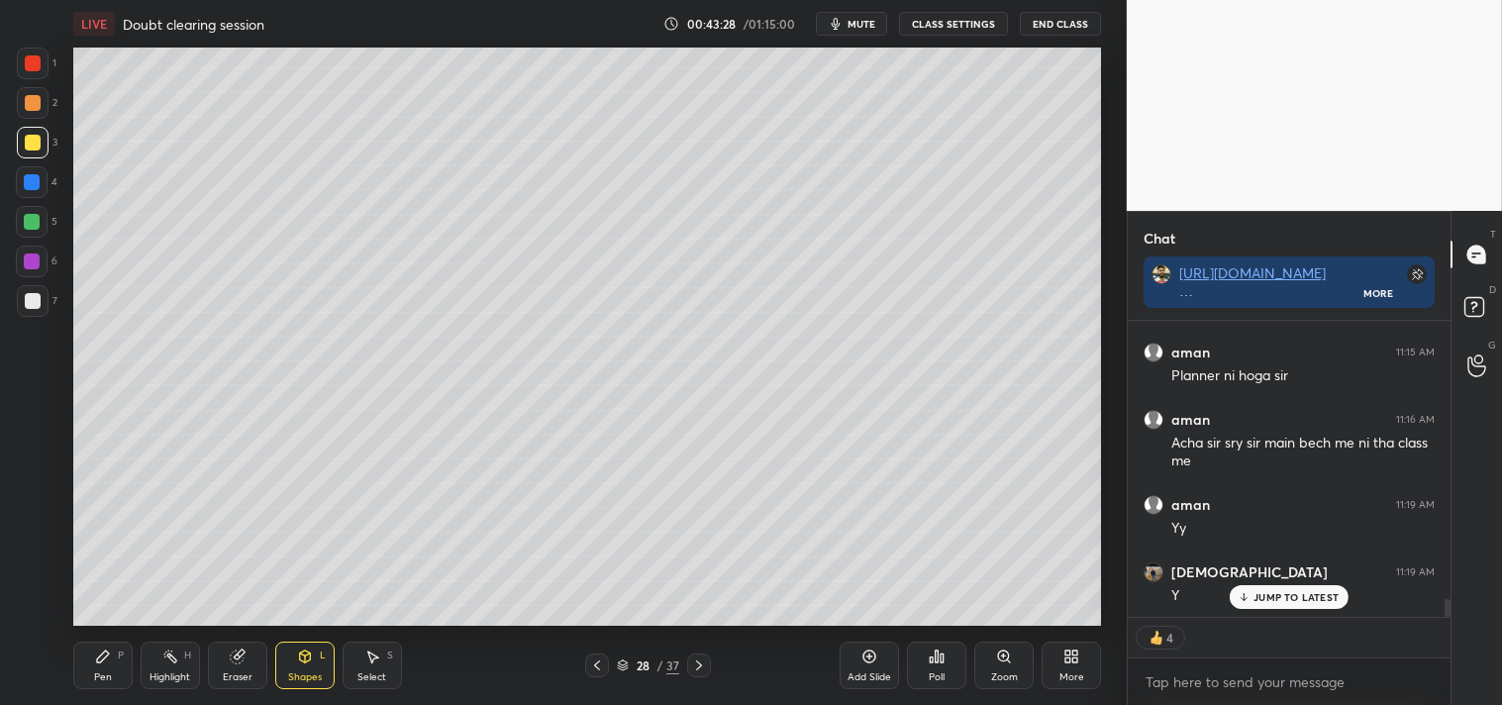
click at [990, 675] on div "Zoom" at bounding box center [1003, 666] width 59 height 48
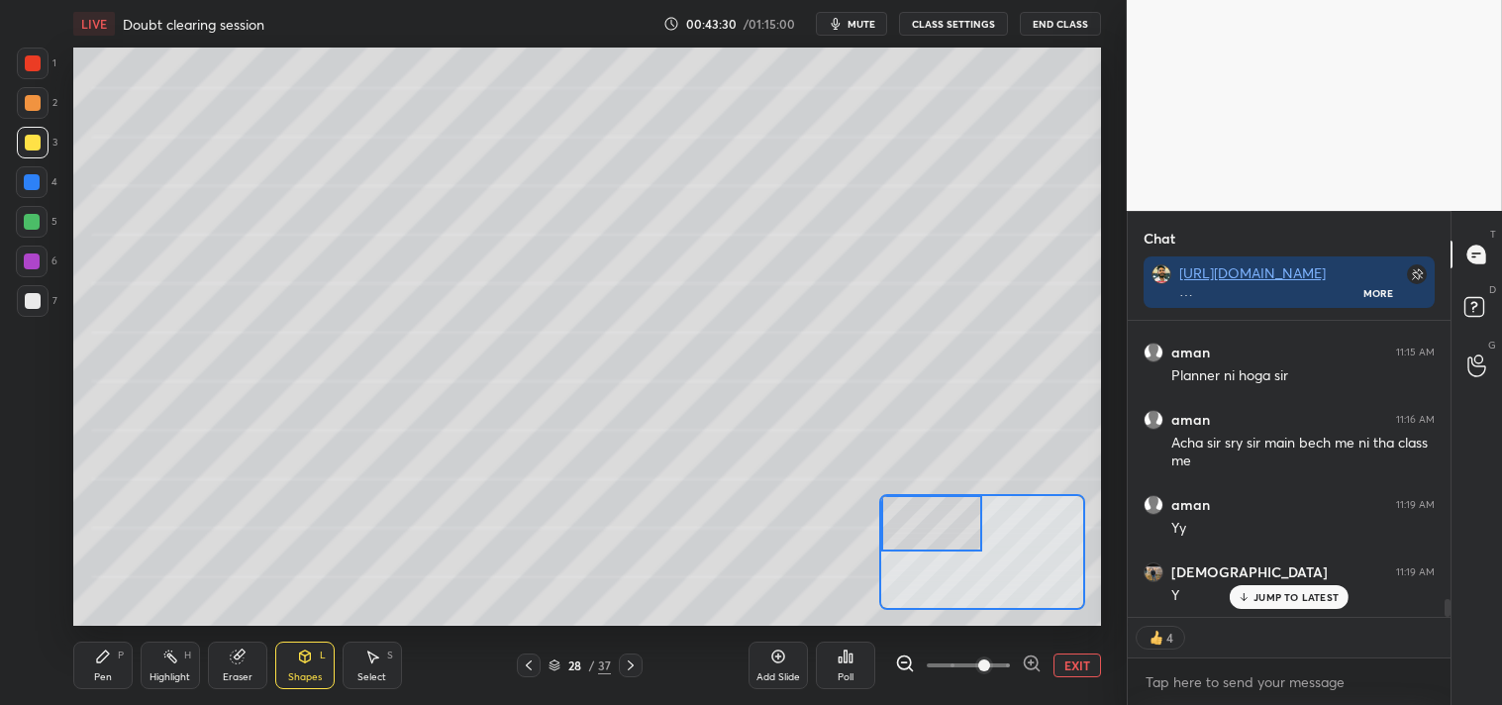
click at [115, 649] on div "Pen P" at bounding box center [102, 666] width 59 height 48
click at [104, 668] on div "Pen P" at bounding box center [102, 666] width 59 height 48
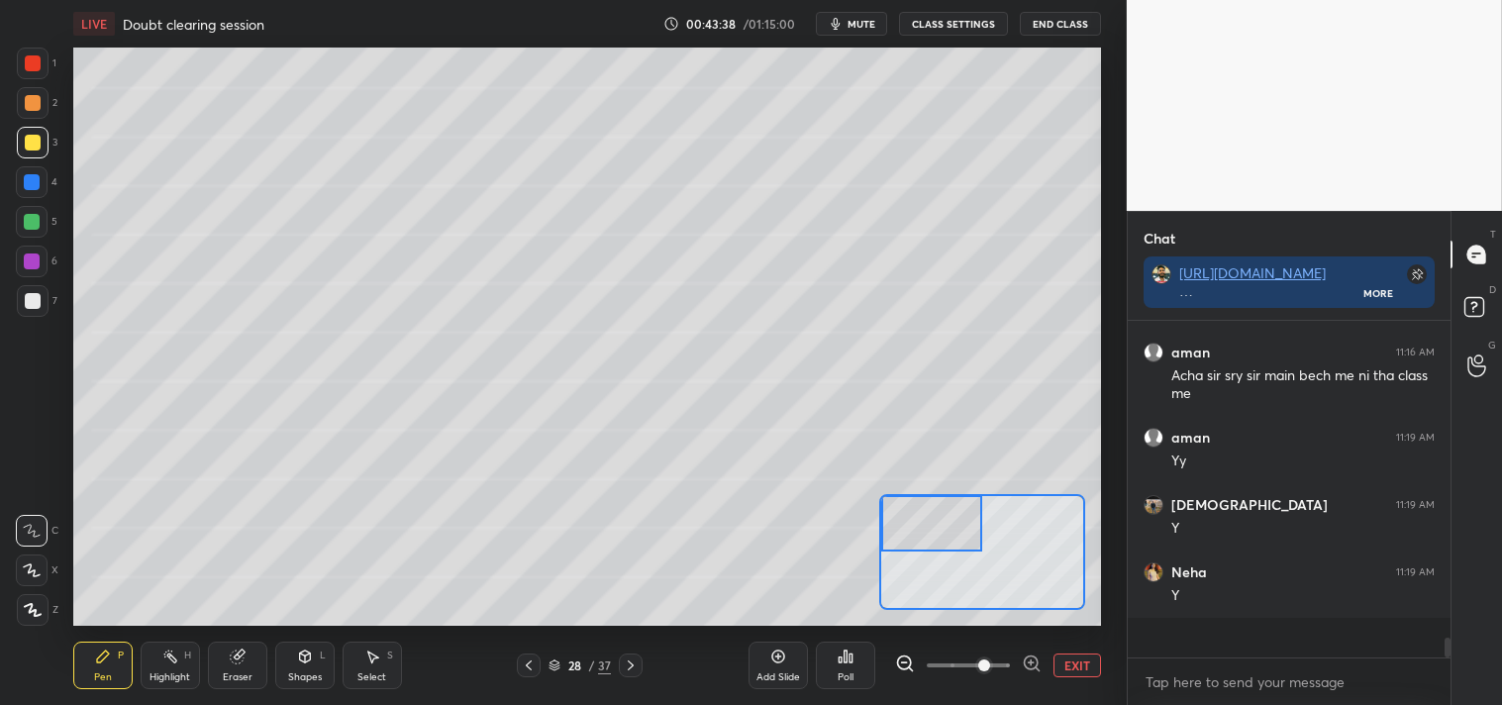
scroll to position [4598, 0]
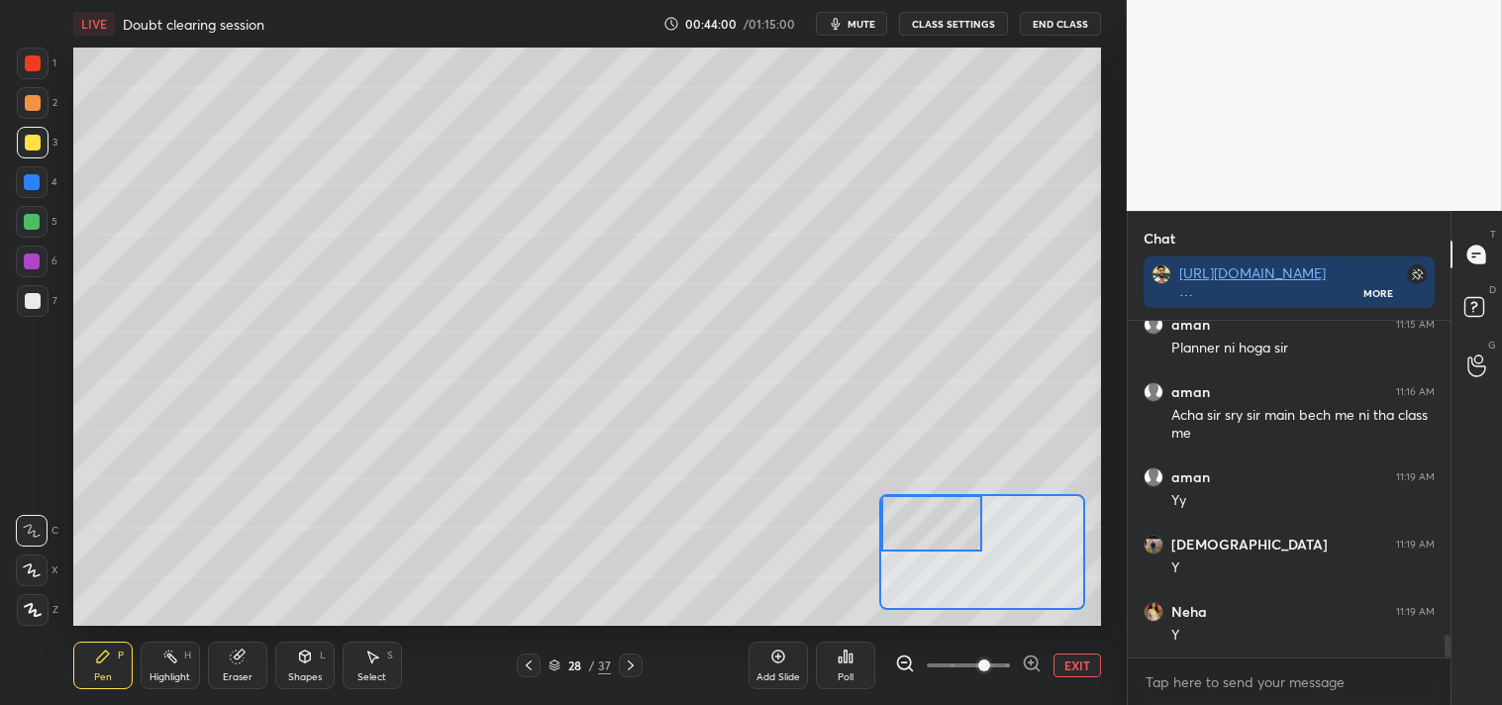
click at [28, 313] on div at bounding box center [33, 301] width 32 height 32
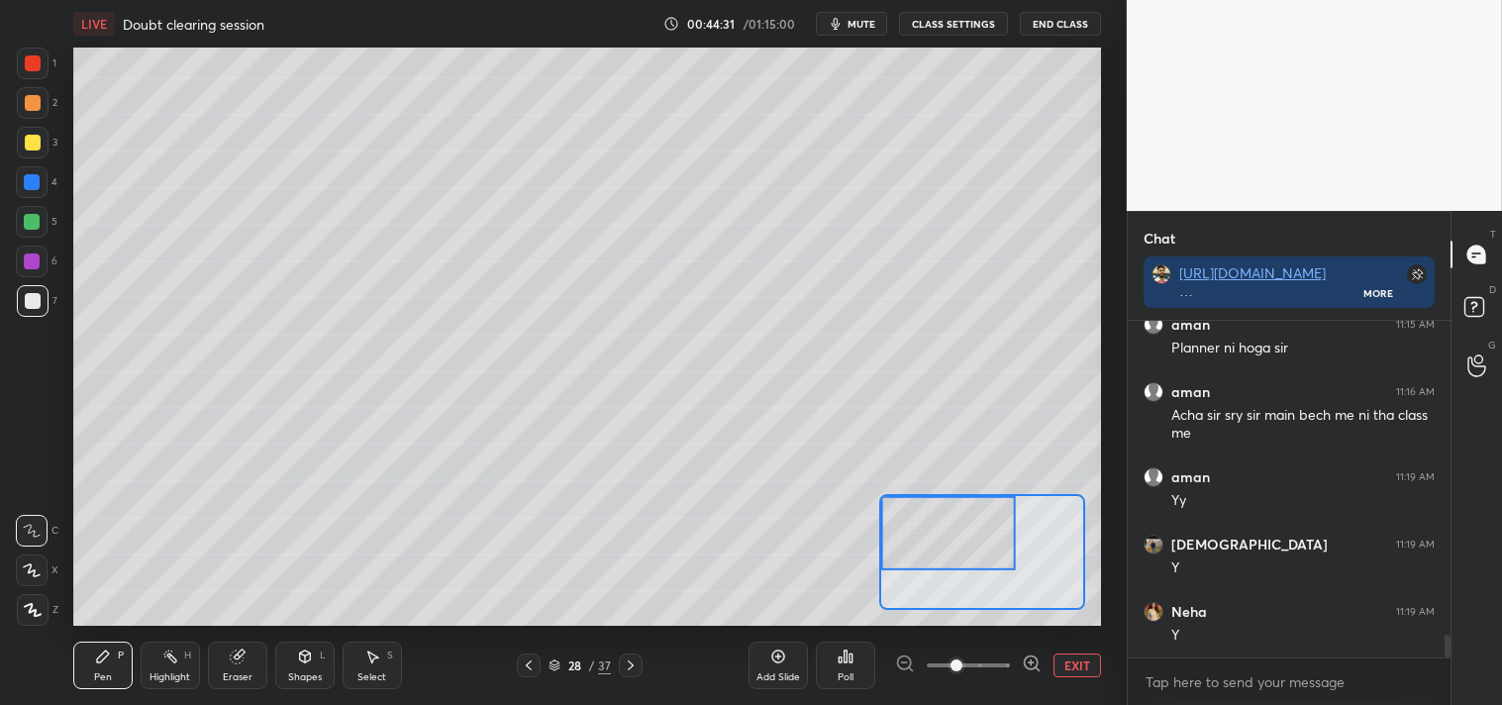
click at [294, 672] on div "Shapes" at bounding box center [305, 677] width 34 height 10
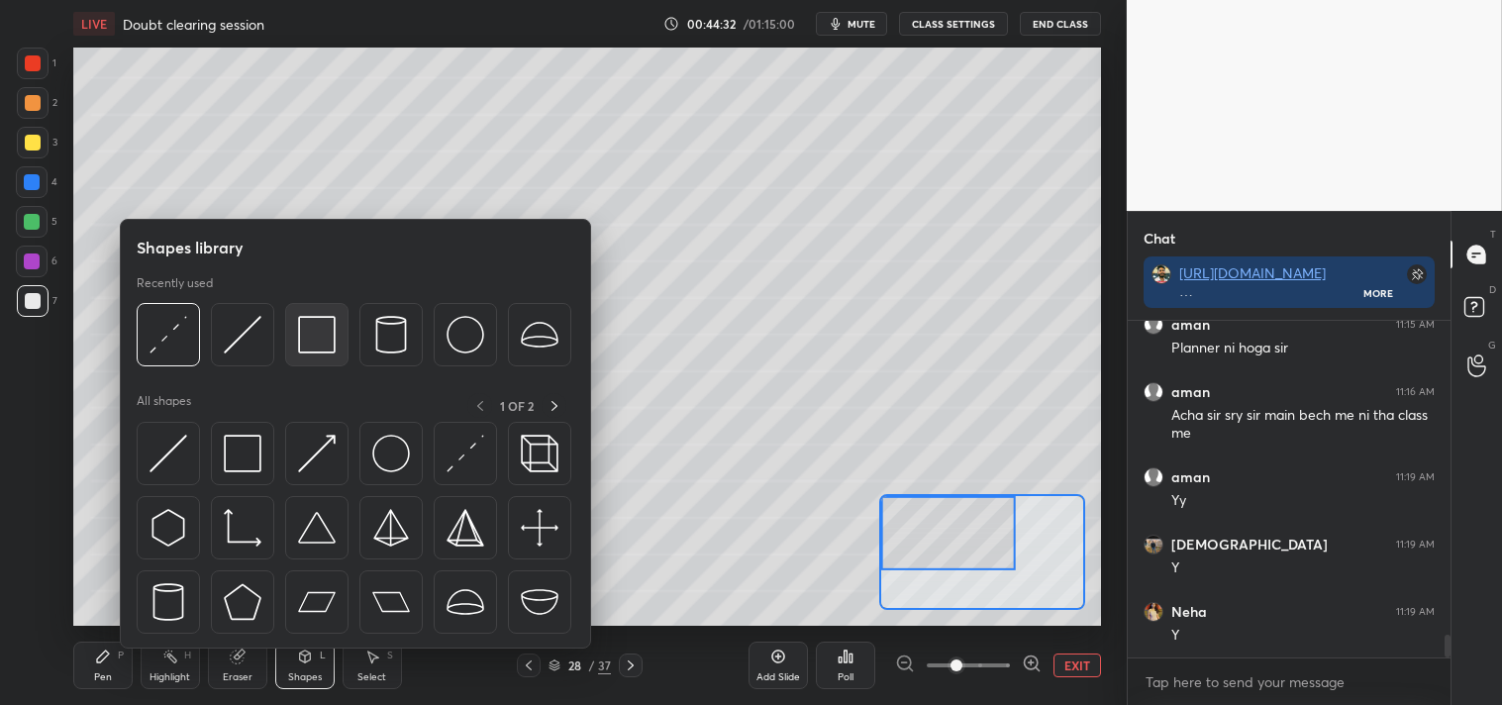
click at [325, 340] on img at bounding box center [317, 335] width 38 height 38
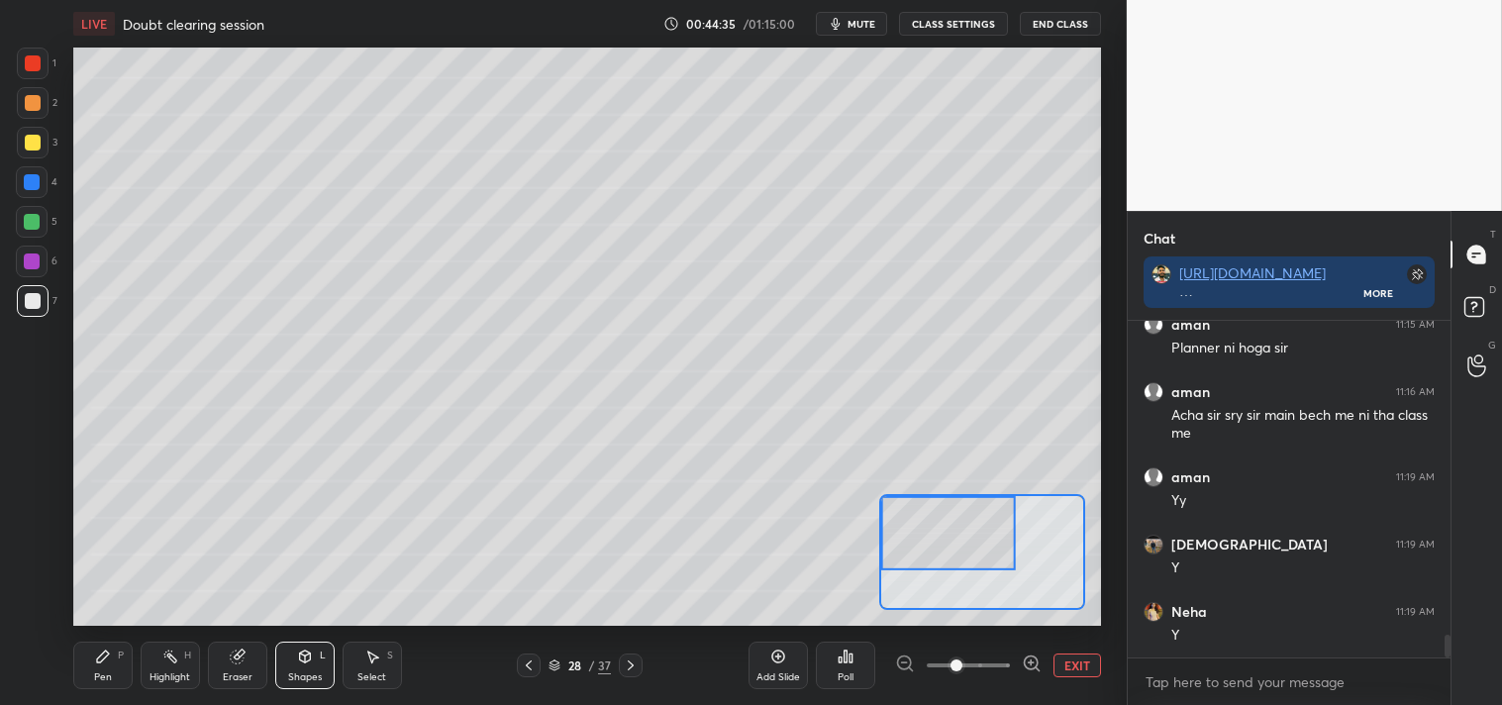
click at [111, 655] on div "Pen P" at bounding box center [102, 666] width 59 height 48
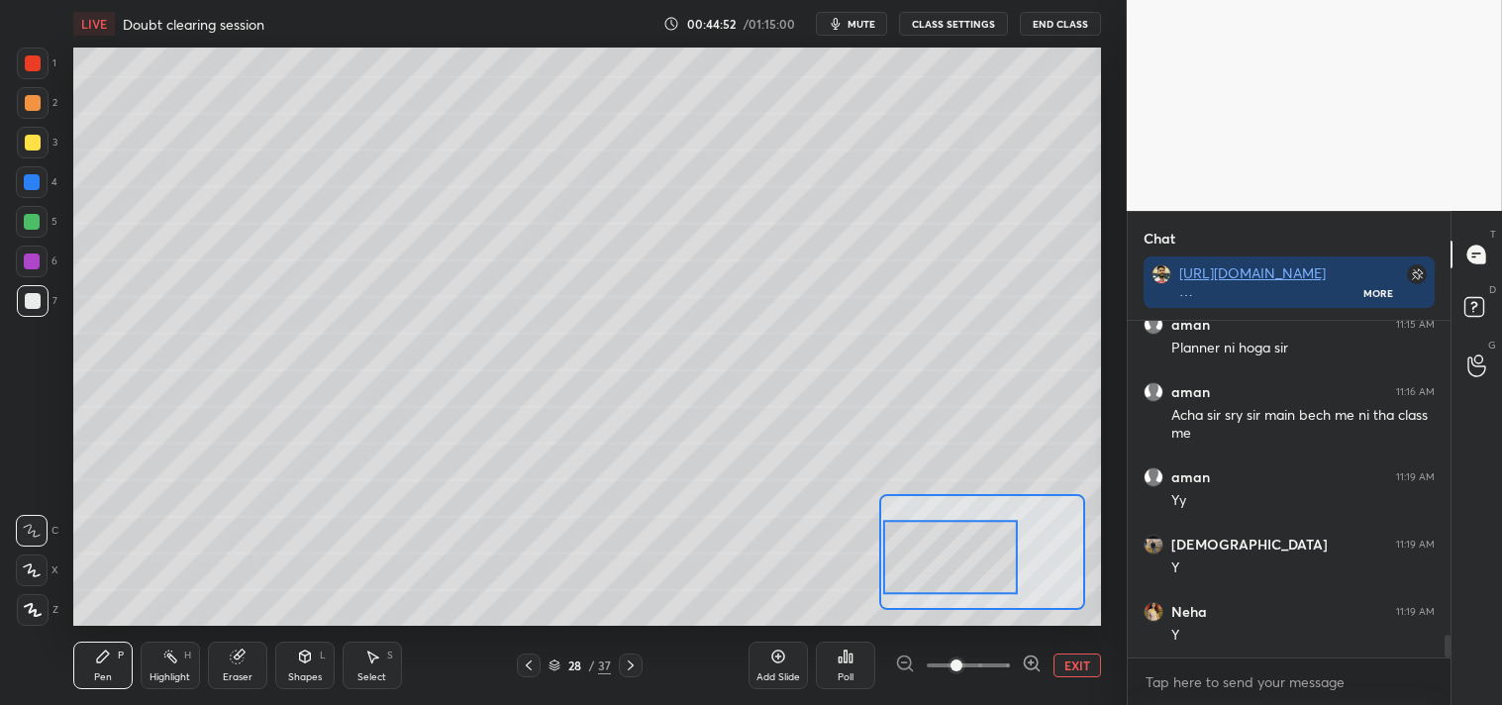
click at [222, 638] on div "Pen P Highlight H Eraser Shapes L Select S 28 / 37 Add Slide Poll EXIT" at bounding box center [587, 665] width 1029 height 79
click at [232, 675] on div "Eraser" at bounding box center [238, 677] width 30 height 10
click at [86, 661] on div "Pen P" at bounding box center [102, 666] width 59 height 48
click at [99, 644] on div "Pen P" at bounding box center [102, 666] width 59 height 48
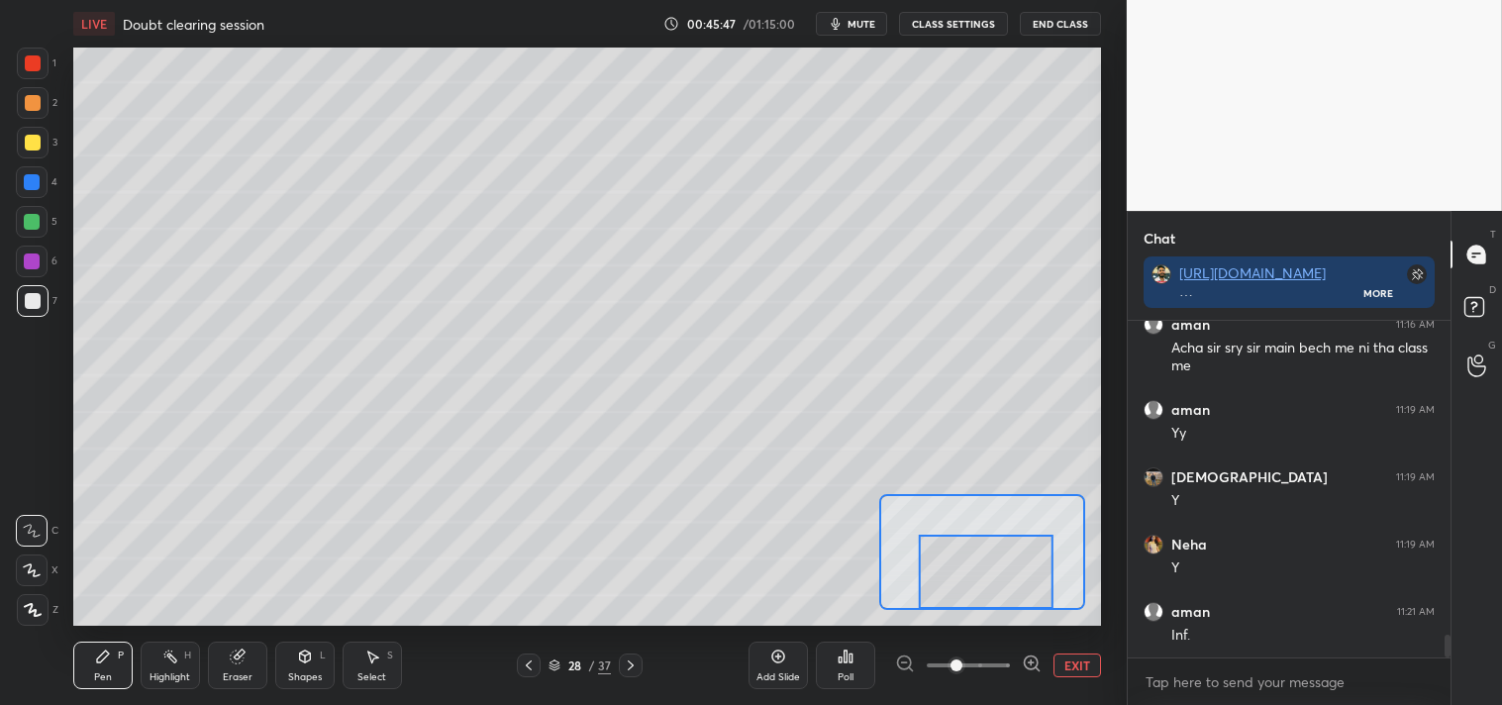
click at [1083, 667] on button "EXIT" at bounding box center [1077, 665] width 48 height 24
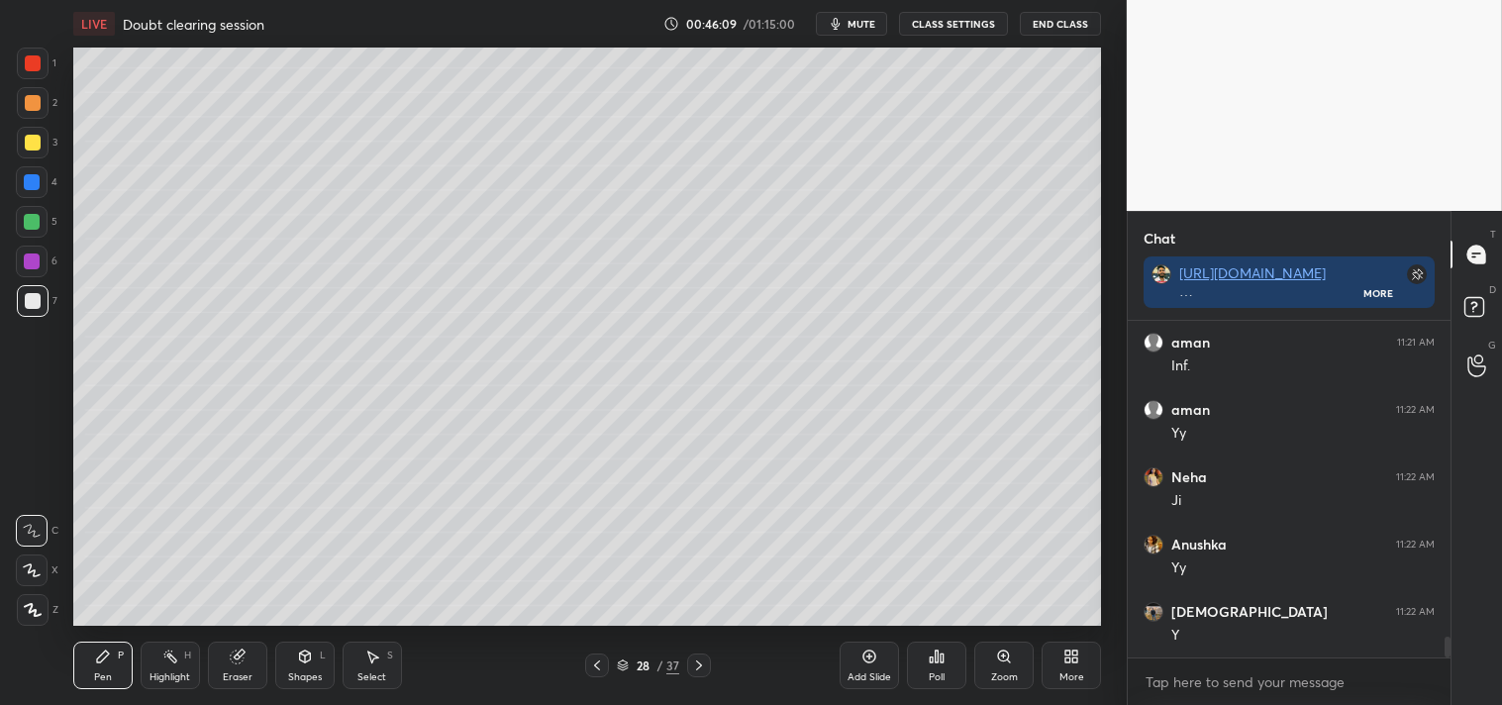
scroll to position [5002, 0]
click at [40, 150] on div at bounding box center [33, 143] width 32 height 32
click at [985, 650] on div "Zoom" at bounding box center [1003, 666] width 59 height 48
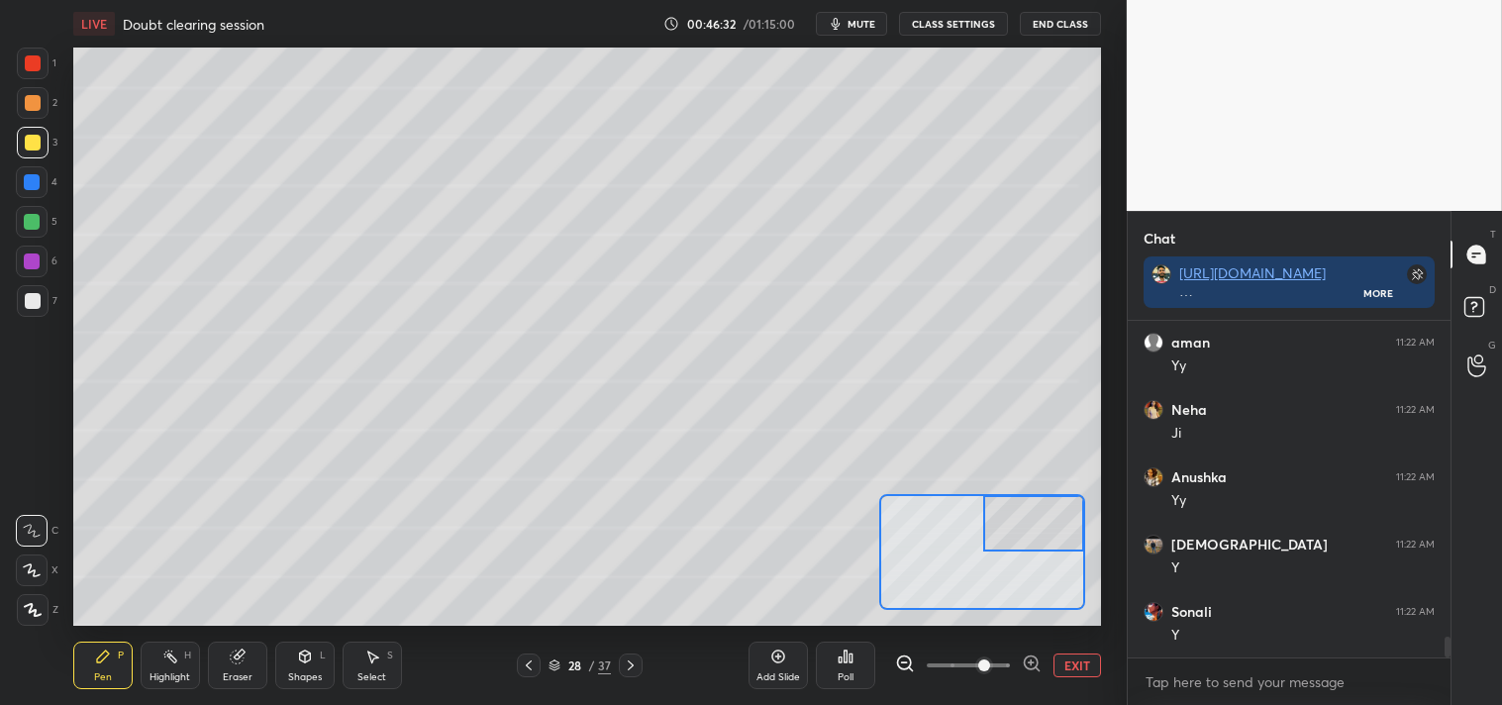
click at [297, 667] on div "Shapes L" at bounding box center [304, 666] width 59 height 48
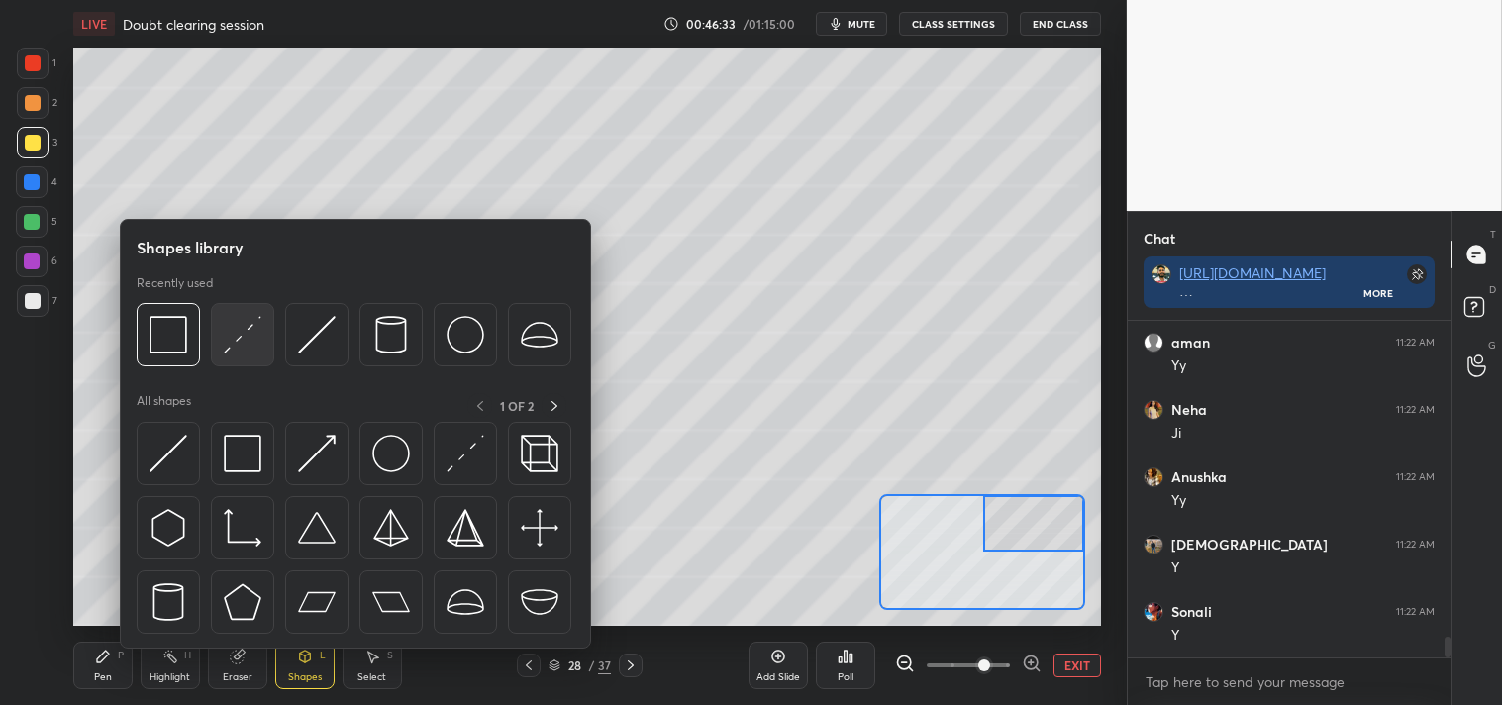
click at [245, 343] on img at bounding box center [243, 335] width 38 height 38
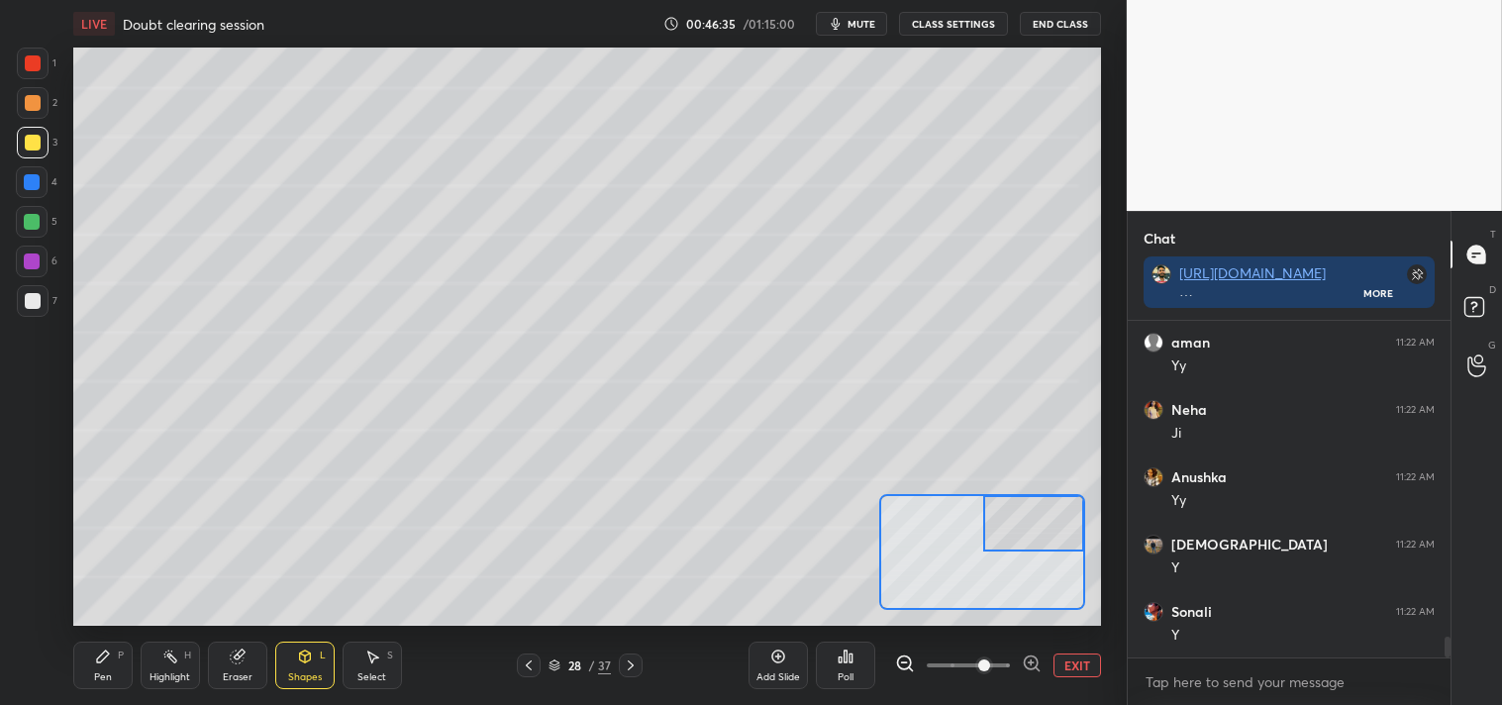
click at [86, 653] on div "Pen P" at bounding box center [102, 666] width 59 height 48
click at [95, 655] on icon at bounding box center [103, 657] width 16 height 16
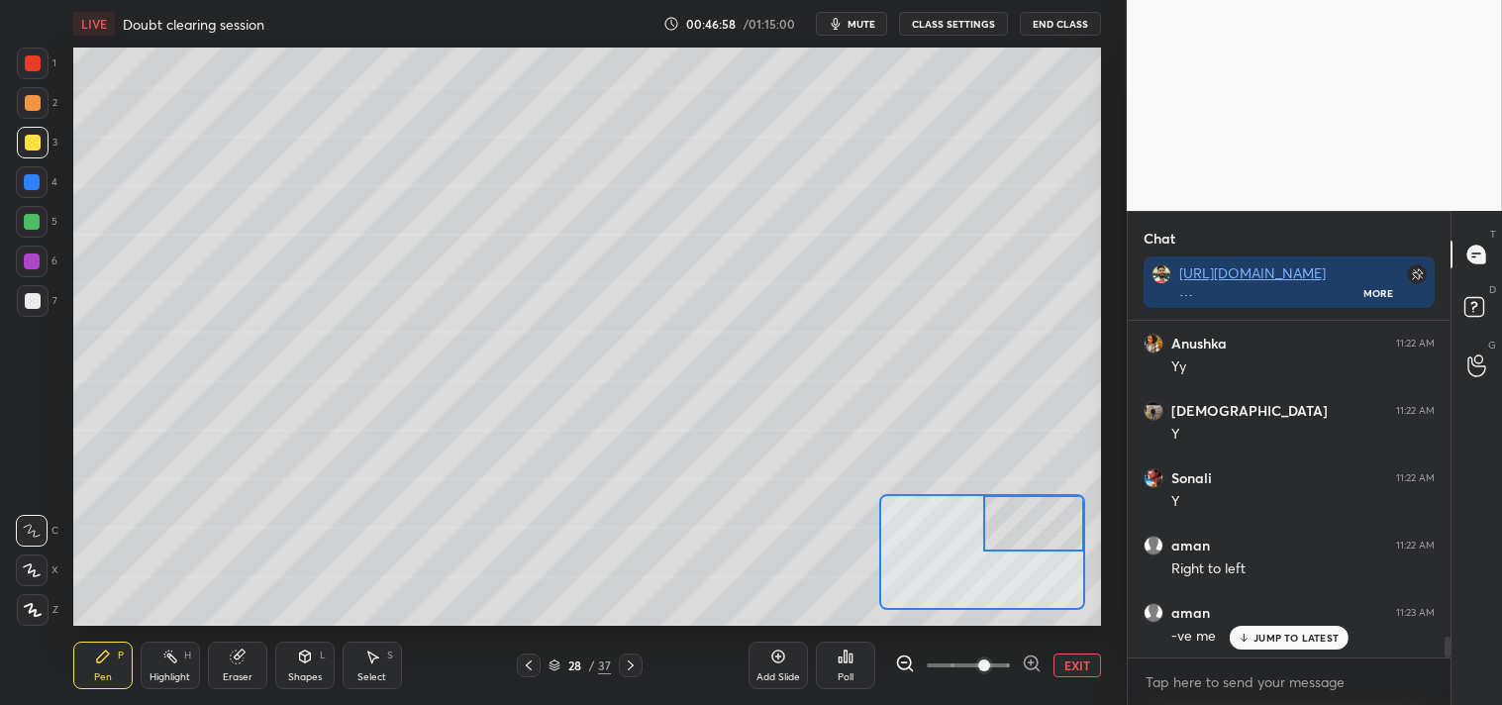
scroll to position [5203, 0]
click at [1277, 645] on div "JUMP TO LATEST" at bounding box center [1289, 638] width 119 height 24
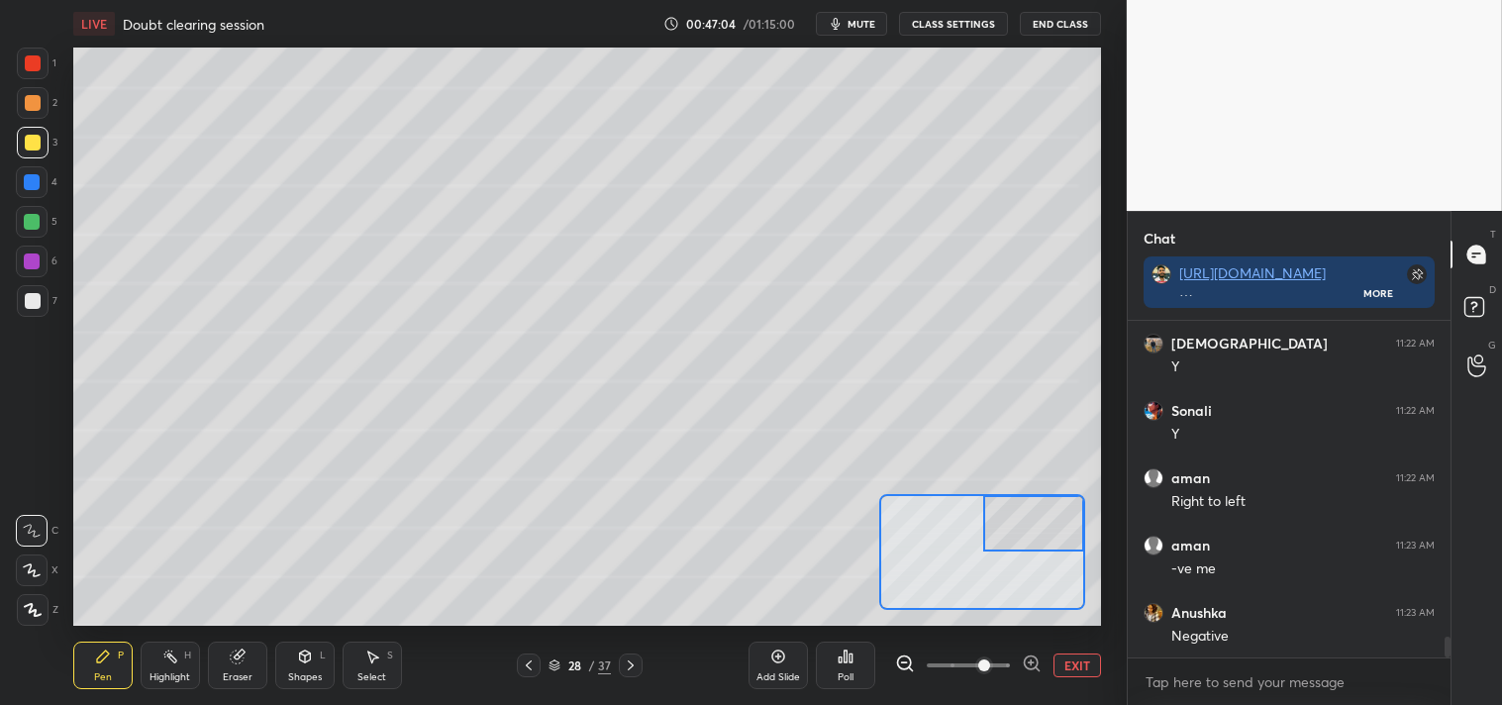
click at [312, 666] on div "Shapes L" at bounding box center [304, 666] width 59 height 48
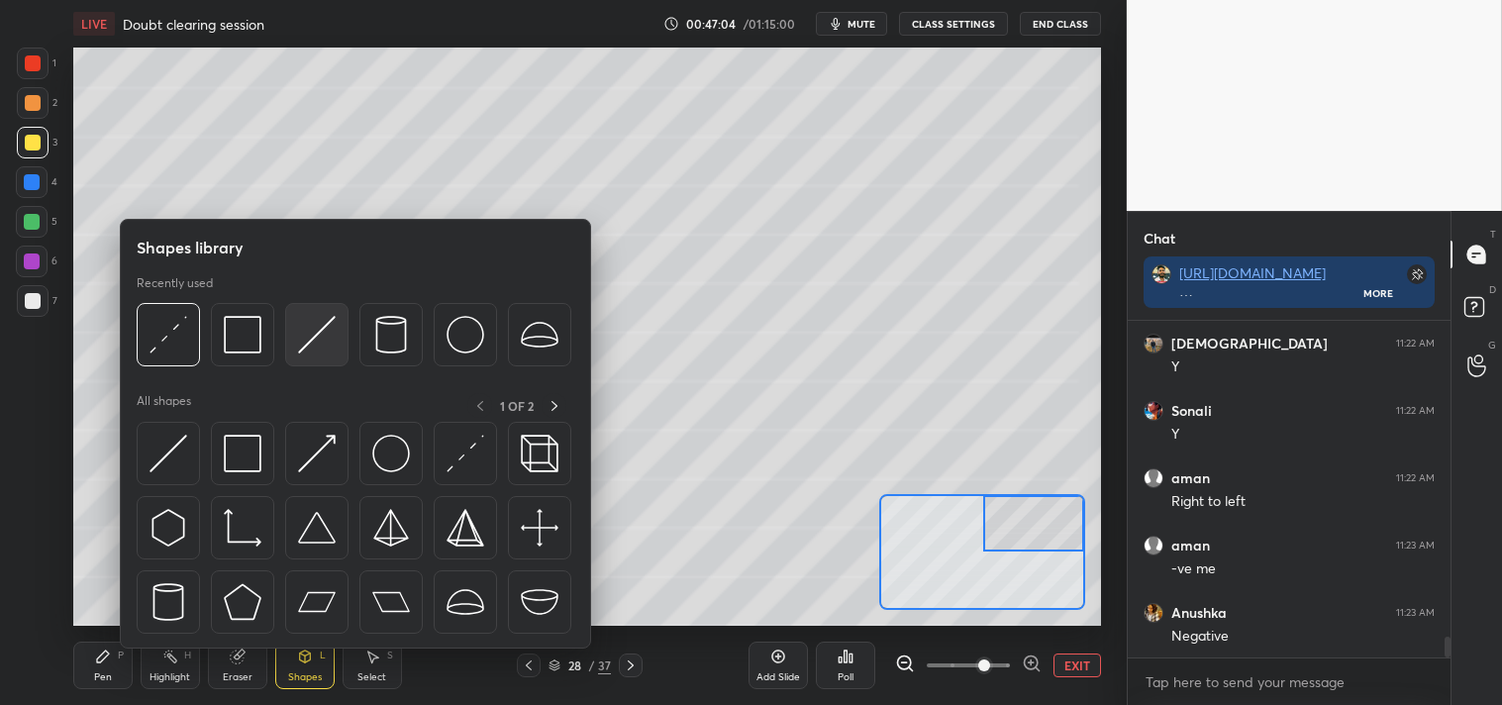
click at [318, 332] on img at bounding box center [317, 335] width 38 height 38
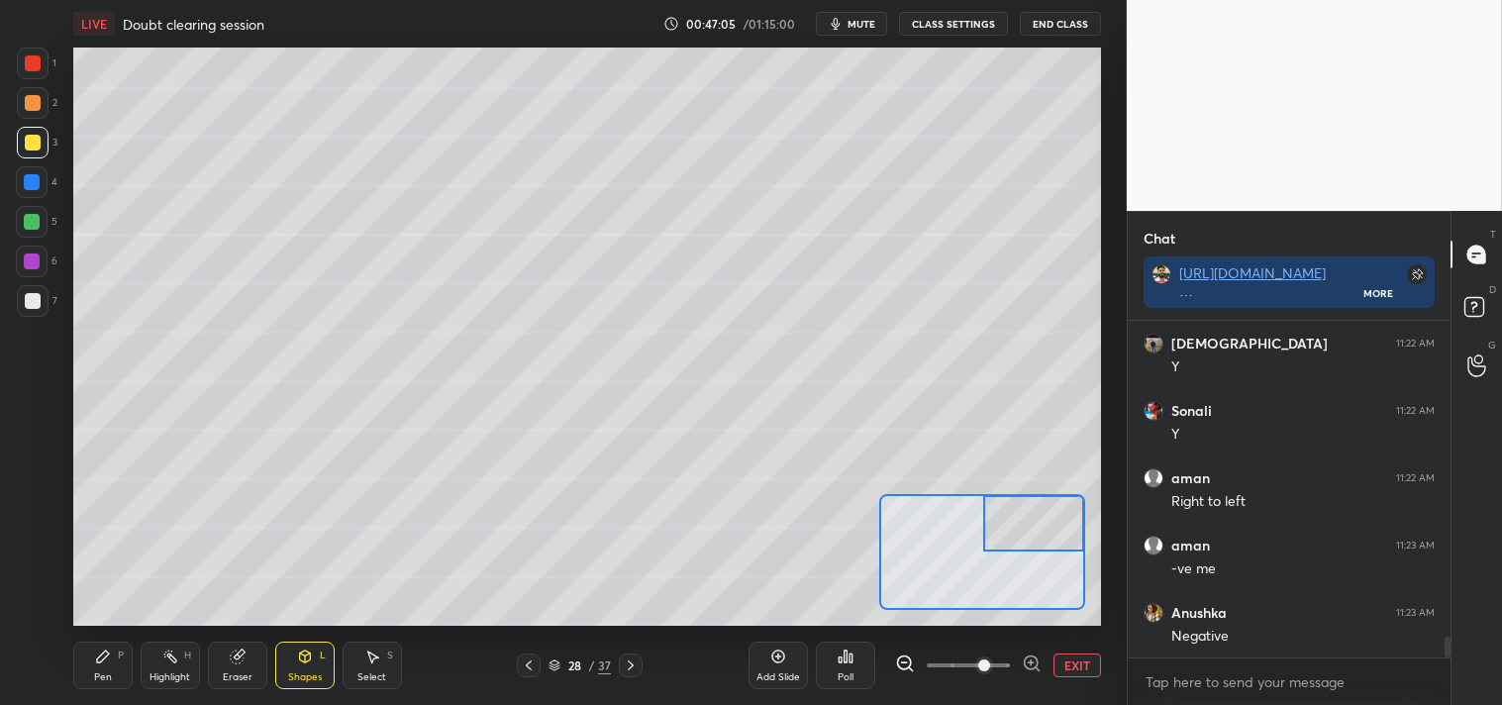
click at [37, 300] on div at bounding box center [33, 301] width 16 height 16
click at [240, 667] on div "Eraser" at bounding box center [237, 666] width 59 height 48
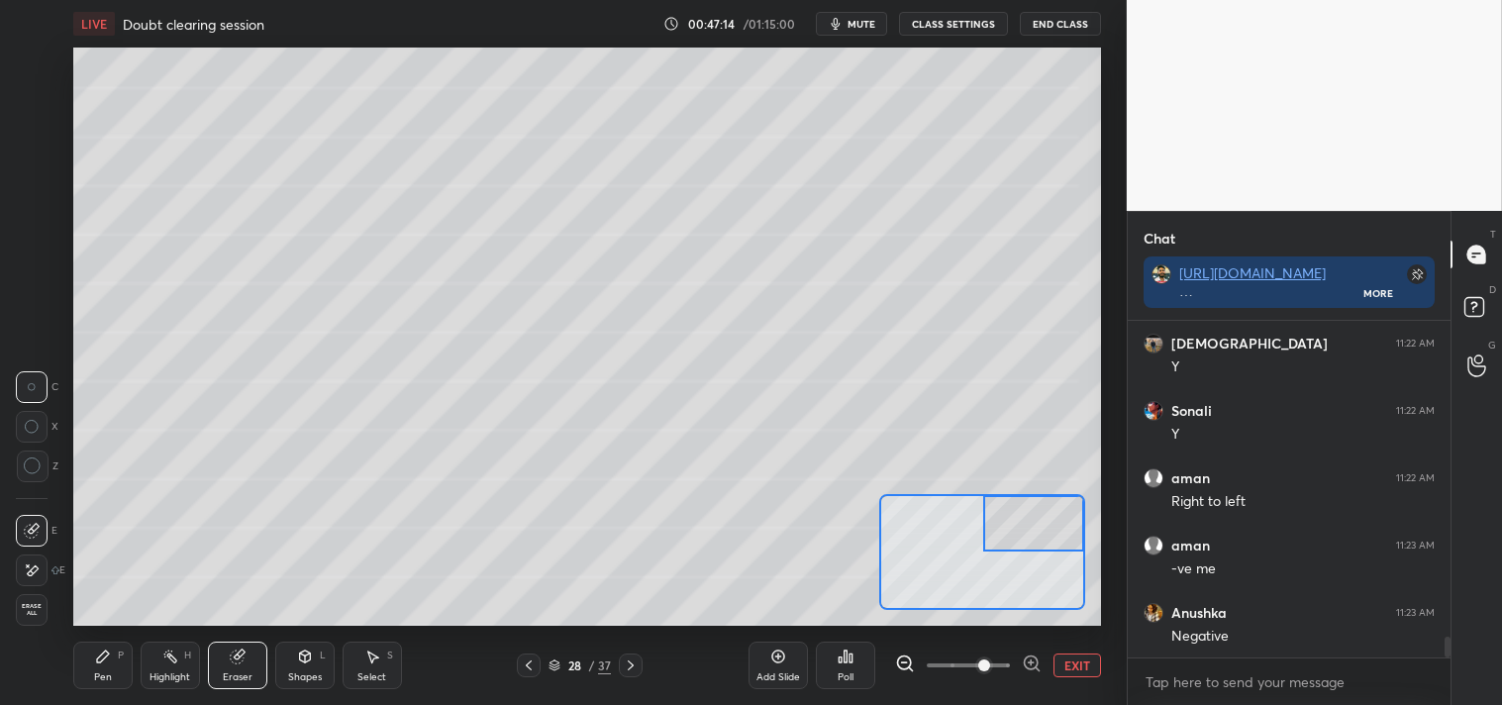
click at [38, 568] on icon at bounding box center [33, 570] width 11 height 10
click at [110, 651] on icon at bounding box center [103, 657] width 16 height 16
click at [109, 645] on div "Pen P" at bounding box center [102, 666] width 59 height 48
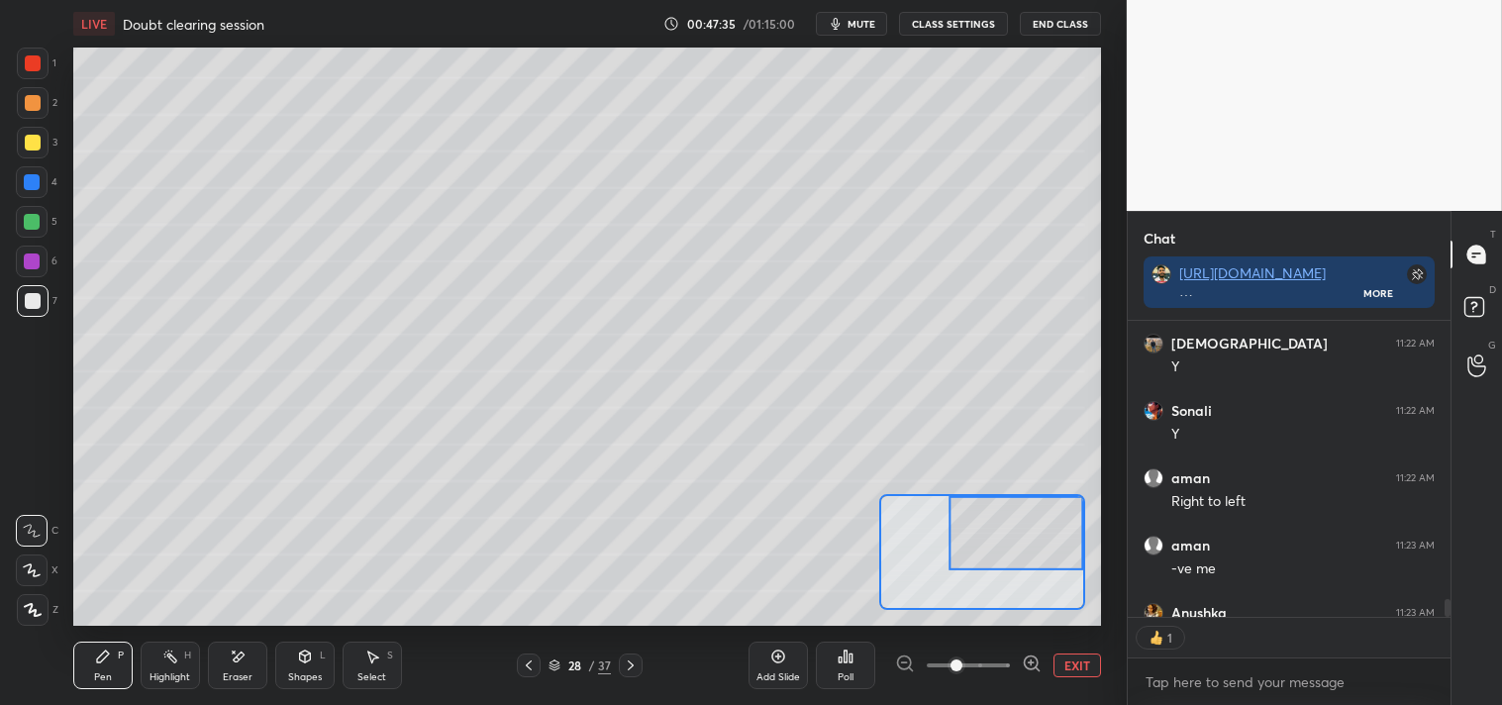
scroll to position [6, 5]
click at [1074, 664] on button "EXIT" at bounding box center [1077, 665] width 48 height 24
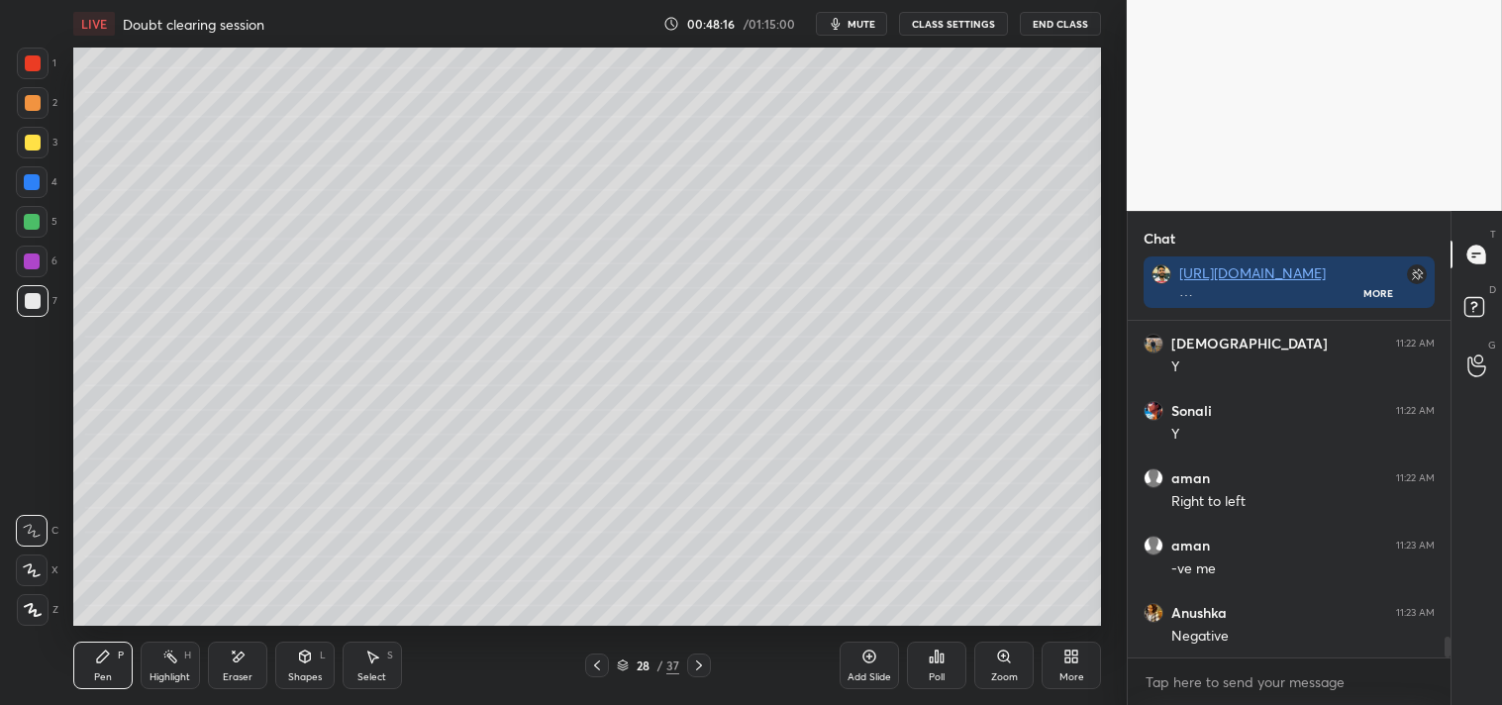
scroll to position [5271, 0]
click at [1012, 672] on div "Zoom" at bounding box center [1004, 677] width 27 height 10
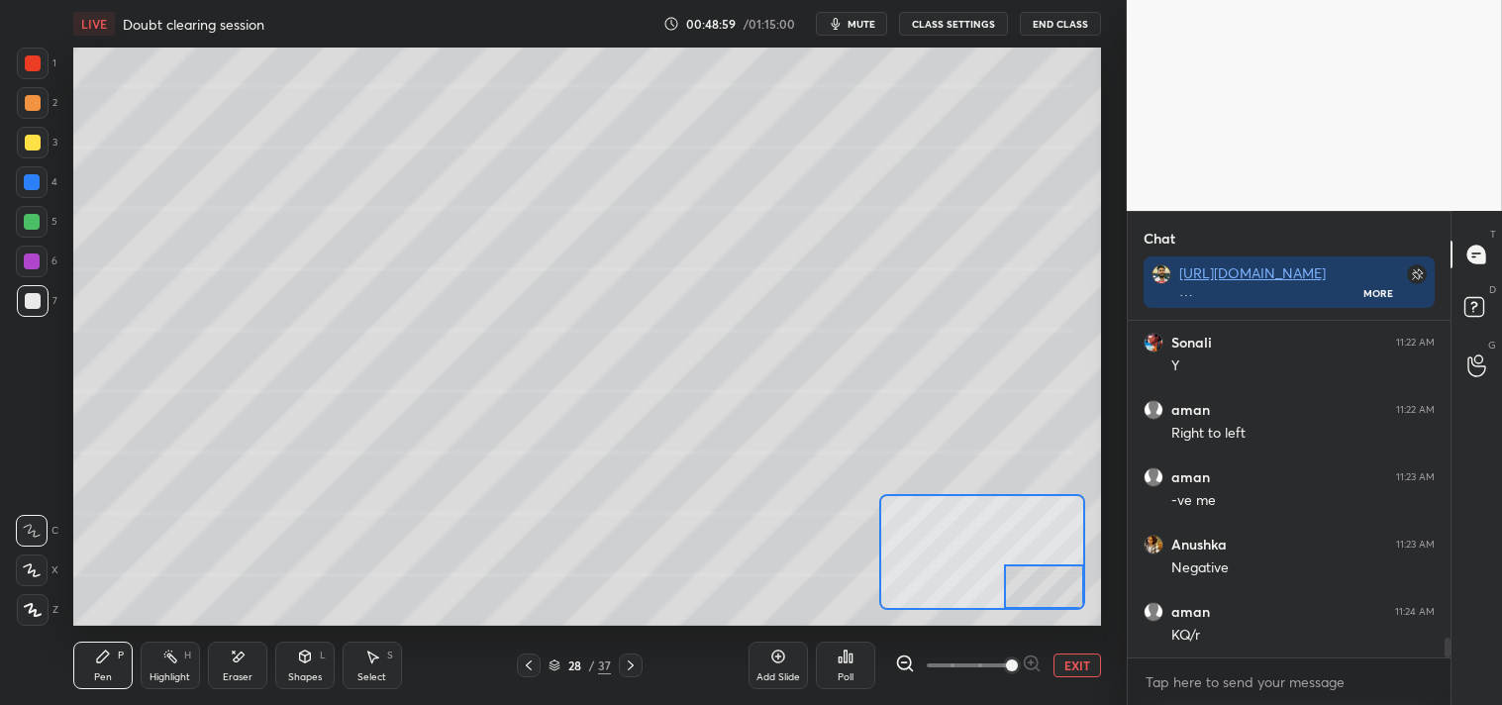
click at [1087, 666] on button "EXIT" at bounding box center [1077, 665] width 48 height 24
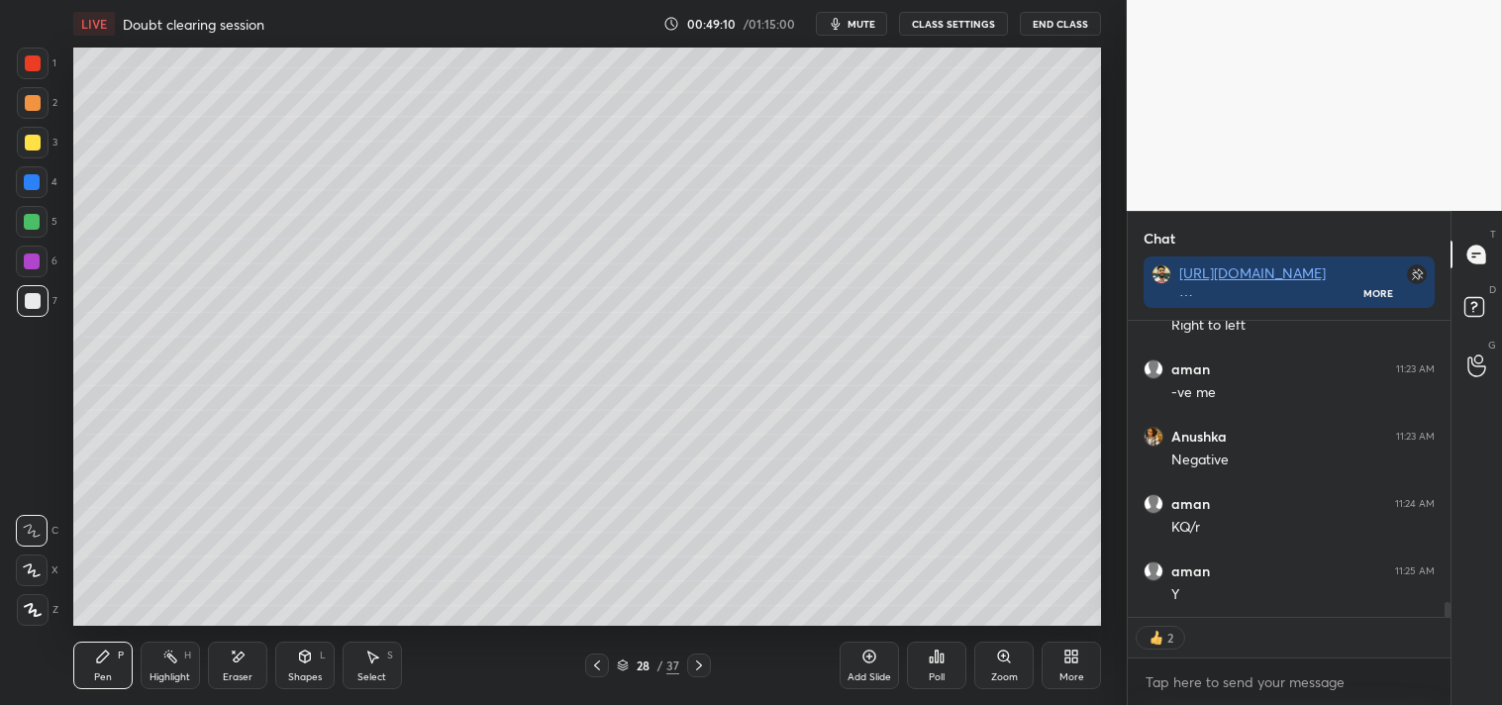
scroll to position [5447, 0]
click at [861, 661] on icon at bounding box center [869, 657] width 16 height 16
click at [297, 660] on icon at bounding box center [305, 657] width 16 height 16
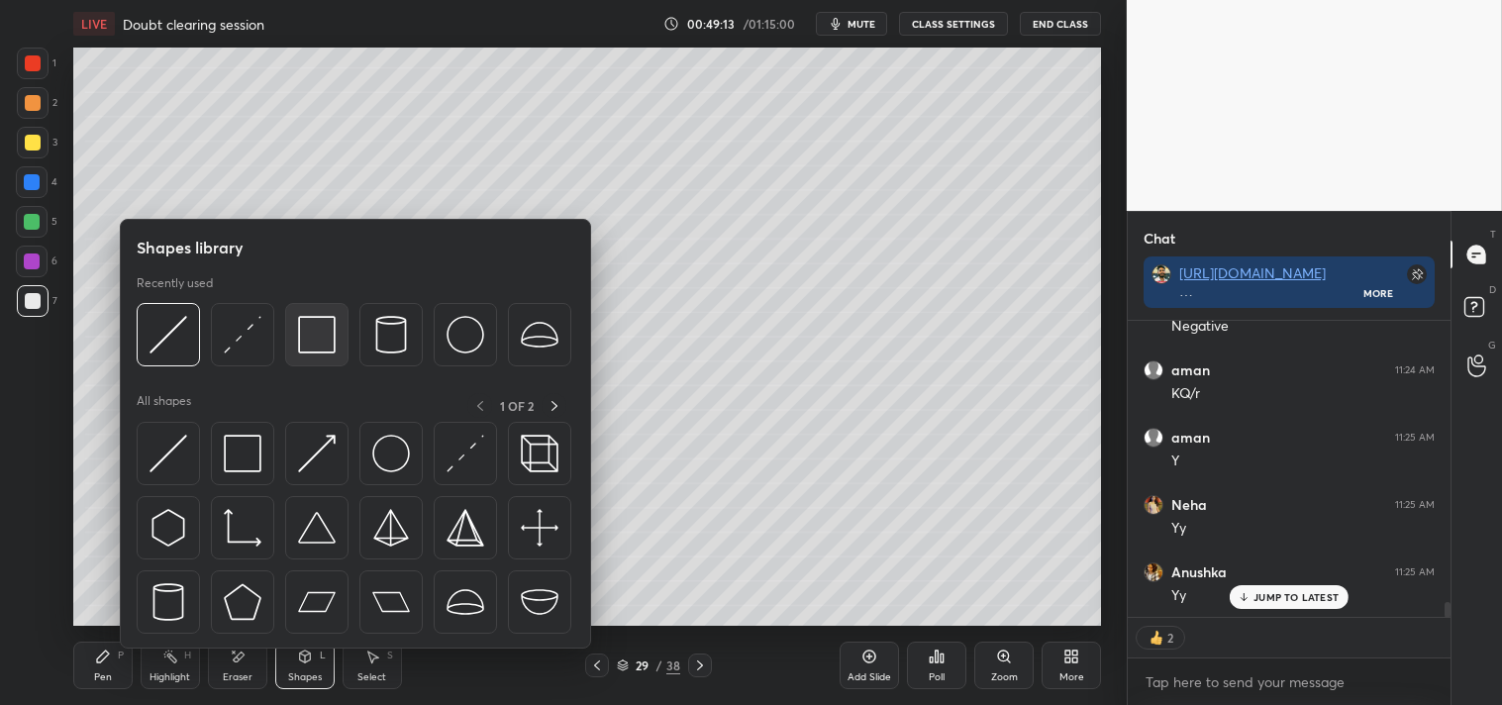
click at [321, 325] on img at bounding box center [317, 335] width 38 height 38
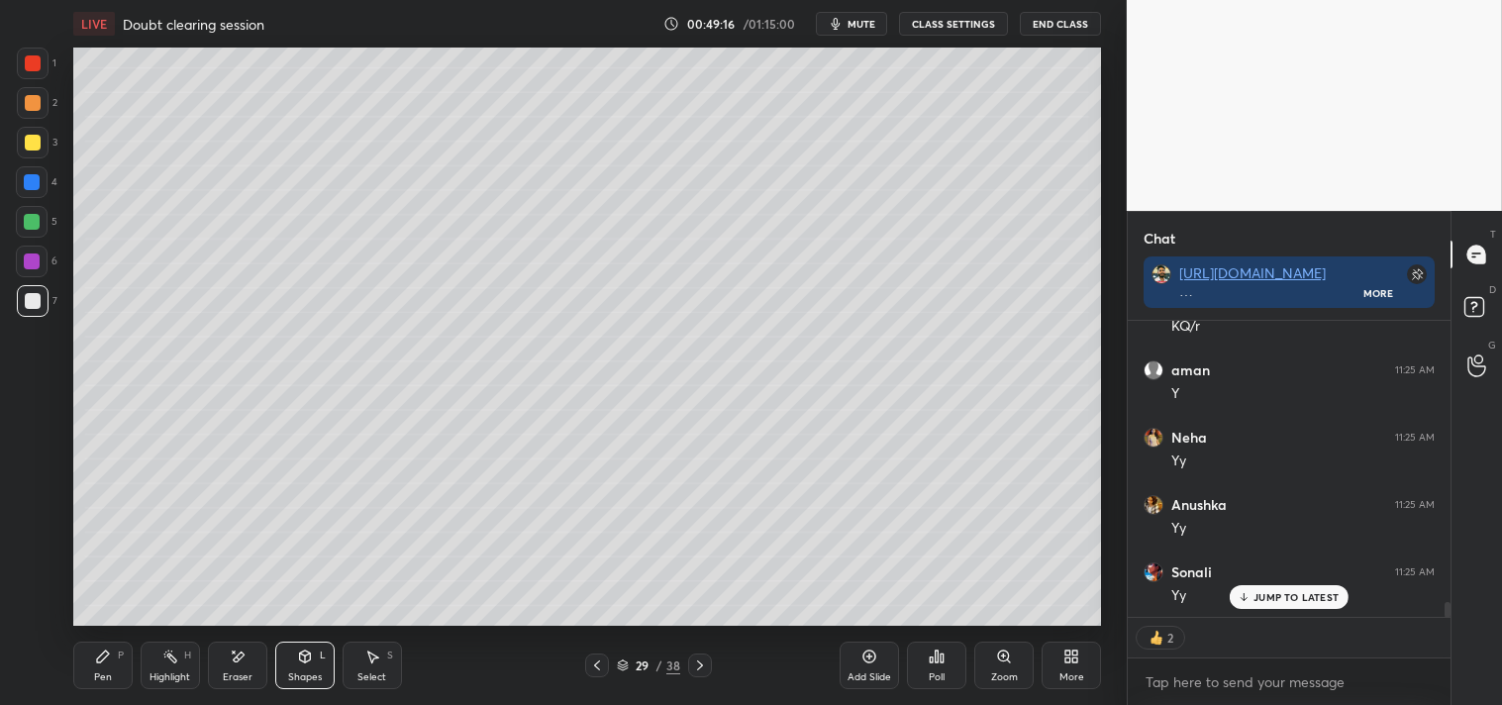
click at [87, 657] on div "Pen P" at bounding box center [102, 666] width 59 height 48
click at [91, 660] on div "Pen P" at bounding box center [102, 666] width 59 height 48
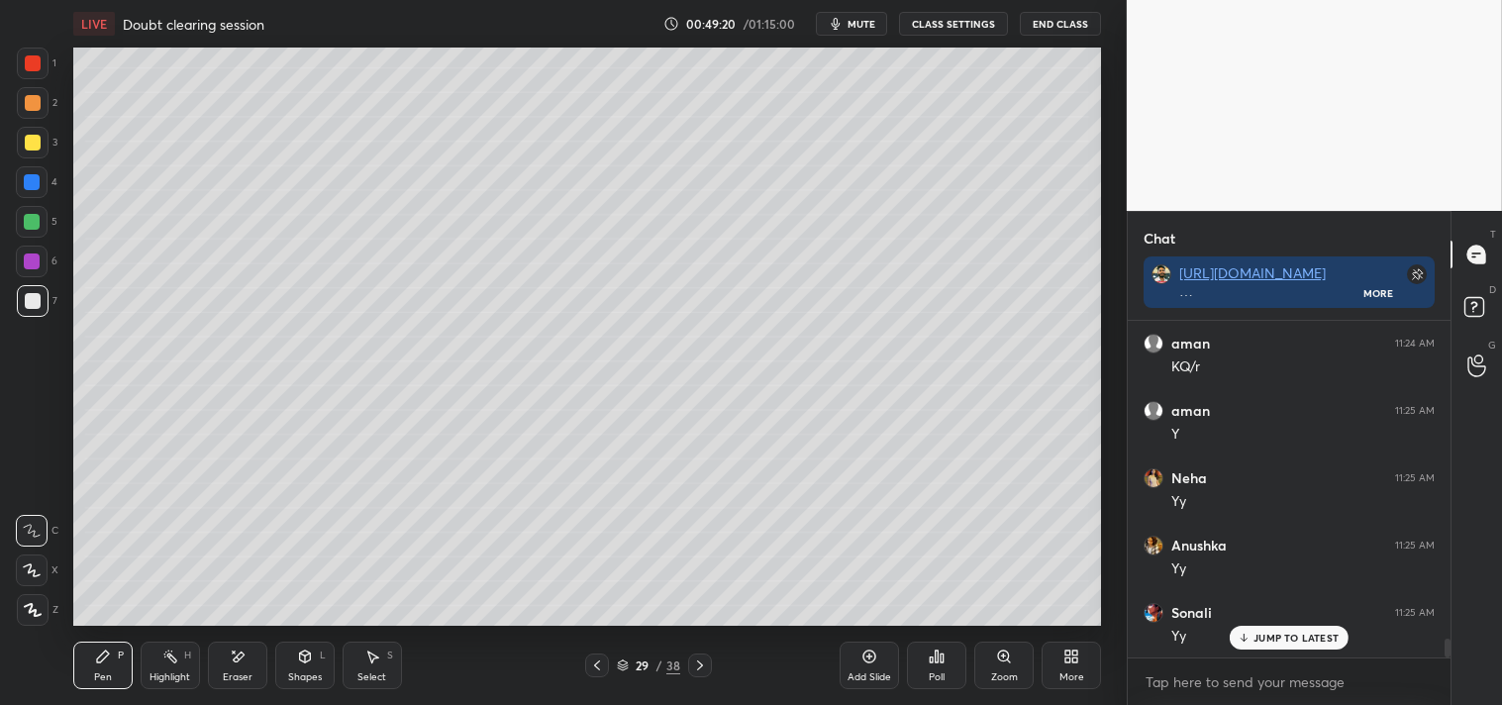
scroll to position [5608, 0]
click at [35, 137] on div at bounding box center [33, 143] width 16 height 16
click at [34, 149] on div at bounding box center [33, 143] width 16 height 16
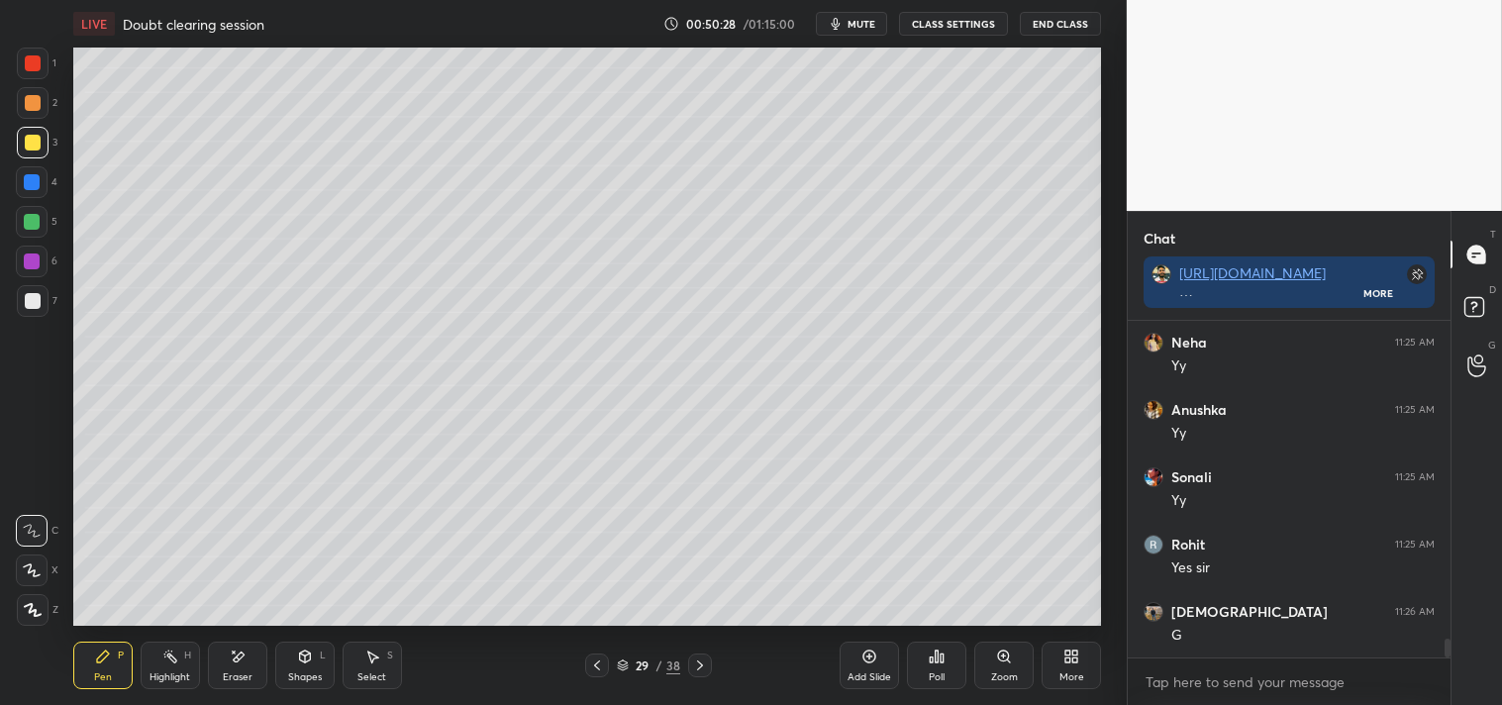
scroll to position [5743, 0]
click at [178, 654] on div "Highlight H" at bounding box center [170, 666] width 59 height 48
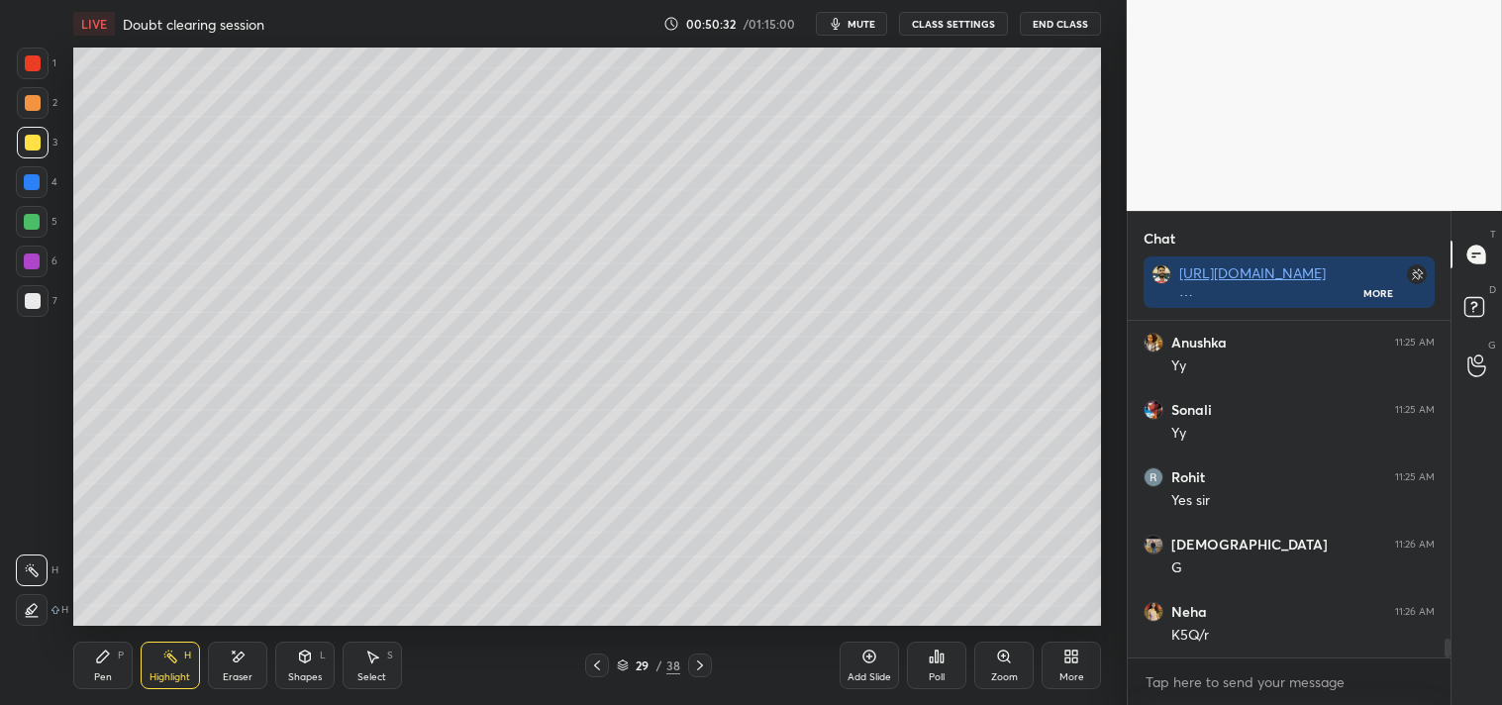
click at [181, 650] on div "Highlight H" at bounding box center [170, 666] width 59 height 48
click at [99, 663] on icon at bounding box center [103, 657] width 16 height 16
click at [132, 669] on div "Pen P" at bounding box center [102, 666] width 59 height 48
click at [250, 650] on div "Eraser" at bounding box center [237, 666] width 59 height 48
click at [258, 654] on div "Eraser" at bounding box center [237, 666] width 59 height 48
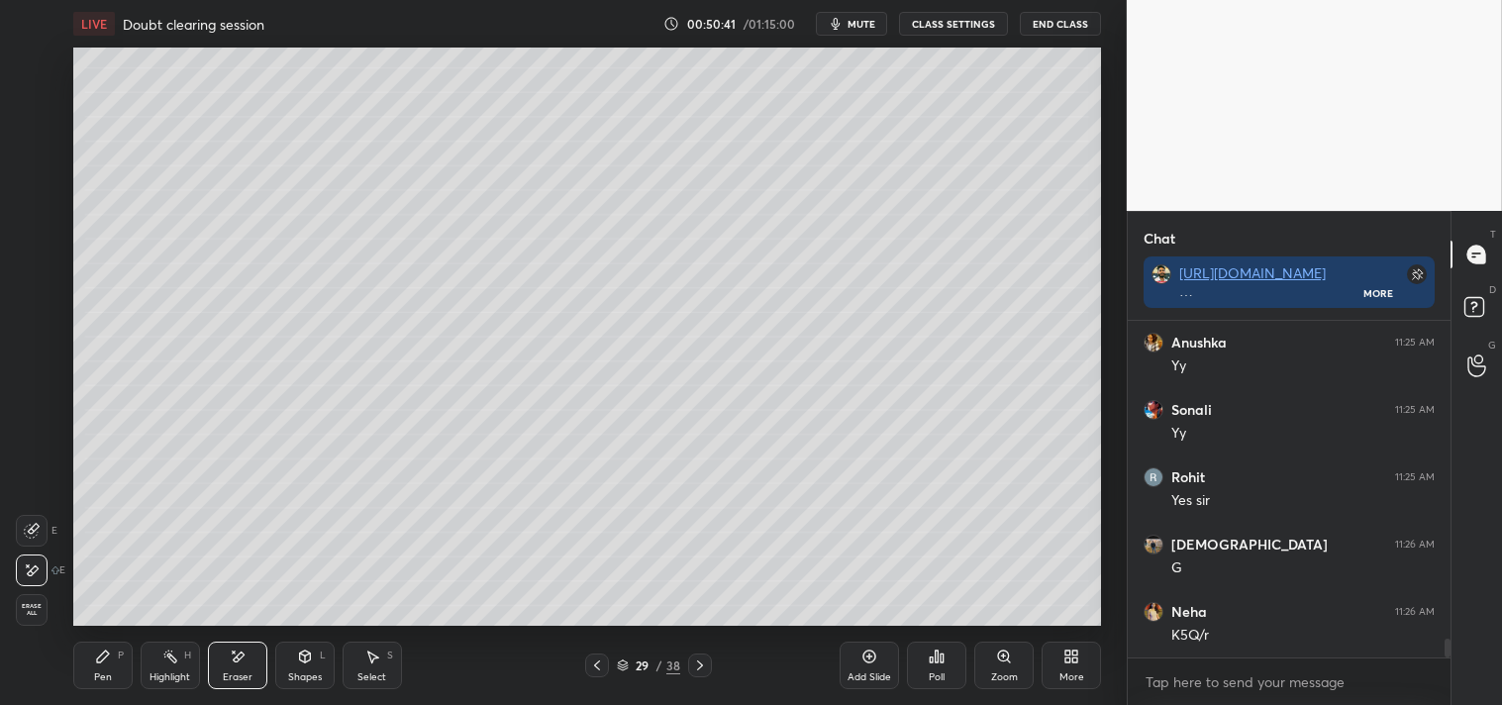
scroll to position [5809, 0]
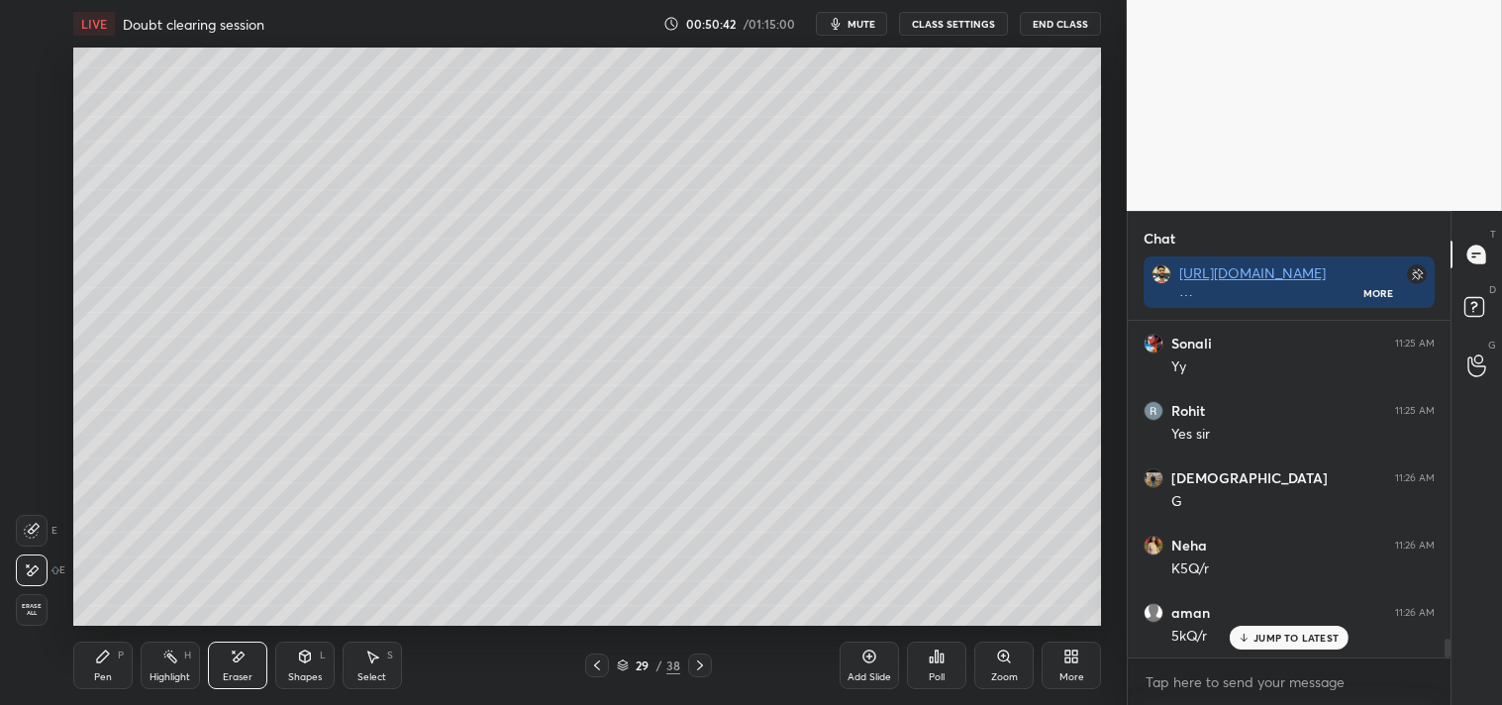
click at [47, 537] on div at bounding box center [32, 531] width 32 height 32
click at [99, 664] on icon at bounding box center [103, 657] width 16 height 16
click at [126, 670] on div "Pen P" at bounding box center [102, 666] width 59 height 48
click at [863, 667] on div "Add Slide" at bounding box center [869, 666] width 59 height 48
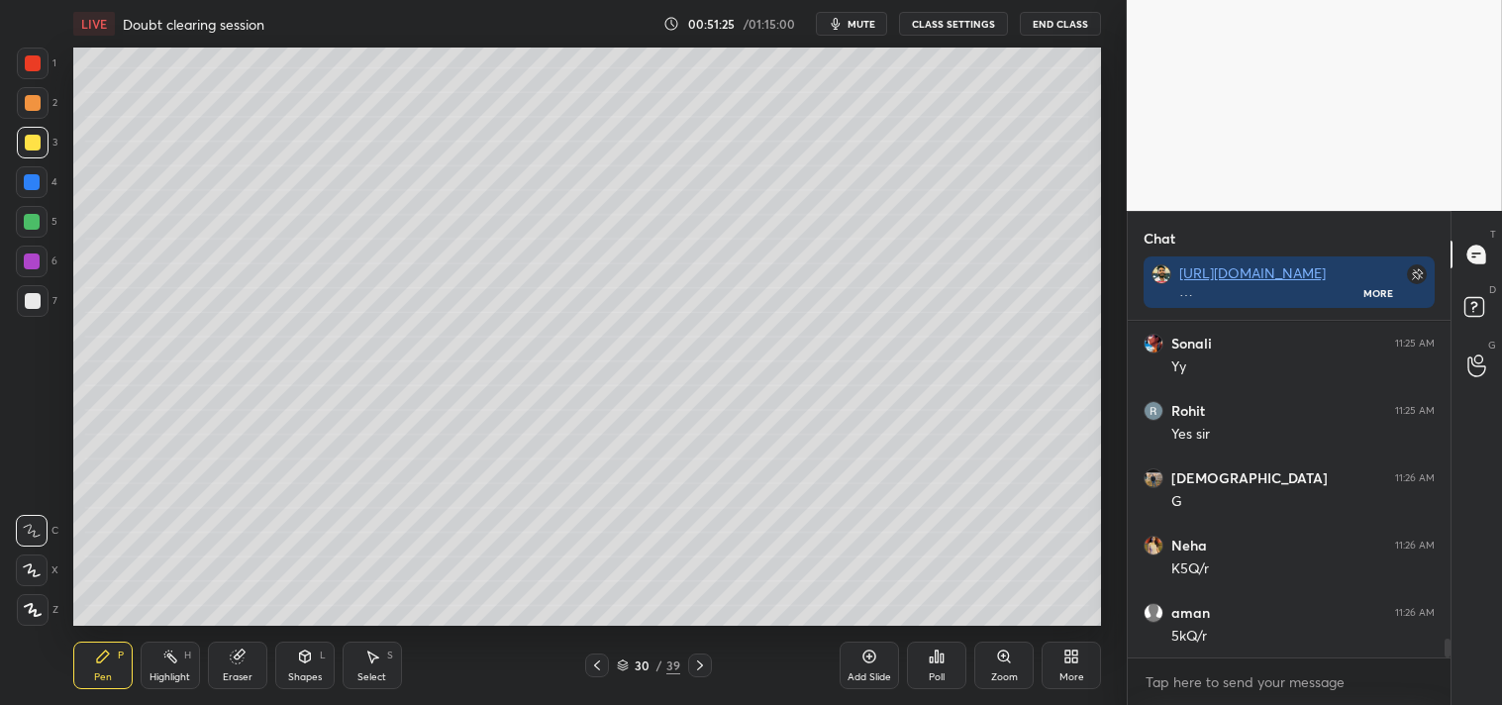
scroll to position [5876, 0]
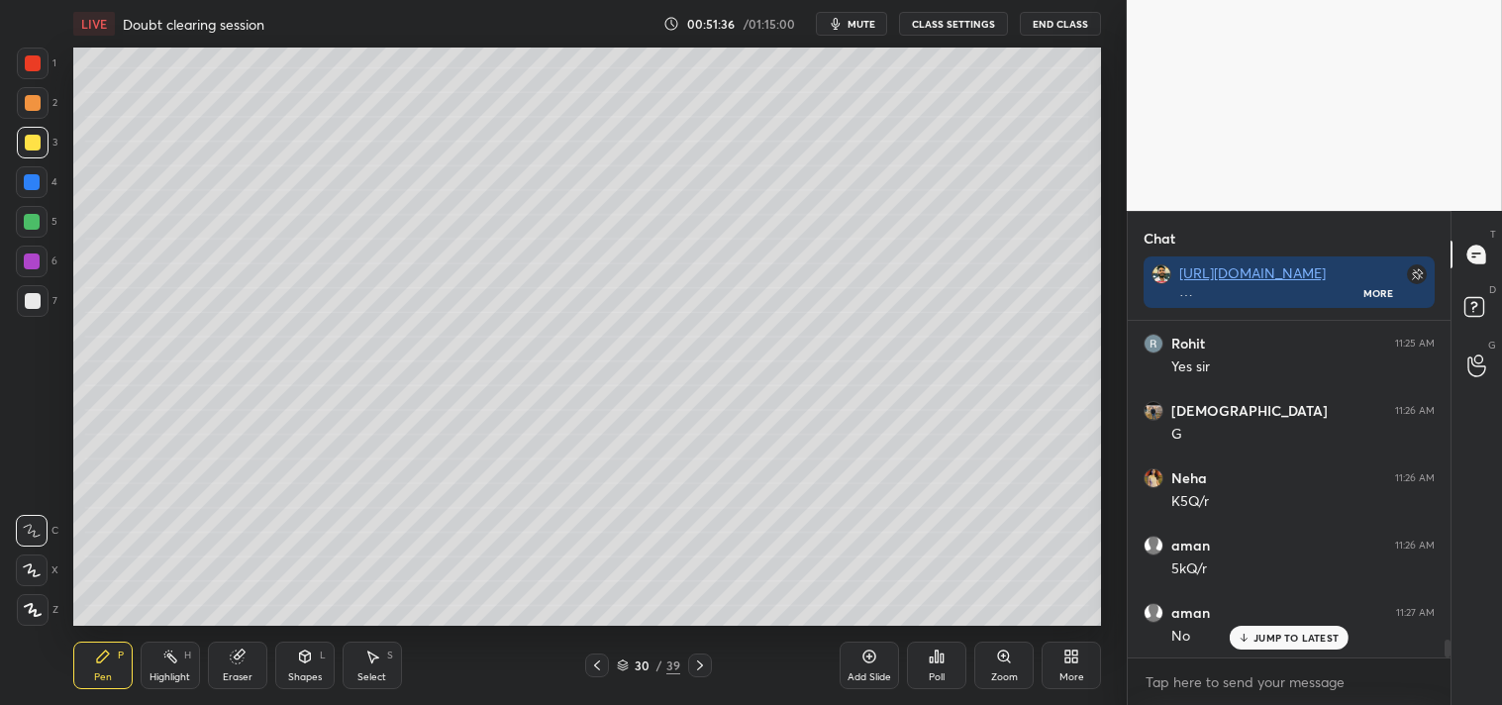
click at [858, 23] on span "mute" at bounding box center [862, 24] width 28 height 14
click at [855, 20] on span "unmute" at bounding box center [860, 24] width 43 height 14
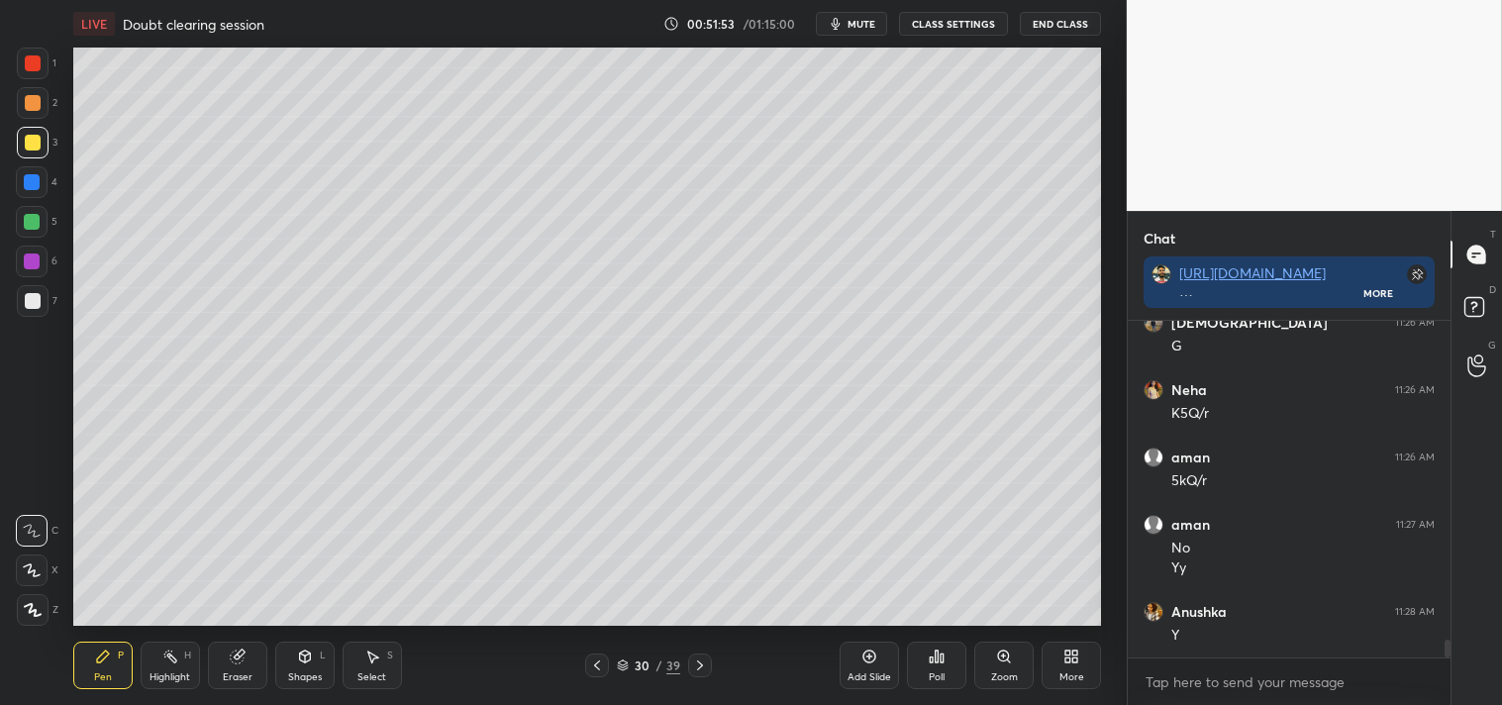
scroll to position [6032, 0]
click at [168, 672] on div "Highlight" at bounding box center [170, 677] width 41 height 10
click at [168, 656] on rect at bounding box center [171, 658] width 10 height 10
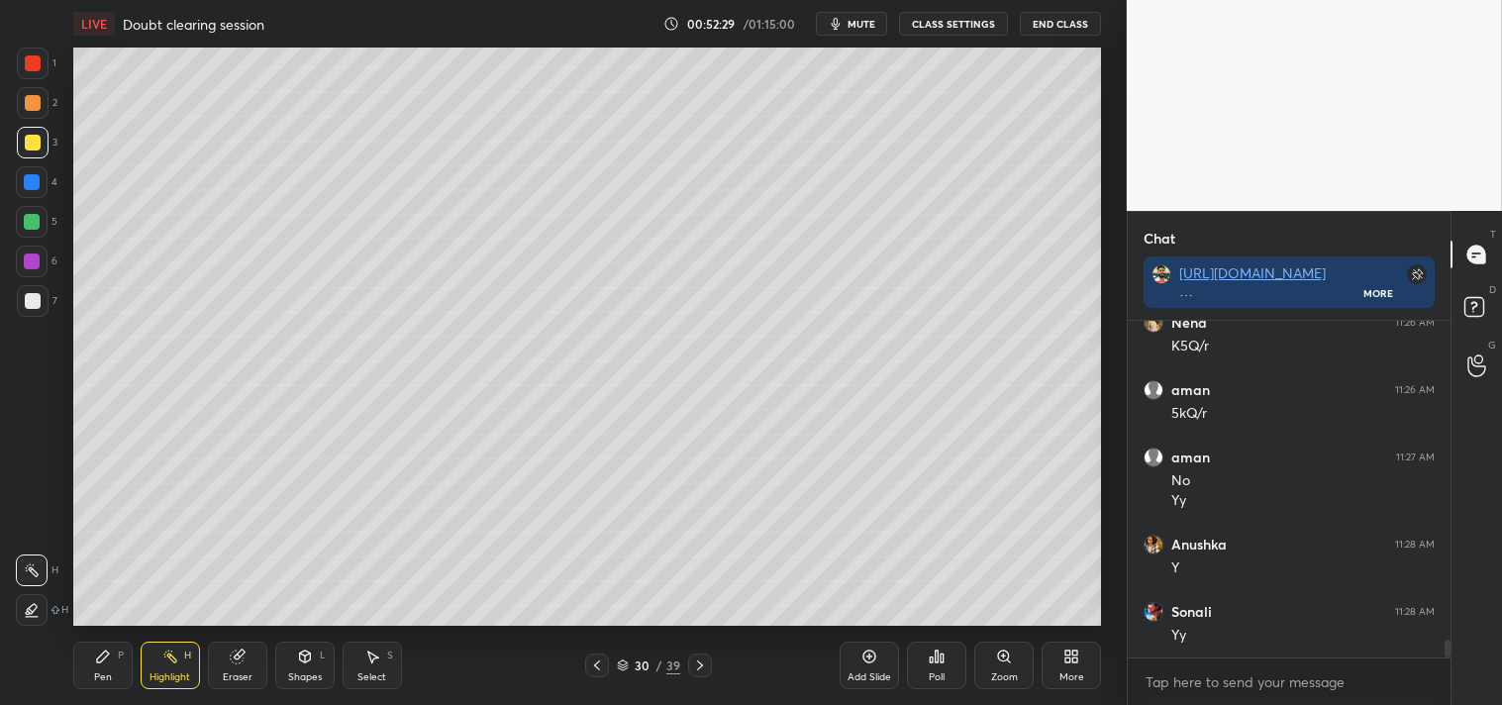
click at [876, 658] on icon at bounding box center [869, 657] width 16 height 16
click at [89, 678] on div "Pen P" at bounding box center [102, 666] width 59 height 48
click at [89, 667] on div "Pen P" at bounding box center [102, 666] width 59 height 48
click at [301, 674] on div "Shapes" at bounding box center [305, 677] width 34 height 10
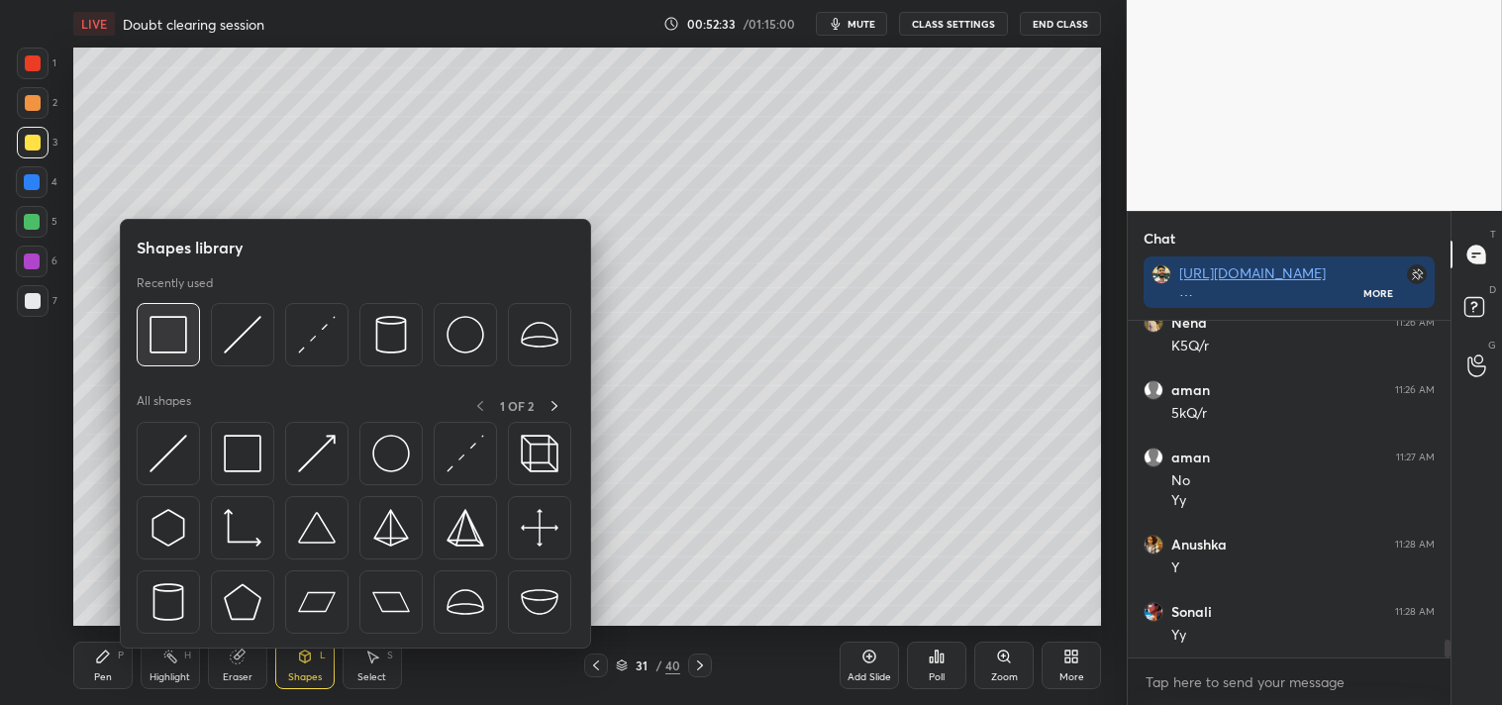
click at [174, 335] on img at bounding box center [169, 335] width 38 height 38
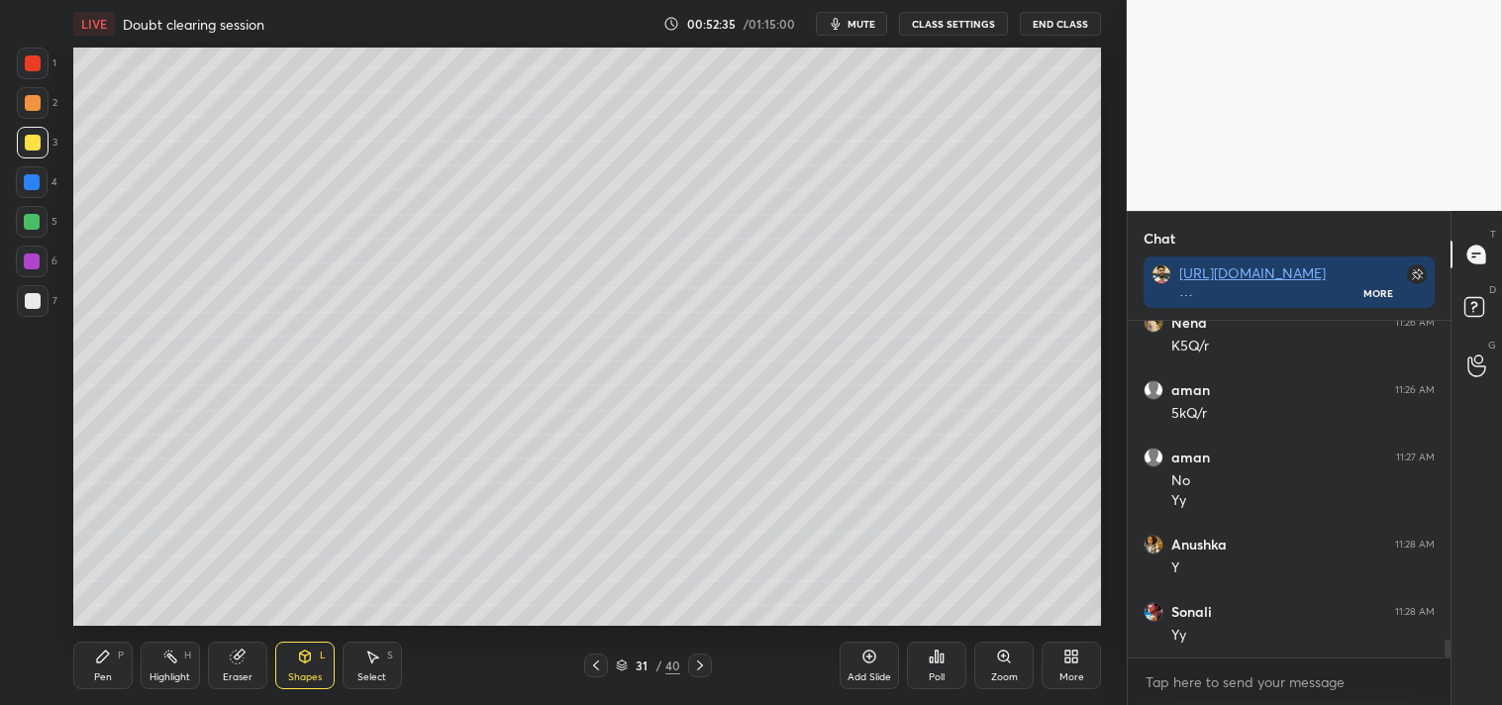
click at [104, 651] on icon at bounding box center [103, 656] width 12 height 12
click at [90, 627] on div "Pen P Highlight H Eraser Shapes L Select S 31 / 40 Add Slide Poll Zoom More" at bounding box center [587, 665] width 1029 height 79
click at [44, 302] on div at bounding box center [33, 301] width 32 height 32
click at [159, 650] on div "Highlight H" at bounding box center [170, 666] width 59 height 48
click at [156, 660] on div "Highlight H" at bounding box center [170, 666] width 59 height 48
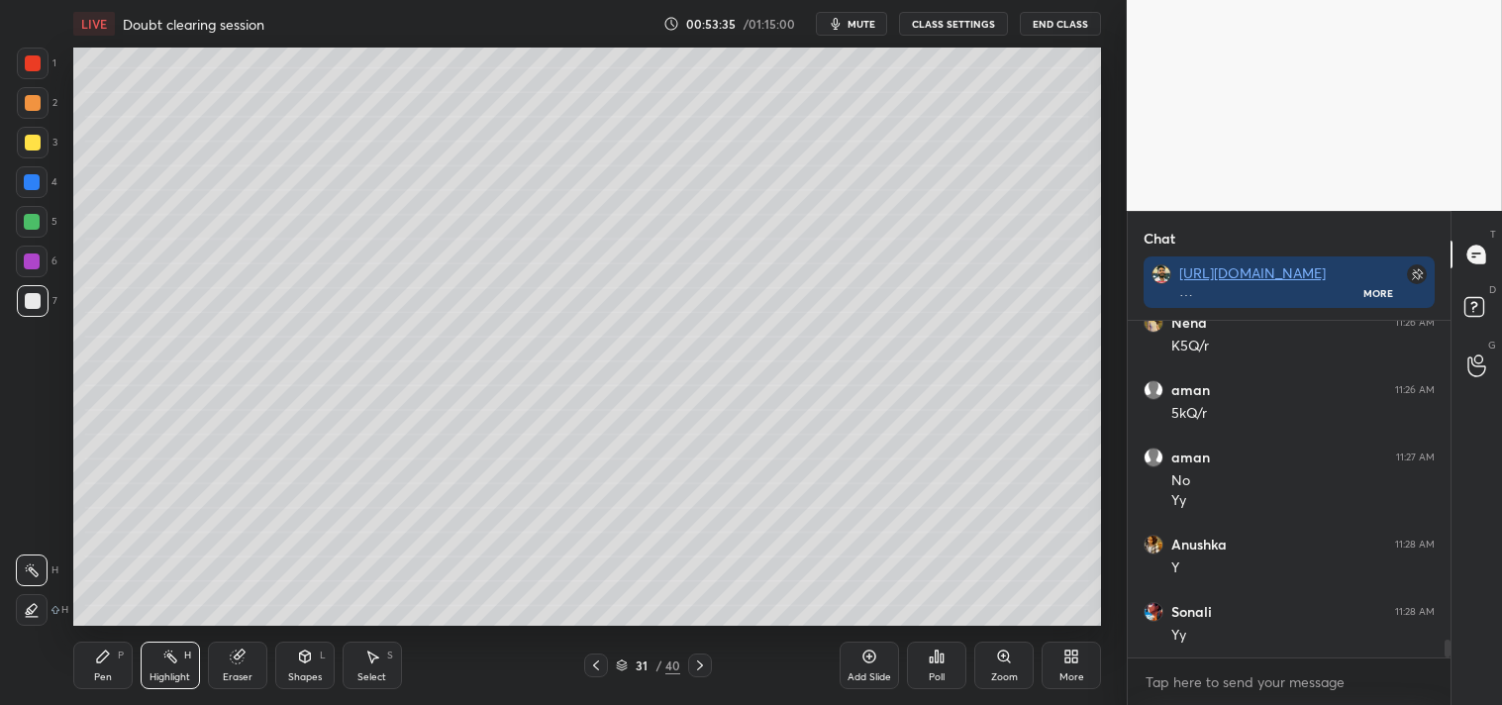
click at [95, 669] on div "Pen P" at bounding box center [102, 666] width 59 height 48
click at [95, 661] on icon at bounding box center [103, 657] width 16 height 16
click at [164, 656] on circle at bounding box center [164, 656] width 2 height 2
click at [179, 655] on div "Highlight H" at bounding box center [170, 666] width 59 height 48
click at [110, 666] on div "Pen P" at bounding box center [102, 666] width 59 height 48
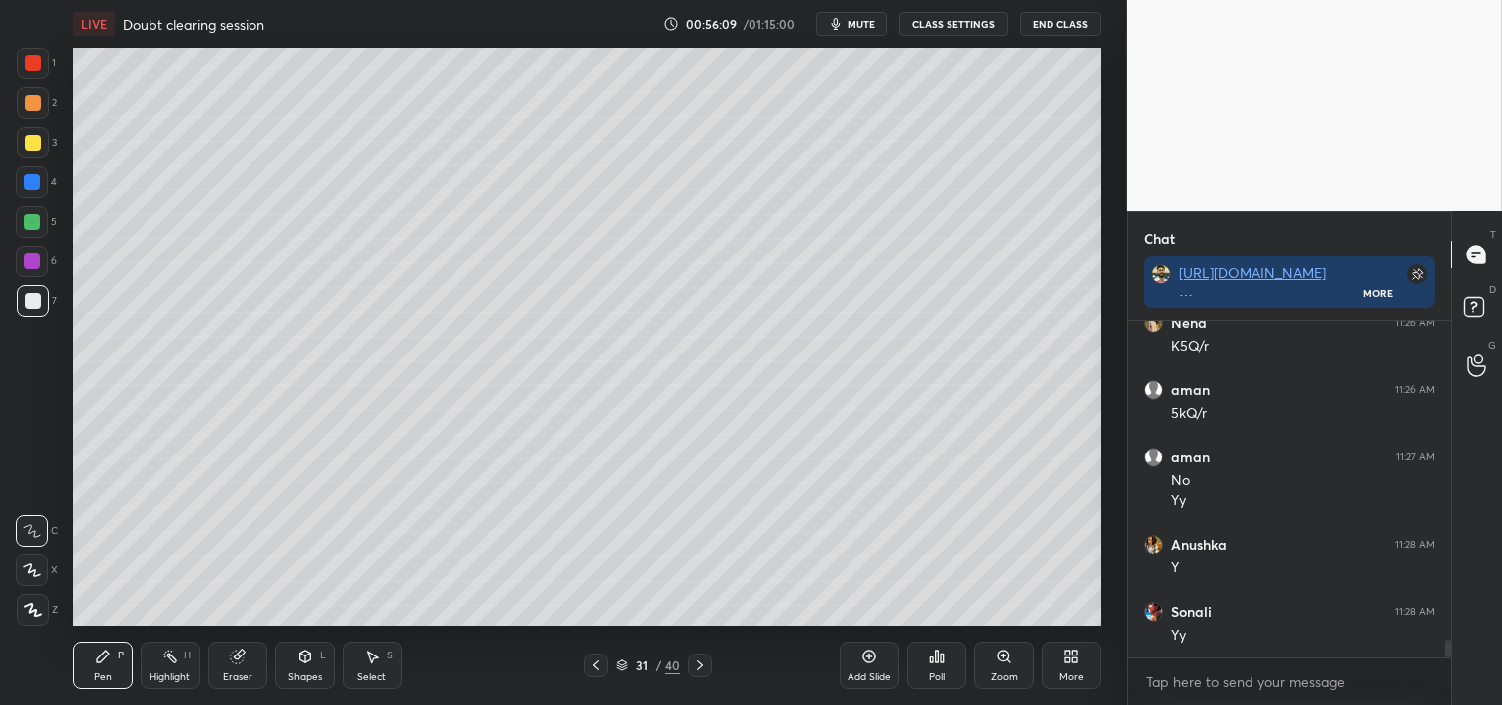
click at [107, 668] on div "Pen P" at bounding box center [102, 666] width 59 height 48
click at [102, 668] on div "Pen P" at bounding box center [102, 666] width 59 height 48
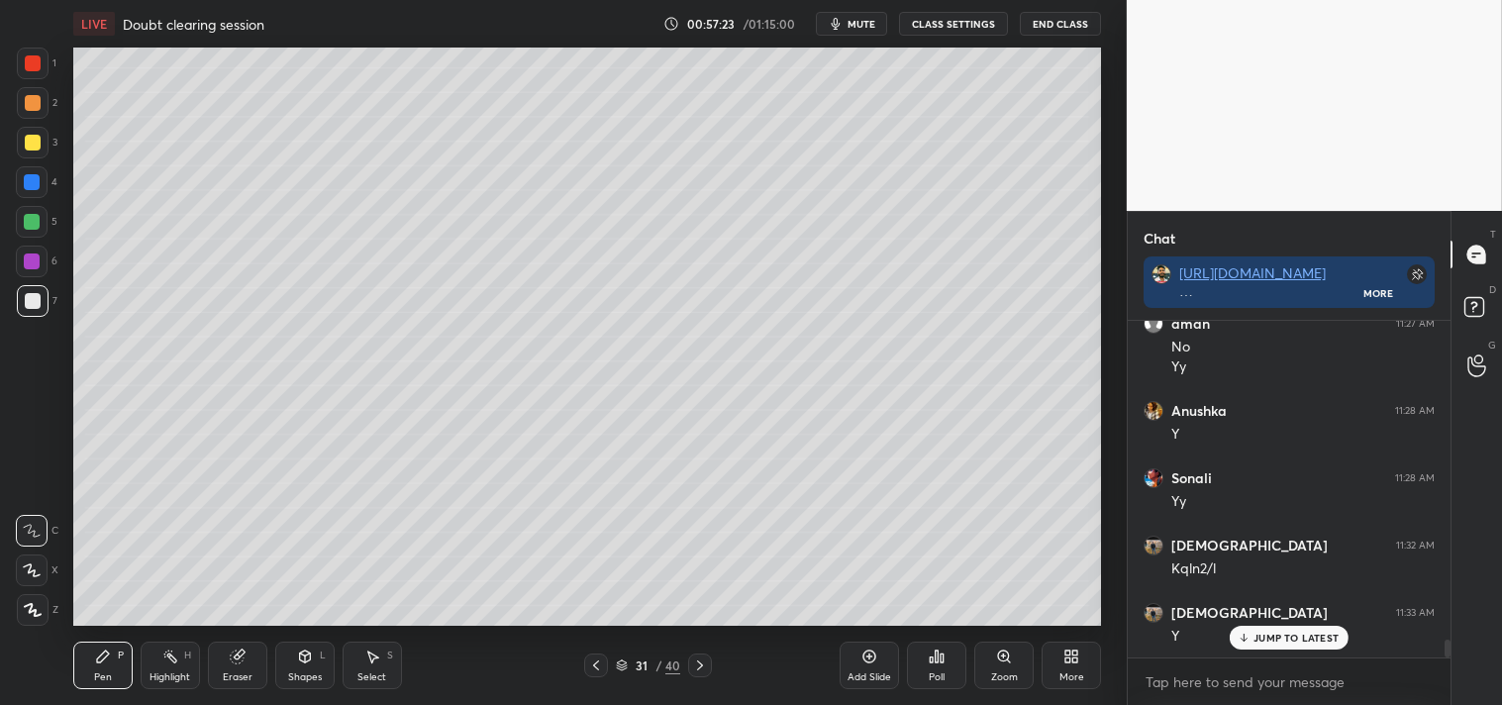
click at [1016, 659] on div "Zoom" at bounding box center [1003, 666] width 59 height 48
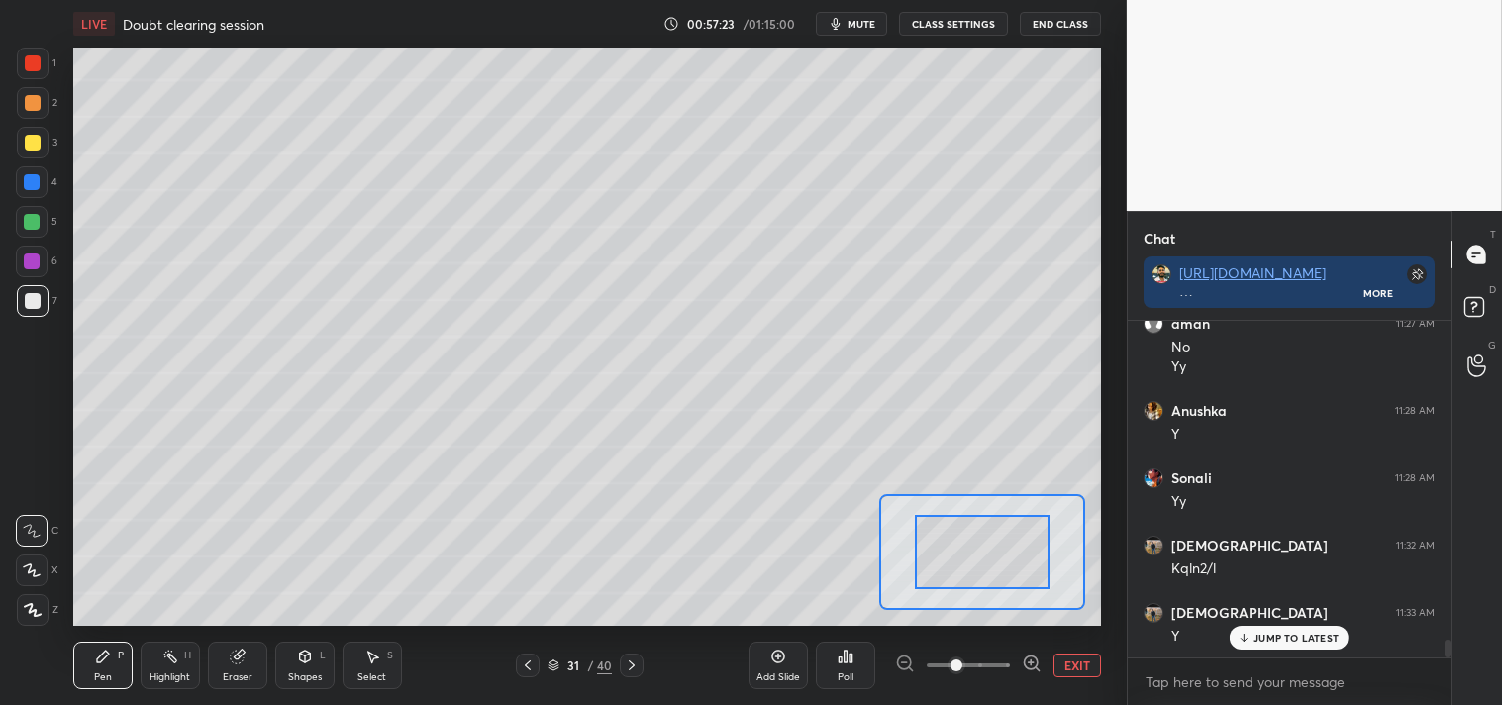
click at [962, 666] on span at bounding box center [956, 665] width 12 height 12
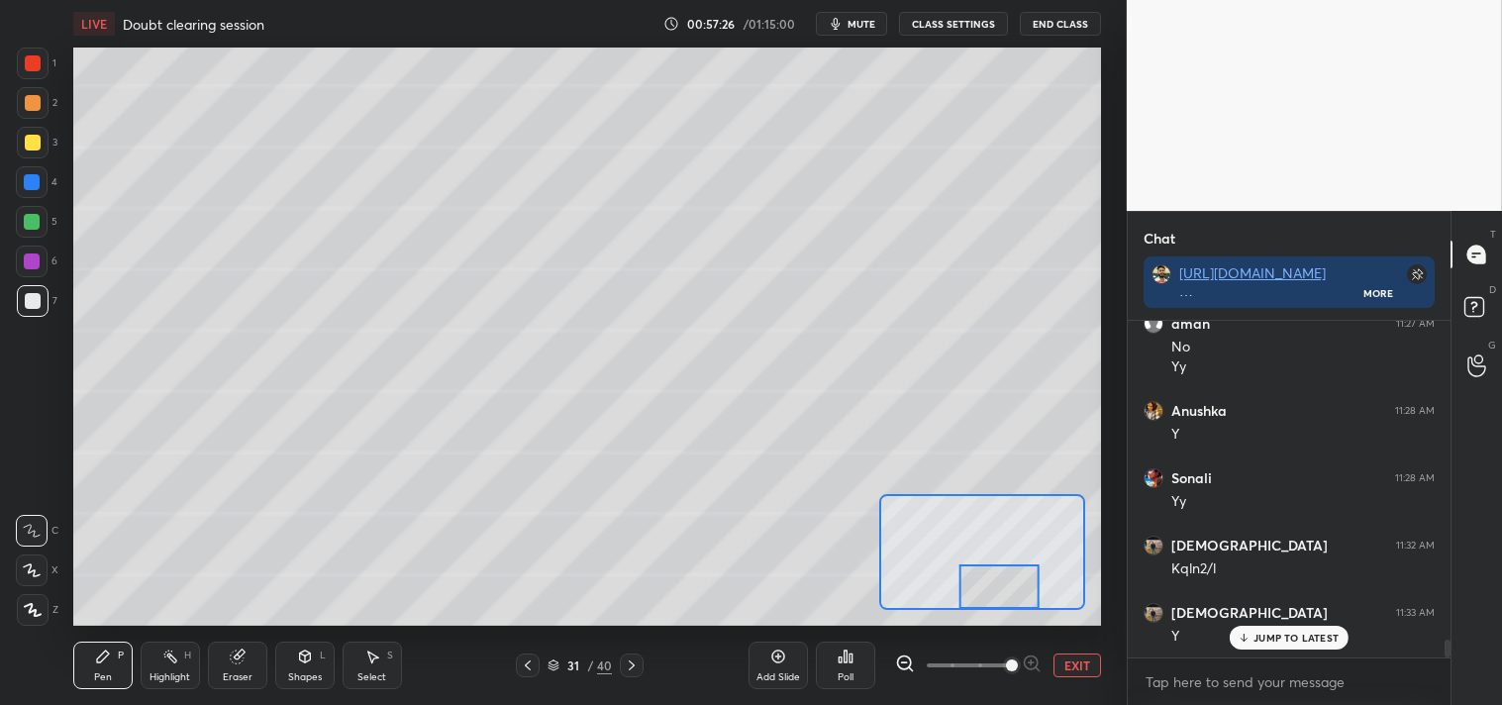
click at [25, 144] on div at bounding box center [33, 143] width 16 height 16
click at [1072, 659] on button "EXIT" at bounding box center [1077, 665] width 48 height 24
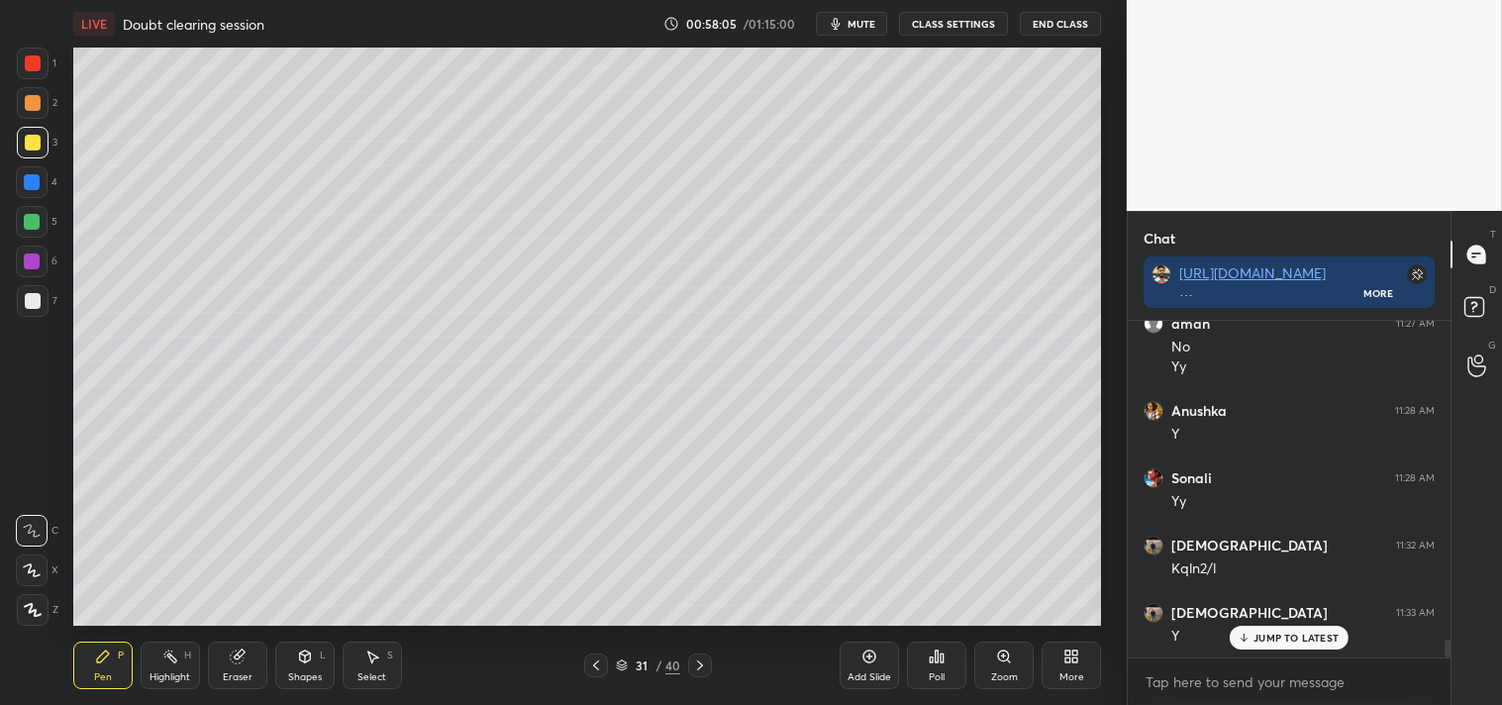
scroll to position [6233, 0]
click at [886, 665] on div "Add Slide" at bounding box center [869, 666] width 59 height 48
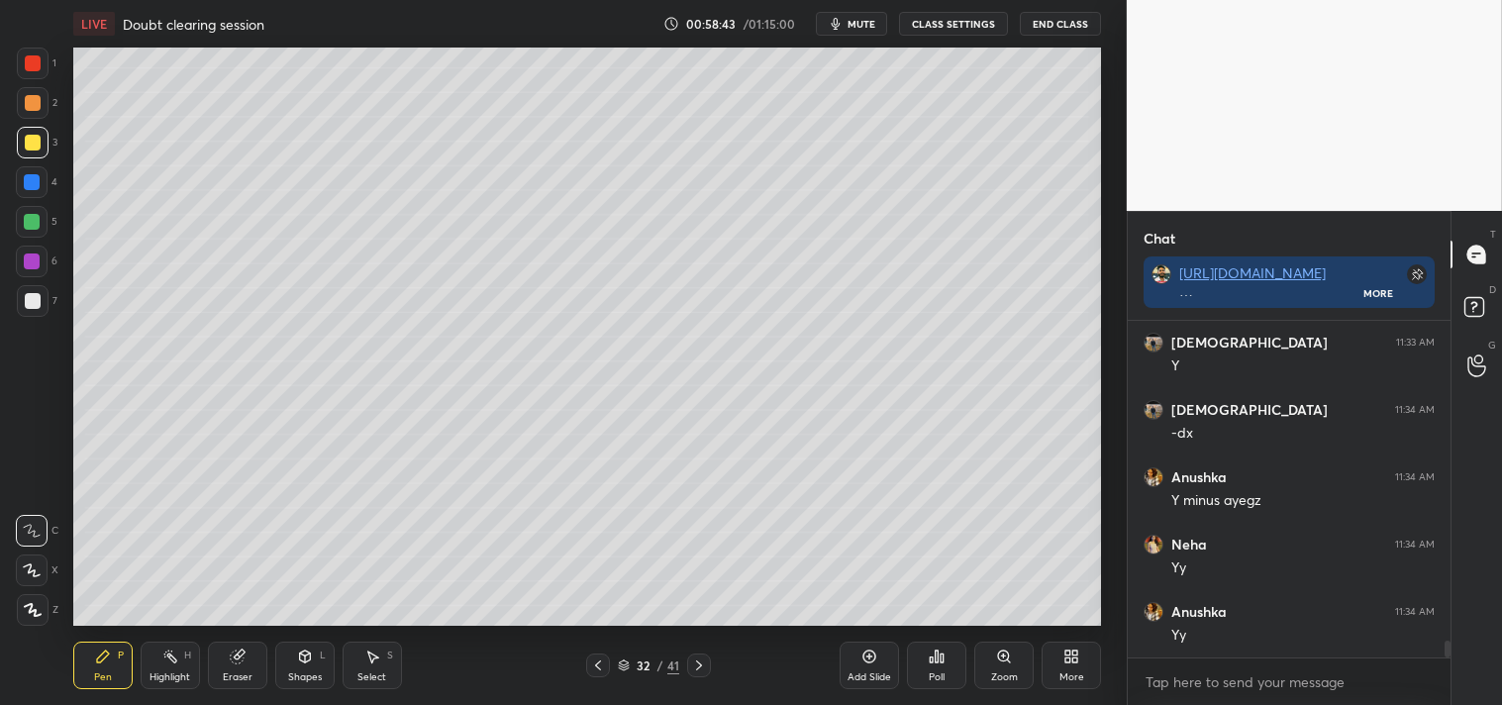
scroll to position [6502, 0]
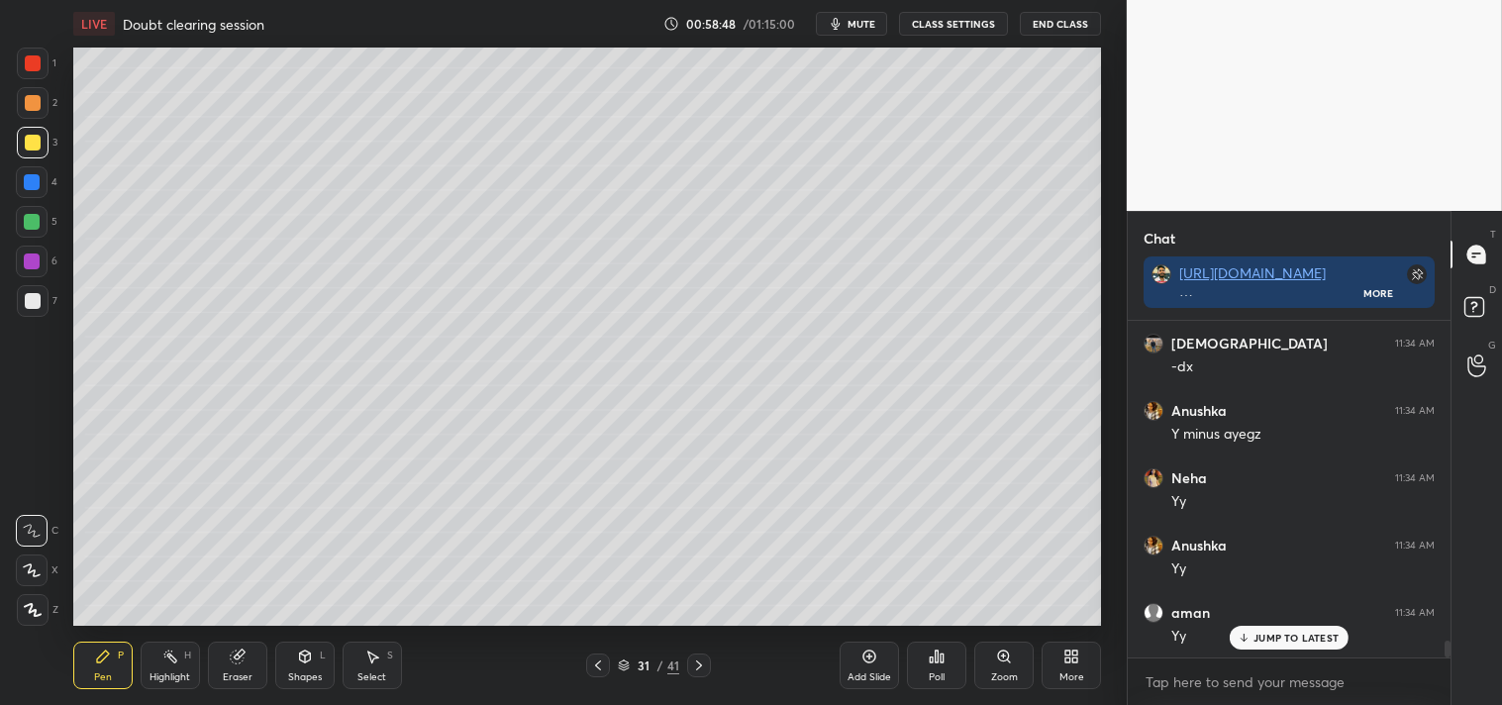
click at [1279, 634] on p "JUMP TO LATEST" at bounding box center [1295, 638] width 85 height 12
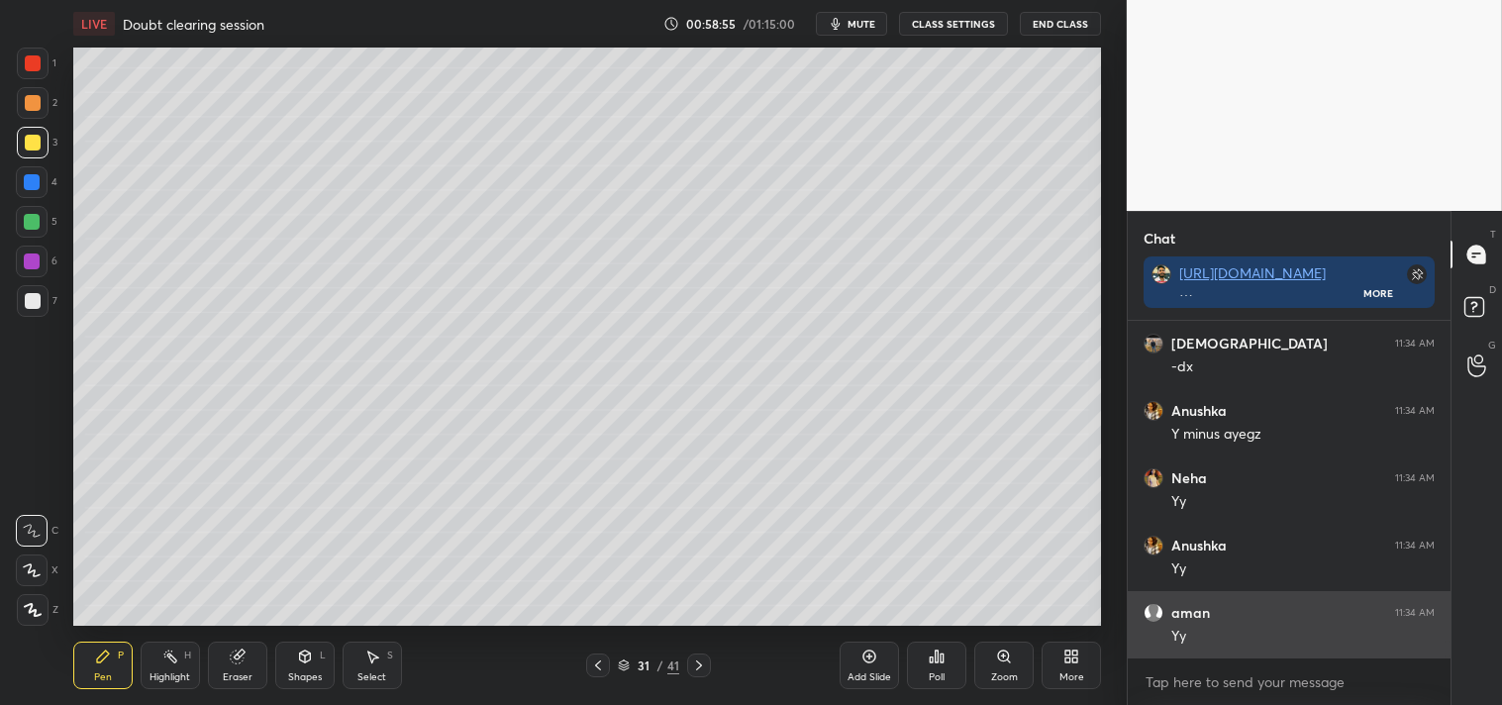
scroll to position [6569, 0]
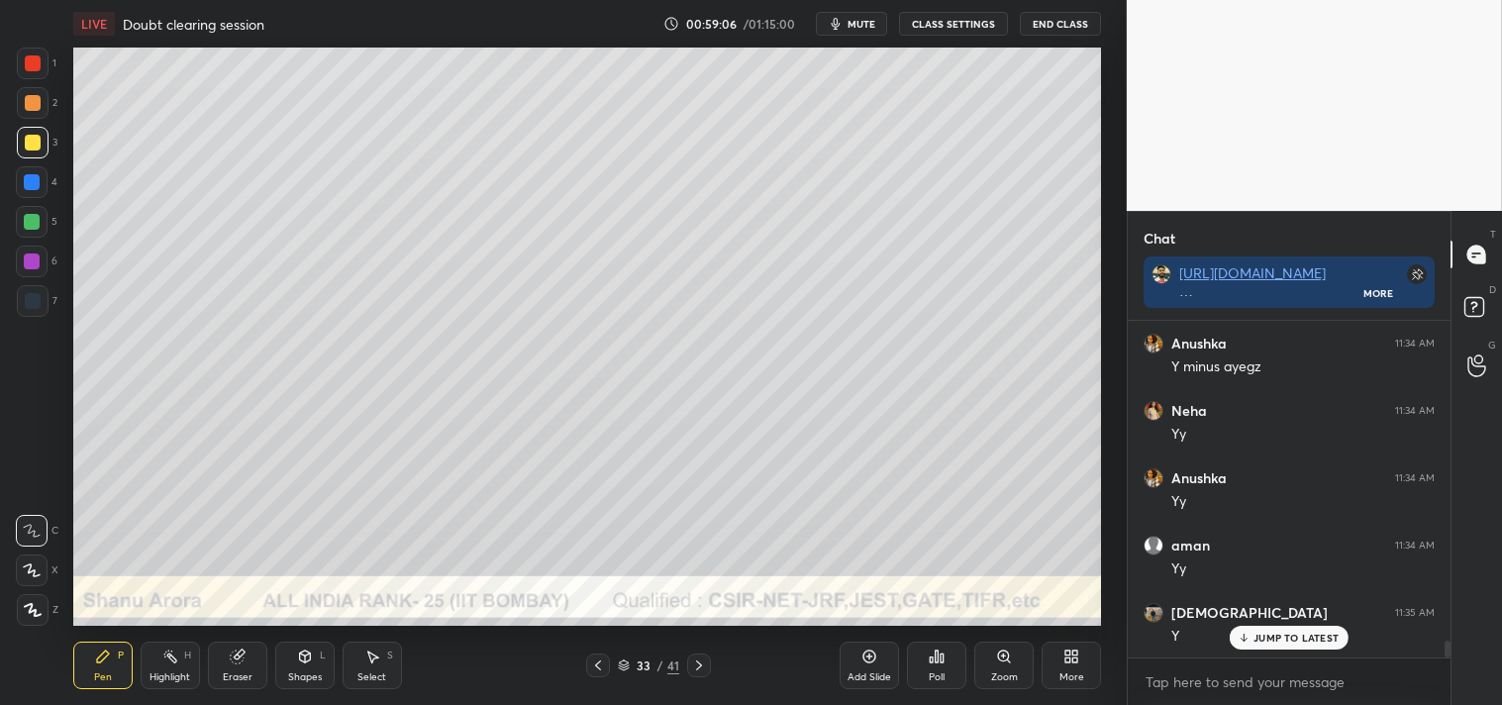
click at [309, 663] on icon at bounding box center [305, 657] width 16 height 16
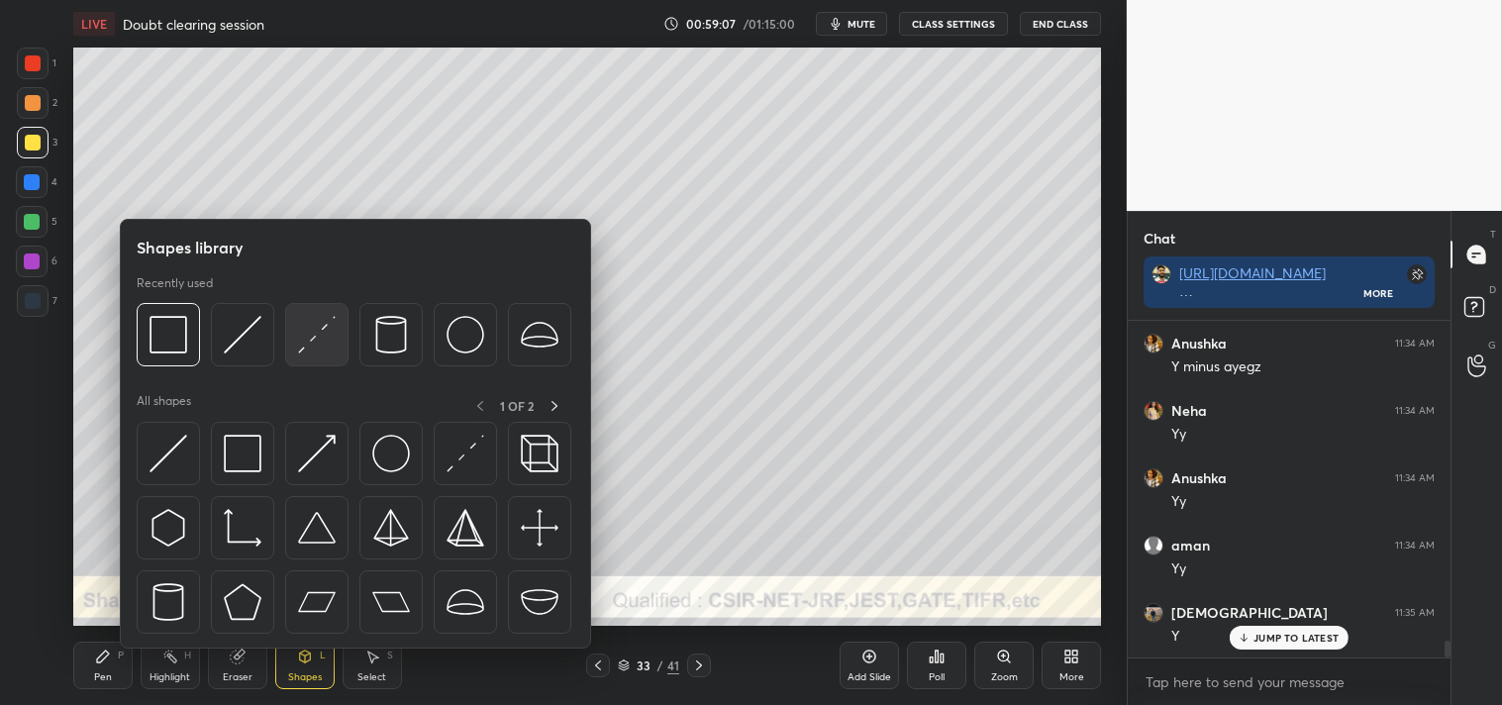
click at [315, 331] on img at bounding box center [317, 335] width 38 height 38
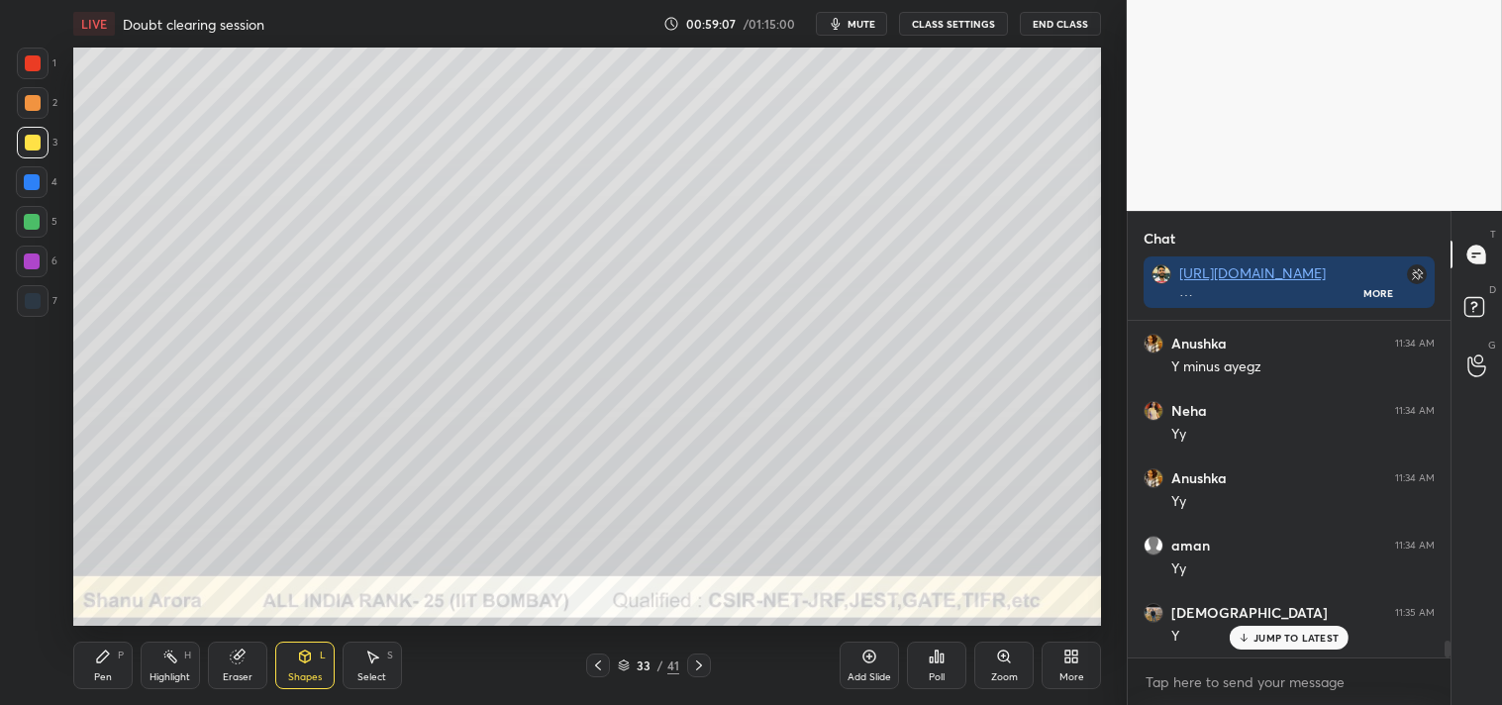
click at [46, 106] on div at bounding box center [33, 103] width 32 height 32
click at [981, 671] on div "Zoom" at bounding box center [1003, 666] width 59 height 48
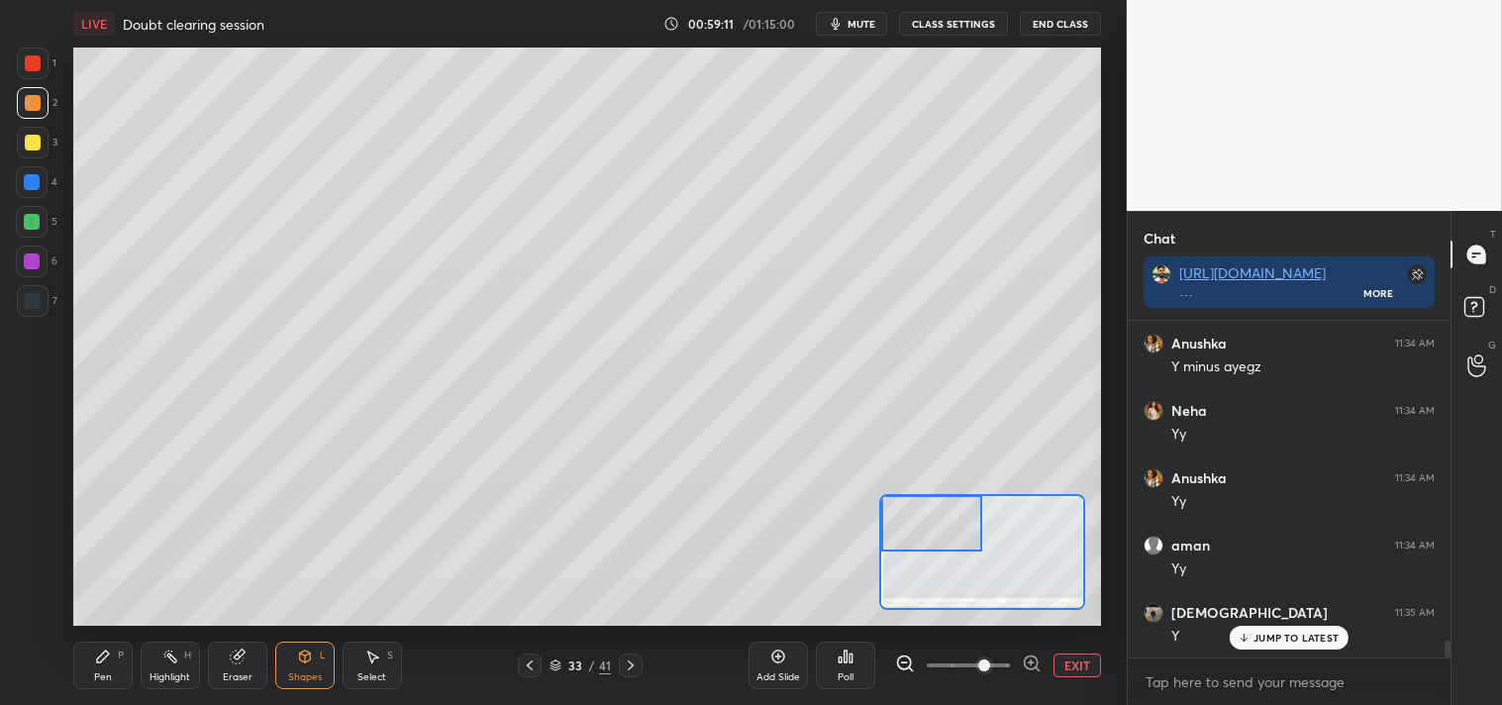
click at [102, 667] on div "Pen P" at bounding box center [102, 666] width 59 height 48
click at [243, 654] on icon at bounding box center [239, 655] width 11 height 10
click at [242, 656] on icon at bounding box center [236, 656] width 13 height 13
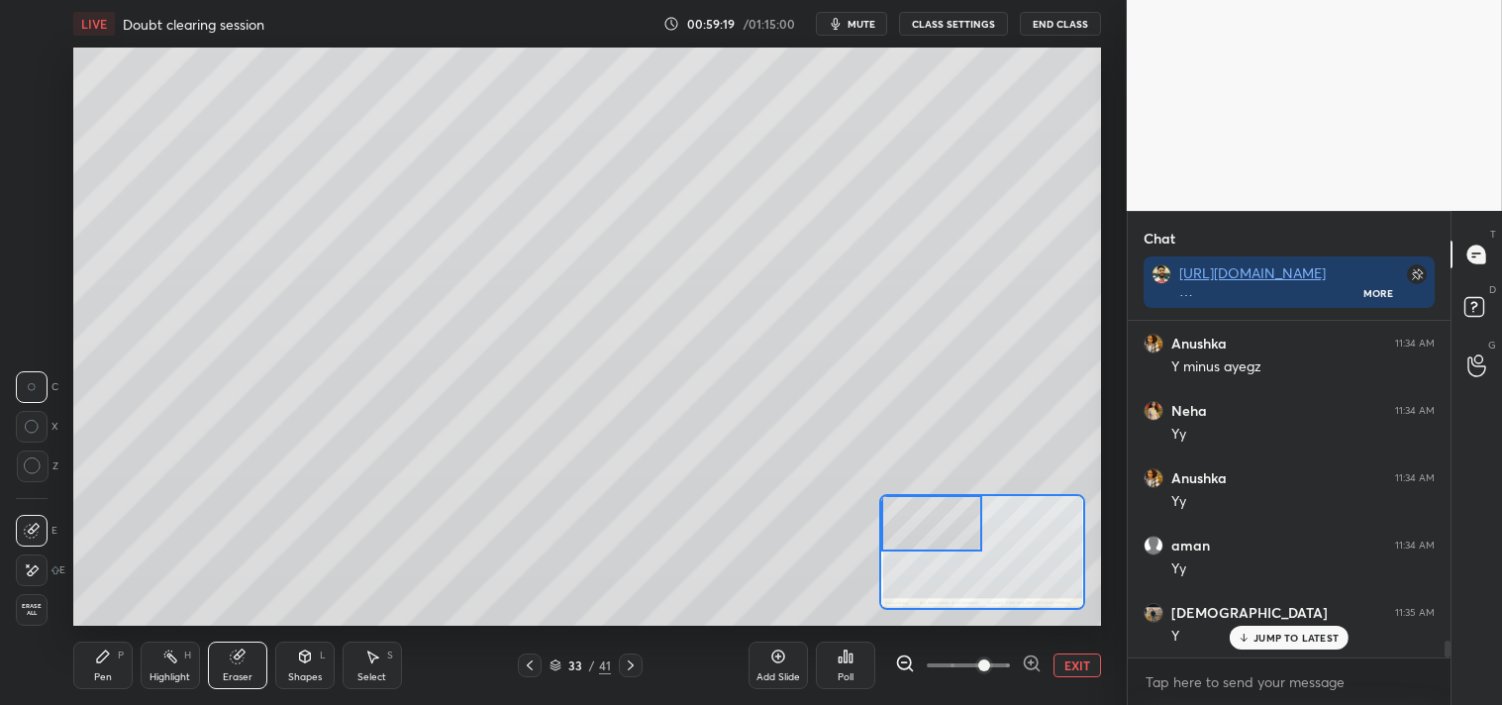
click at [105, 673] on div "Pen" at bounding box center [103, 677] width 18 height 10
click at [310, 668] on div "Shapes L" at bounding box center [304, 666] width 59 height 48
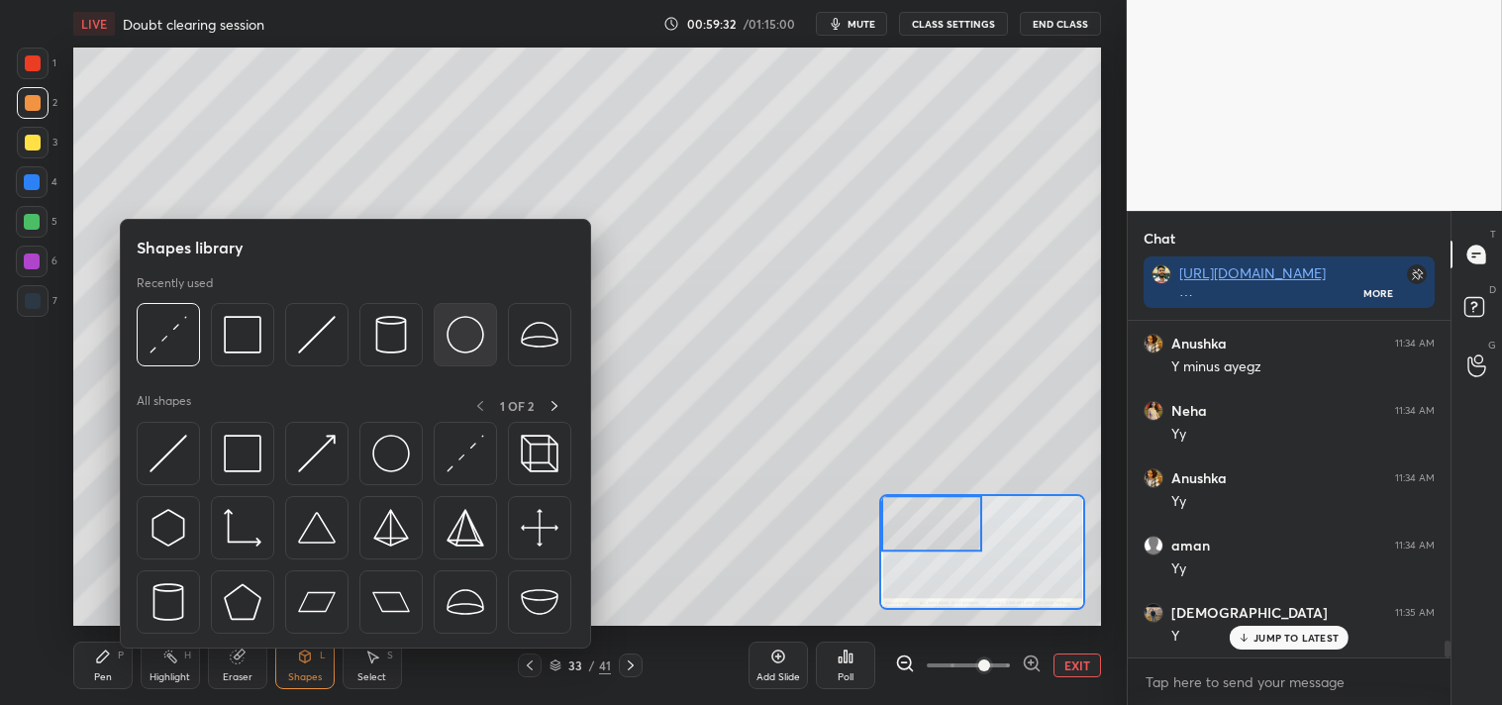
click at [465, 344] on img at bounding box center [466, 335] width 38 height 38
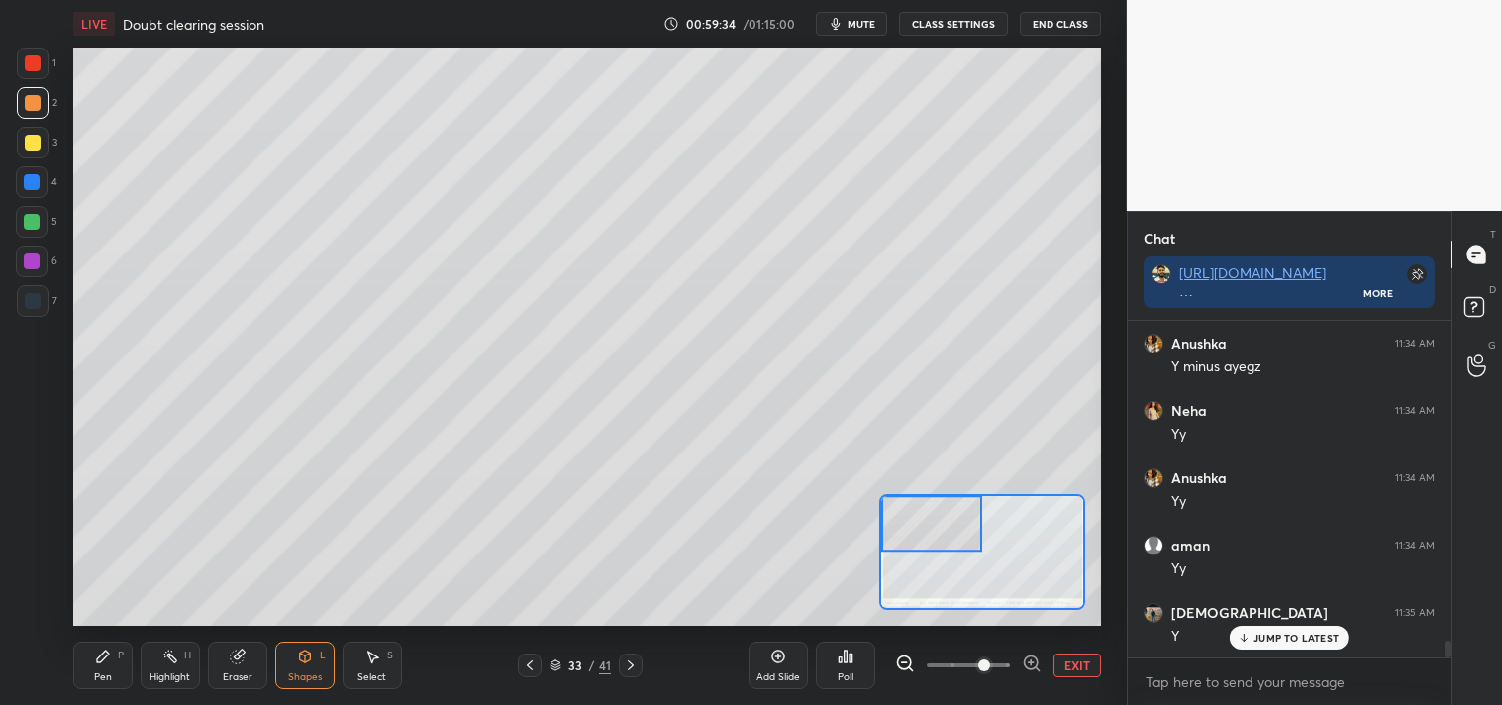
click at [95, 653] on icon at bounding box center [103, 657] width 16 height 16
click at [84, 648] on div "Pen P" at bounding box center [102, 666] width 59 height 48
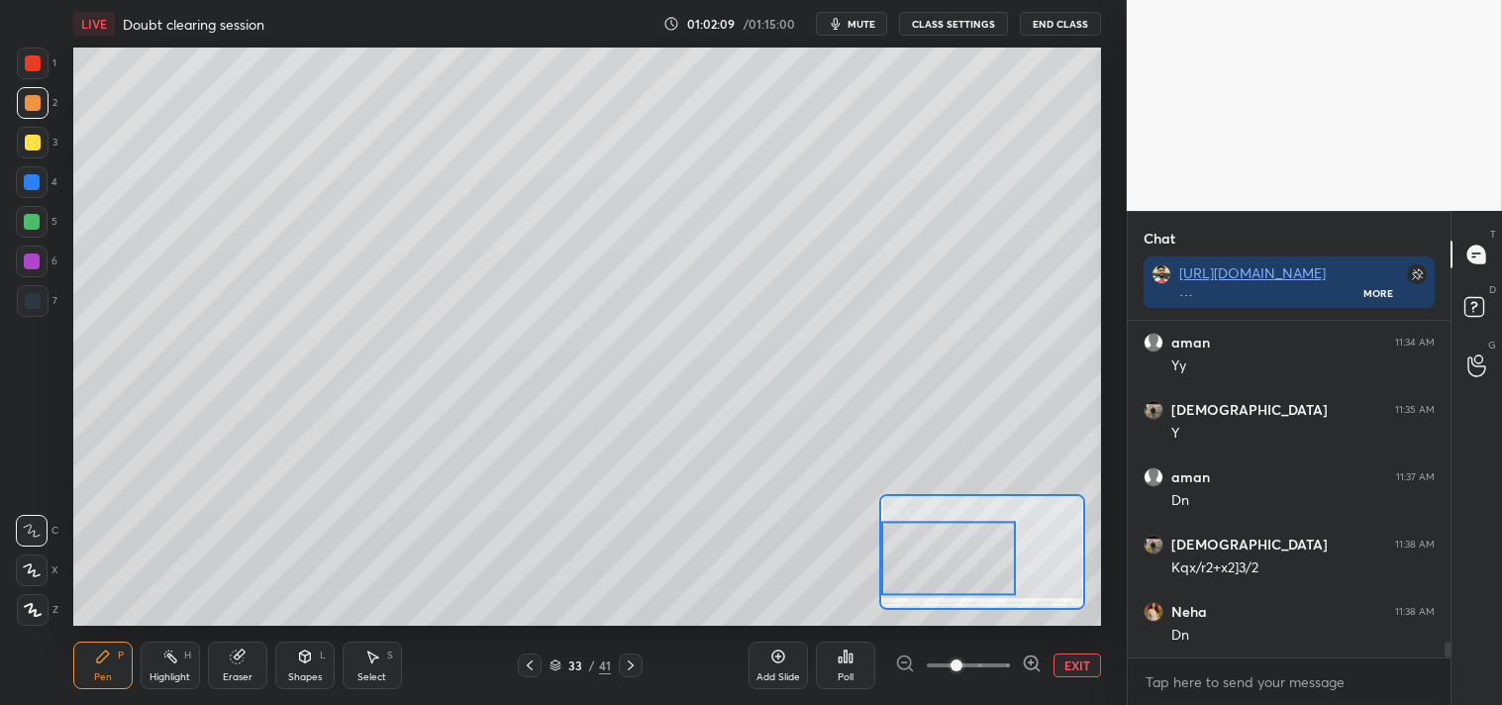
scroll to position [6839, 0]
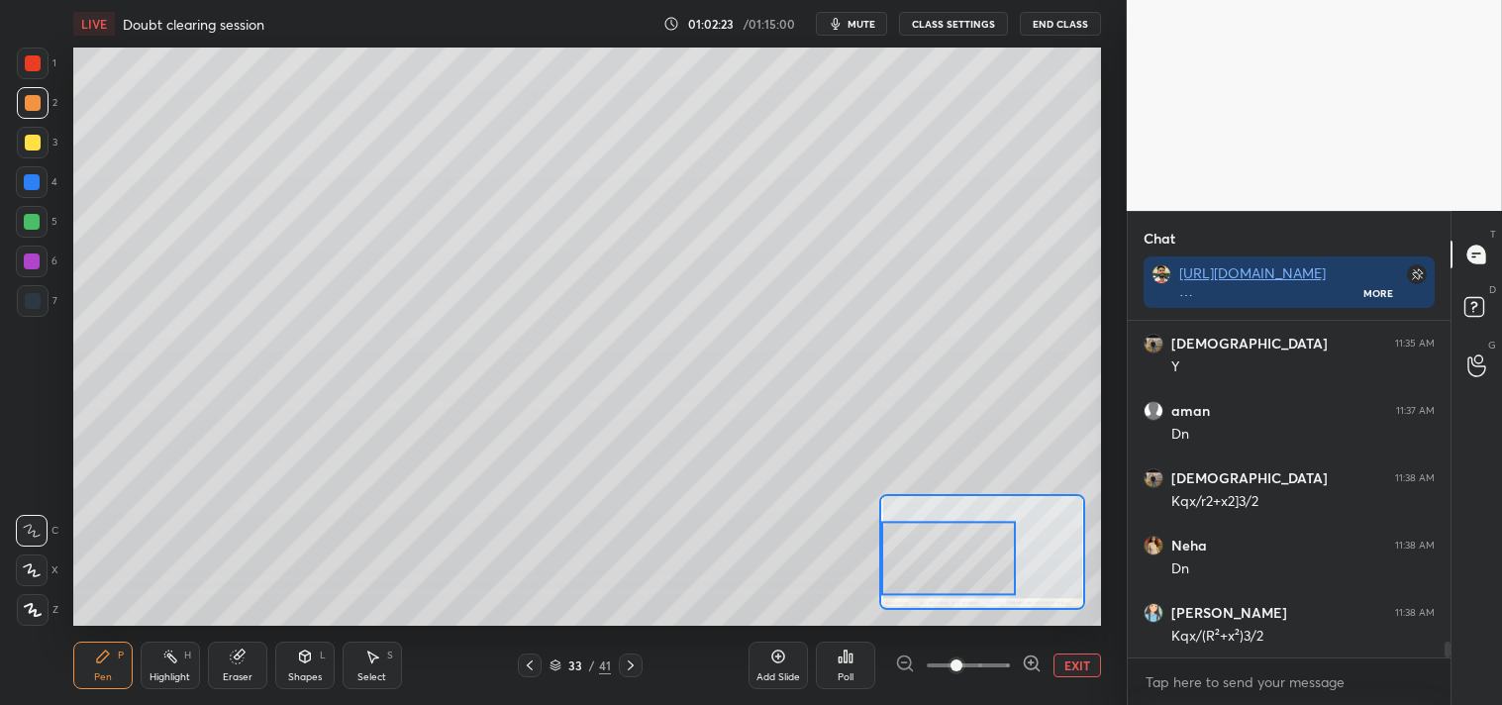
click at [1070, 659] on button "EXIT" at bounding box center [1077, 665] width 48 height 24
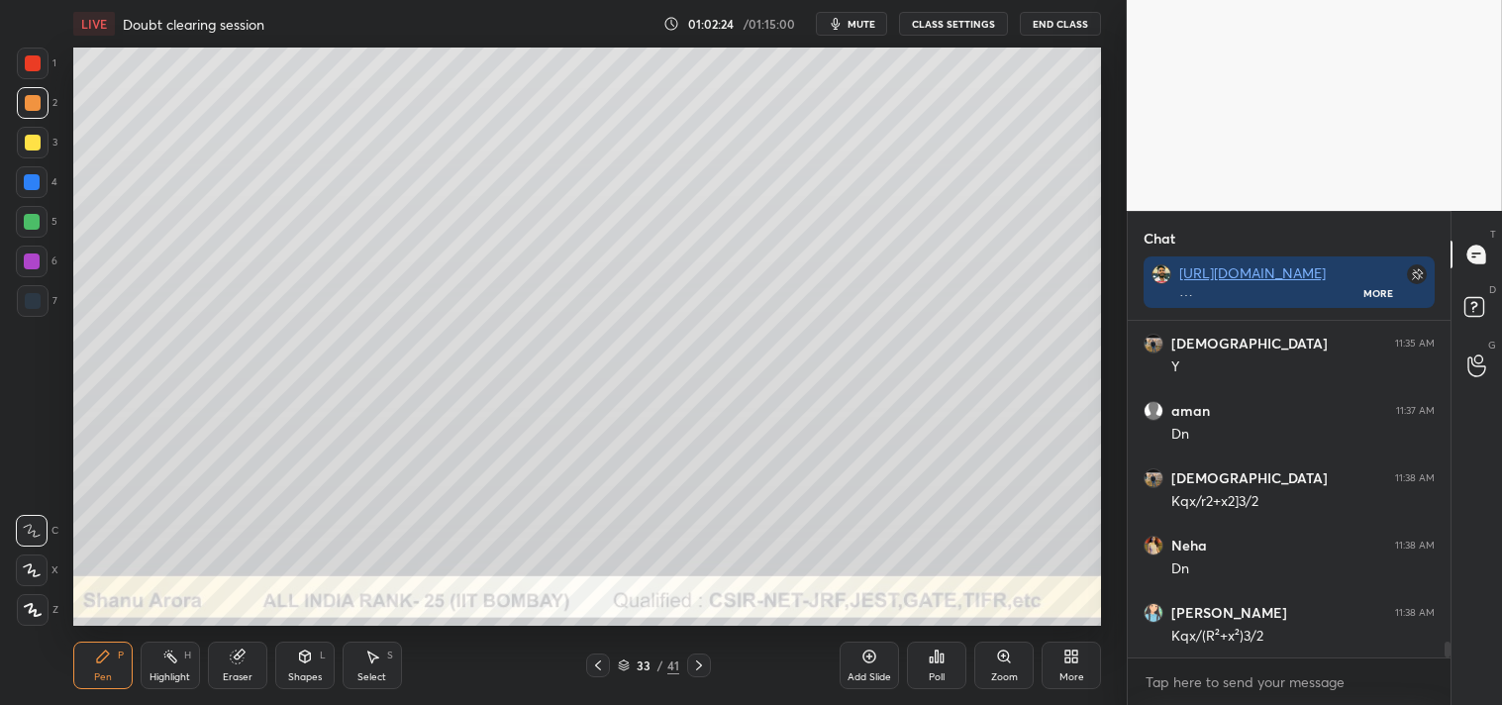
click at [162, 674] on div "Highlight" at bounding box center [170, 677] width 41 height 10
click at [179, 655] on div "Highlight H" at bounding box center [170, 666] width 59 height 48
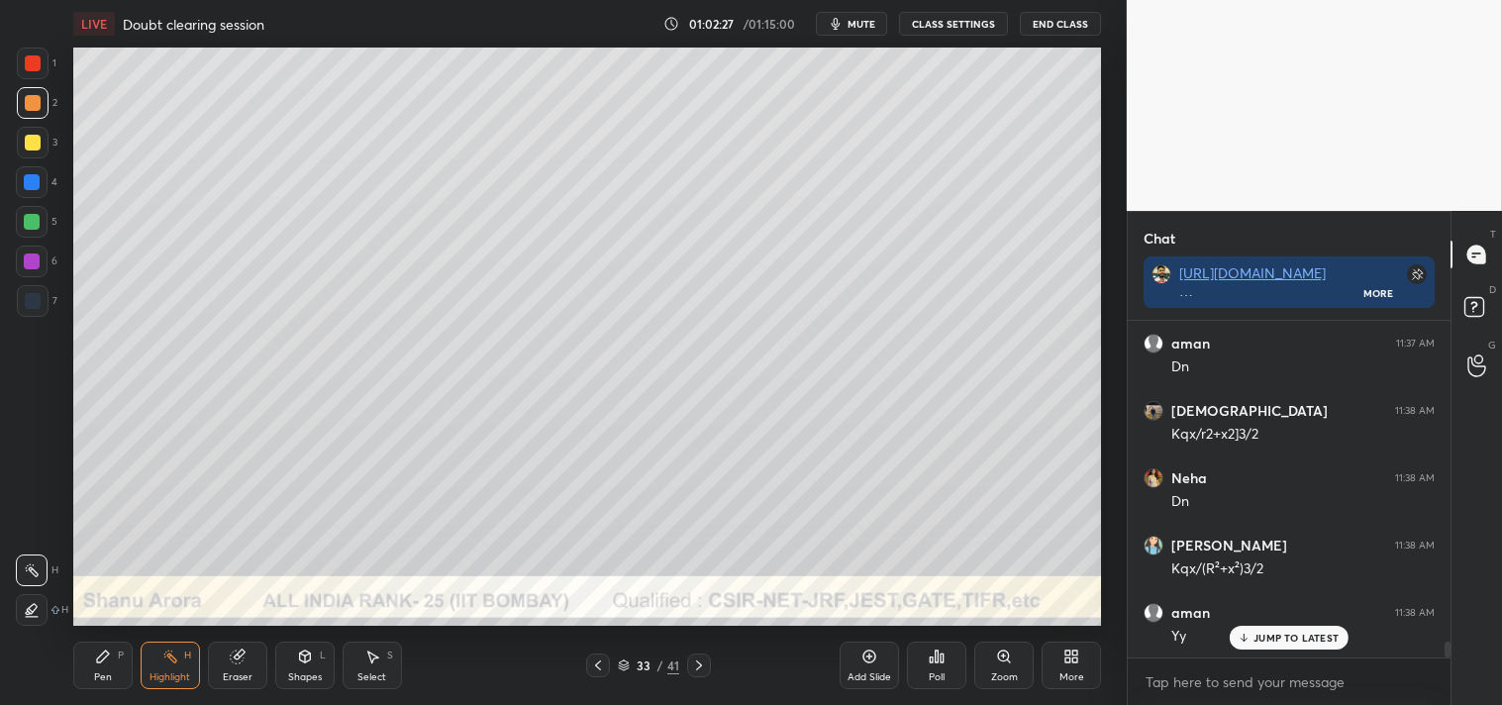
click at [95, 676] on div "Pen" at bounding box center [103, 677] width 18 height 10
click at [95, 673] on div "Pen" at bounding box center [103, 677] width 18 height 10
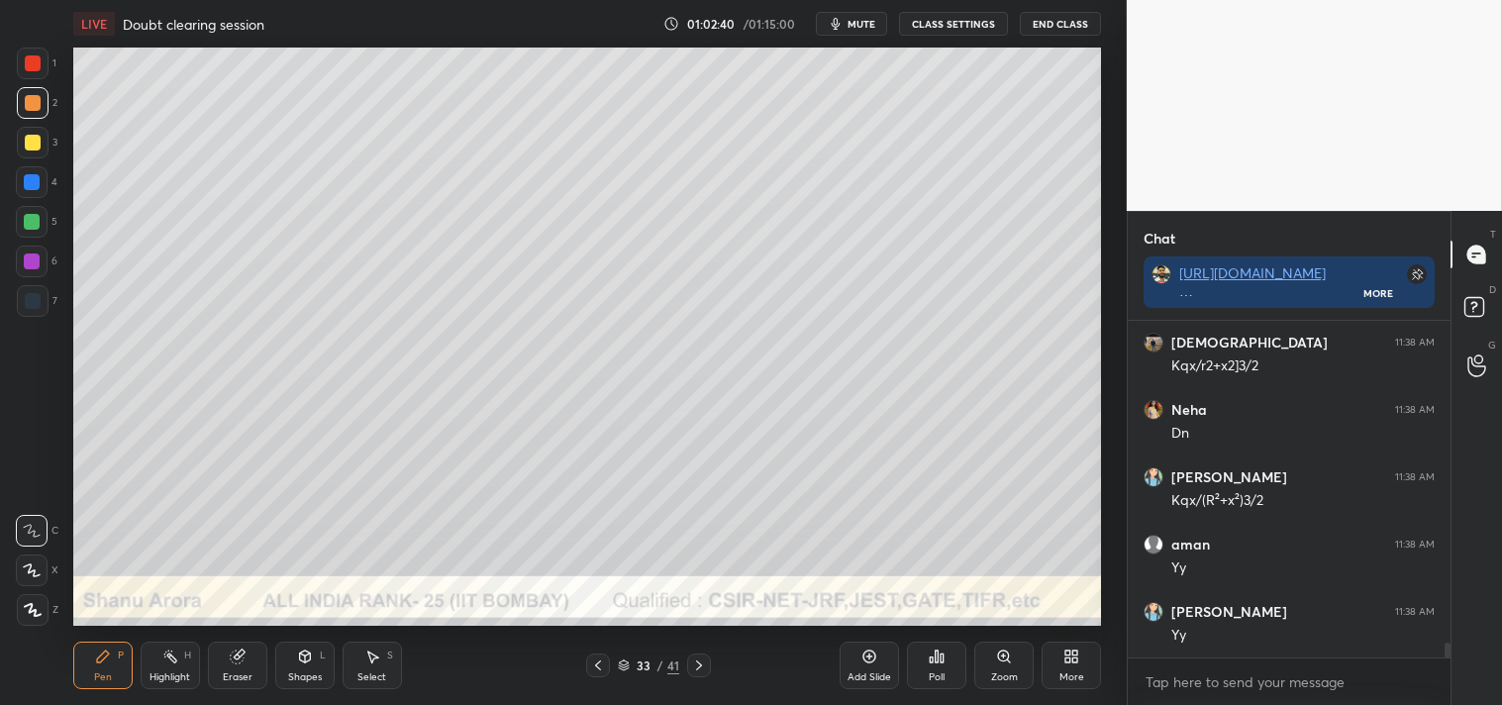
scroll to position [7042, 0]
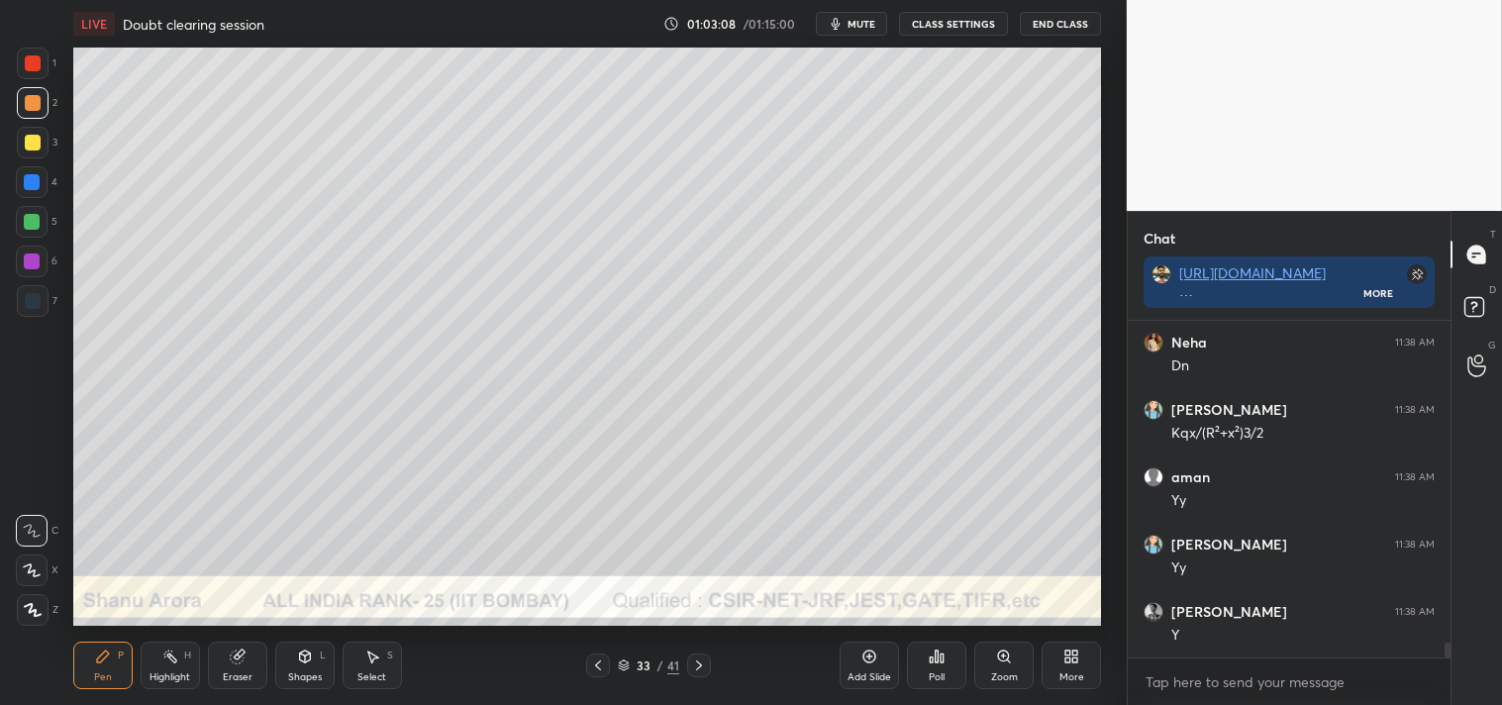
click at [311, 655] on icon at bounding box center [305, 657] width 16 height 16
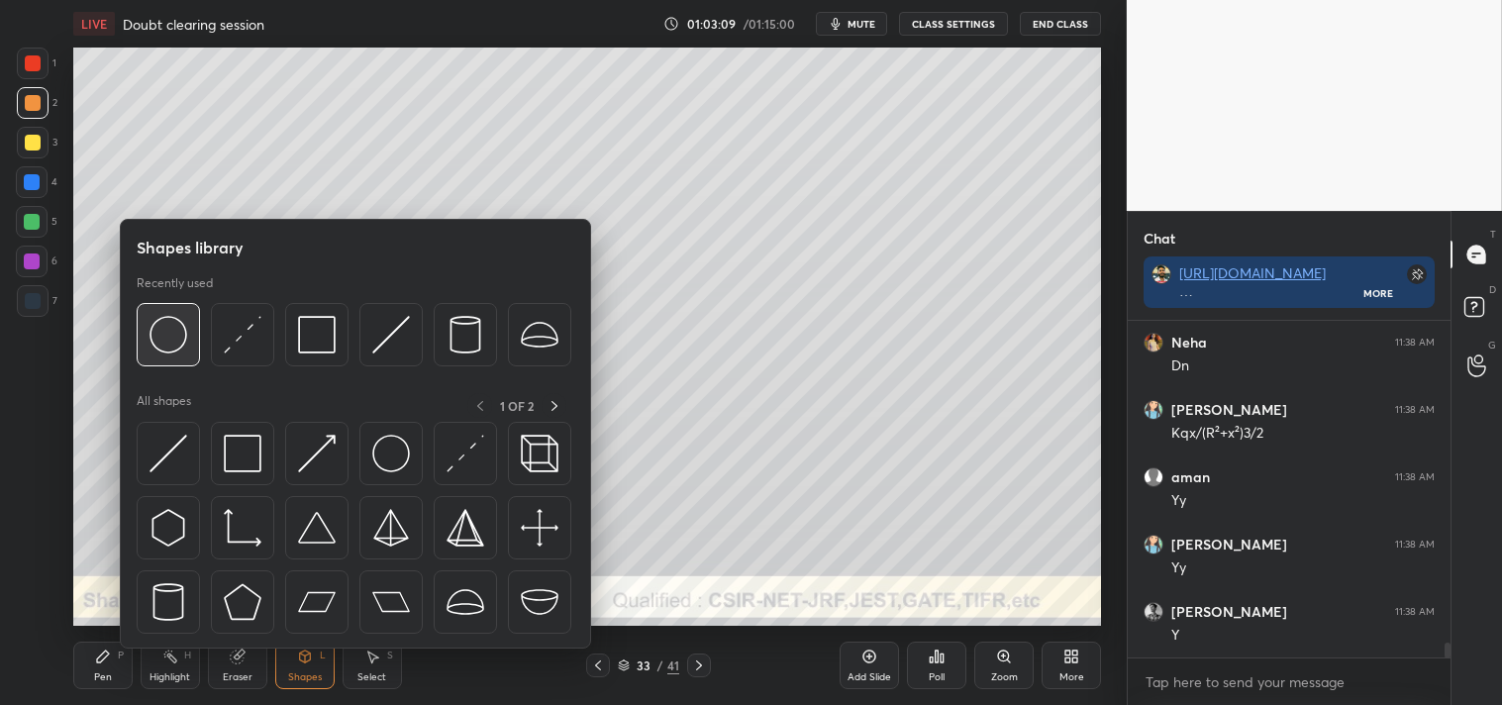
click at [169, 333] on img at bounding box center [169, 335] width 38 height 38
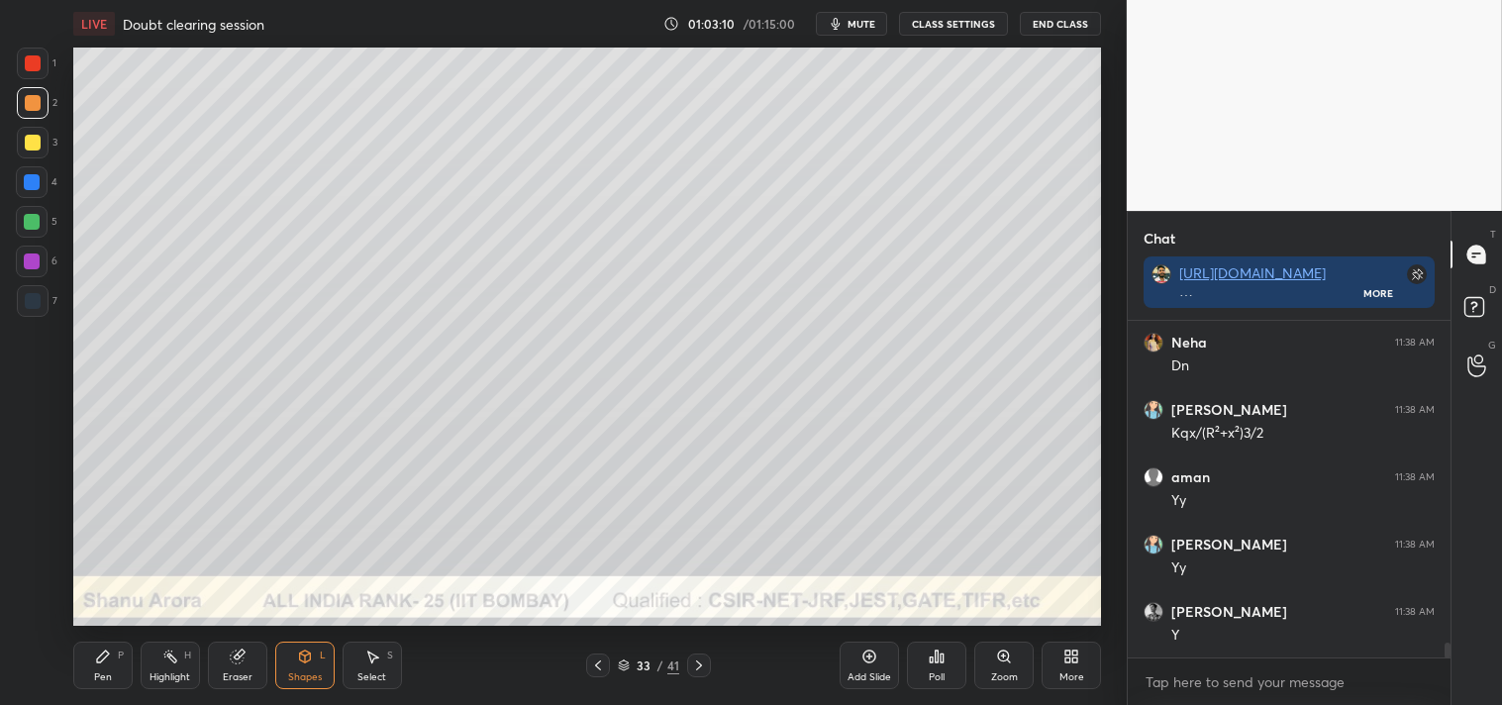
click at [21, 137] on div at bounding box center [33, 143] width 32 height 32
click at [279, 675] on div "Shapes L" at bounding box center [304, 666] width 59 height 48
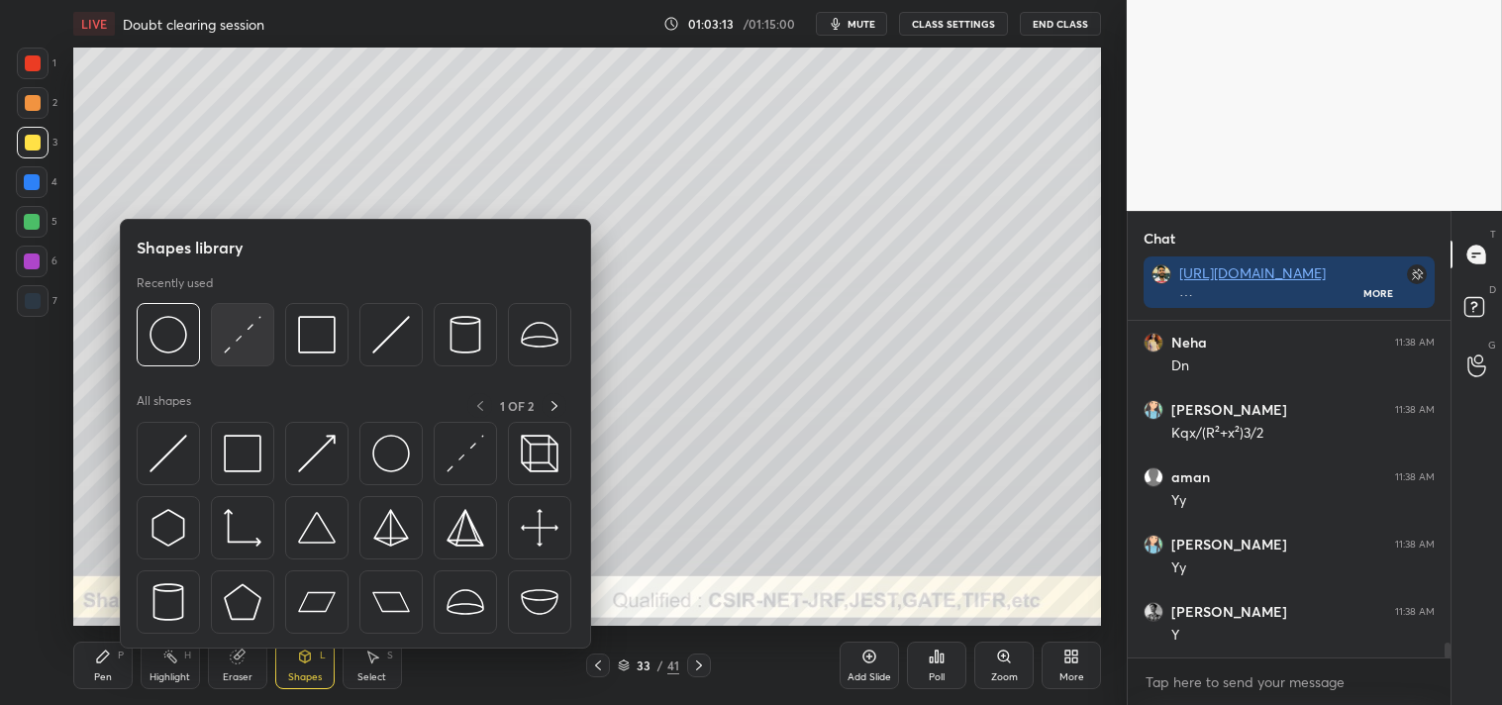
click at [250, 339] on img at bounding box center [243, 335] width 38 height 38
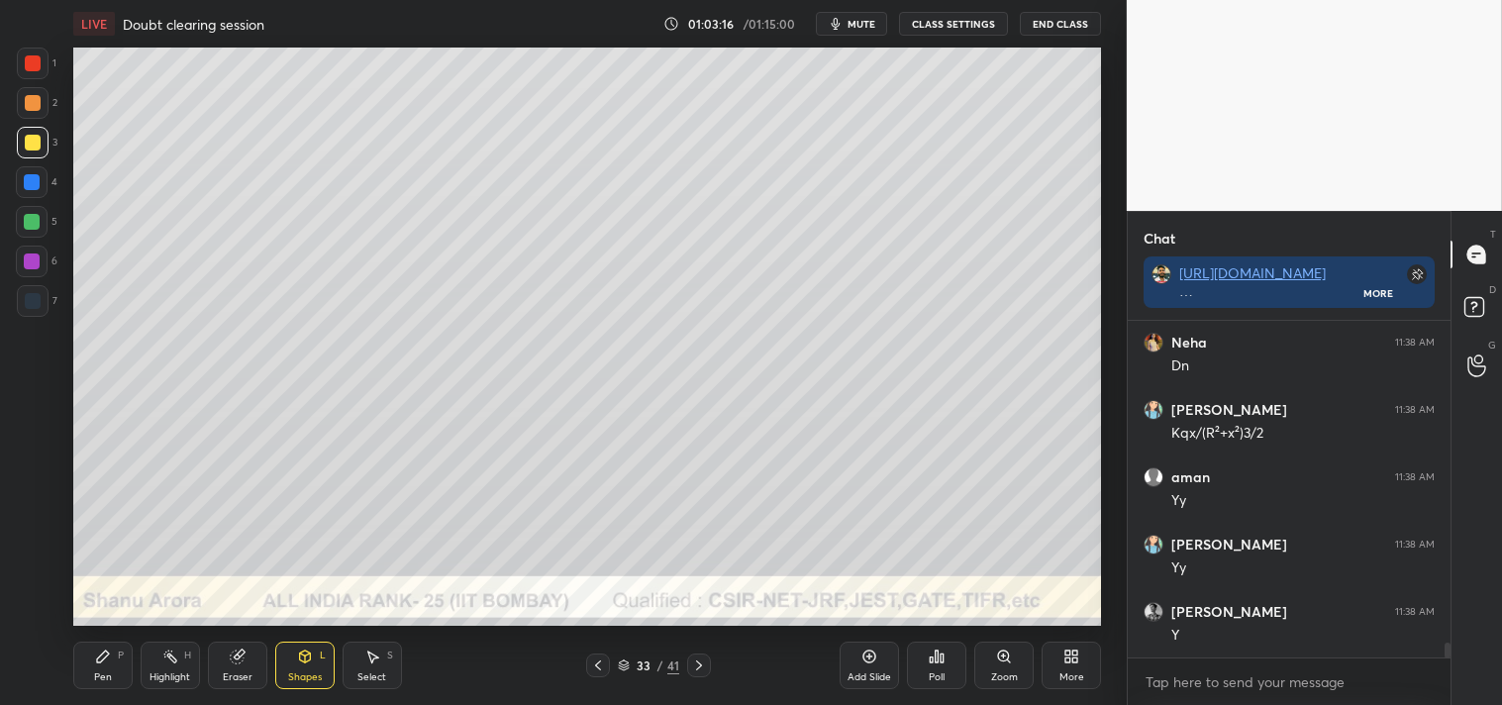
click at [100, 649] on icon at bounding box center [103, 657] width 16 height 16
click at [106, 651] on icon at bounding box center [103, 656] width 12 height 12
click at [993, 649] on div "Zoom" at bounding box center [1003, 666] width 59 height 48
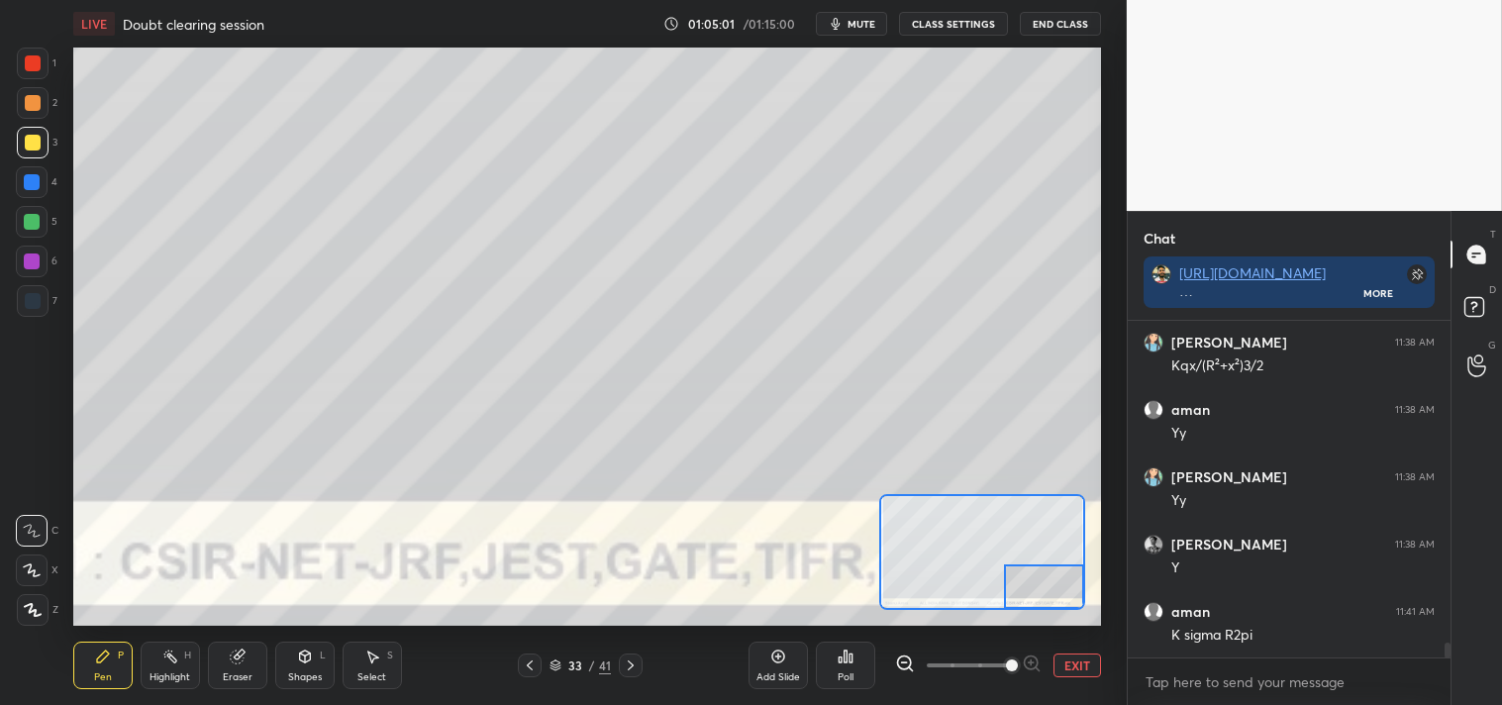
scroll to position [7175, 0]
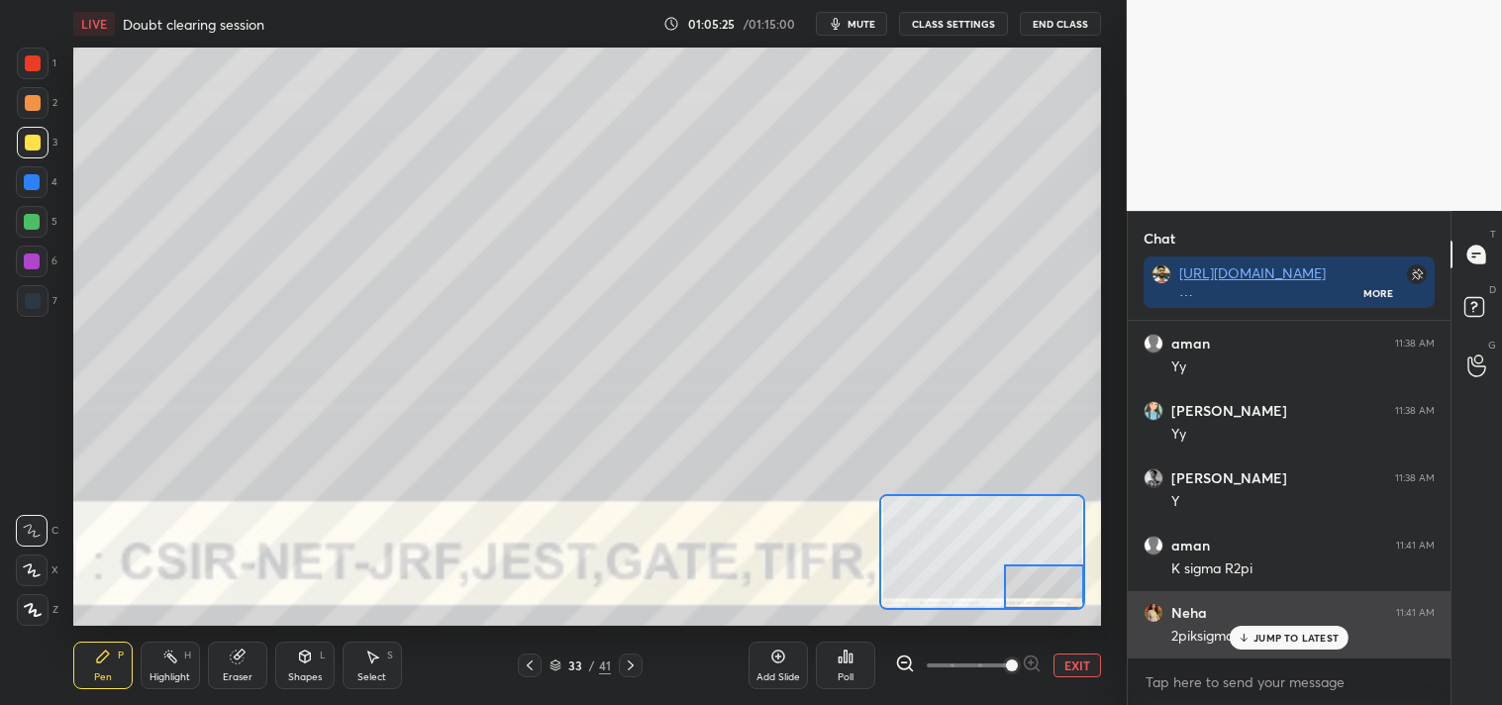
click at [1265, 638] on p "JUMP TO LATEST" at bounding box center [1295, 638] width 85 height 12
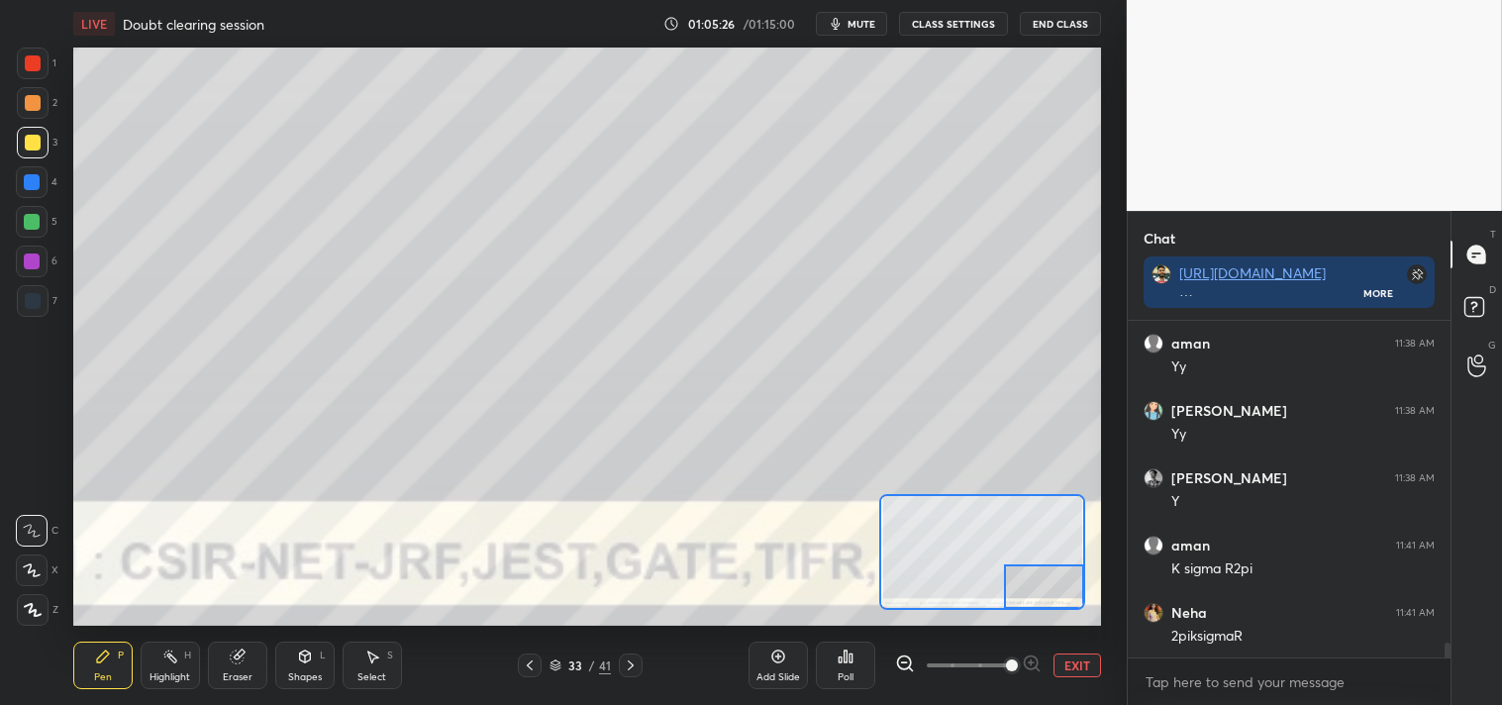
click at [1095, 668] on button "EXIT" at bounding box center [1077, 665] width 48 height 24
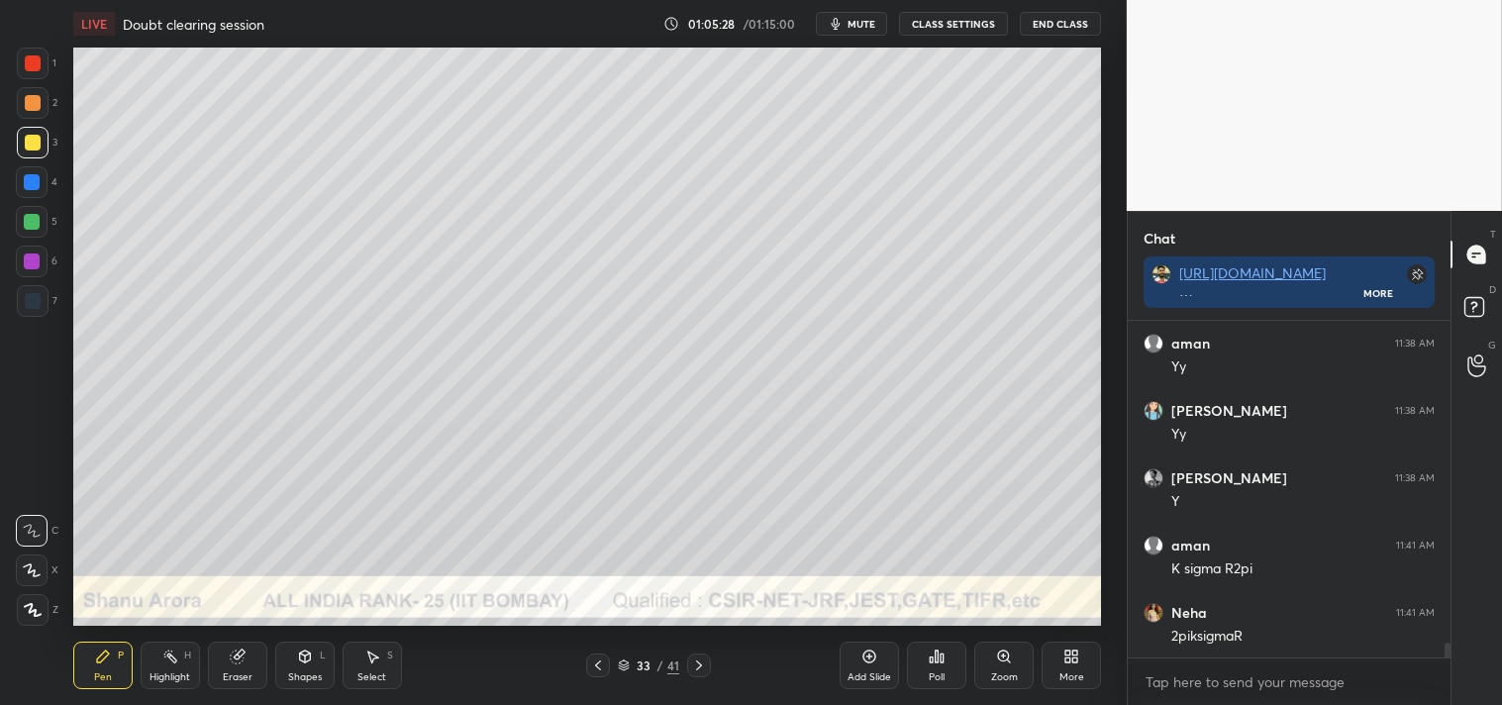
scroll to position [7243, 0]
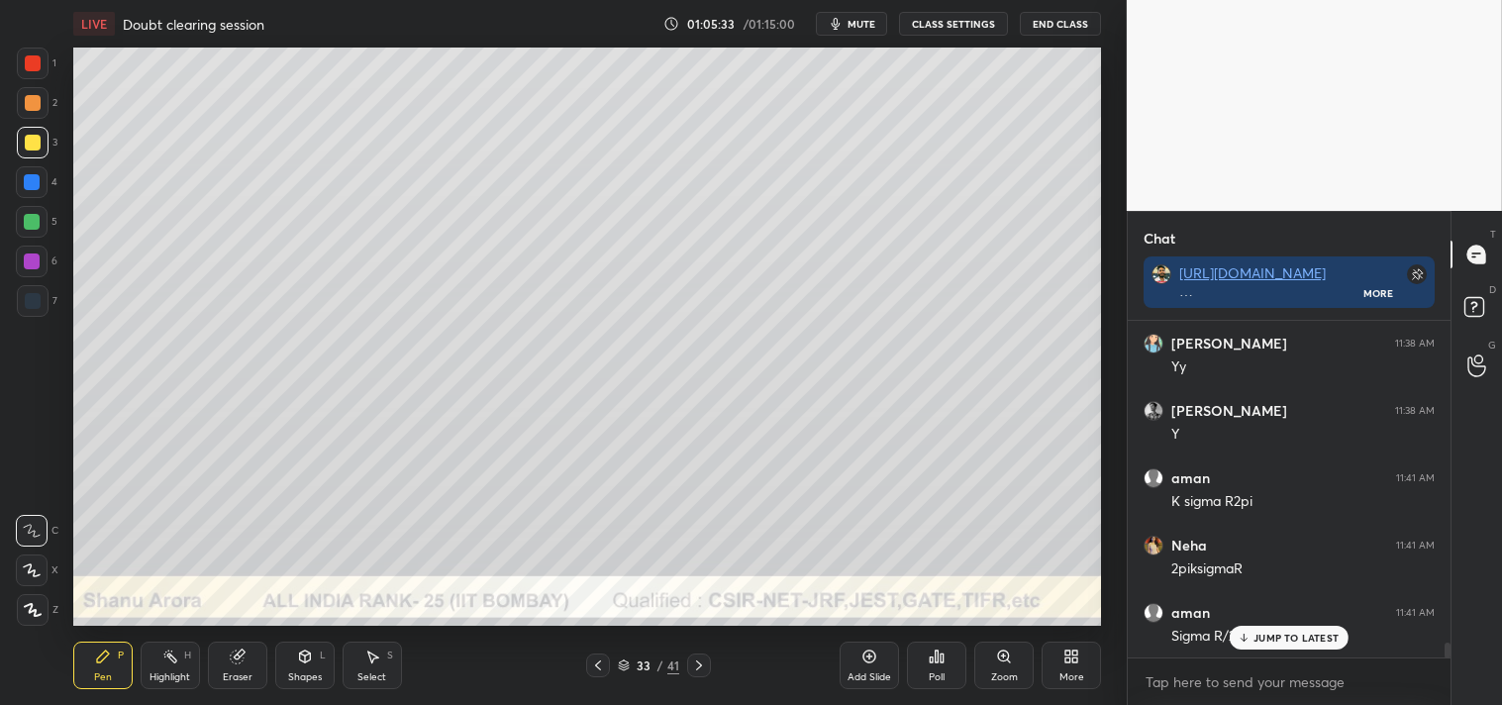
click at [1262, 627] on div "JUMP TO LATEST" at bounding box center [1289, 638] width 119 height 24
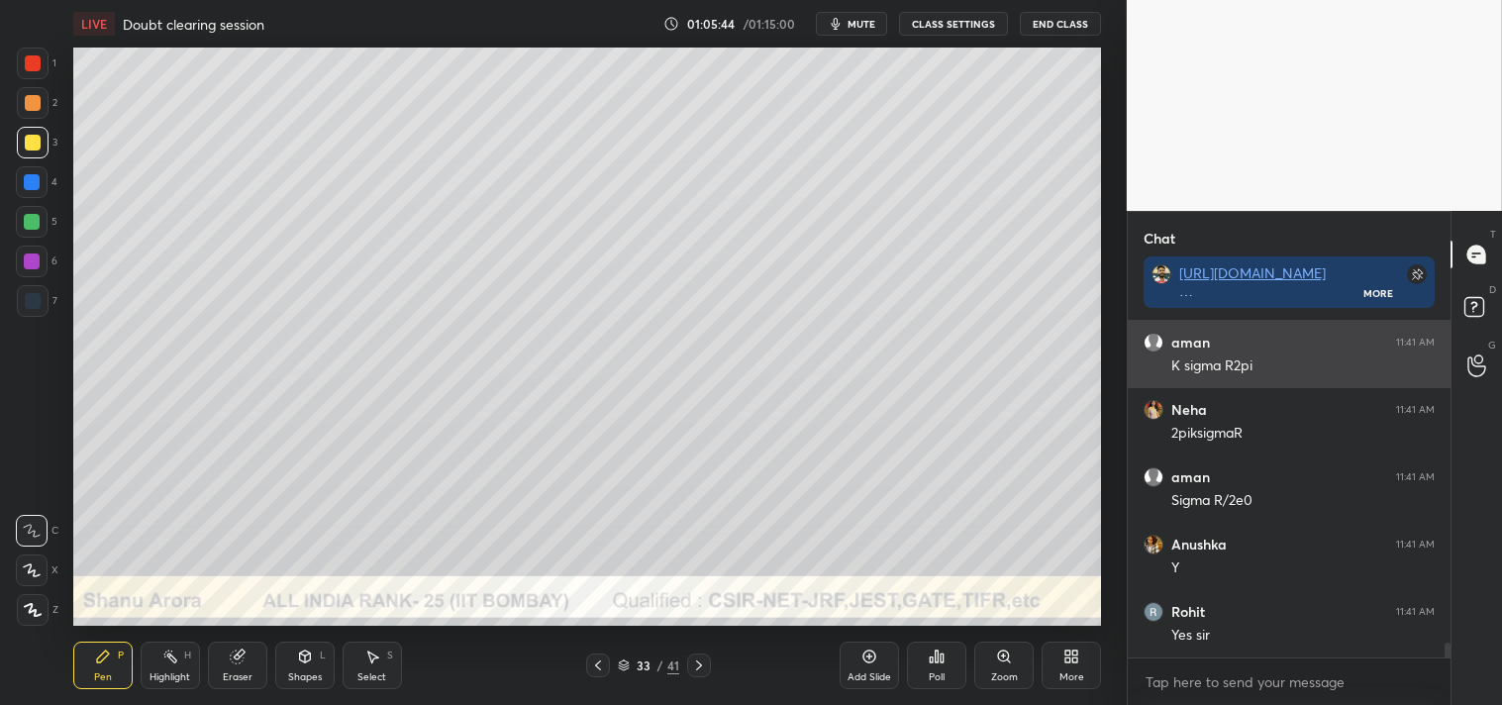
scroll to position [7446, 0]
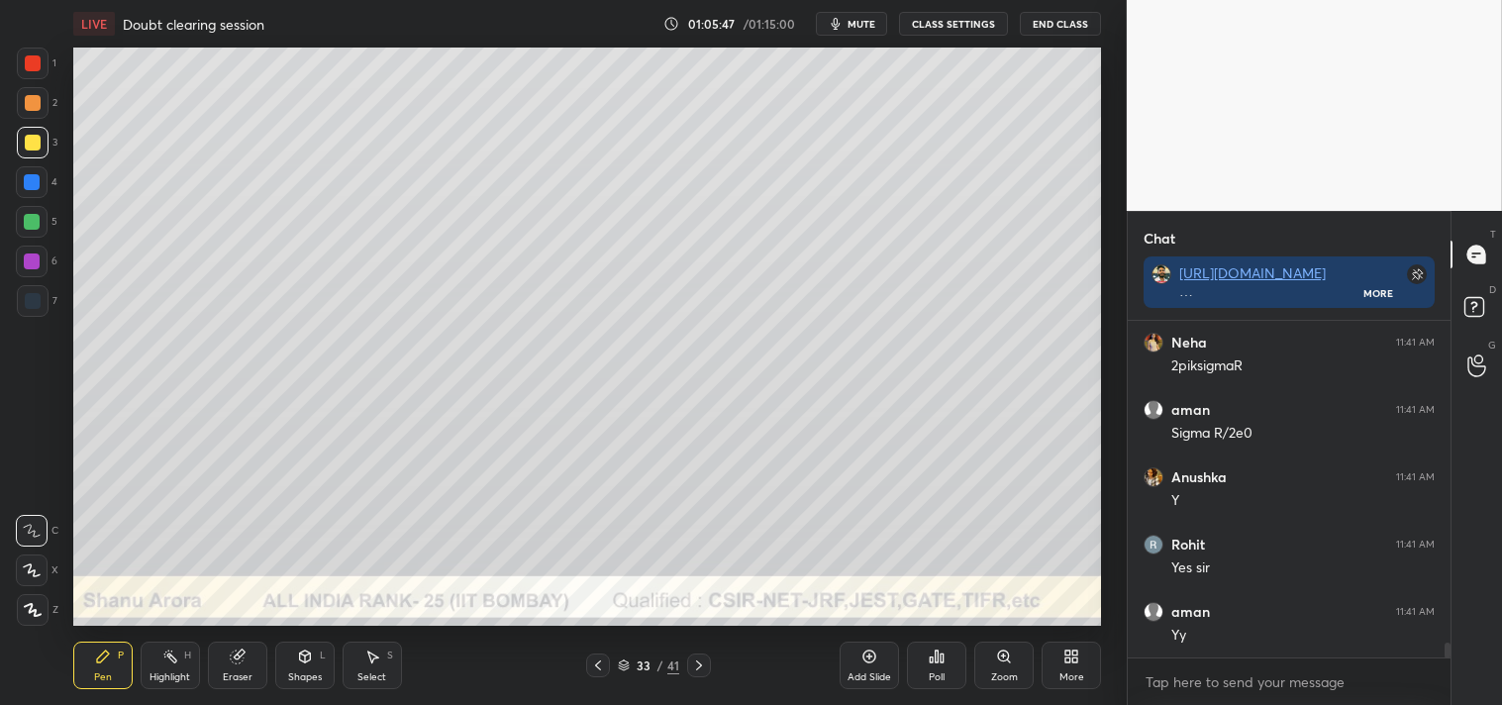
click at [874, 663] on icon at bounding box center [869, 657] width 16 height 16
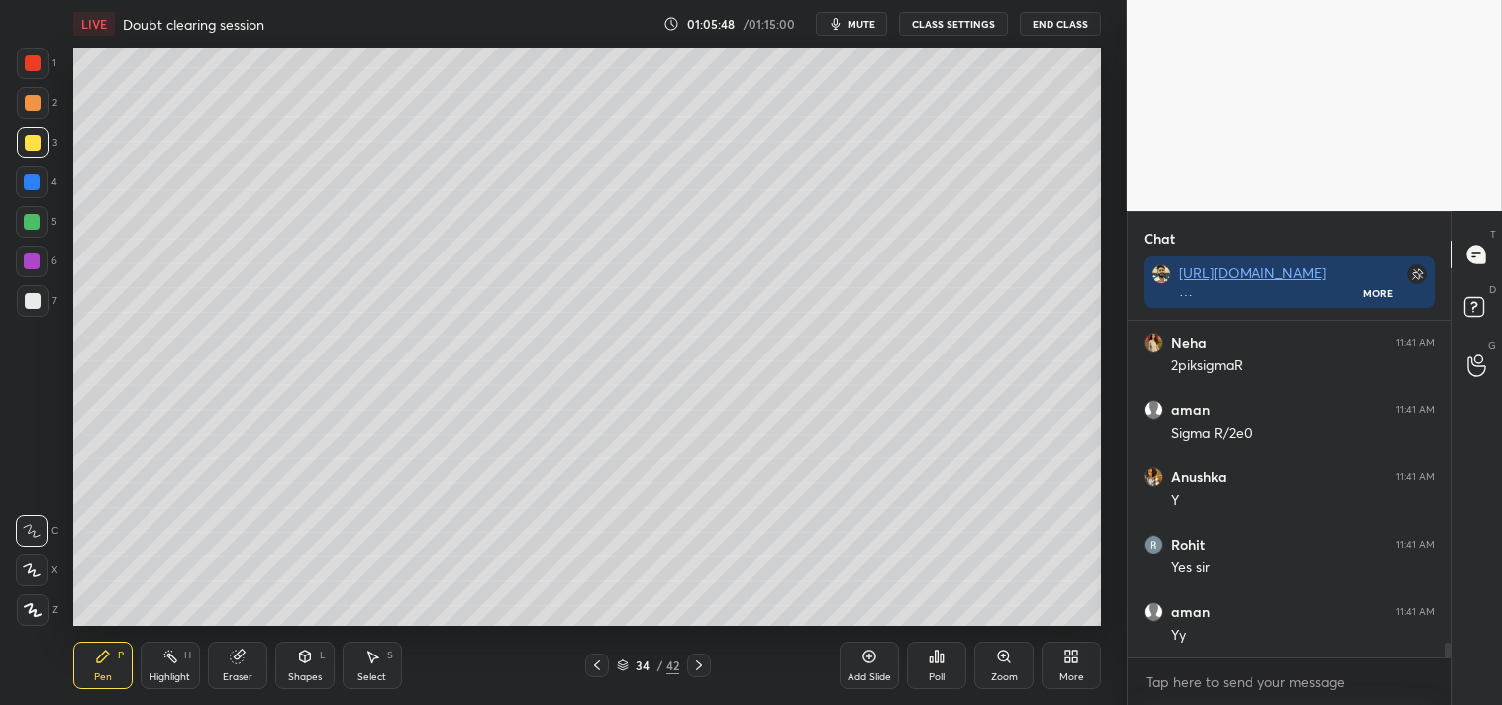
scroll to position [7512, 0]
click at [35, 295] on div at bounding box center [33, 301] width 16 height 16
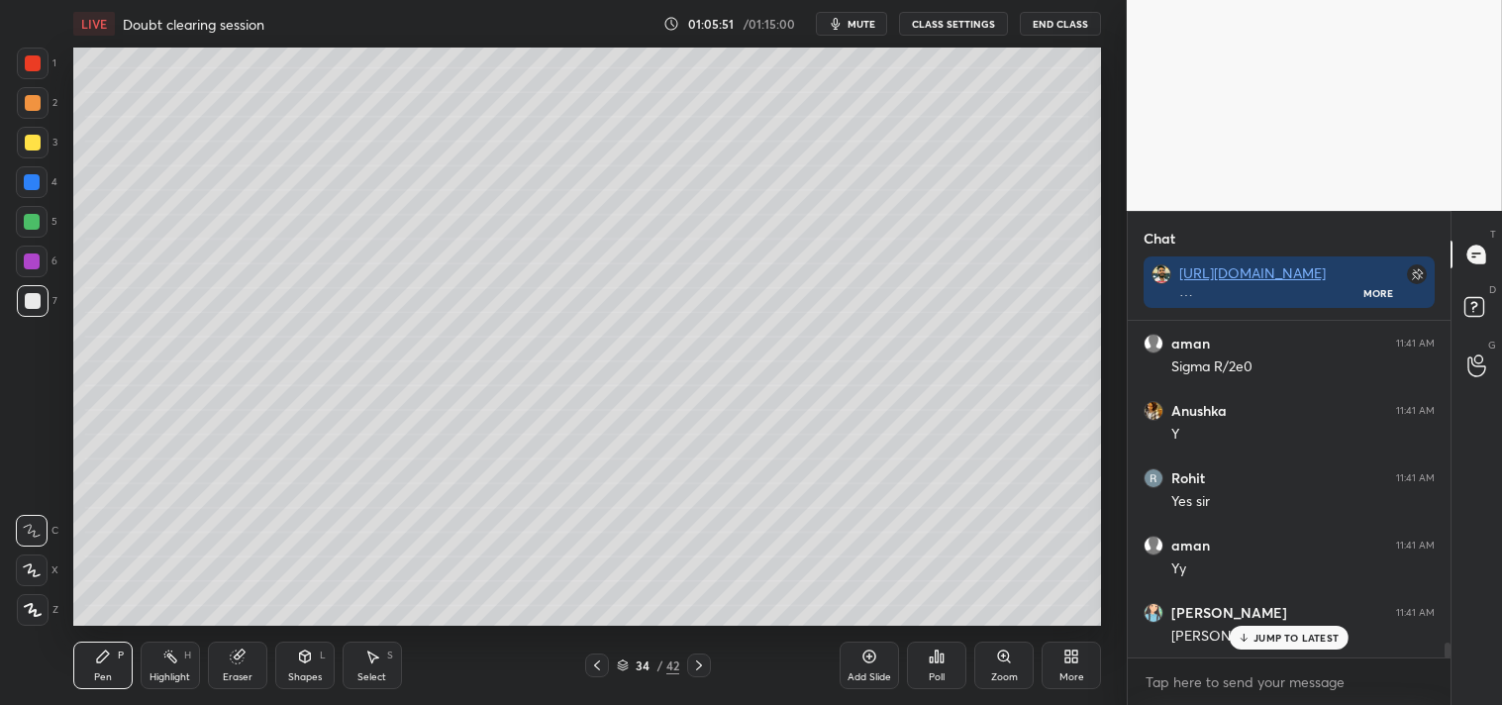
click at [317, 659] on div "Shapes L" at bounding box center [304, 666] width 59 height 48
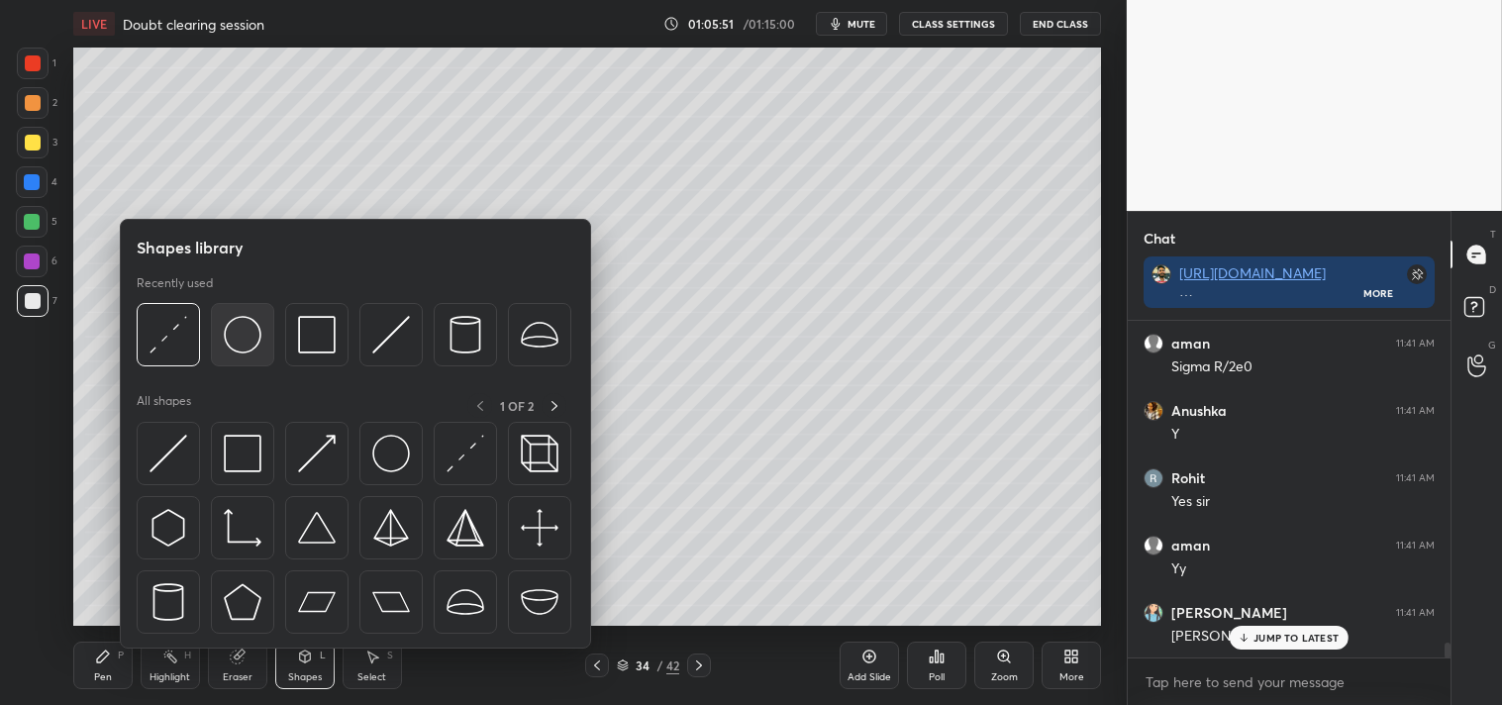
click at [246, 334] on img at bounding box center [243, 335] width 38 height 38
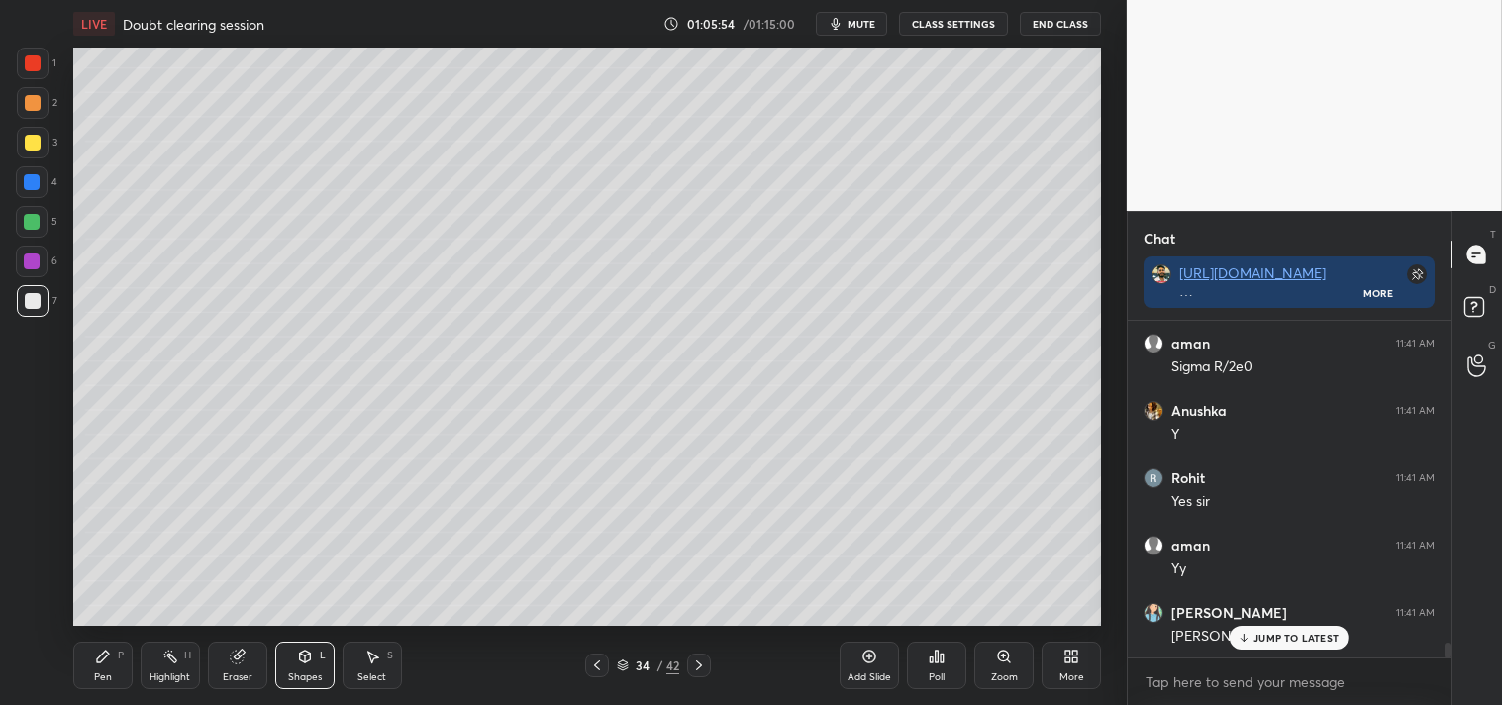
click at [90, 660] on div "Pen P" at bounding box center [102, 666] width 59 height 48
click at [51, 146] on div "3" at bounding box center [37, 143] width 41 height 32
click at [170, 637] on div "Pen P Highlight H Eraser Shapes L Select S 34 / 42 Add Slide Poll Zoom More" at bounding box center [587, 665] width 1029 height 79
click at [171, 636] on div "Pen P Highlight H Eraser Shapes L Select S 34 / 42 Add Slide Poll Zoom More" at bounding box center [587, 665] width 1029 height 79
click at [163, 672] on div "Highlight" at bounding box center [170, 677] width 41 height 10
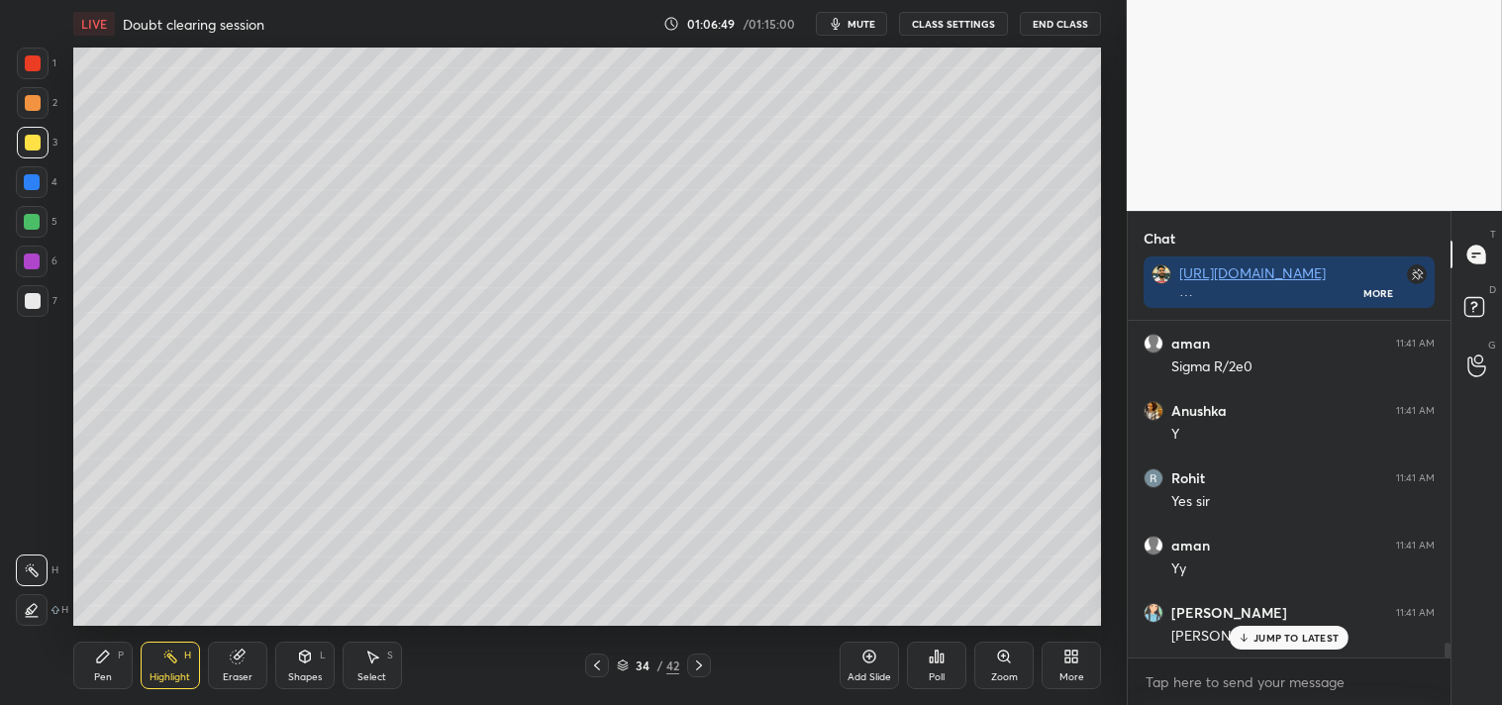
click at [113, 648] on div "Pen P" at bounding box center [102, 666] width 59 height 48
click at [107, 657] on icon at bounding box center [103, 657] width 16 height 16
click at [159, 655] on div "Highlight H" at bounding box center [170, 666] width 59 height 48
click at [159, 660] on div "Highlight H" at bounding box center [170, 666] width 59 height 48
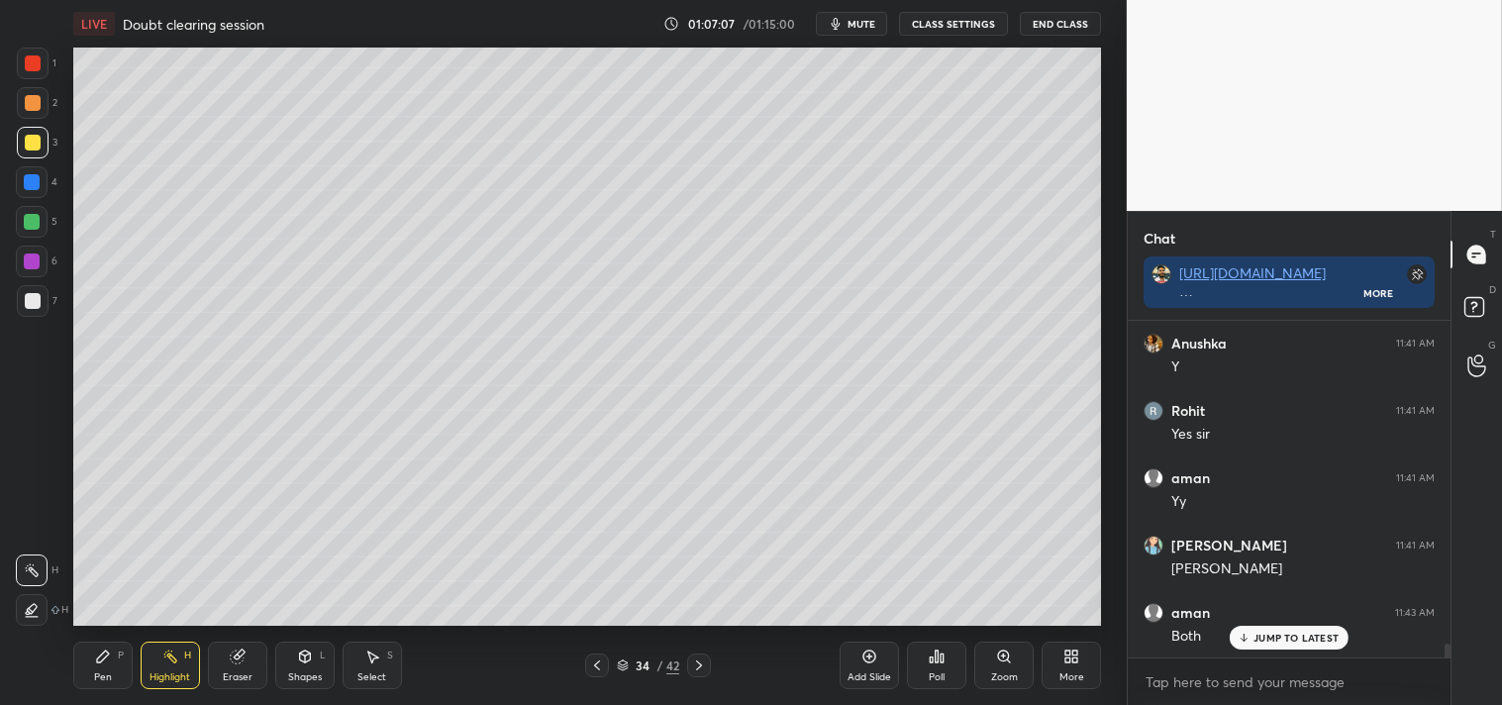
click at [129, 658] on div "Pen P" at bounding box center [102, 666] width 59 height 48
click at [126, 667] on div "Pen P" at bounding box center [102, 666] width 59 height 48
click at [864, 23] on span "mute" at bounding box center [862, 24] width 28 height 14
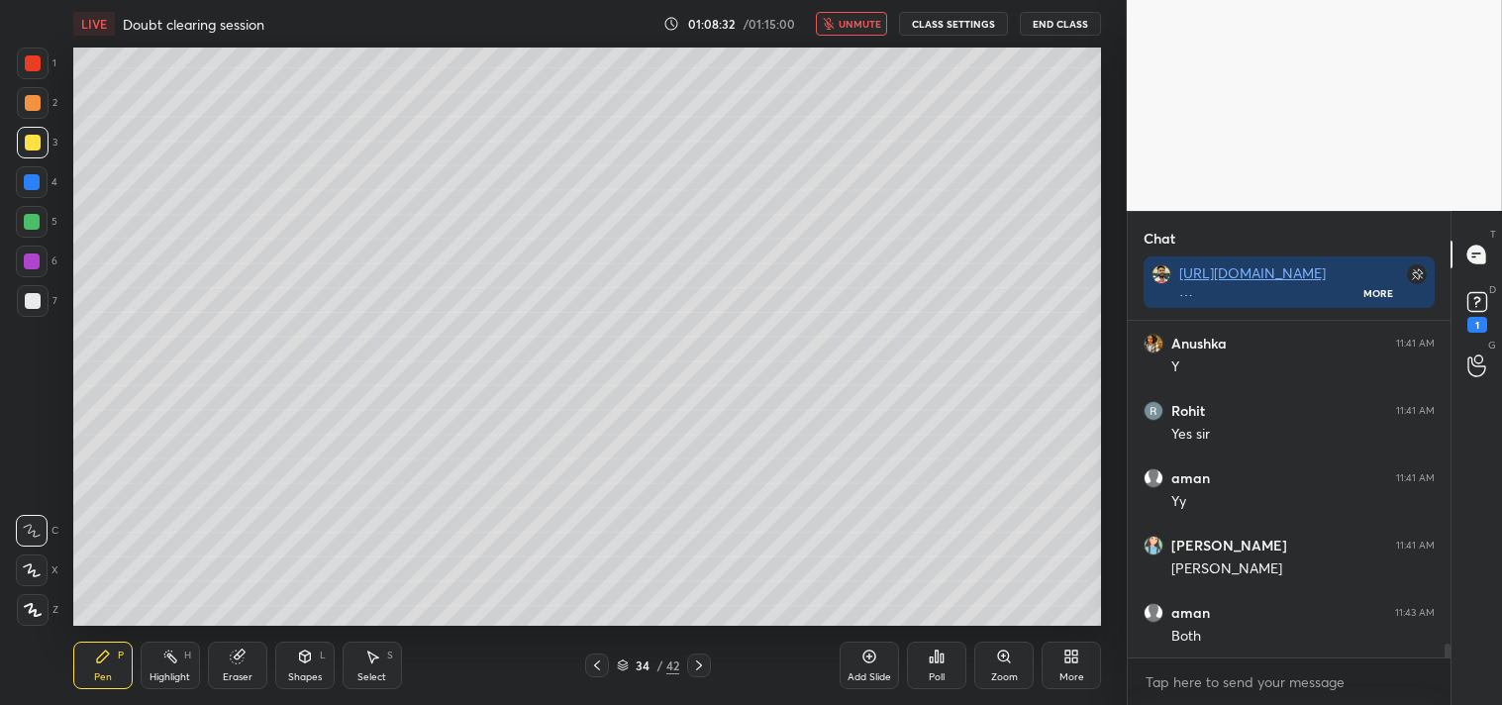
click at [35, 308] on div at bounding box center [33, 301] width 16 height 16
click at [28, 319] on div "7" at bounding box center [37, 305] width 41 height 40
click at [850, 24] on span "unmute" at bounding box center [860, 24] width 43 height 14
click at [156, 683] on div "Highlight H" at bounding box center [170, 666] width 59 height 48
click at [166, 673] on div "Highlight" at bounding box center [170, 677] width 41 height 10
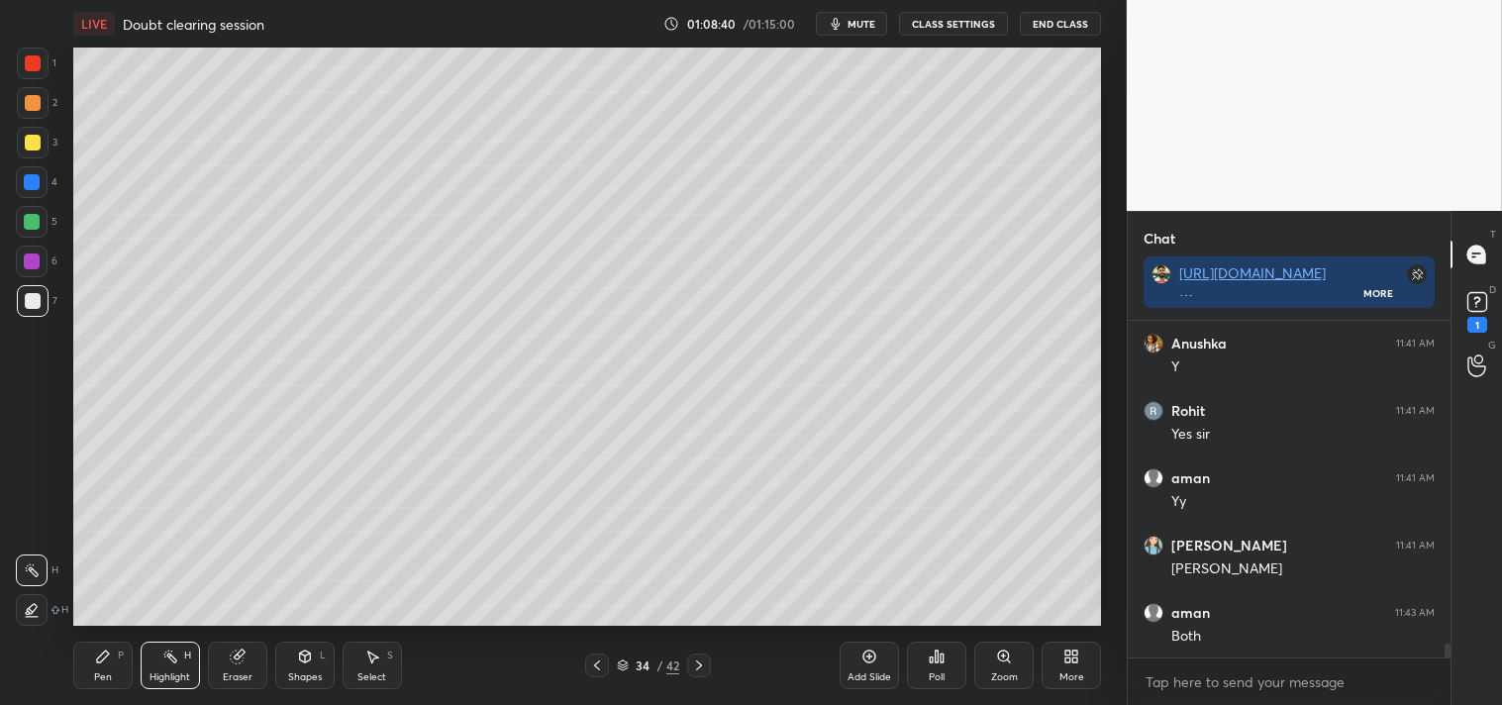
click at [103, 665] on div "Pen P" at bounding box center [102, 666] width 59 height 48
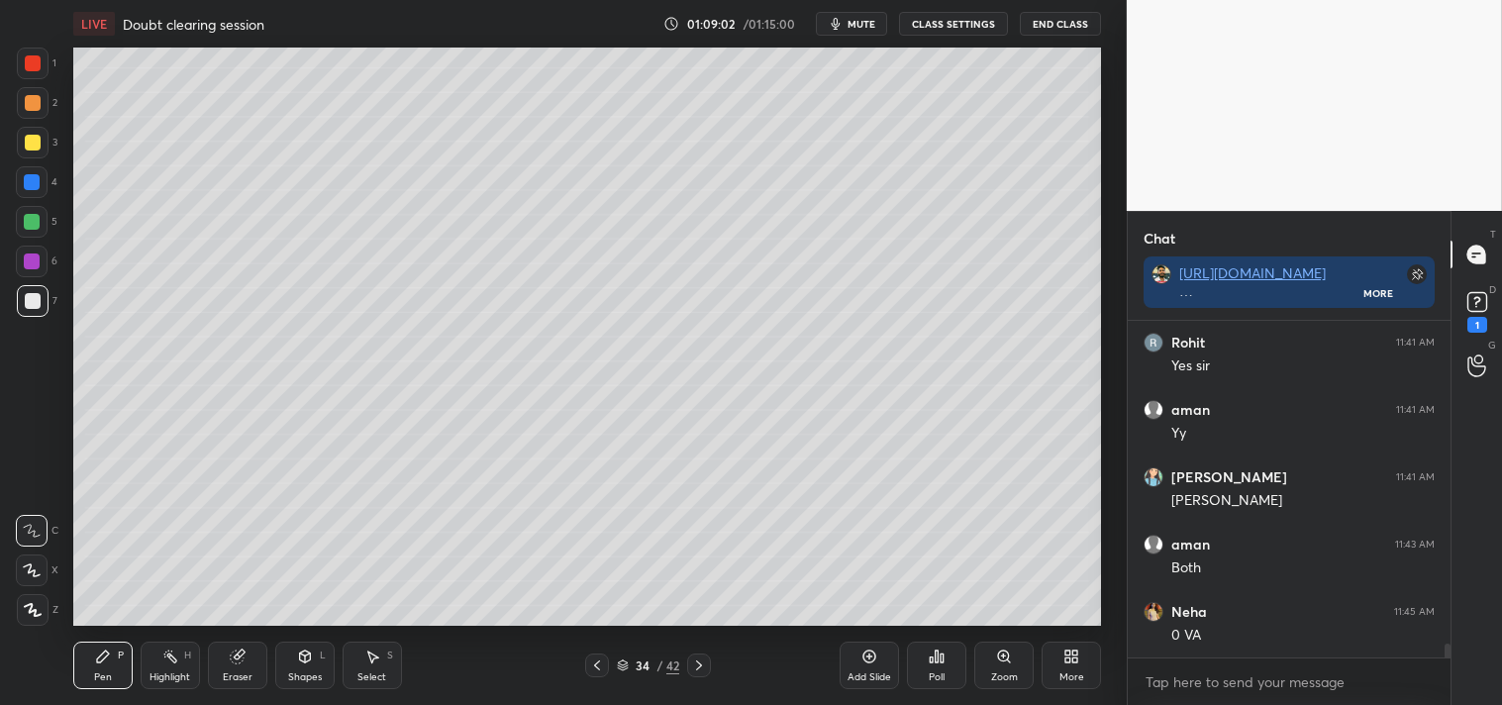
scroll to position [7715, 0]
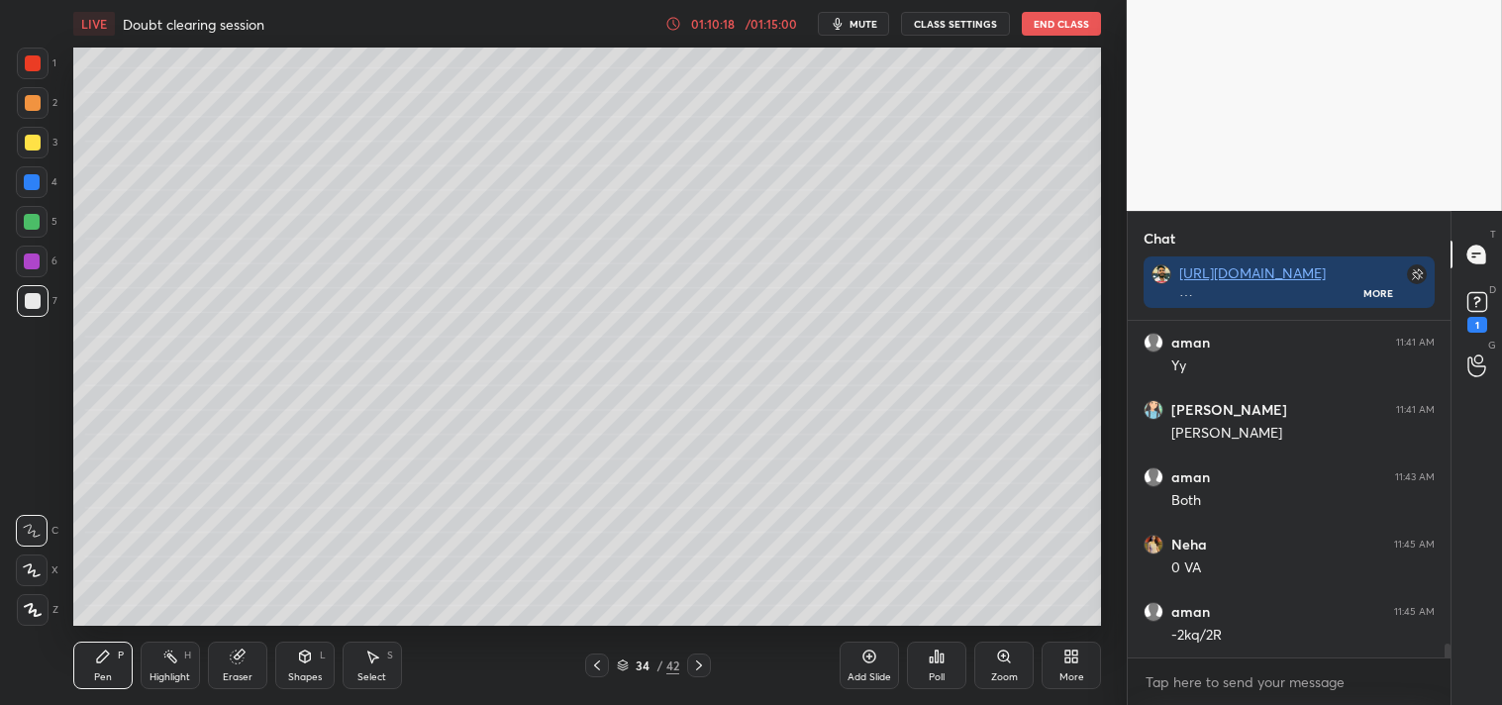
click at [1114, 581] on div "1 2 3 4 5 6 7 C X Z C X Z E E Erase all H H LIVE Doubt clearing session 01:10:1…" at bounding box center [563, 352] width 1127 height 705
click at [1105, 592] on div "Setting up your live class Poll for secs No correct answer Start poll" at bounding box center [587, 337] width 1048 height 578
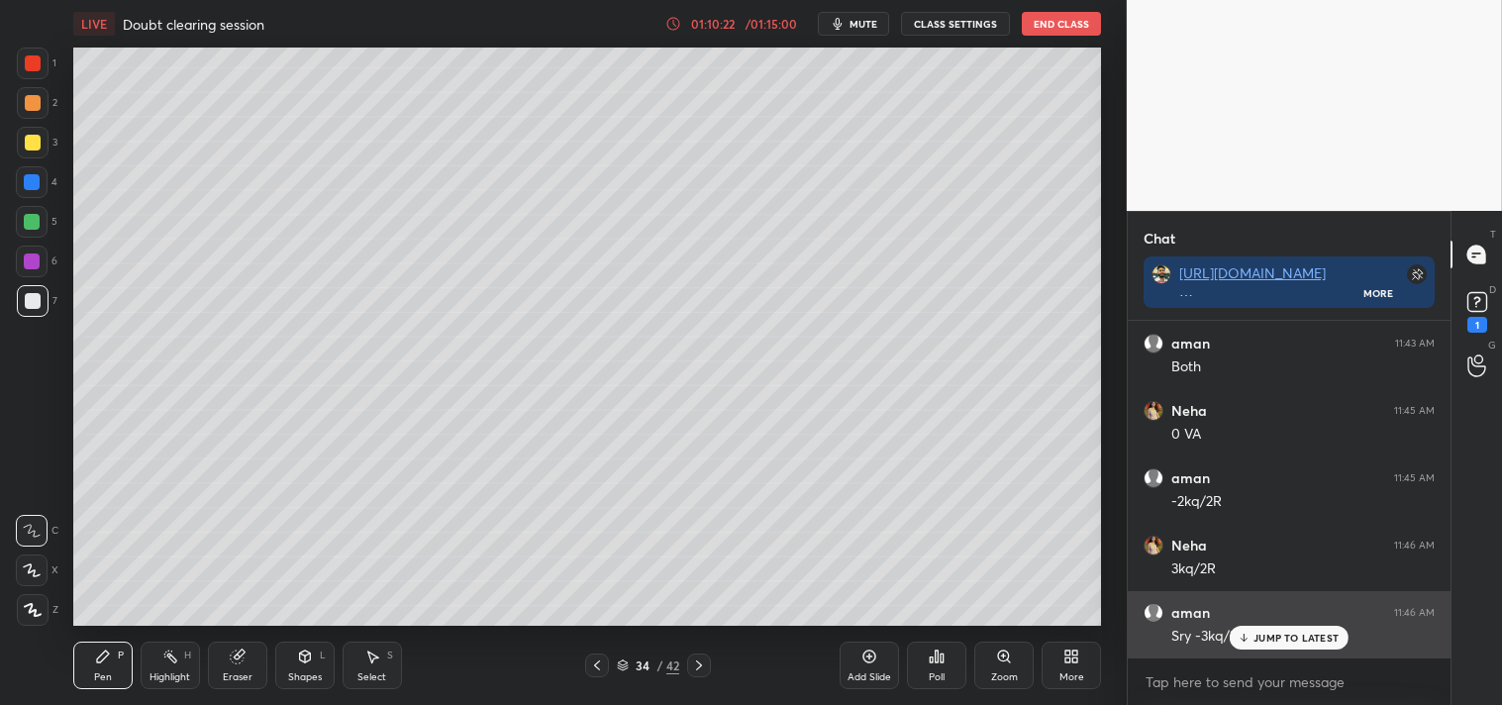
click at [1275, 632] on p "JUMP TO LATEST" at bounding box center [1295, 638] width 85 height 12
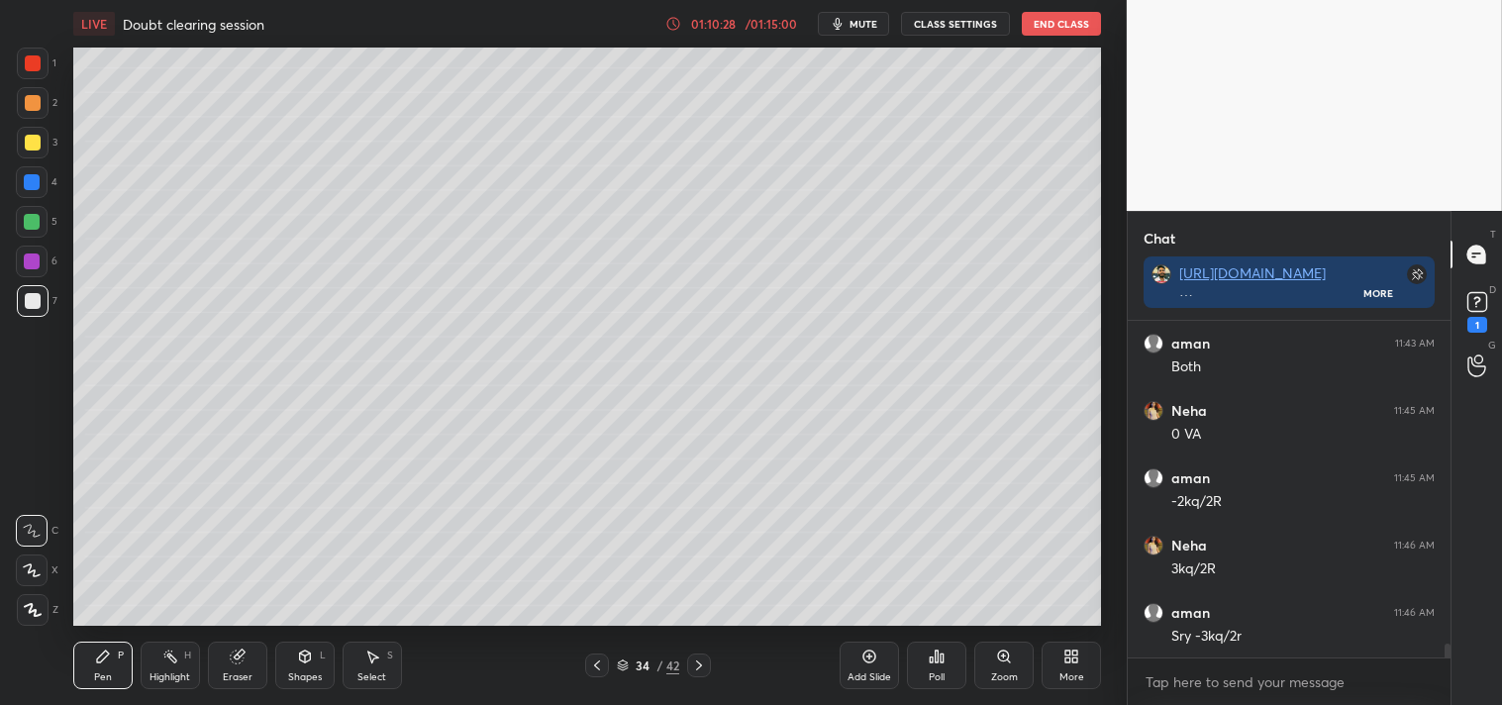
click at [35, 70] on div at bounding box center [33, 63] width 16 height 16
click at [32, 618] on div at bounding box center [33, 610] width 32 height 32
click at [36, 617] on div at bounding box center [33, 610] width 32 height 32
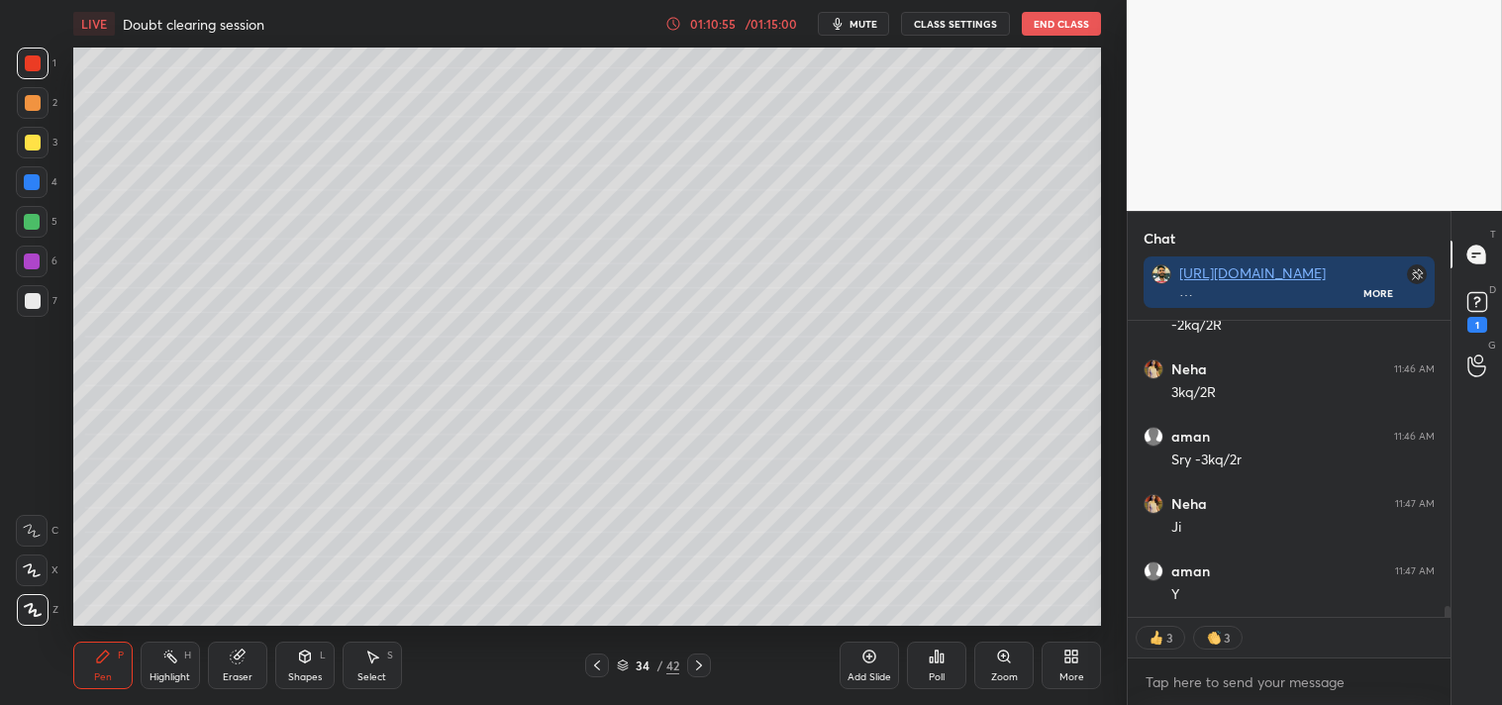
scroll to position [8092, 0]
click at [1488, 311] on icon at bounding box center [1477, 302] width 30 height 30
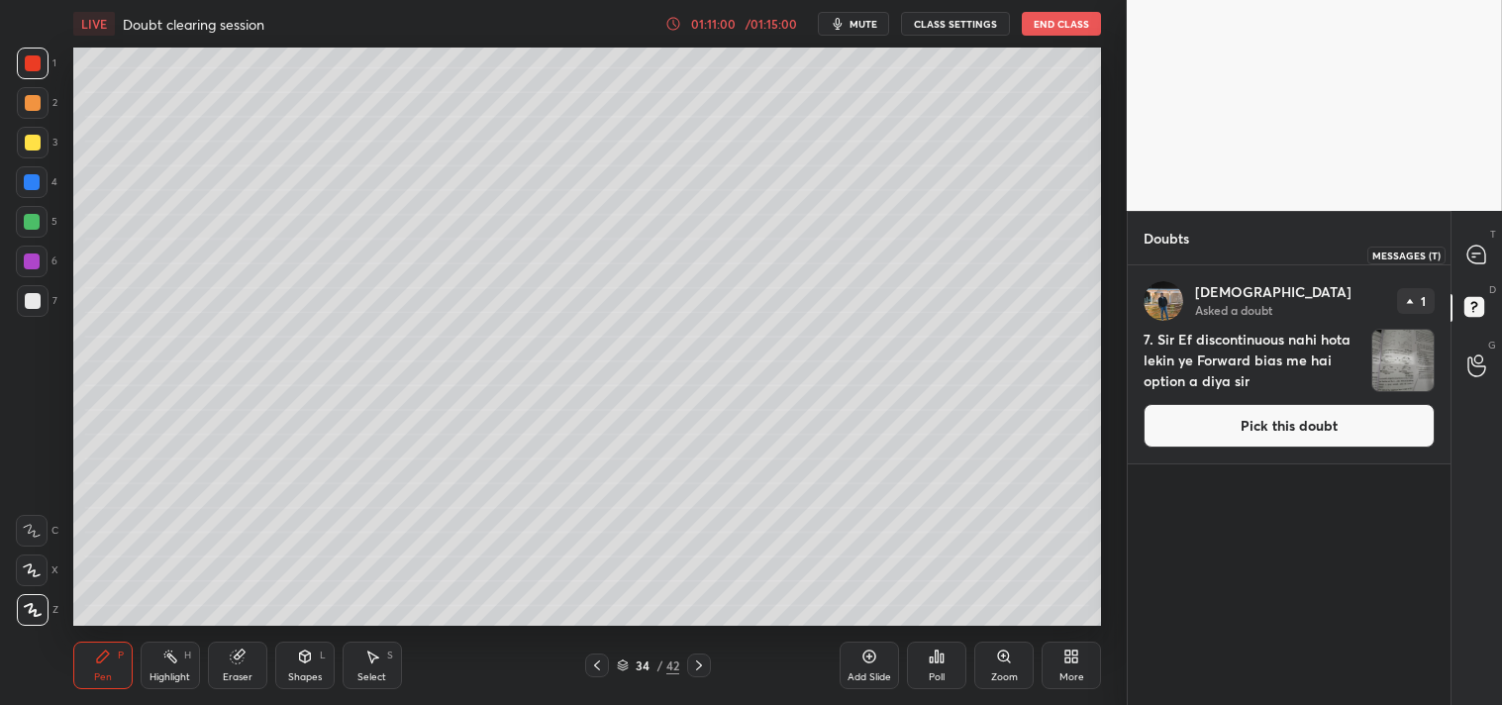
click at [1483, 252] on icon at bounding box center [1476, 255] width 18 height 18
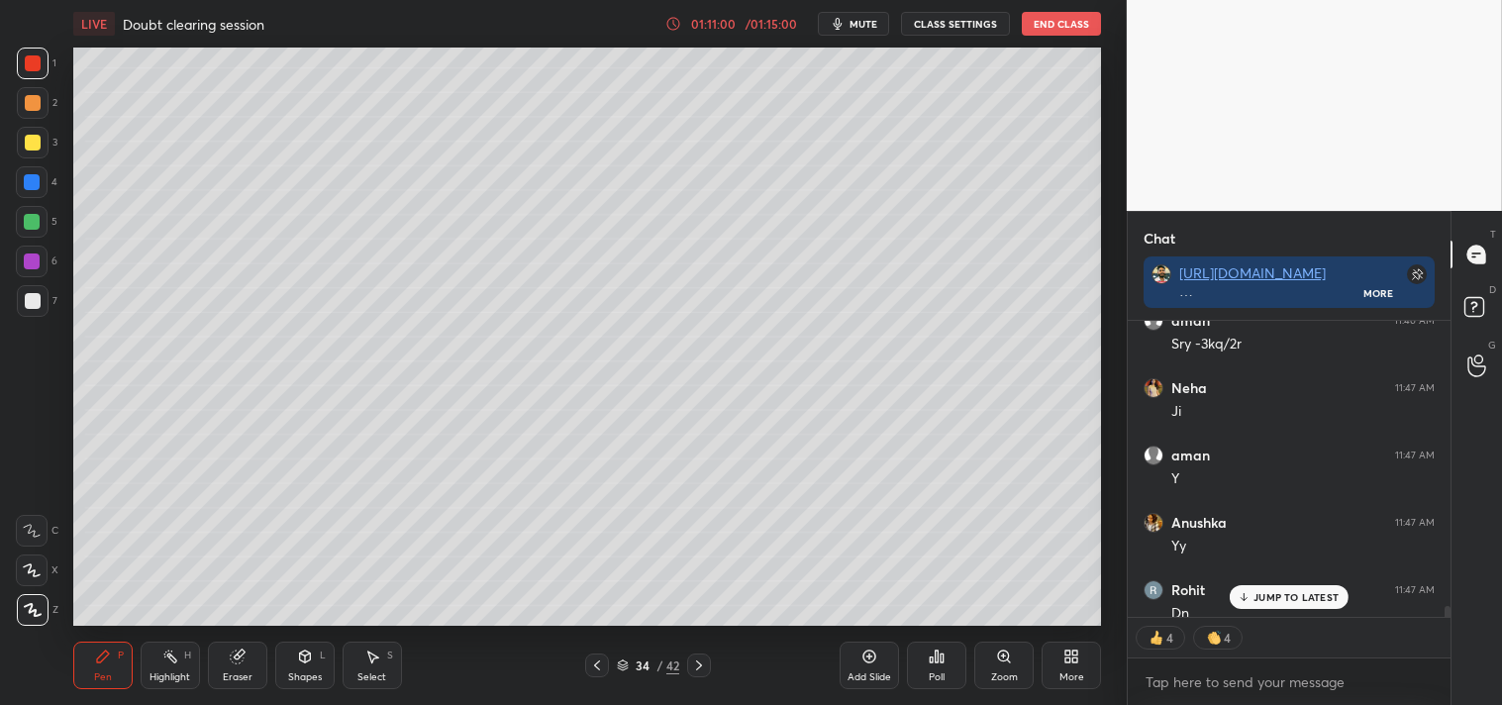
scroll to position [290, 317]
click at [924, 660] on div "Poll" at bounding box center [936, 666] width 59 height 48
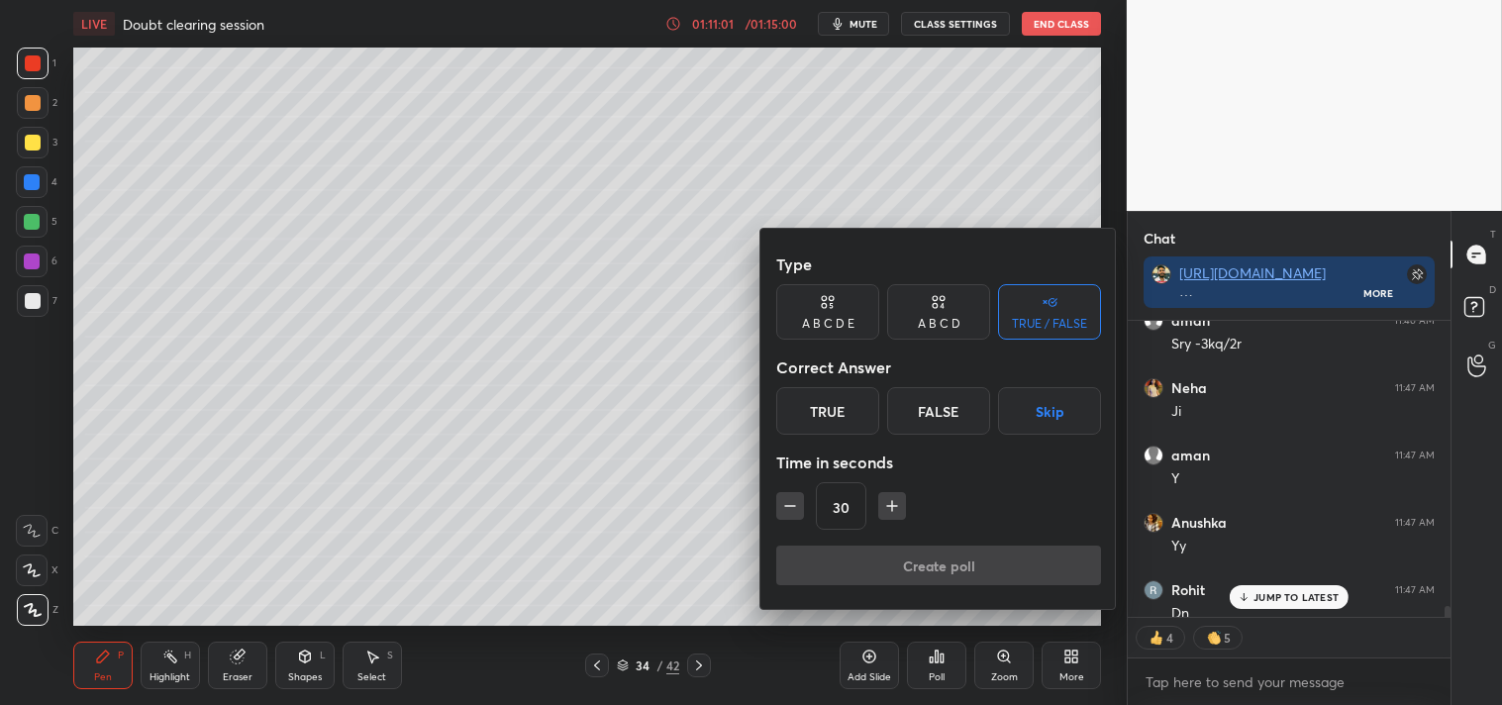
click at [819, 410] on div "True" at bounding box center [827, 411] width 103 height 48
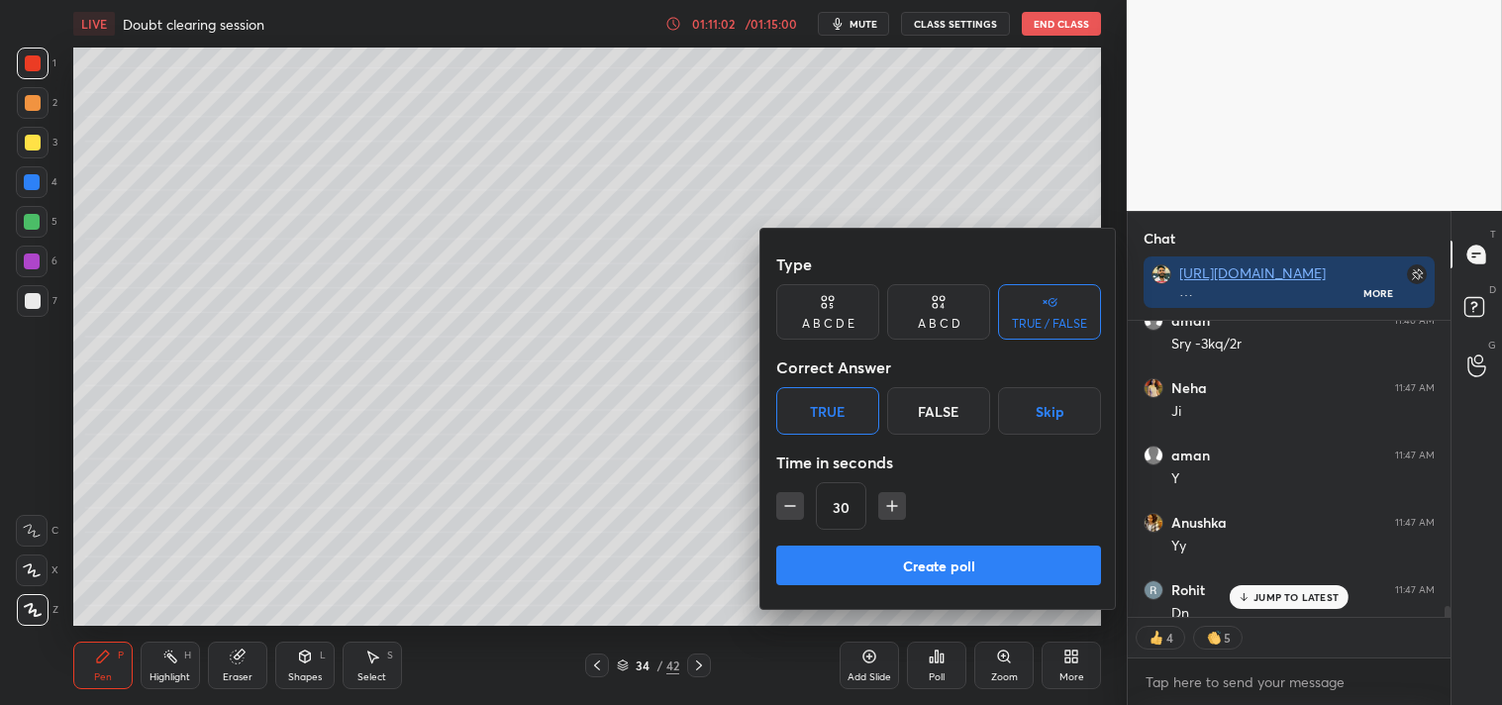
click at [922, 565] on button "Create poll" at bounding box center [938, 566] width 325 height 40
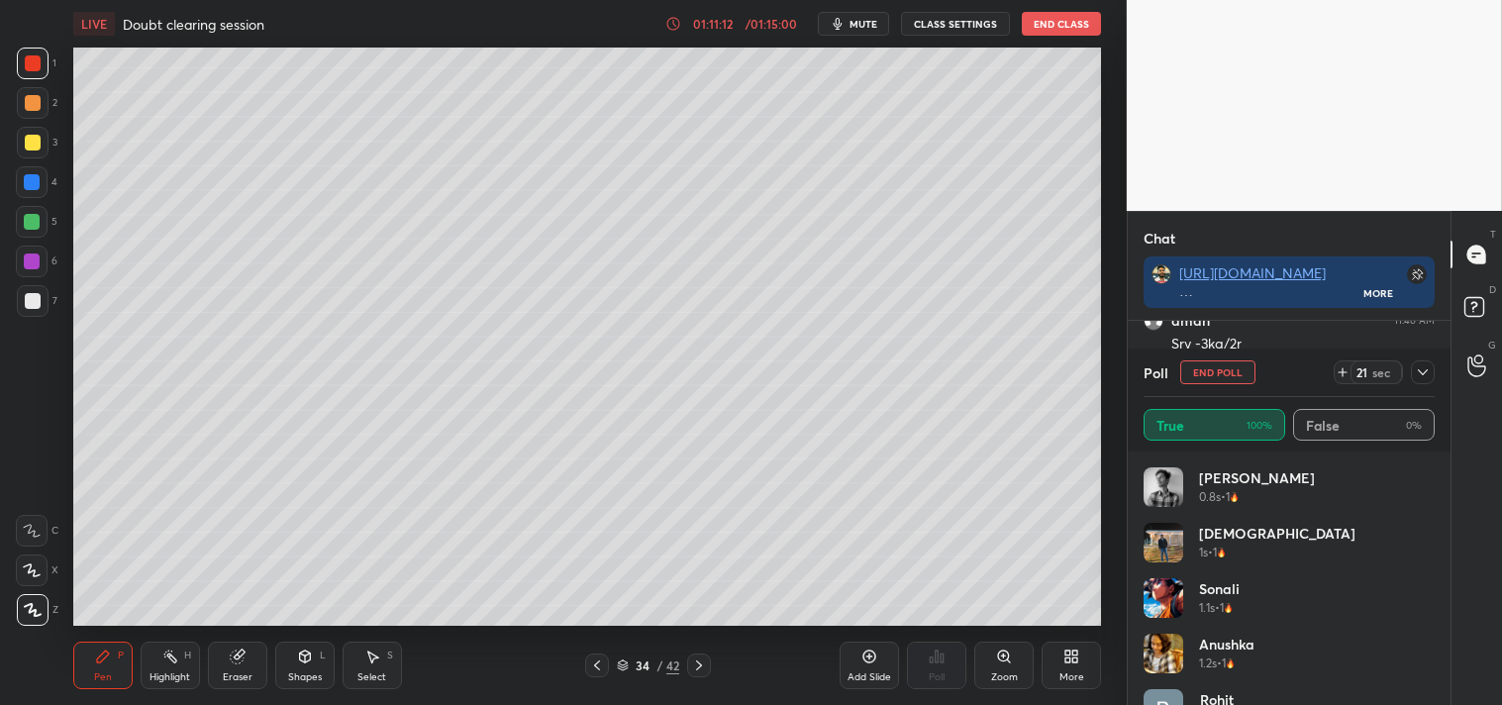
scroll to position [317, 0]
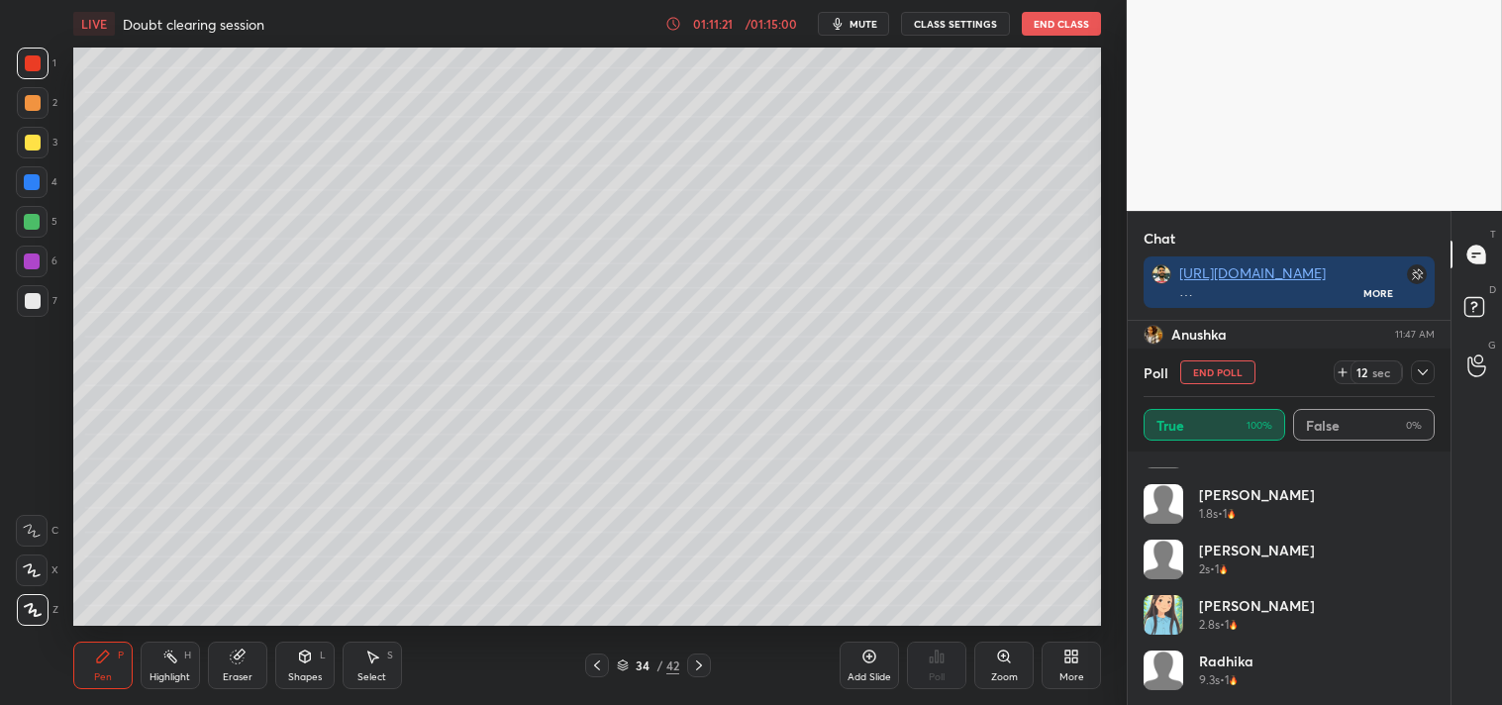
click at [1211, 368] on button "End Poll" at bounding box center [1217, 372] width 75 height 24
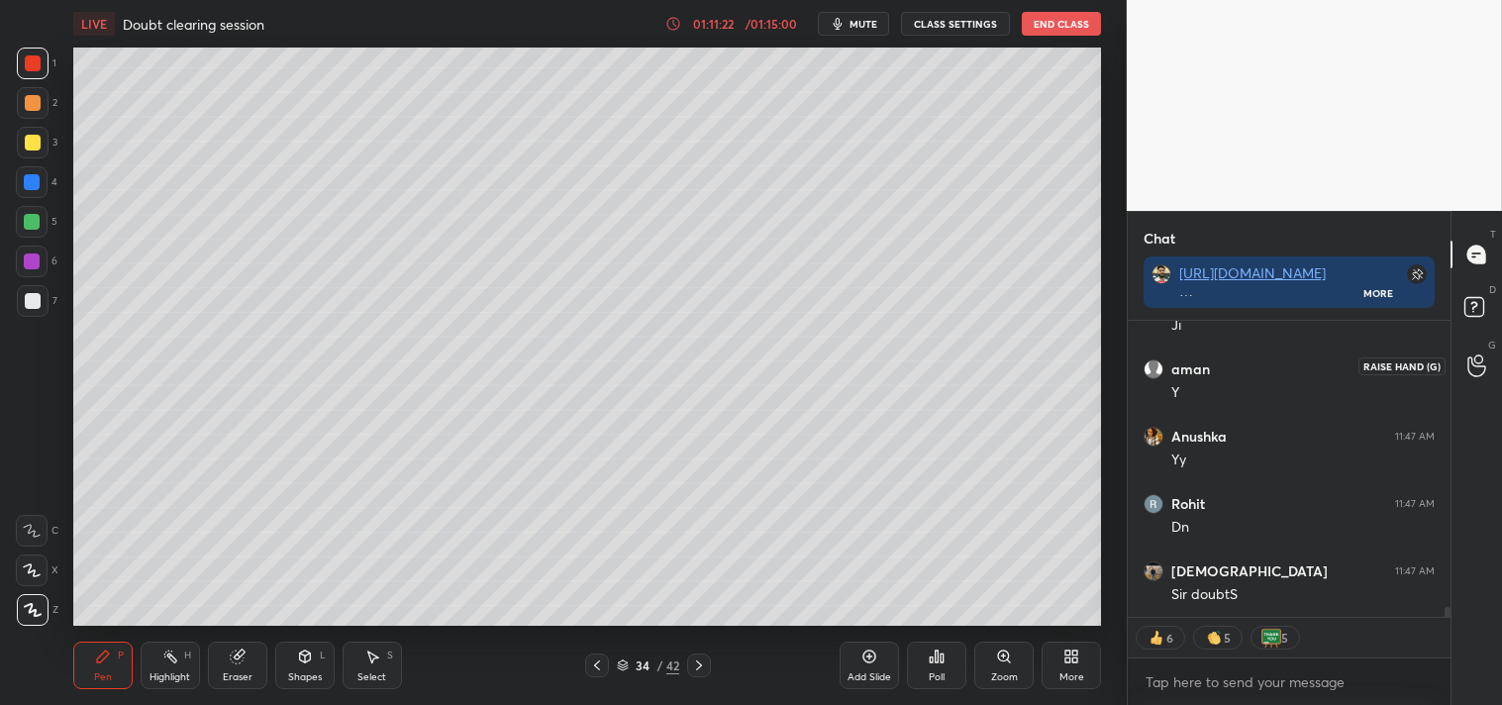
click at [1483, 332] on div "D Doubts (D)" at bounding box center [1476, 309] width 50 height 55
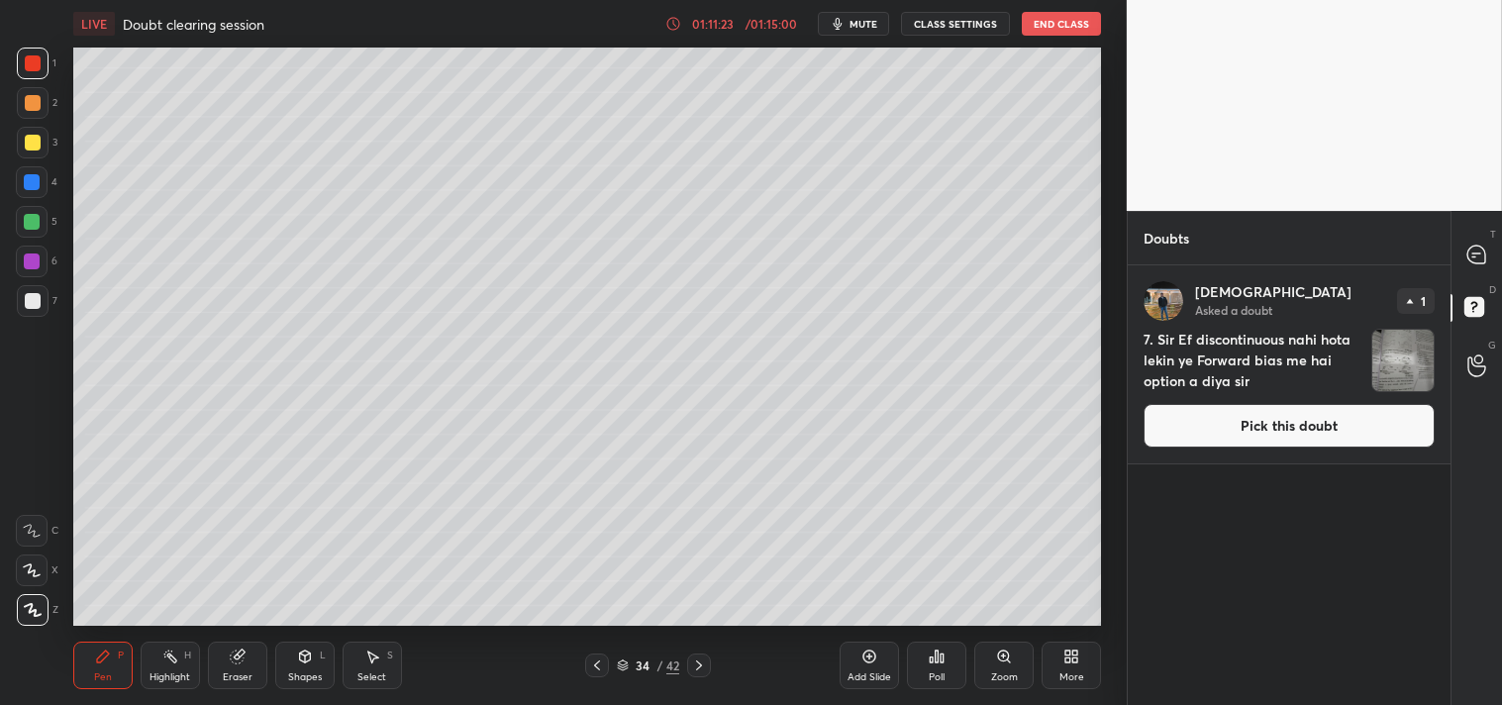
click at [1290, 413] on button "Pick this doubt" at bounding box center [1289, 426] width 291 height 44
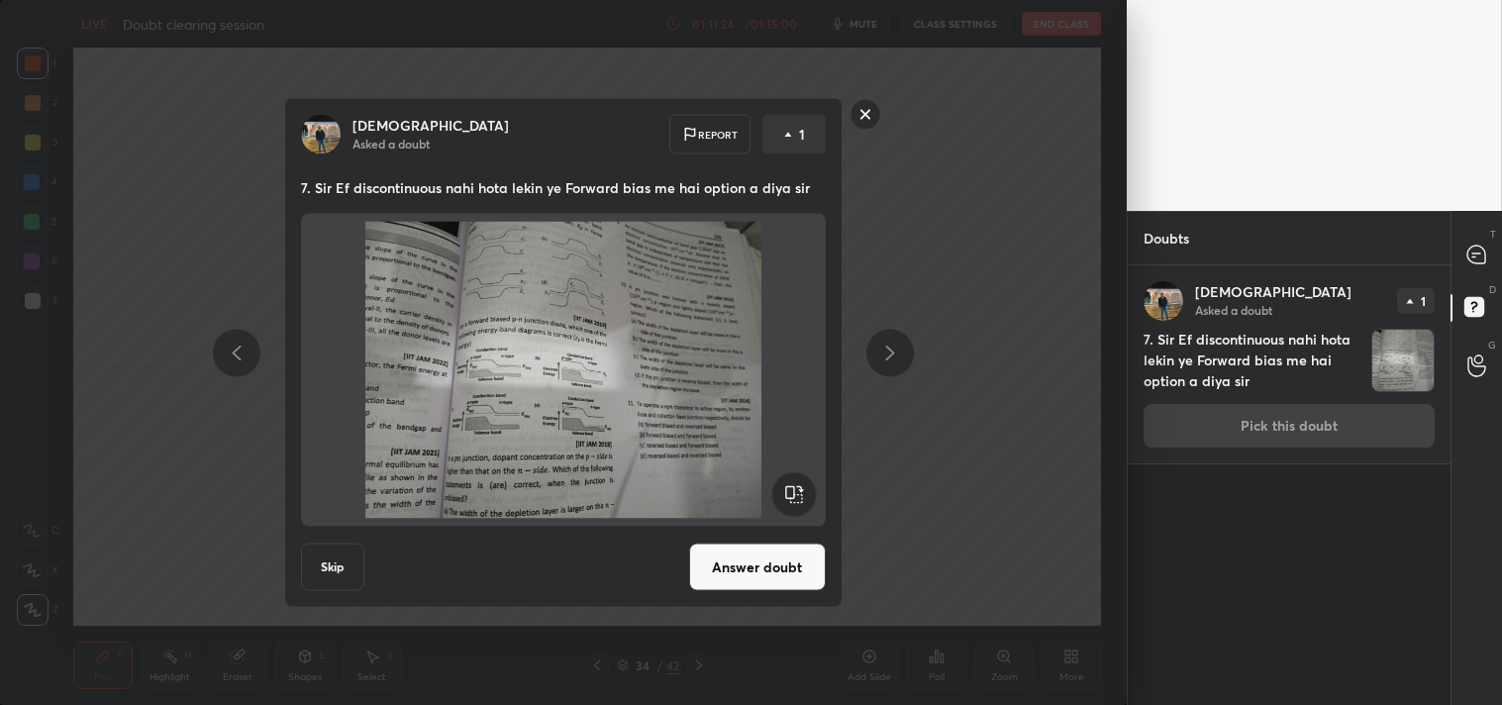
click at [763, 566] on button "Answer doubt" at bounding box center [757, 568] width 137 height 48
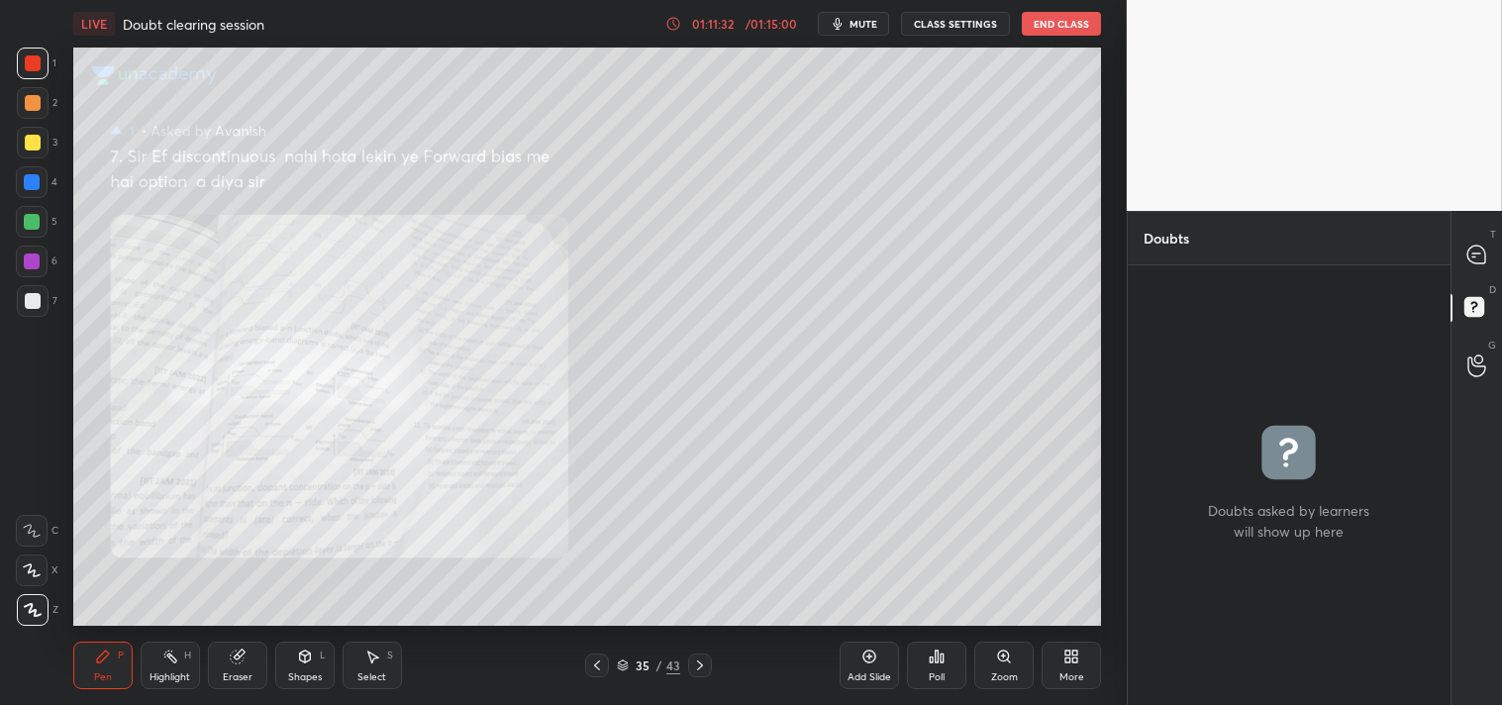
click at [1015, 666] on div "Zoom" at bounding box center [1003, 666] width 59 height 48
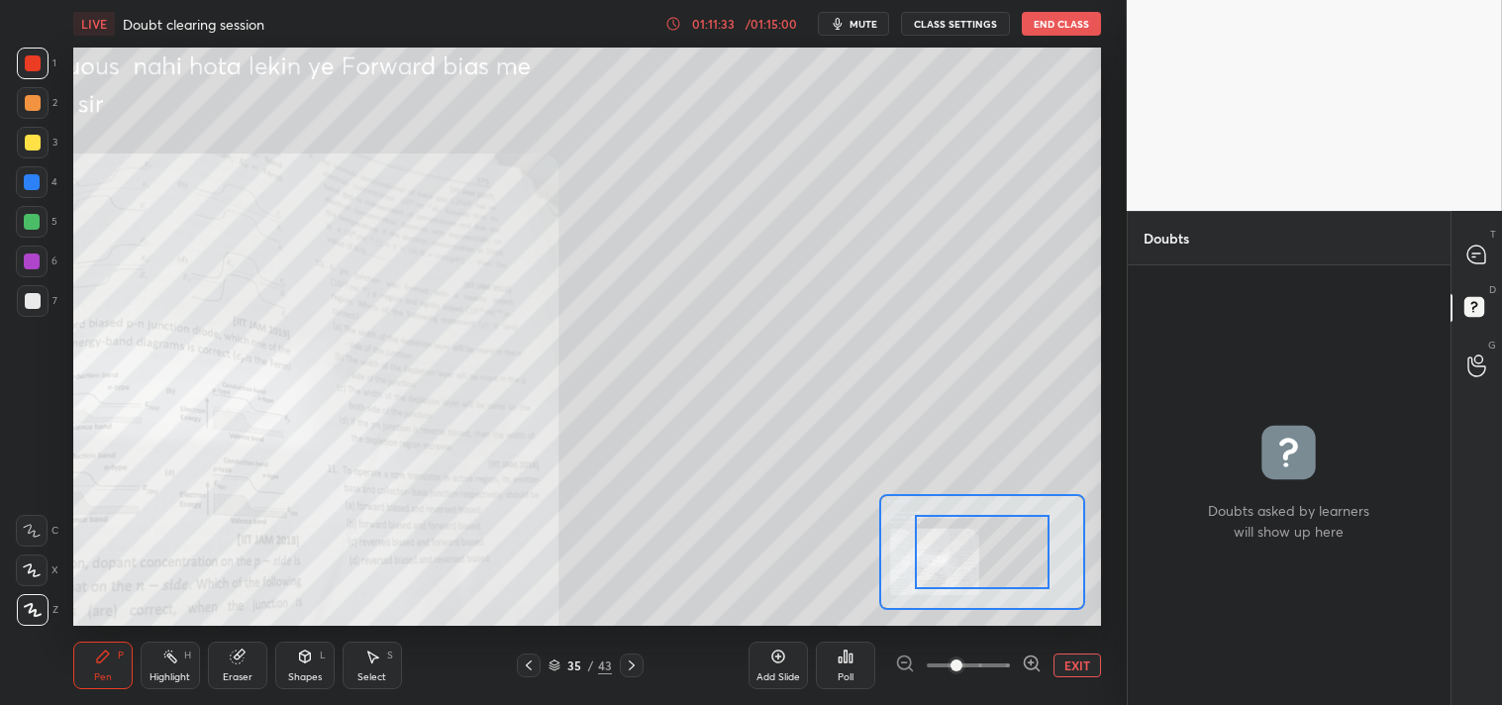
click at [962, 671] on span at bounding box center [956, 665] width 12 height 12
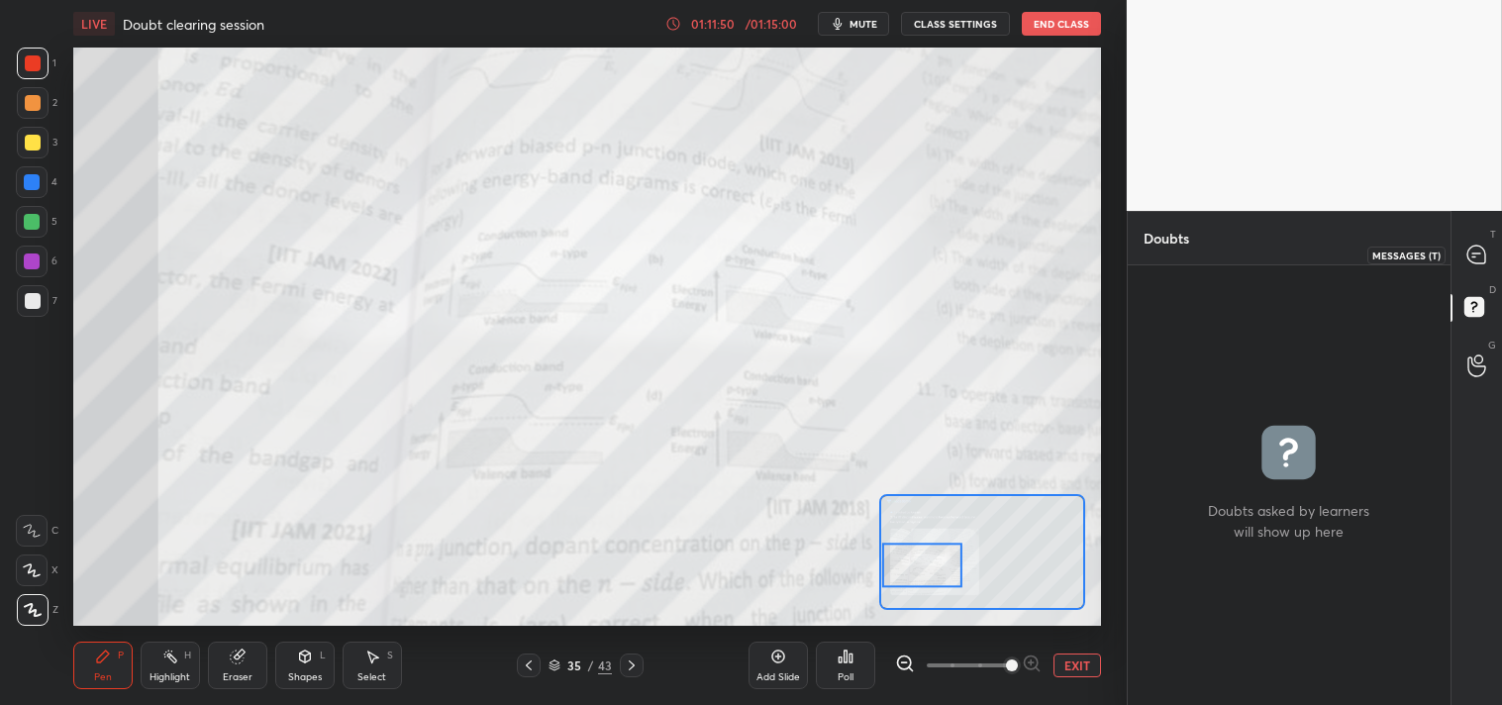
click at [1490, 261] on div at bounding box center [1477, 255] width 40 height 36
type textarea "x"
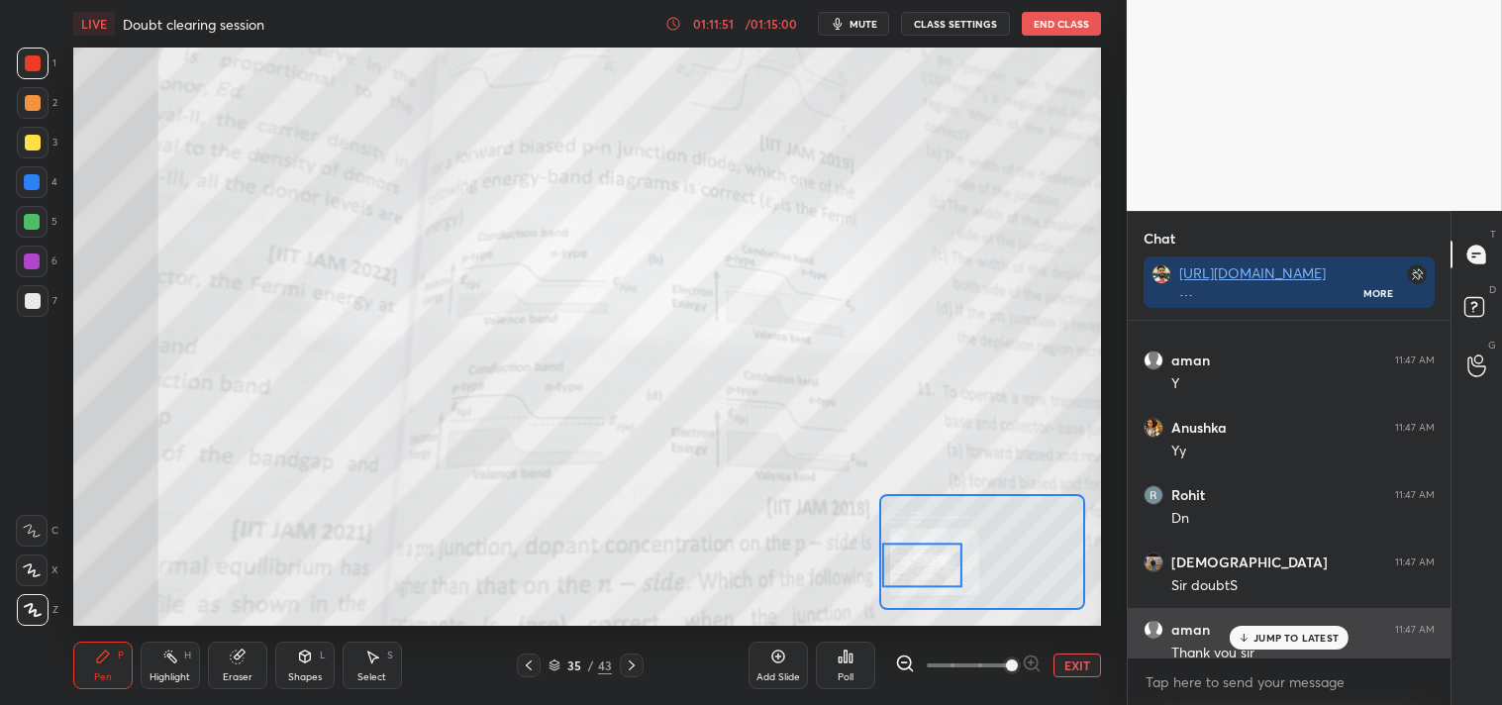
click at [1284, 635] on p "JUMP TO LATEST" at bounding box center [1295, 638] width 85 height 12
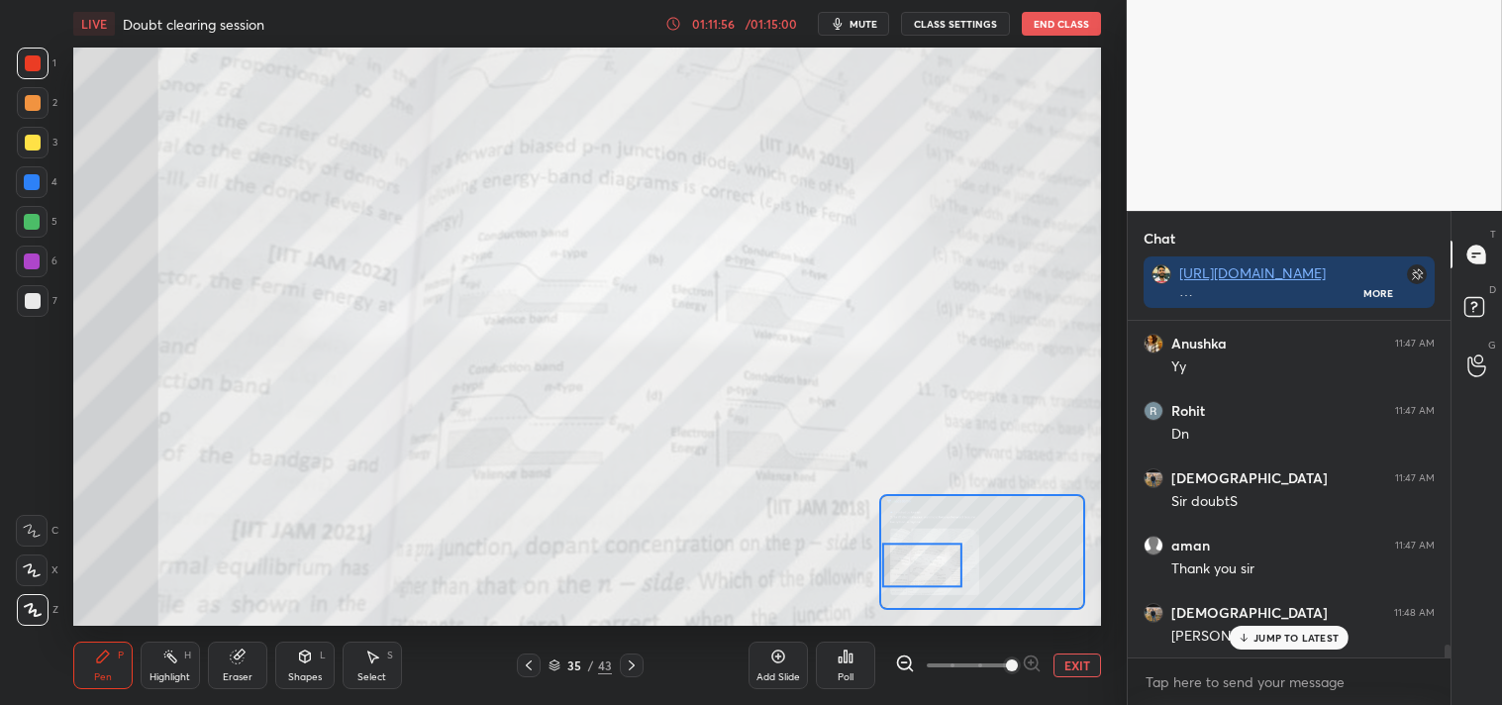
click at [41, 525] on div at bounding box center [32, 531] width 32 height 32
click at [38, 531] on icon at bounding box center [32, 531] width 18 height 14
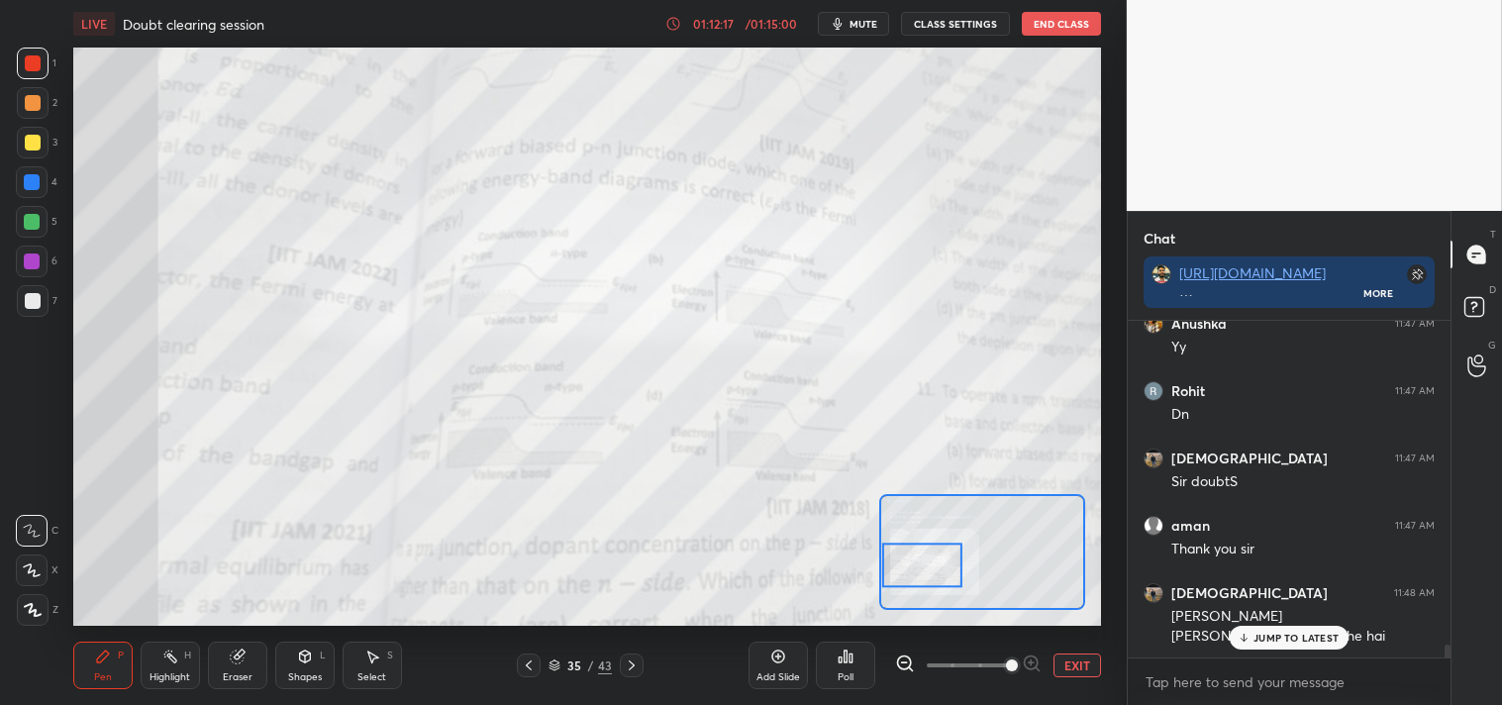
click at [1255, 632] on p "JUMP TO LATEST" at bounding box center [1295, 638] width 85 height 12
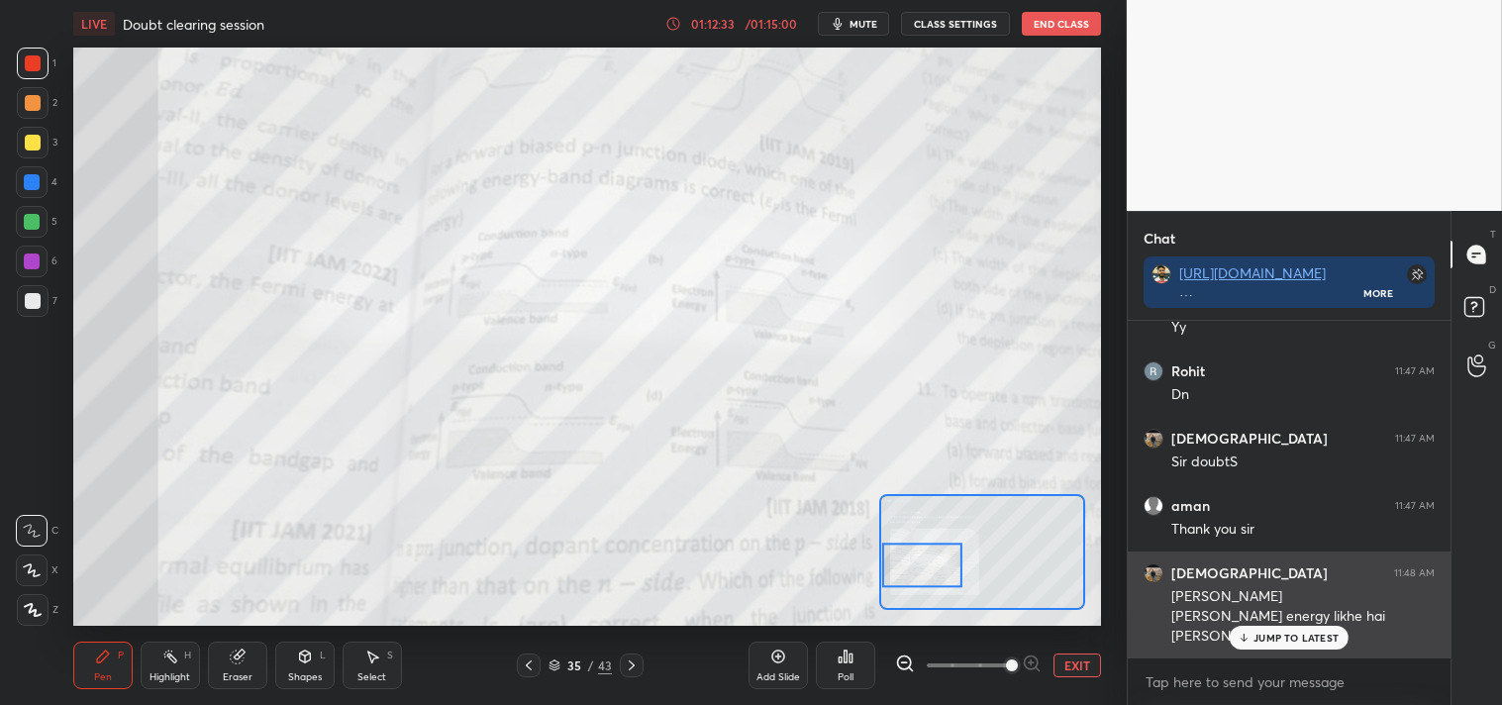
click at [1277, 635] on p "JUMP TO LATEST" at bounding box center [1295, 638] width 85 height 12
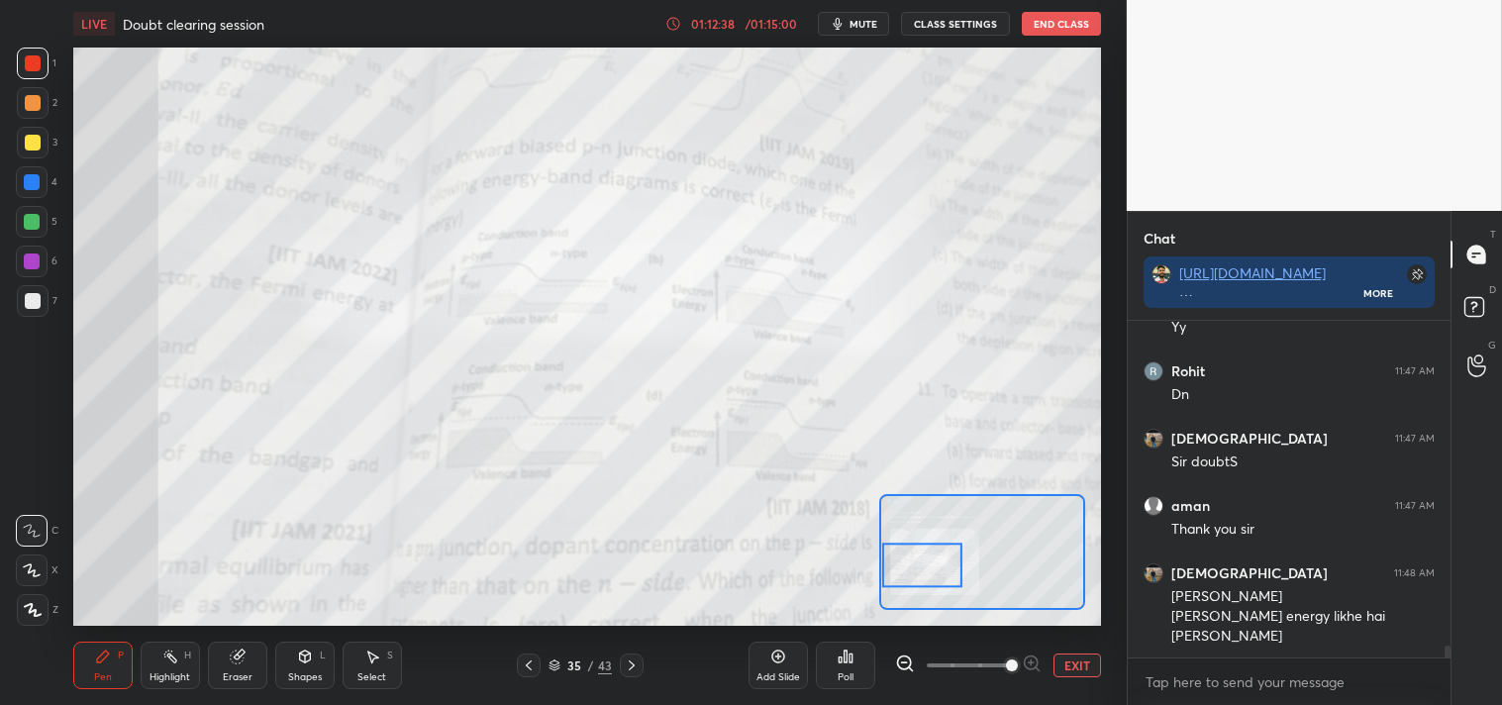
click at [1066, 669] on button "EXIT" at bounding box center [1077, 665] width 48 height 24
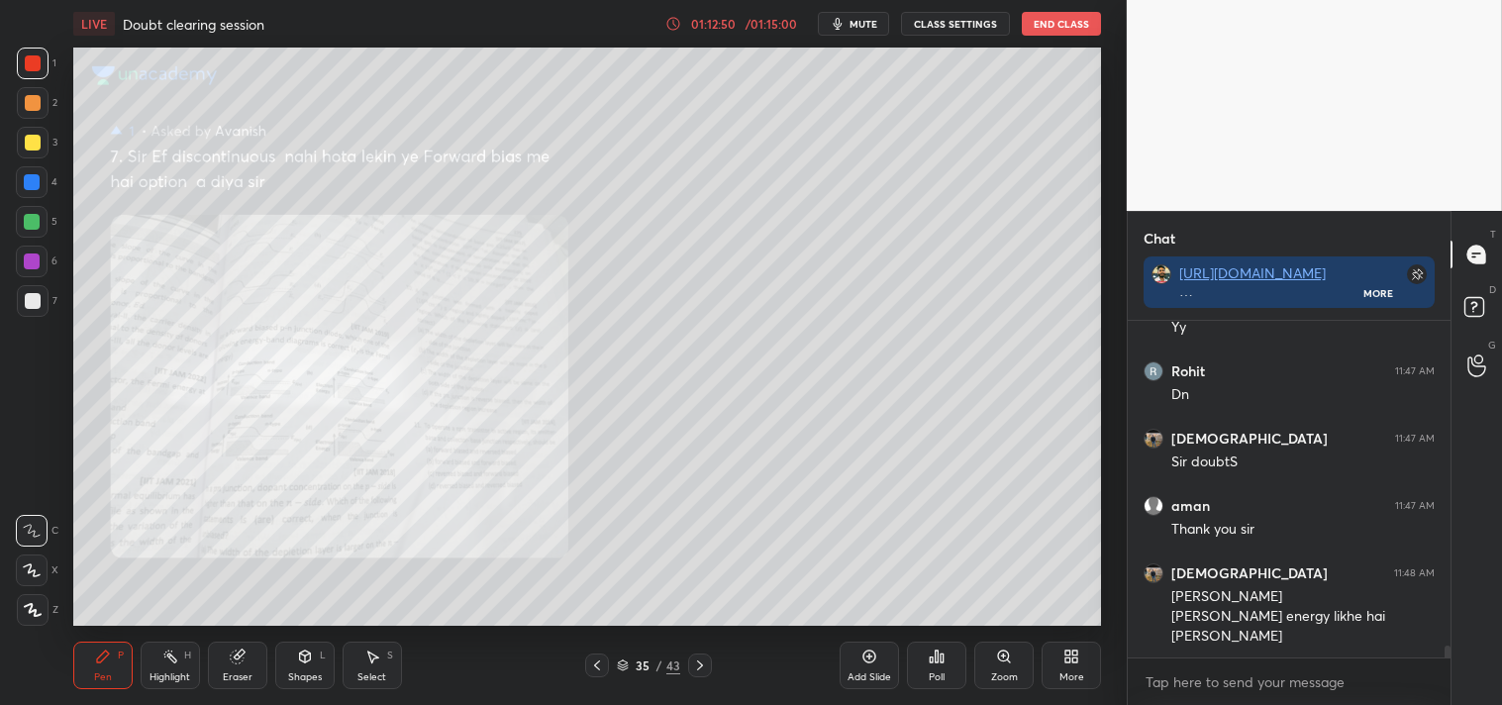
click at [25, 145] on div at bounding box center [33, 143] width 16 height 16
click at [34, 150] on div at bounding box center [33, 143] width 16 height 16
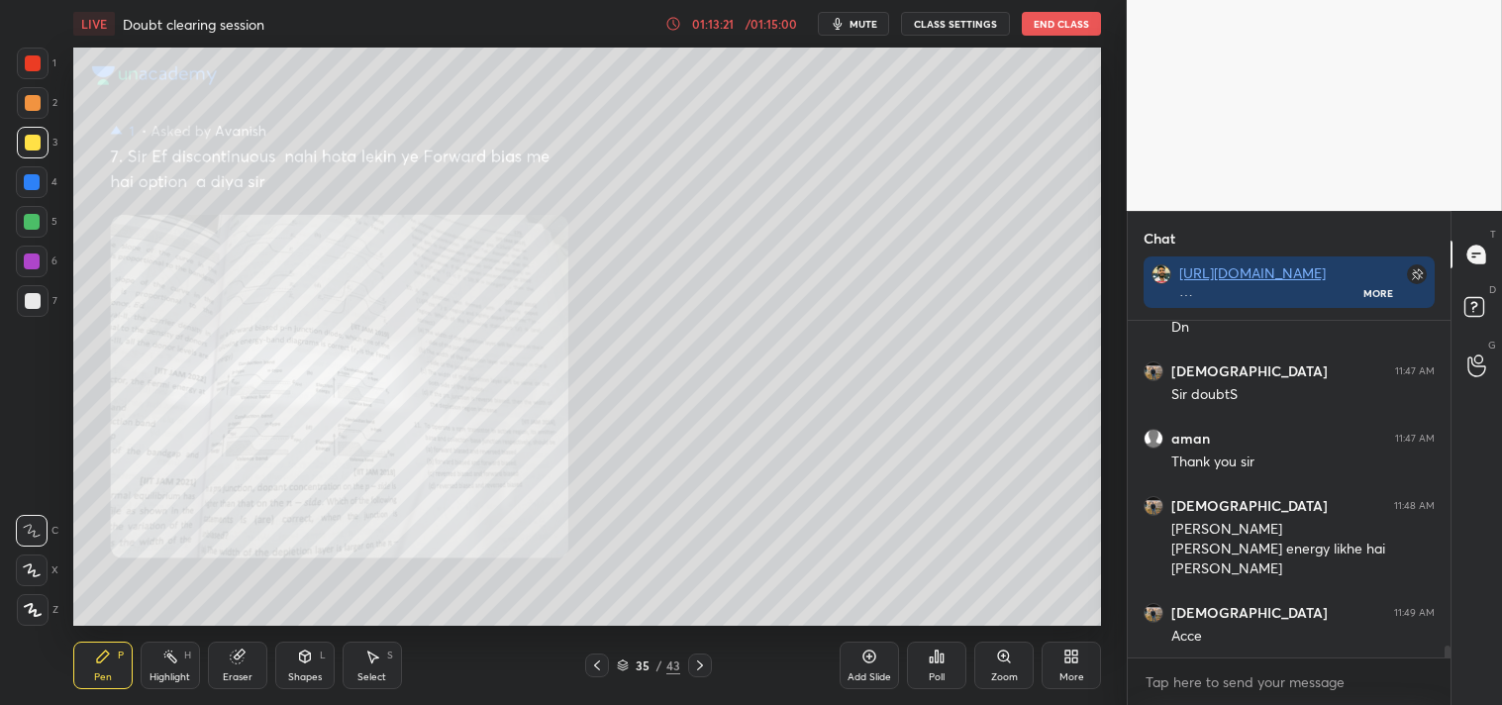
click at [165, 661] on icon at bounding box center [170, 657] width 16 height 16
click at [184, 666] on div "Highlight H" at bounding box center [170, 666] width 59 height 48
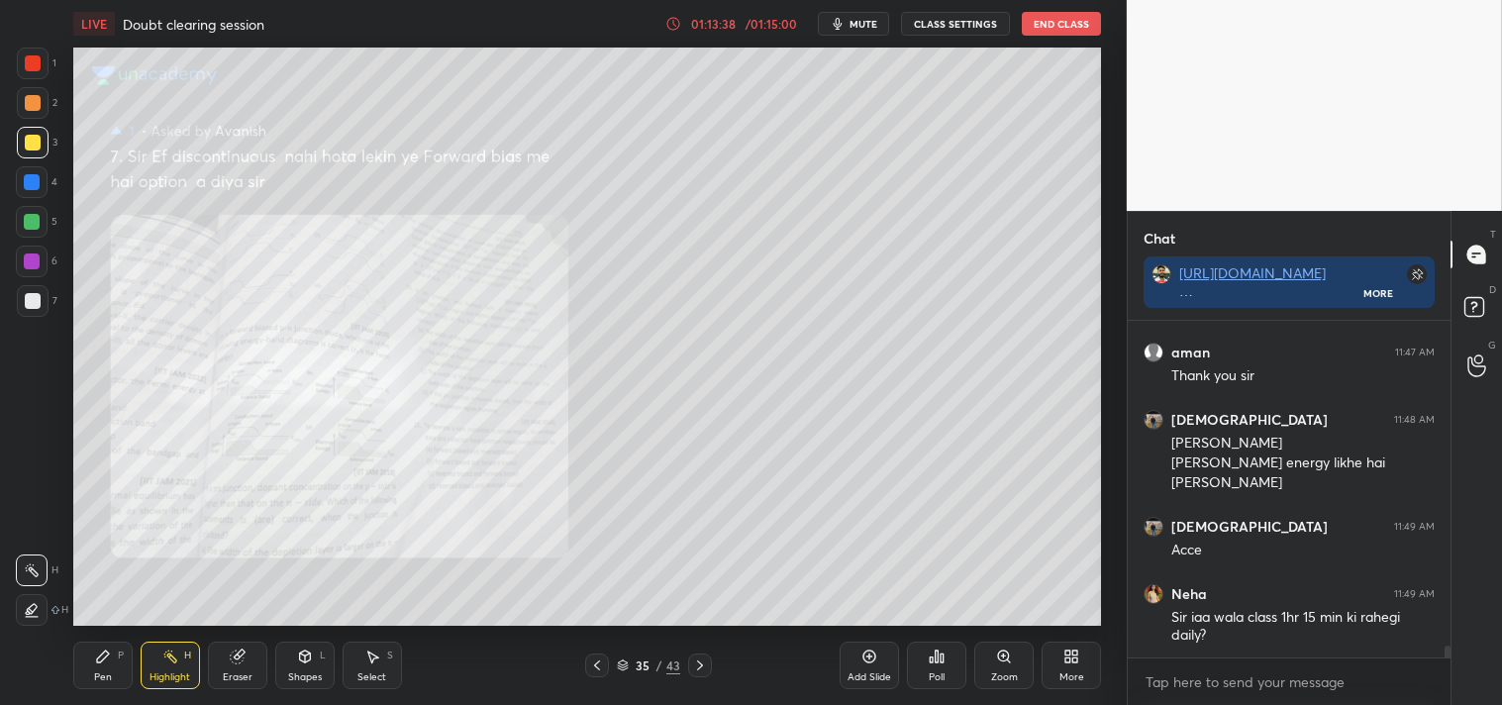
click at [859, 664] on div "Add Slide" at bounding box center [869, 666] width 59 height 48
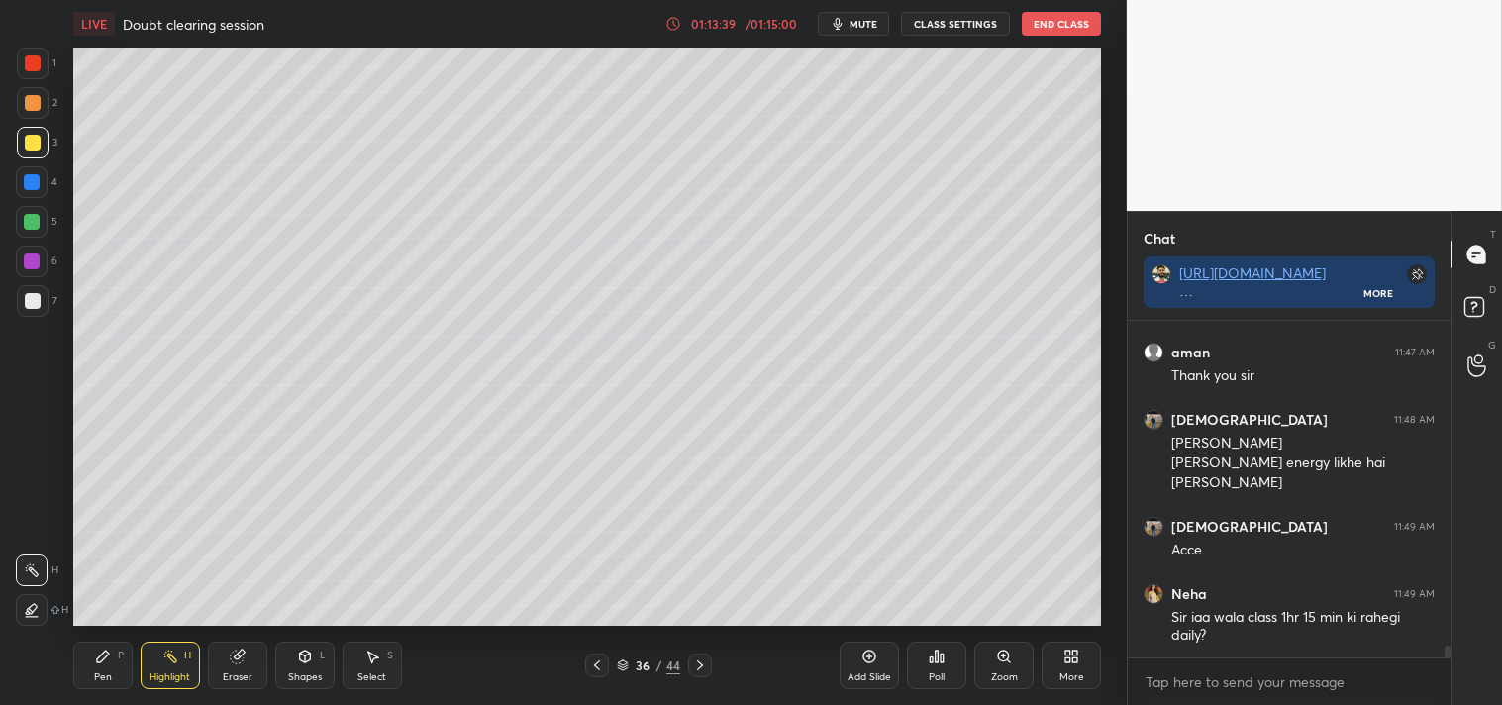
click at [40, 308] on div at bounding box center [33, 301] width 32 height 32
click at [41, 302] on div at bounding box center [33, 301] width 32 height 32
click at [96, 650] on icon at bounding box center [103, 657] width 16 height 16
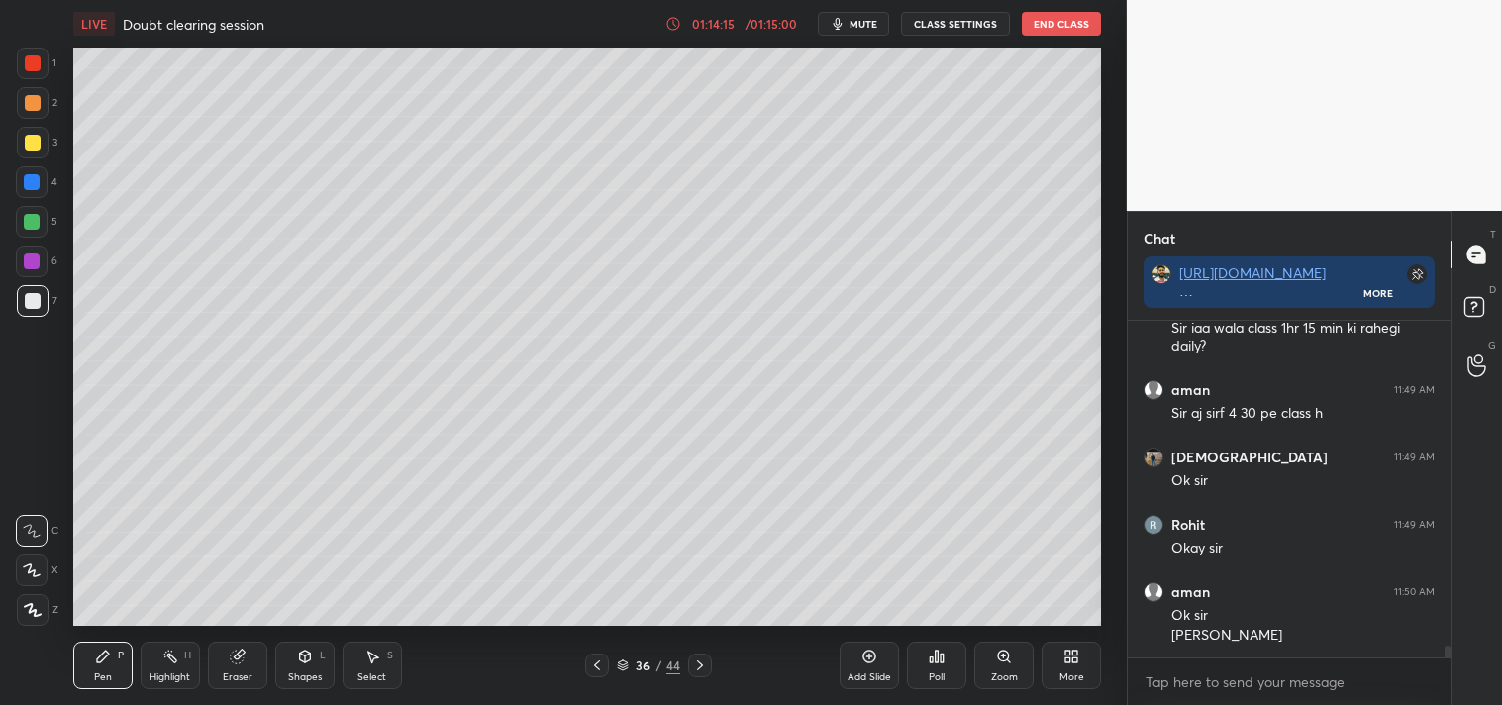
scroll to position [9329, 0]
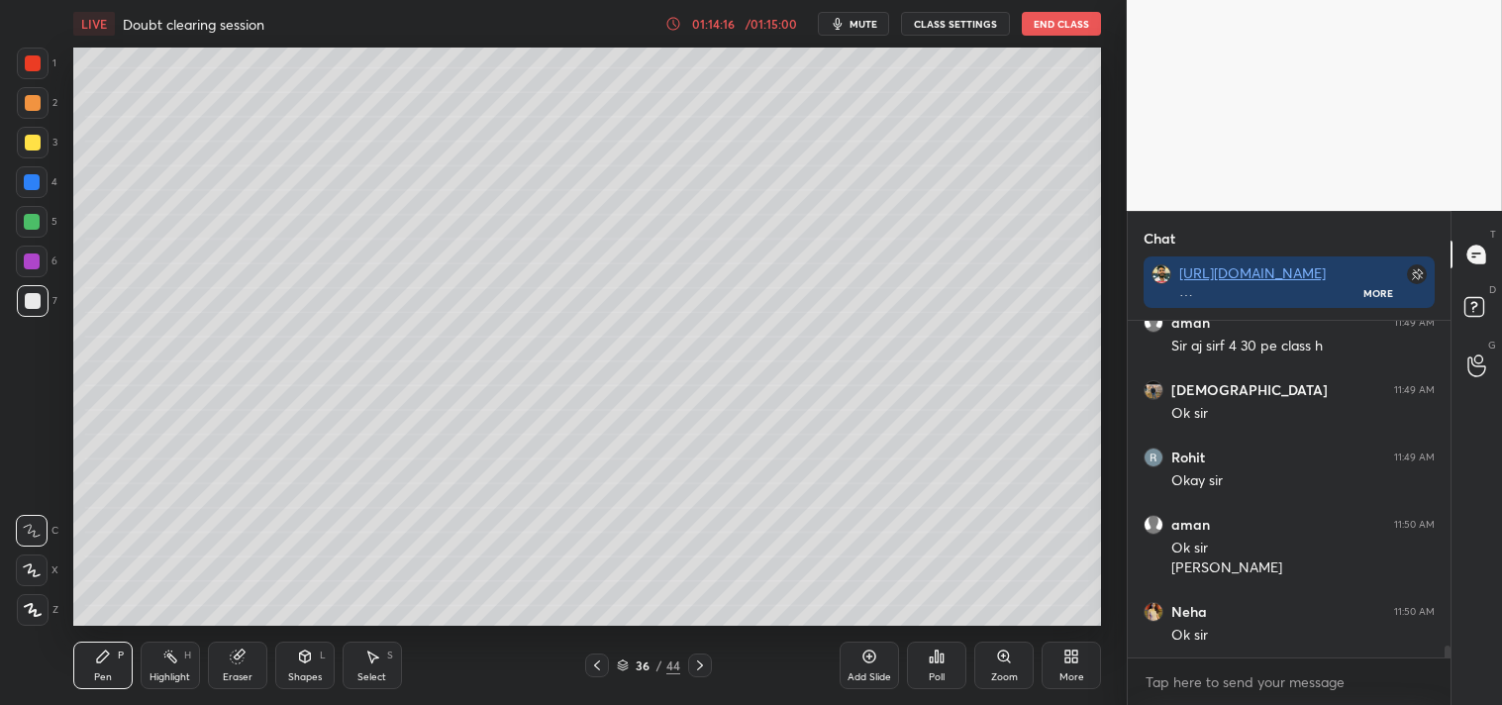
click at [848, 12] on button "mute" at bounding box center [853, 24] width 71 height 24
click at [963, 33] on button "CLASS SETTINGS" at bounding box center [955, 24] width 109 height 24
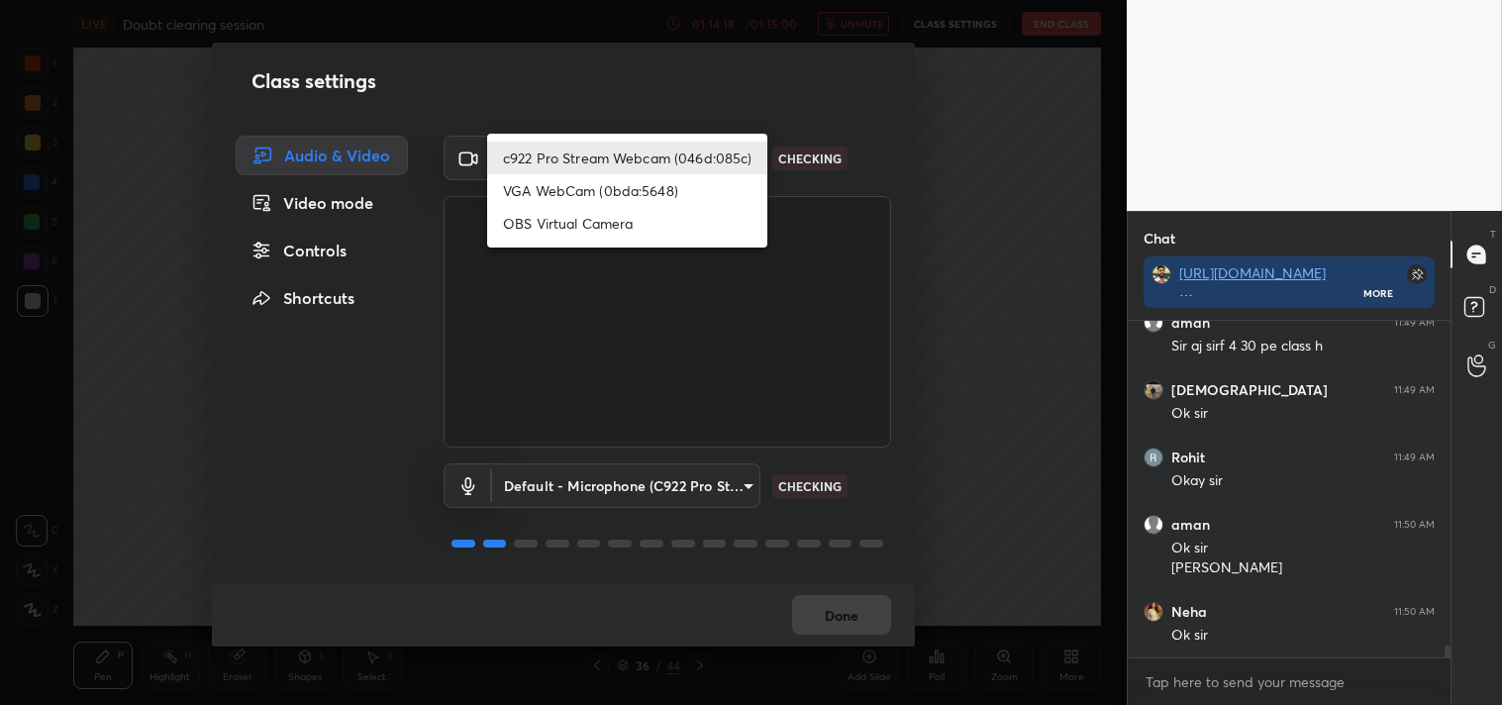
click at [585, 176] on body "1 2 3 4 5 6 7 C X Z C X Z E E Erase all H H LIVE Doubt clearing session 01:14:1…" at bounding box center [751, 352] width 1502 height 705
click at [549, 229] on li "OBS Virtual Camera" at bounding box center [627, 223] width 280 height 33
type input "64645b19d528b3ac785889237b1a364f3b7ccd5da23f372116afb1703458f4fd"
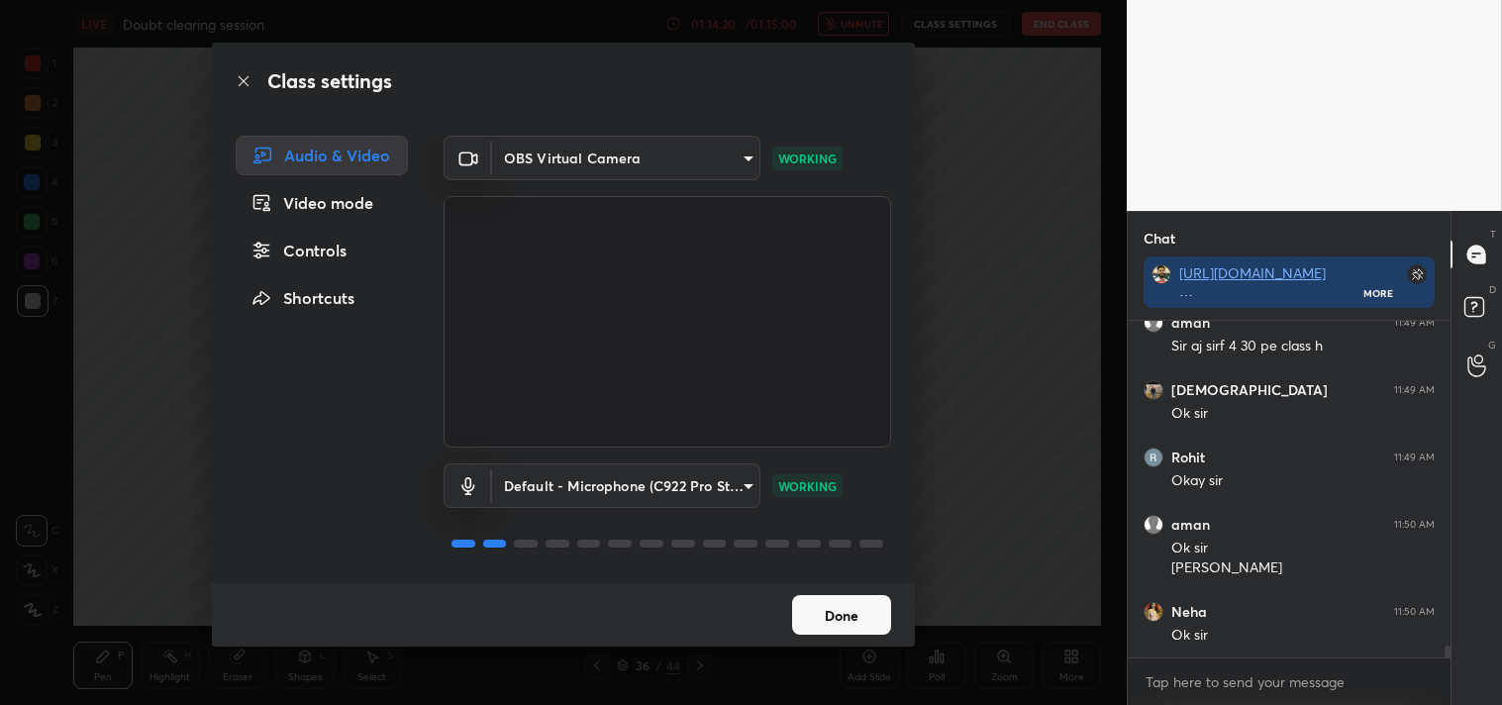
click at [847, 604] on button "Done" at bounding box center [841, 615] width 99 height 40
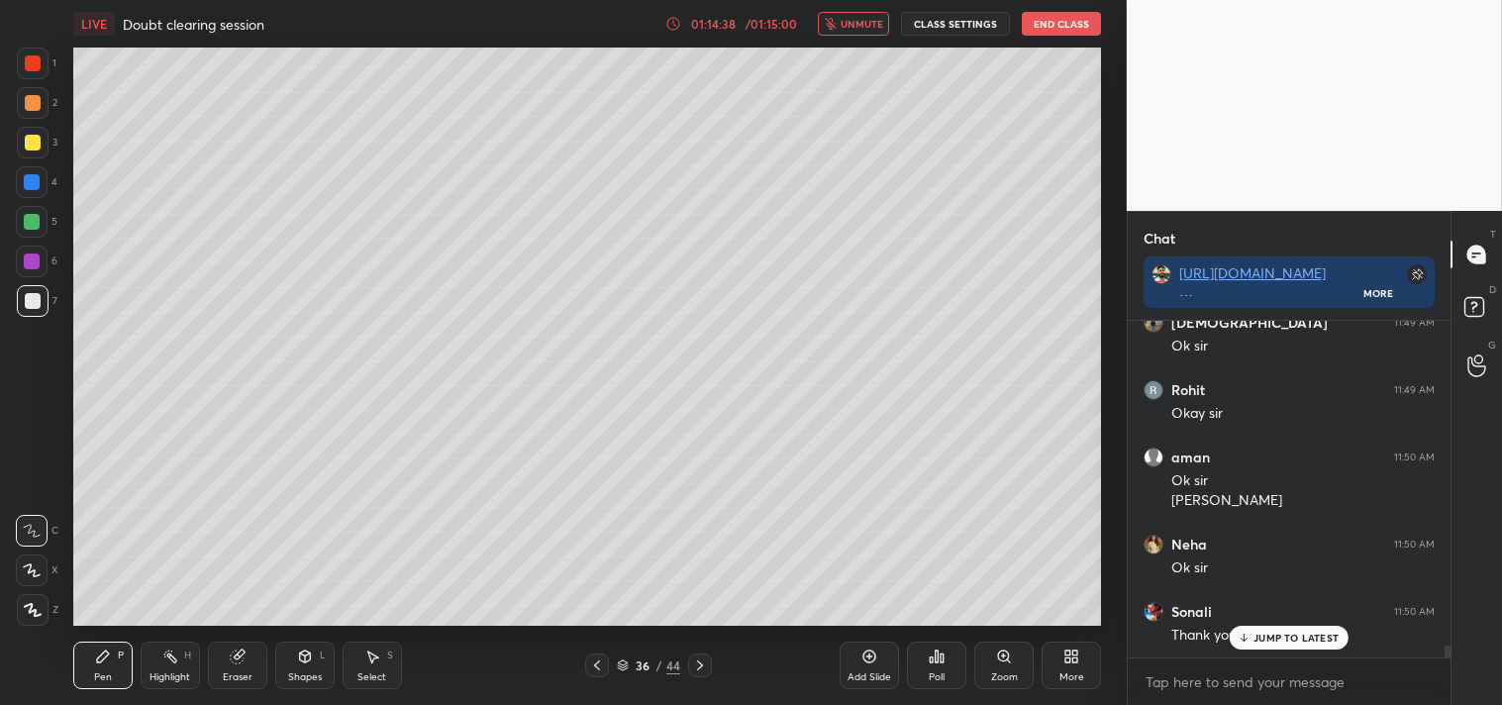
scroll to position [9462, 0]
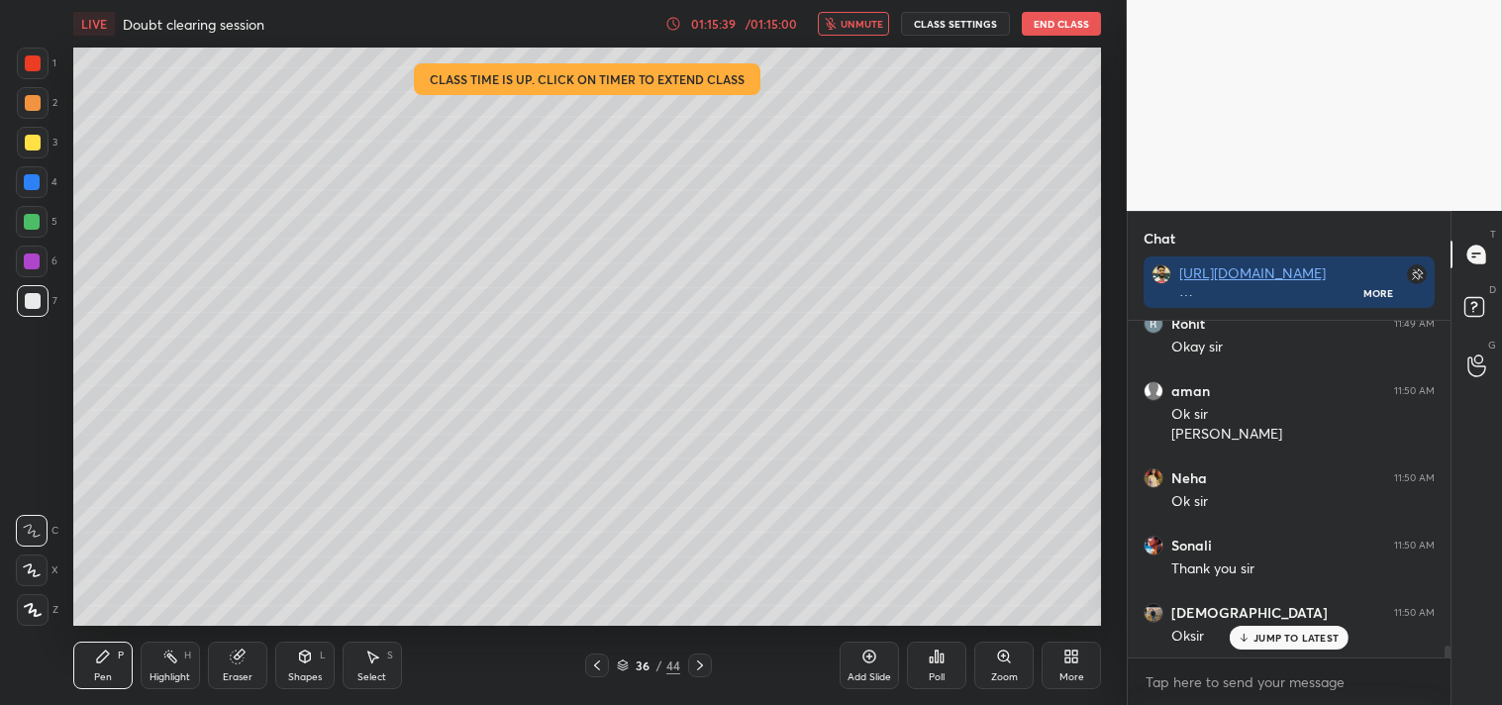
click at [1333, 634] on p "JUMP TO LATEST" at bounding box center [1295, 638] width 85 height 12
click at [1086, 21] on button "End Class" at bounding box center [1061, 24] width 79 height 24
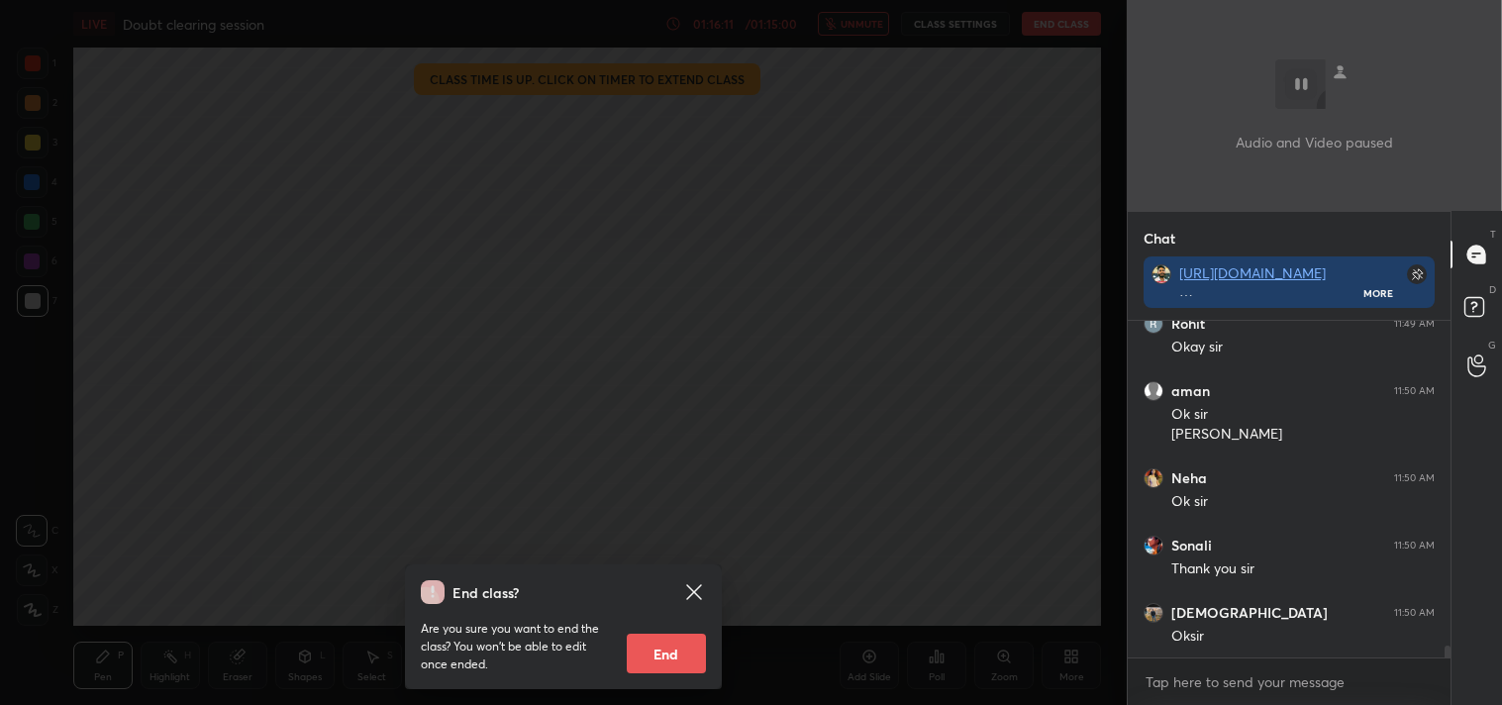
click at [657, 656] on button "End" at bounding box center [666, 654] width 79 height 40
type textarea "x"
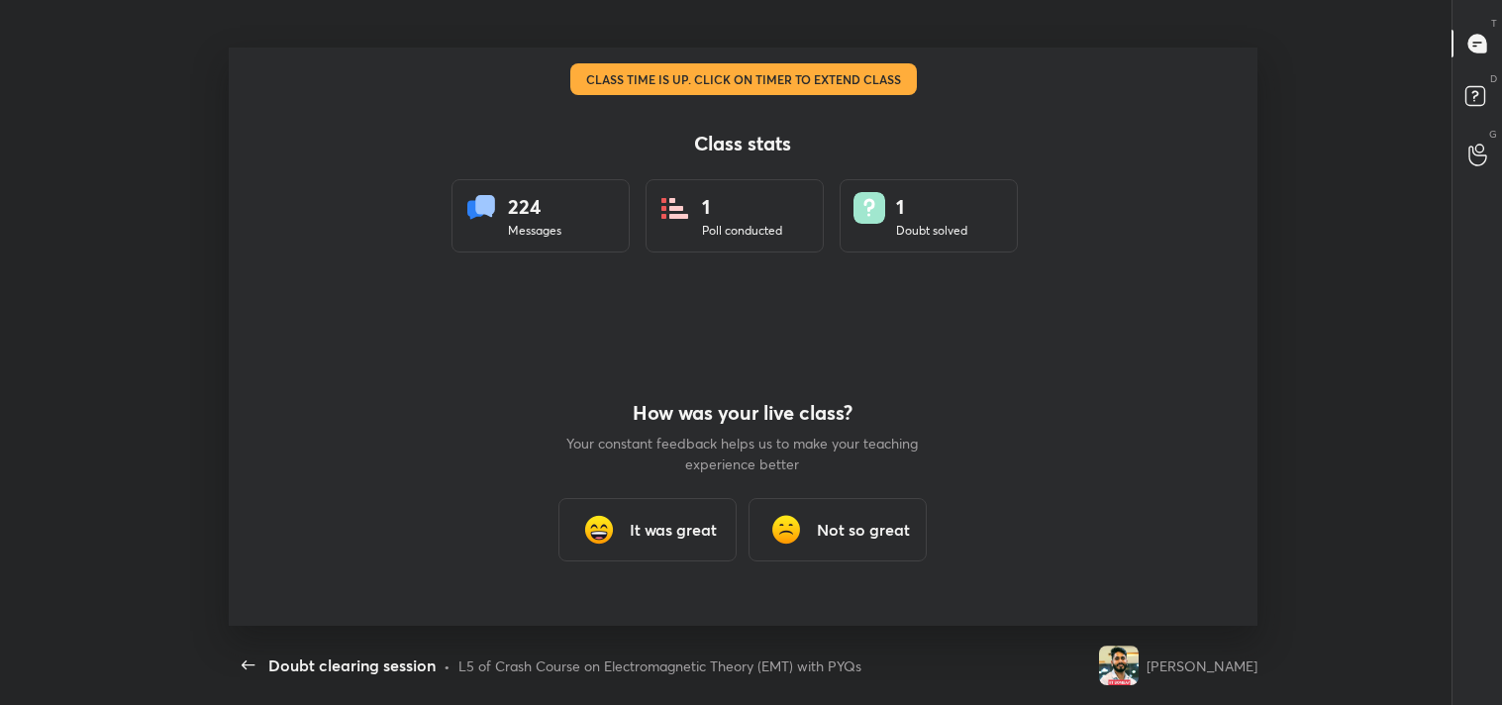
scroll to position [0, 0]
